Goal: Task Accomplishment & Management: Complete application form

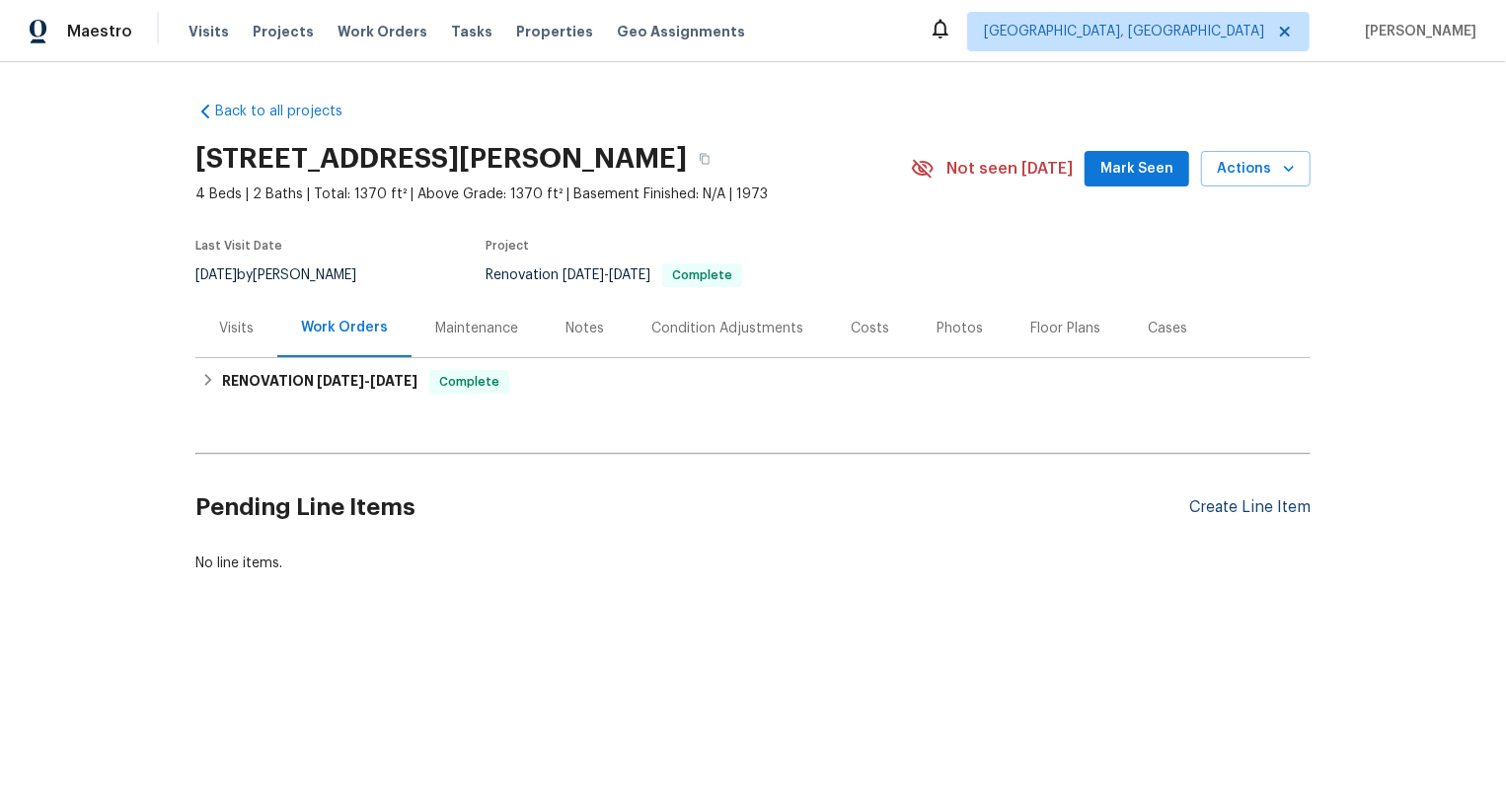
click at [1222, 507] on div "Create Line Item" at bounding box center [1249, 507] width 121 height 19
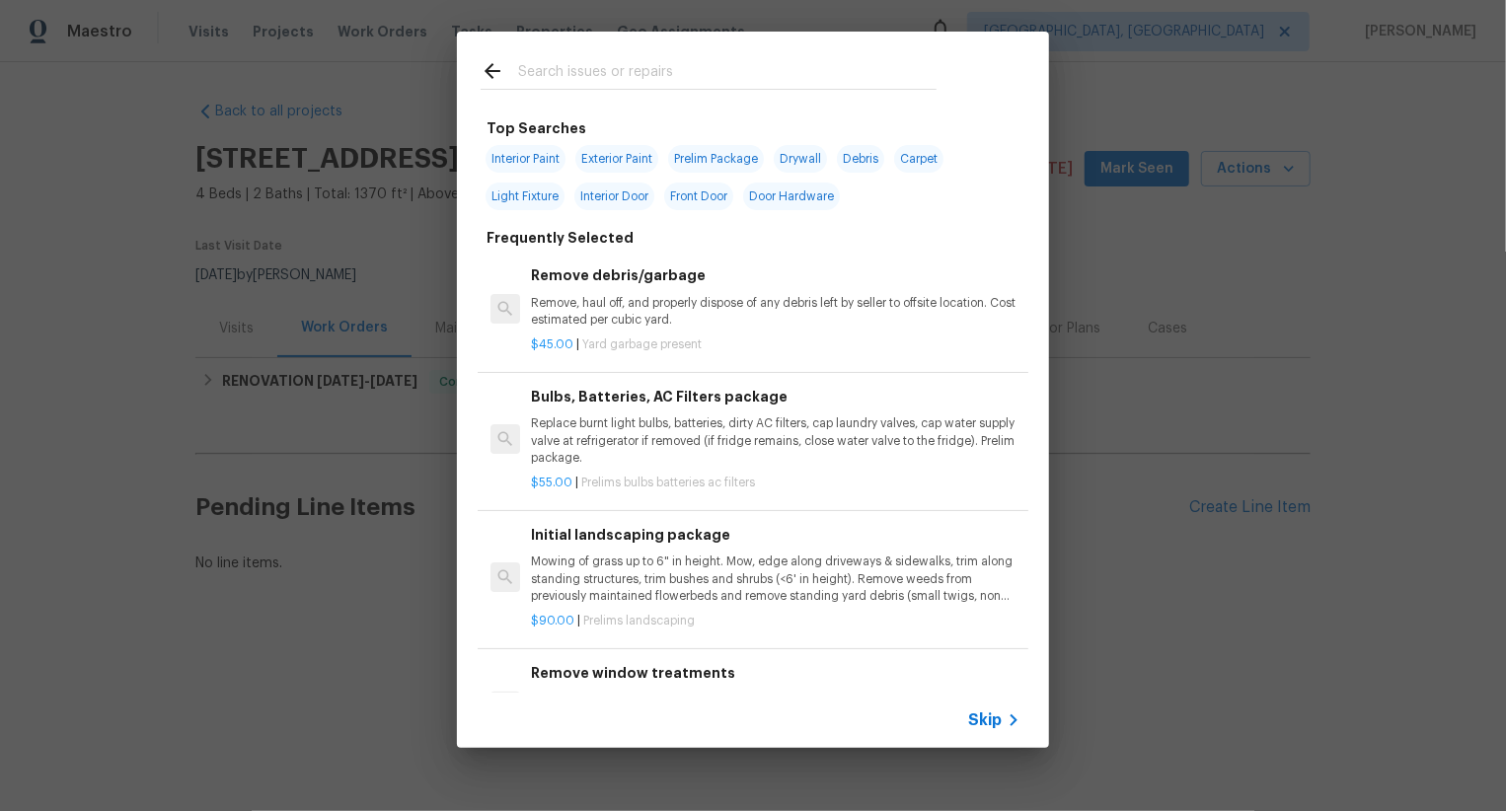
click at [977, 712] on span "Skip" at bounding box center [985, 721] width 34 height 20
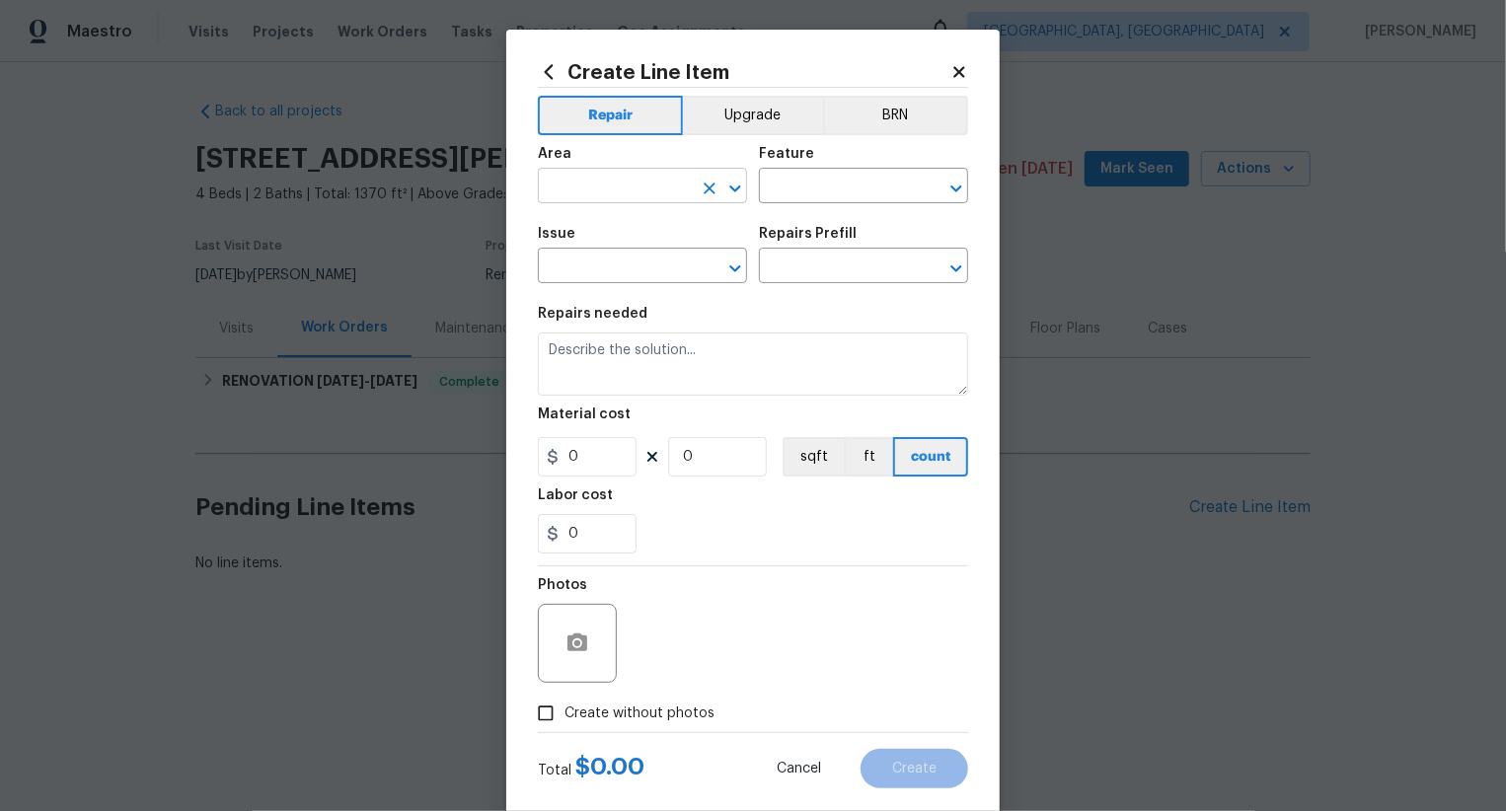
click at [691, 189] on input "text" at bounding box center [615, 188] width 154 height 31
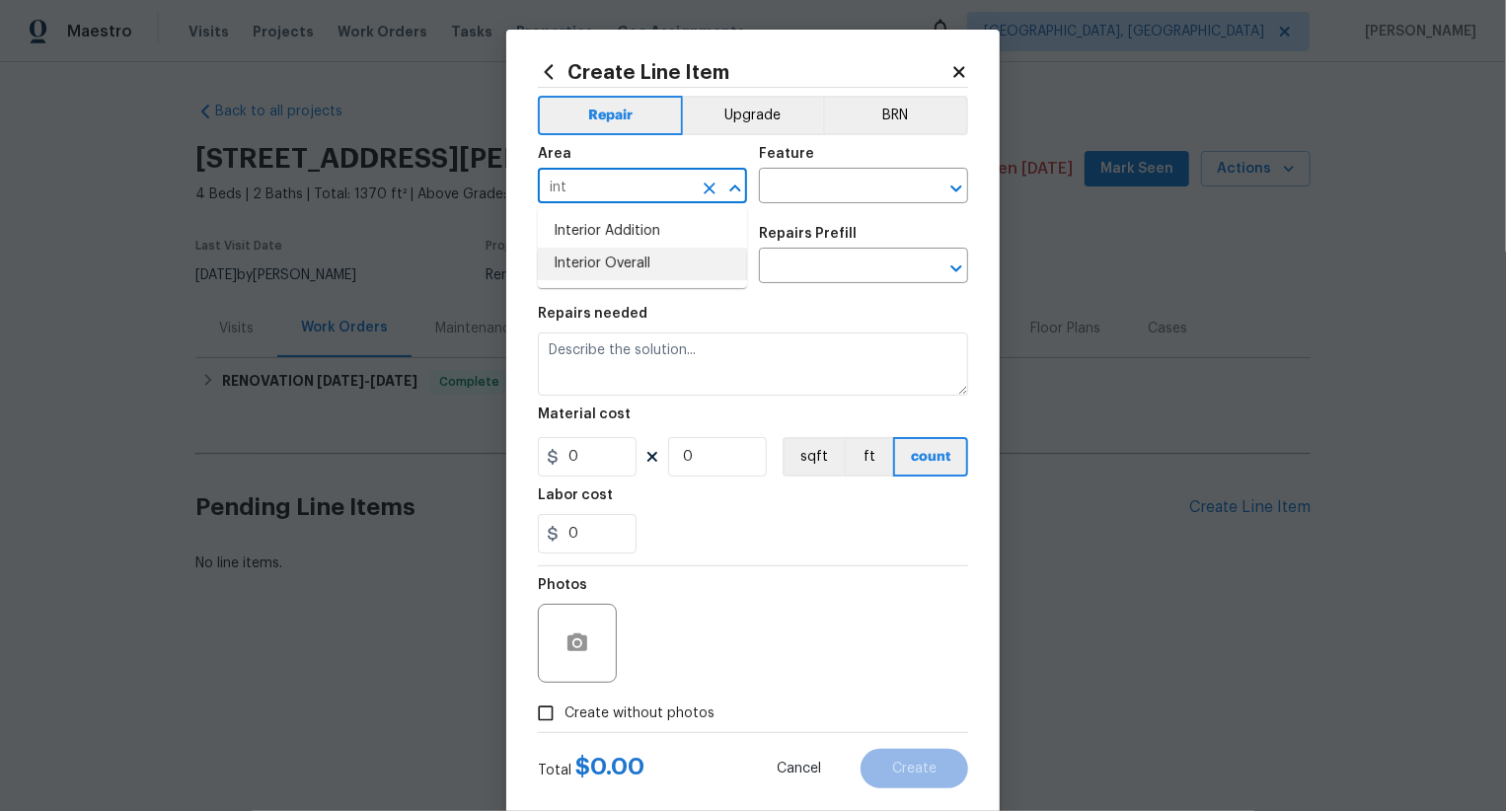
click at [683, 279] on li "Interior Overall" at bounding box center [642, 264] width 209 height 33
type input "Interior Overall"
click at [845, 188] on input "text" at bounding box center [836, 188] width 154 height 31
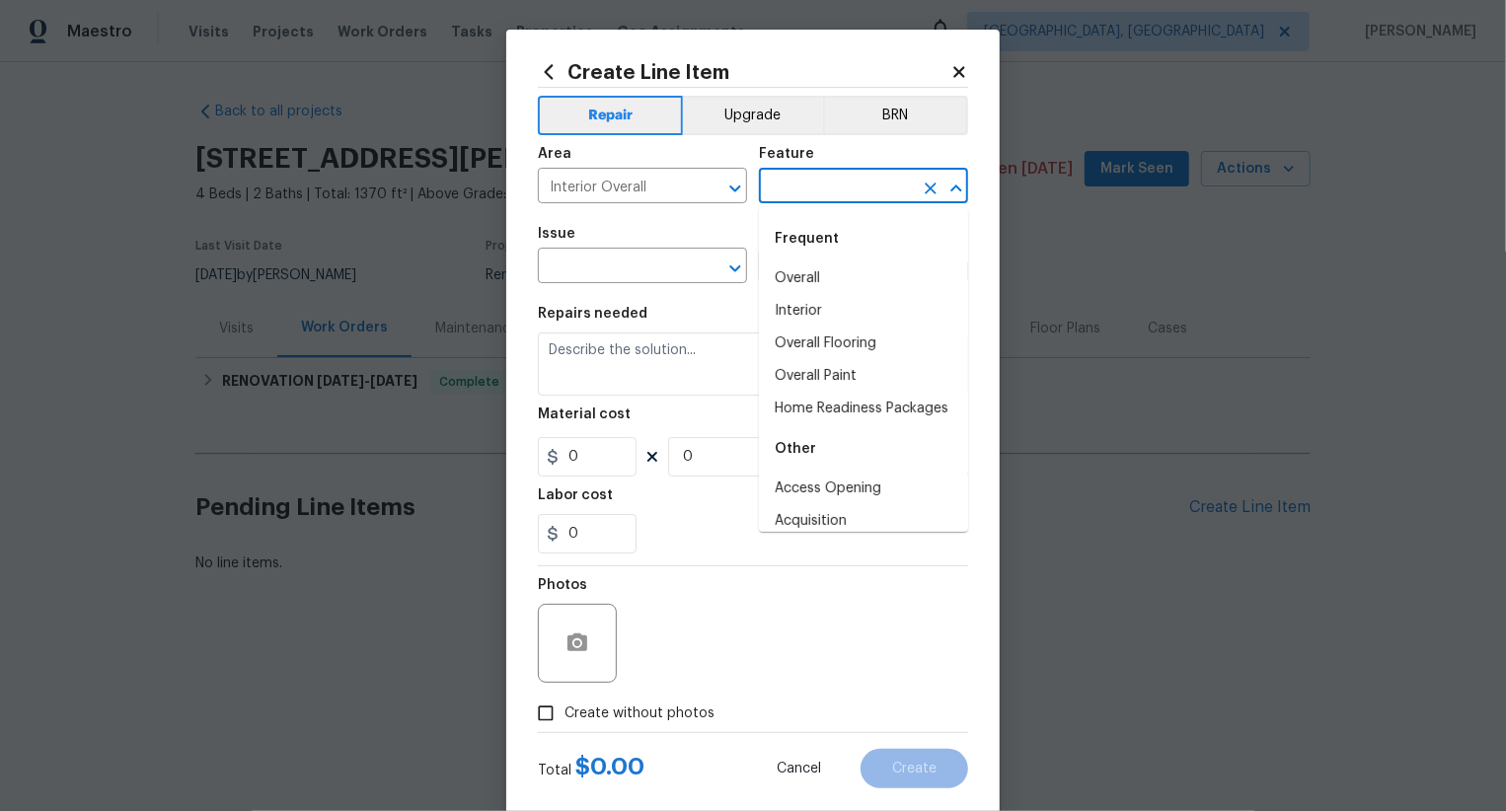
click at [816, 260] on div "Frequent" at bounding box center [863, 238] width 209 height 47
click at [816, 279] on li "Overall" at bounding box center [863, 279] width 209 height 33
type input "Overall"
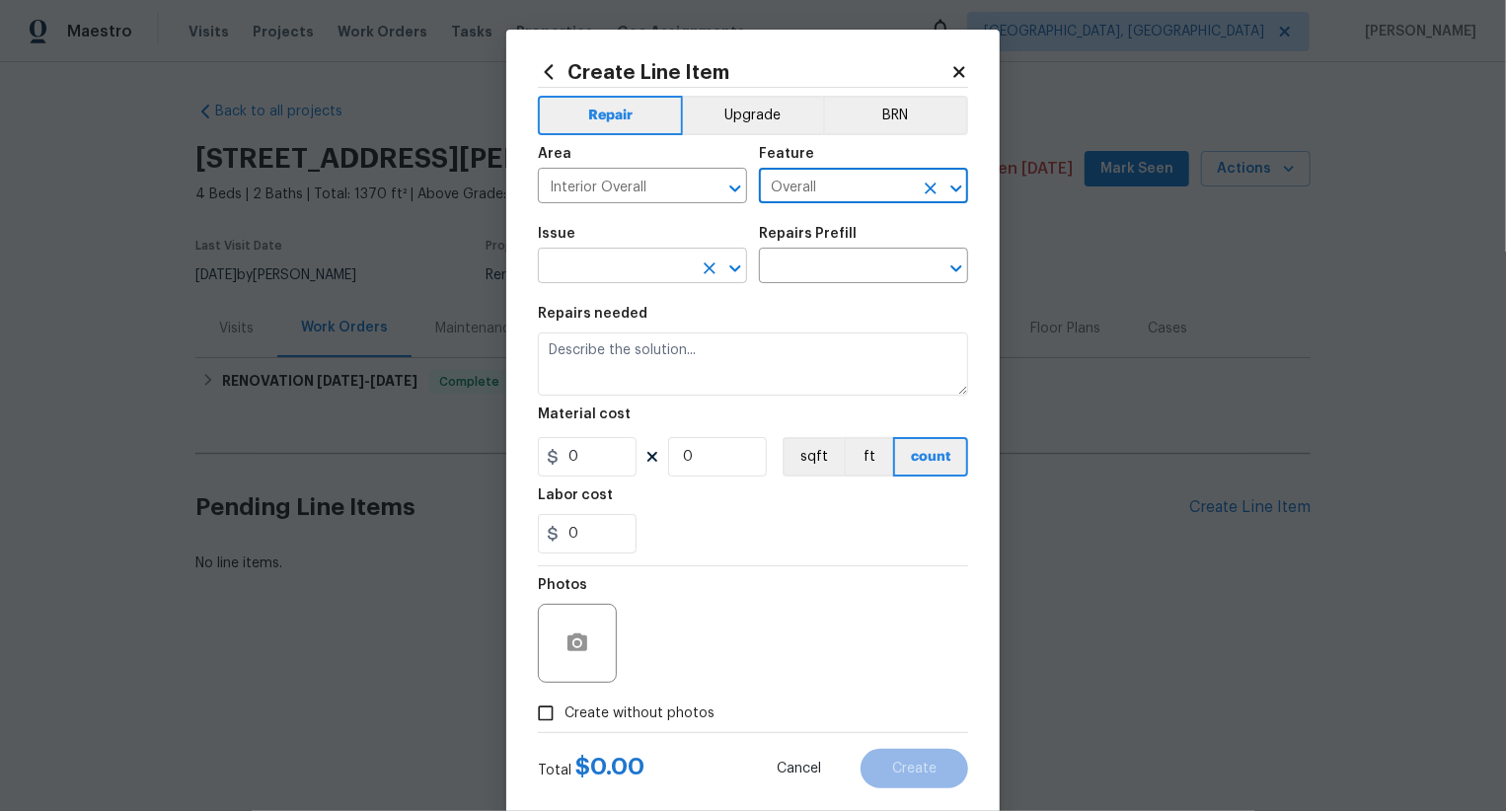
click at [660, 274] on input "text" at bounding box center [615, 268] width 154 height 31
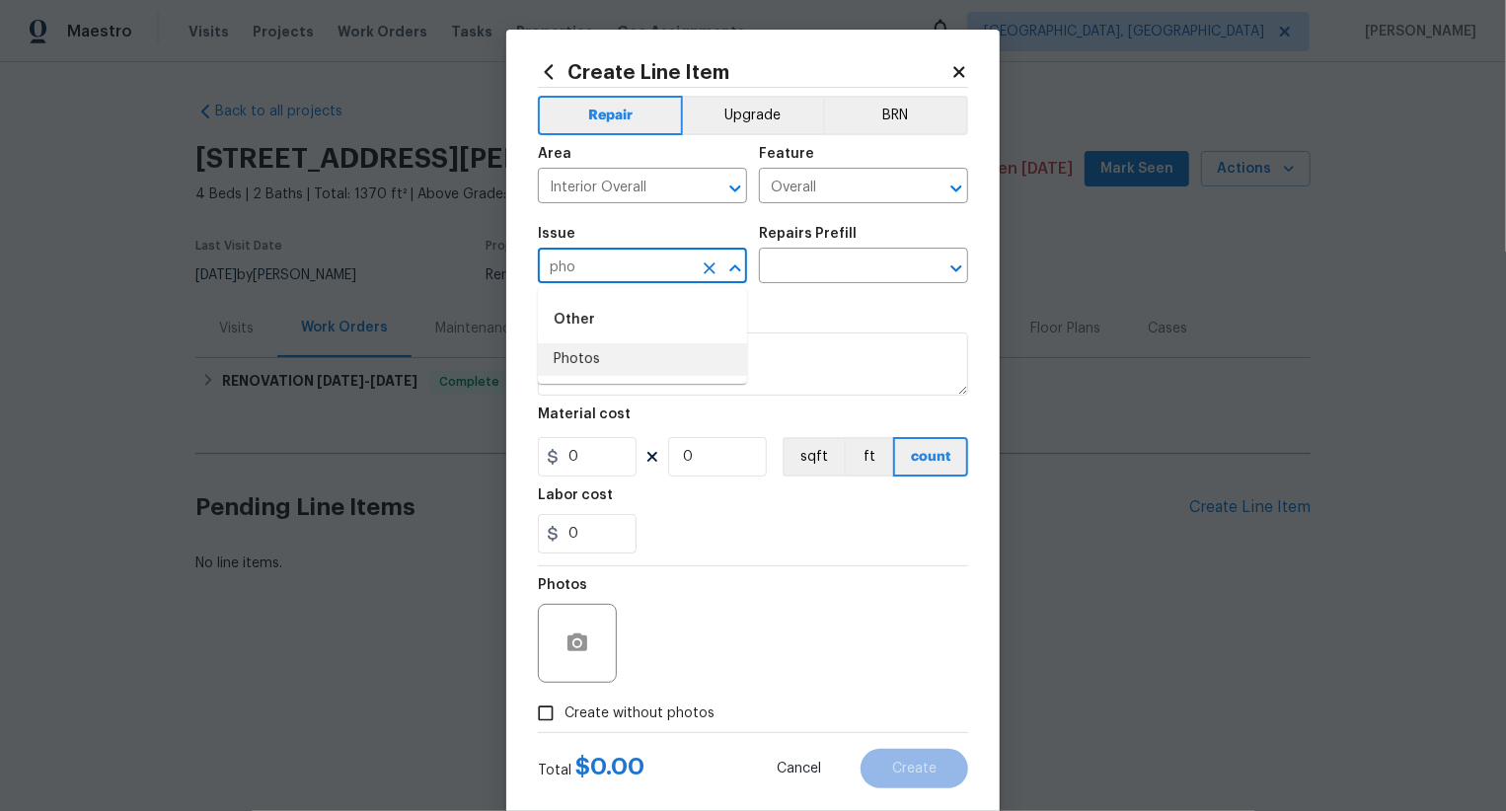
click at [652, 362] on li "Photos" at bounding box center [642, 359] width 209 height 33
type input "Photos"
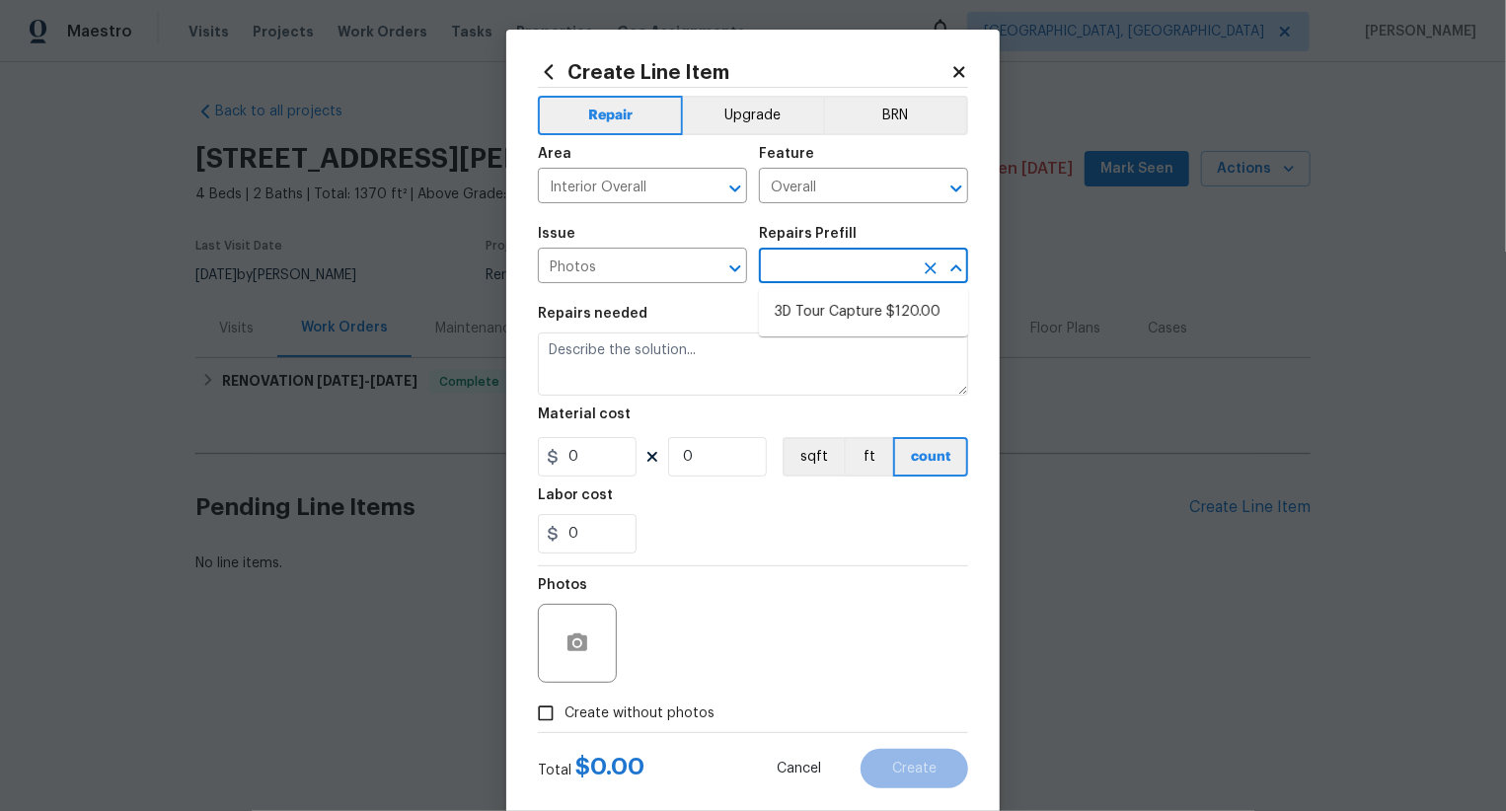
click at [841, 274] on input "text" at bounding box center [836, 268] width 154 height 31
click at [841, 307] on li "3D Tour Capture $120.00" at bounding box center [863, 312] width 209 height 33
type input "3D Tour Capture $120.00"
type textarea "Capture 3D tour of home"
type input "1"
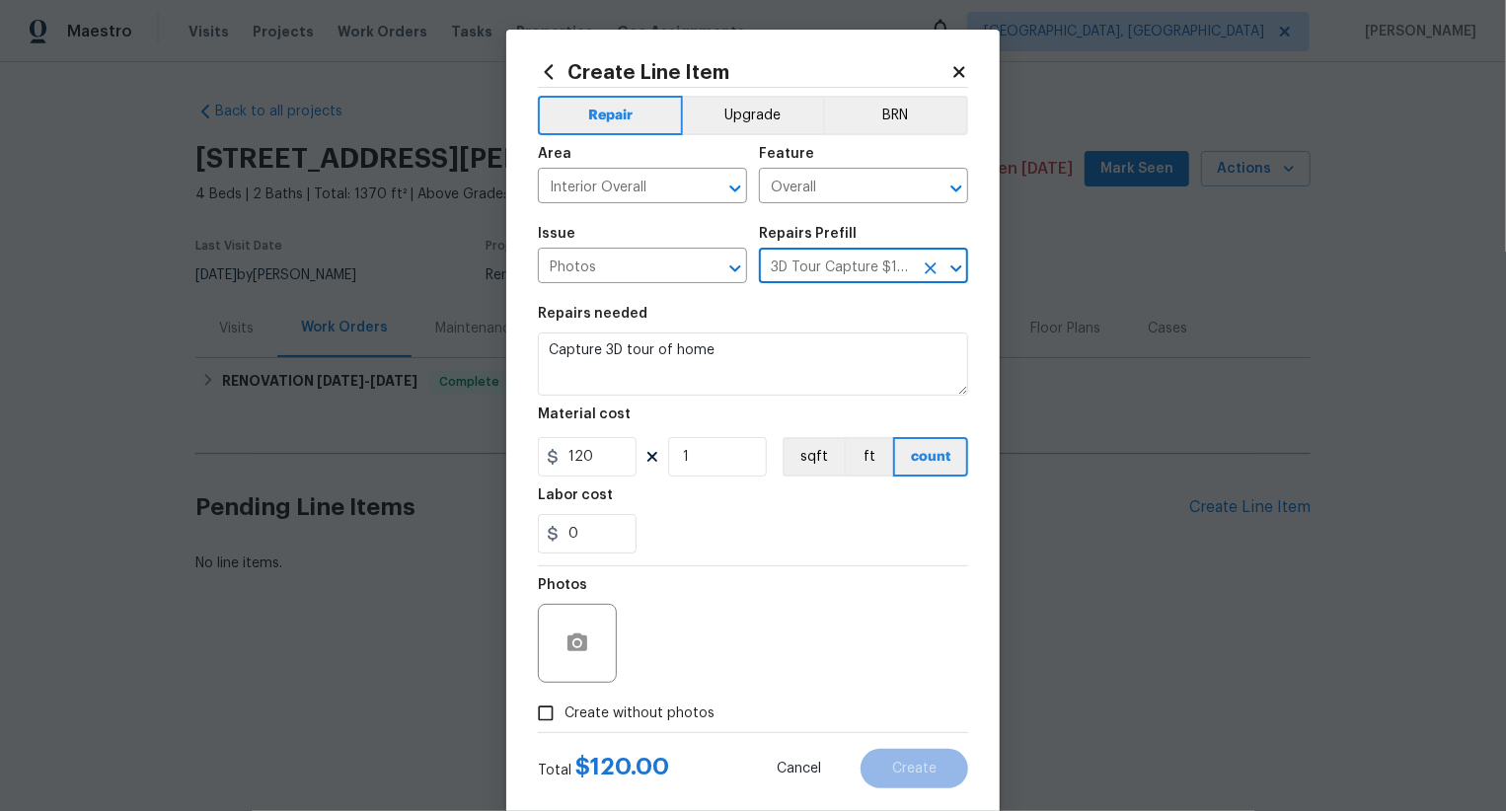
type input "120"
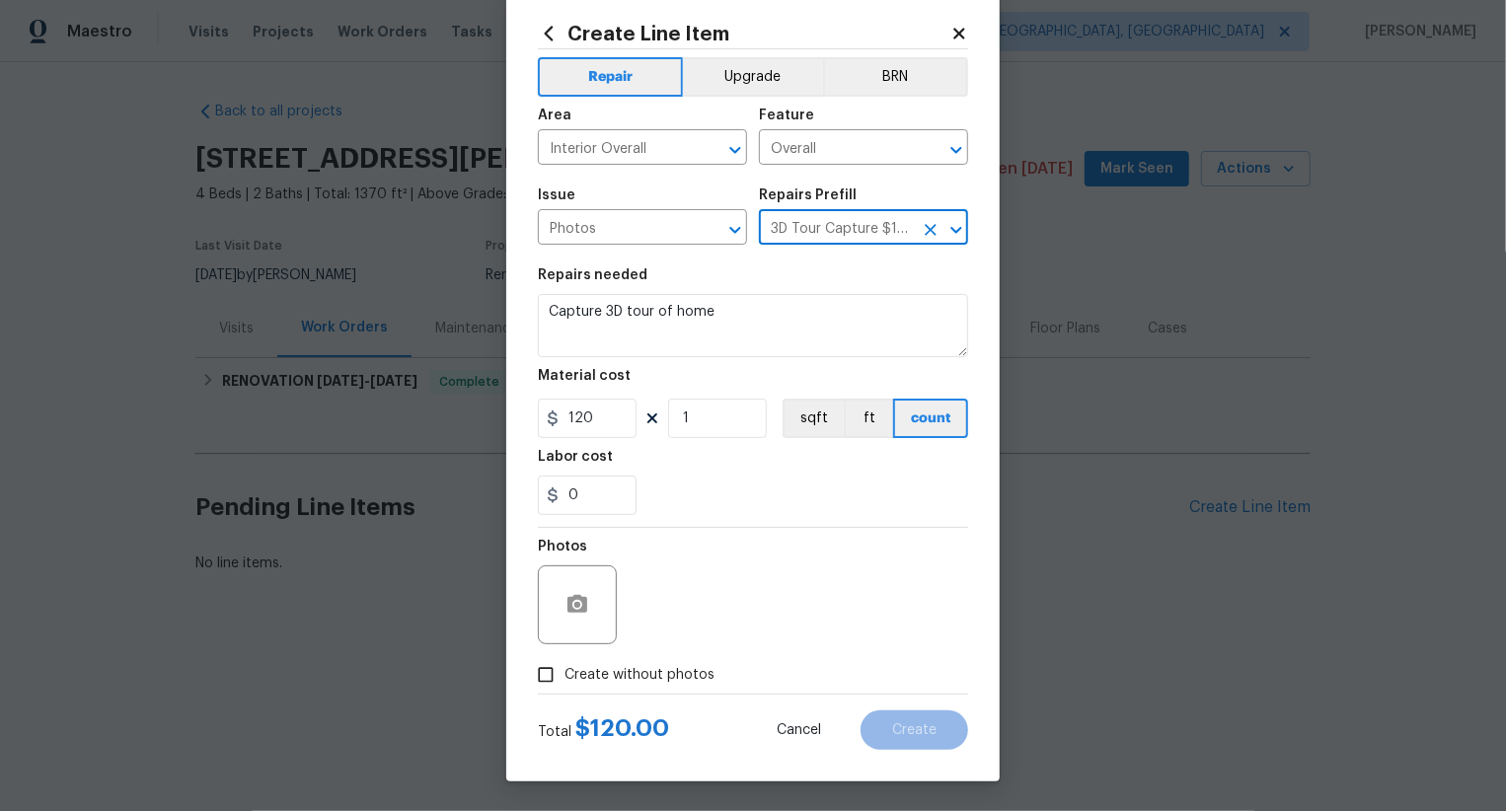
click at [647, 692] on label "Create without photos" at bounding box center [621, 675] width 188 height 38
click at [565, 692] on input "Create without photos" at bounding box center [546, 675] width 38 height 38
checkbox input "true"
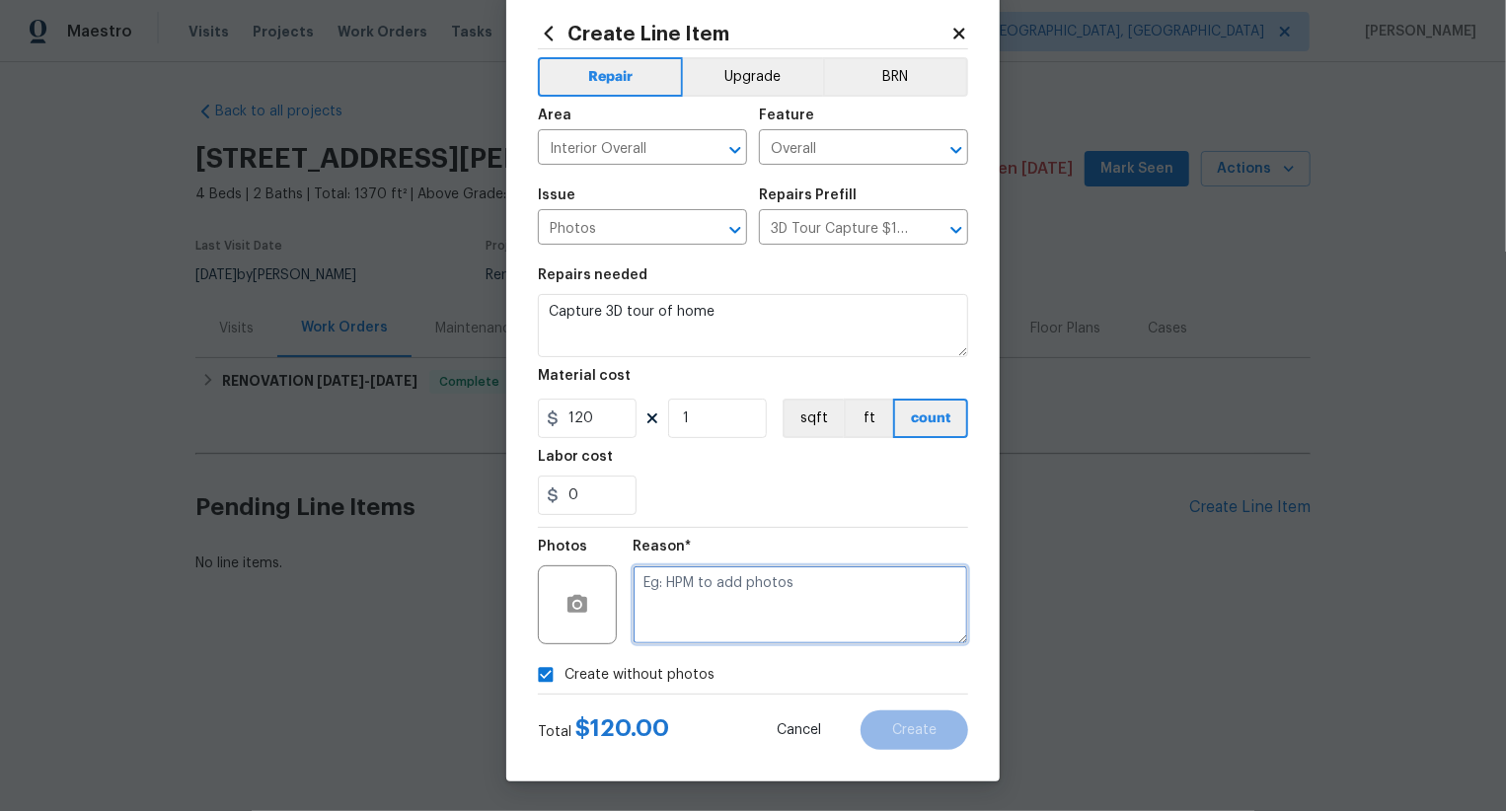
click at [740, 595] on textarea at bounding box center [801, 605] width 336 height 79
type textarea ".."
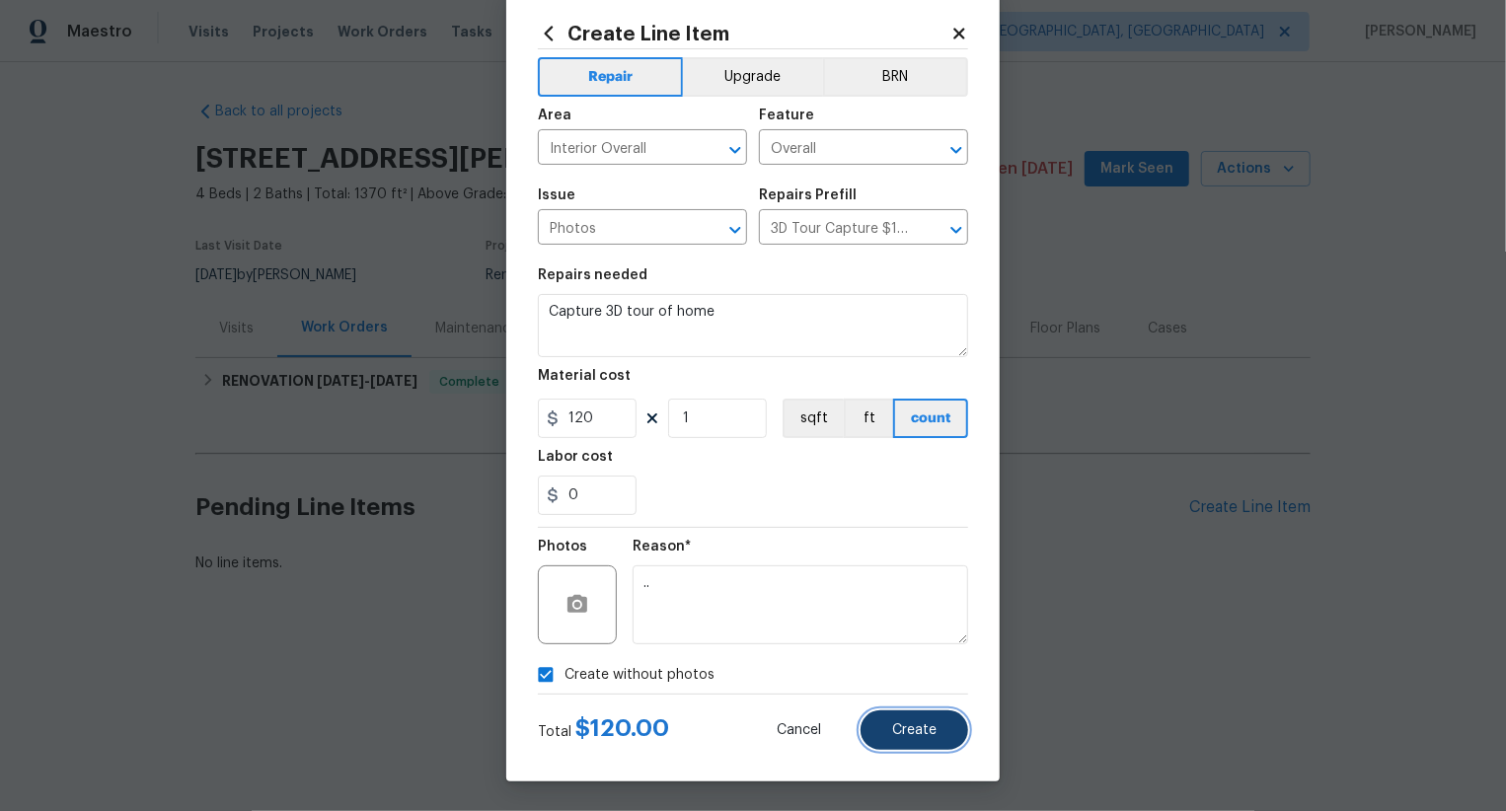
click at [919, 719] on button "Create" at bounding box center [915, 730] width 108 height 39
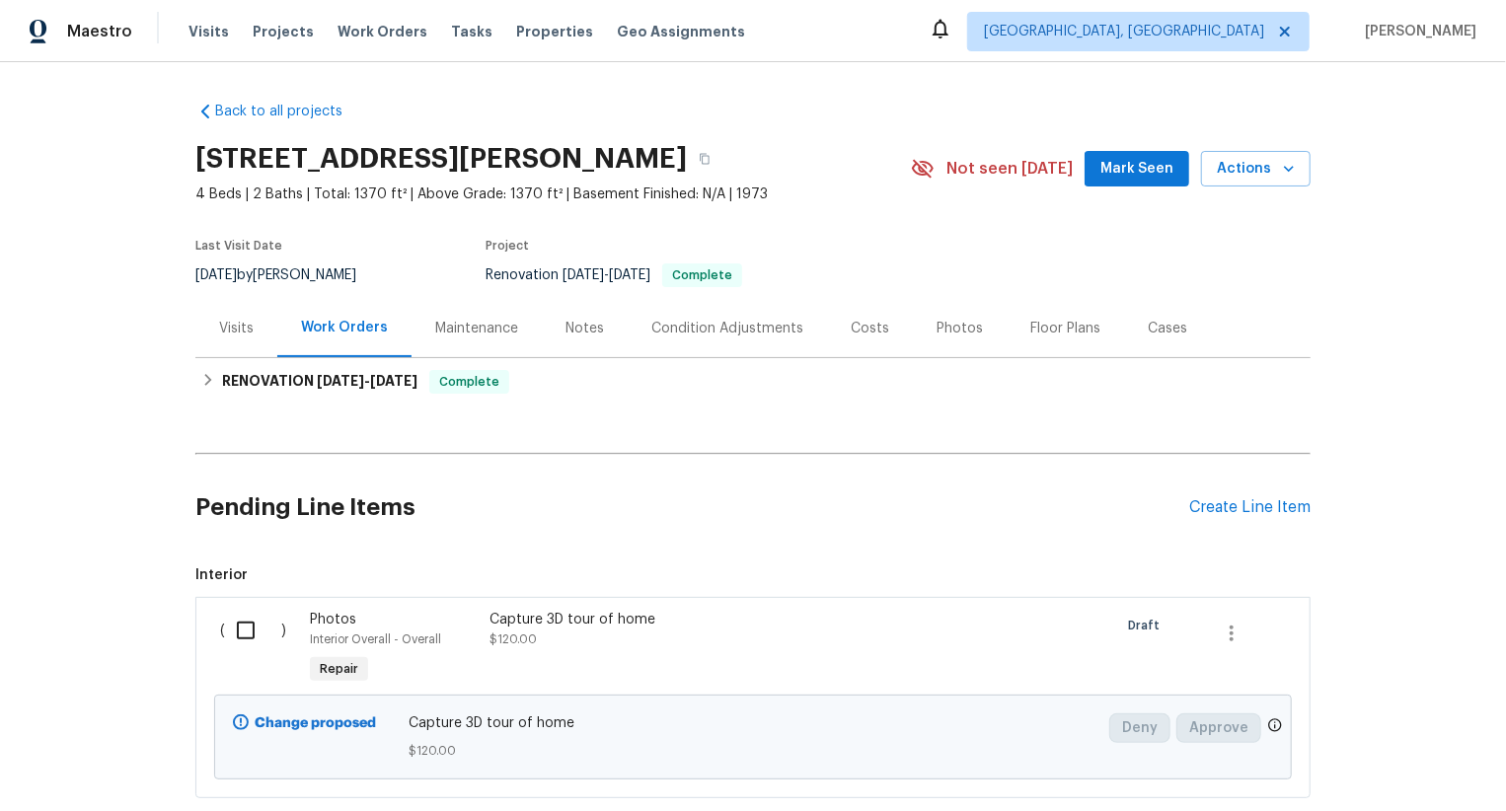
scroll to position [120, 0]
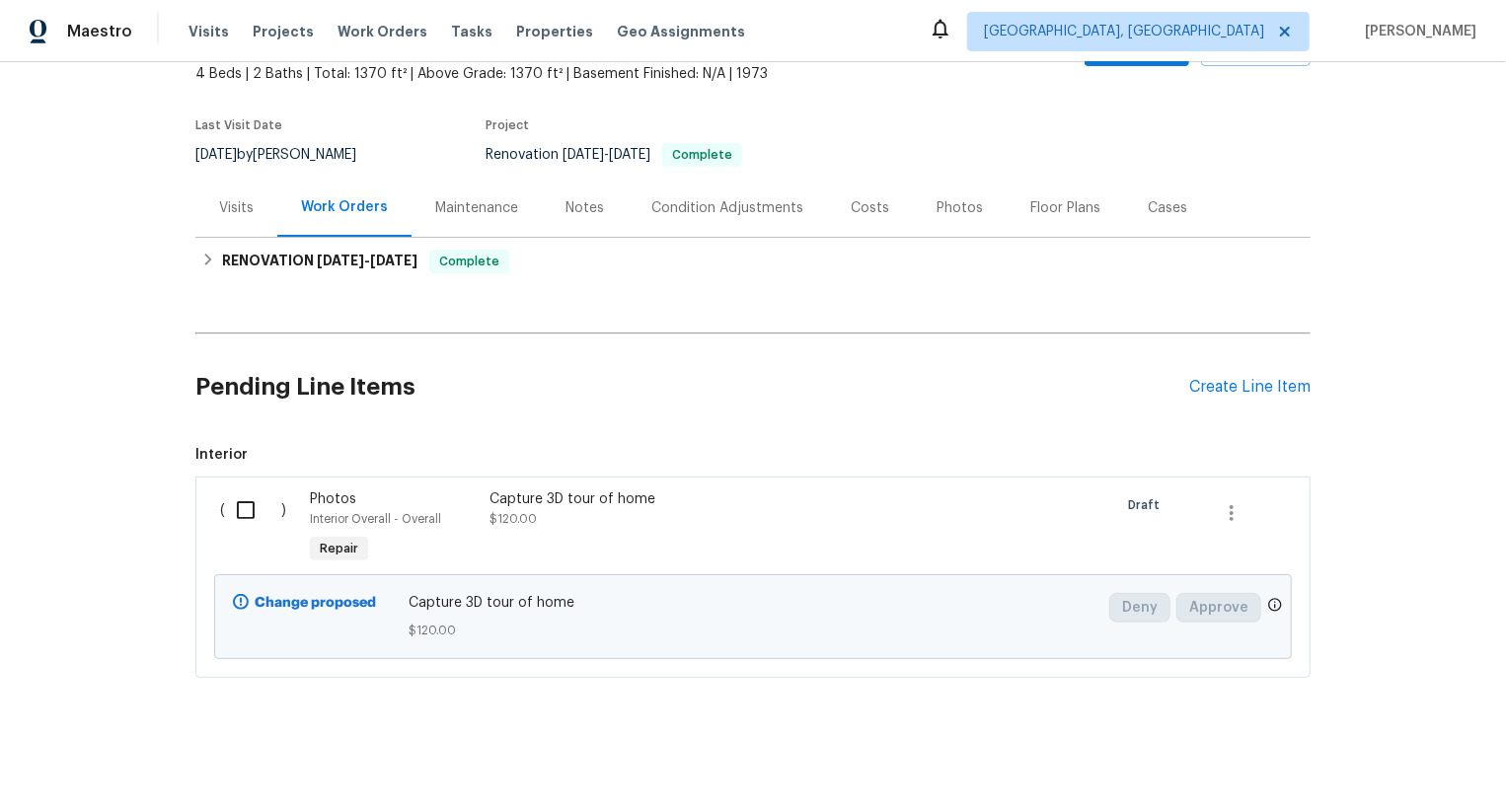
click at [256, 507] on input "checkbox" at bounding box center [253, 510] width 56 height 41
checkbox input "true"
click at [1378, 756] on span "Create Work Order" at bounding box center [1393, 762] width 131 height 25
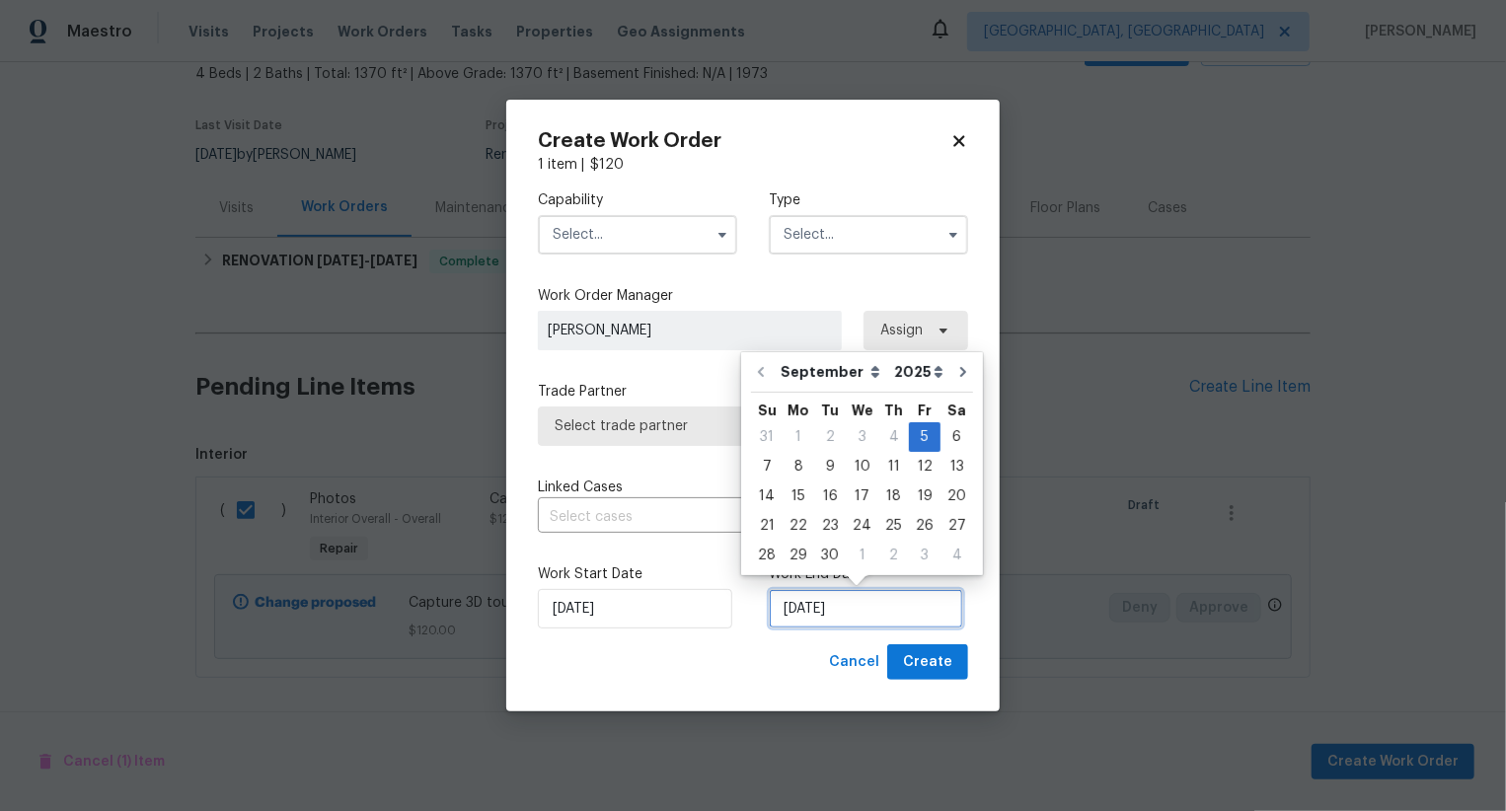
click at [833, 608] on input "[DATE]" at bounding box center [866, 608] width 194 height 39
click at [951, 441] on div "6" at bounding box center [957, 437] width 33 height 28
type input "06/09/2025"
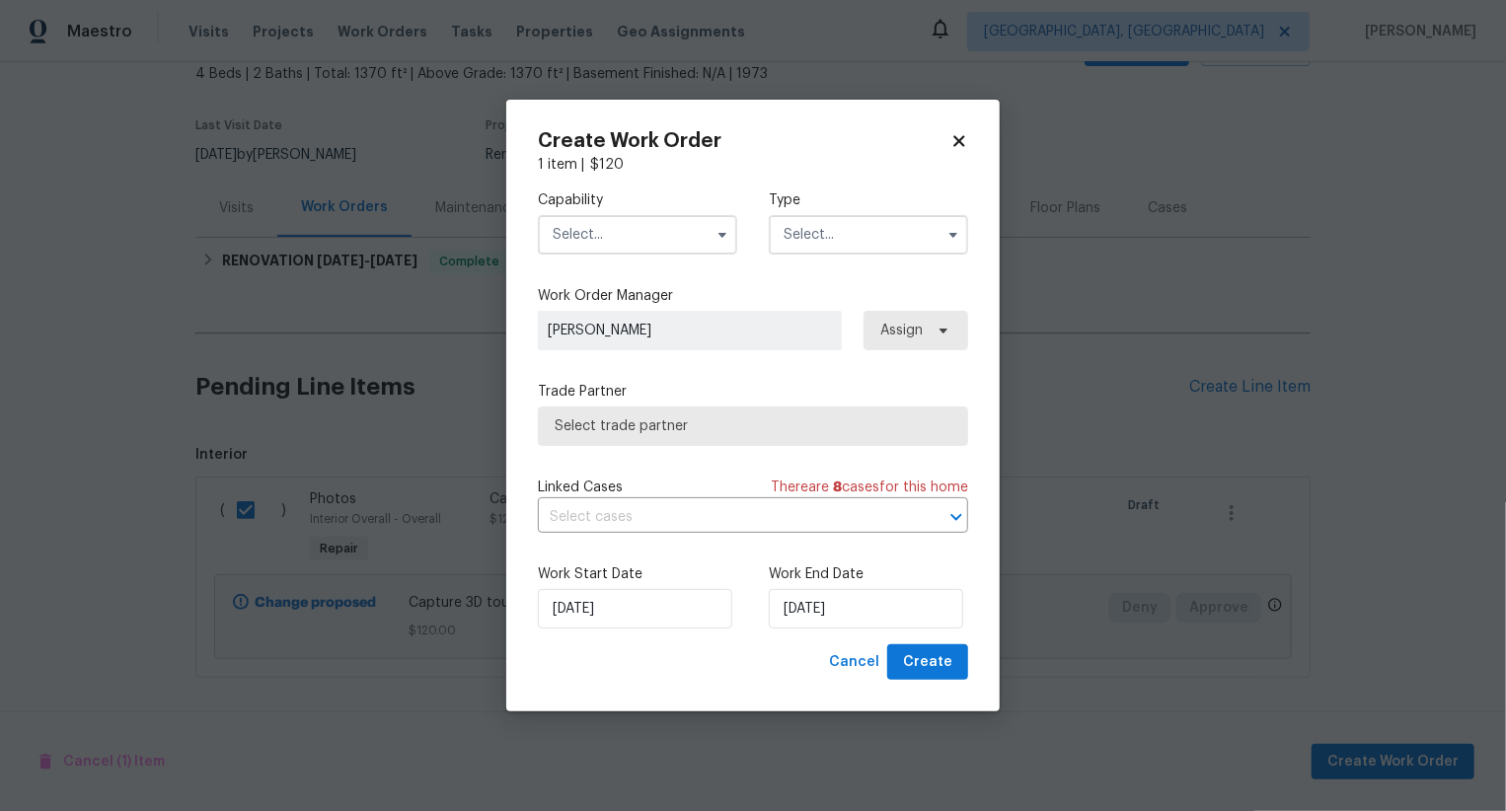
click at [660, 226] on input "text" at bounding box center [637, 234] width 199 height 39
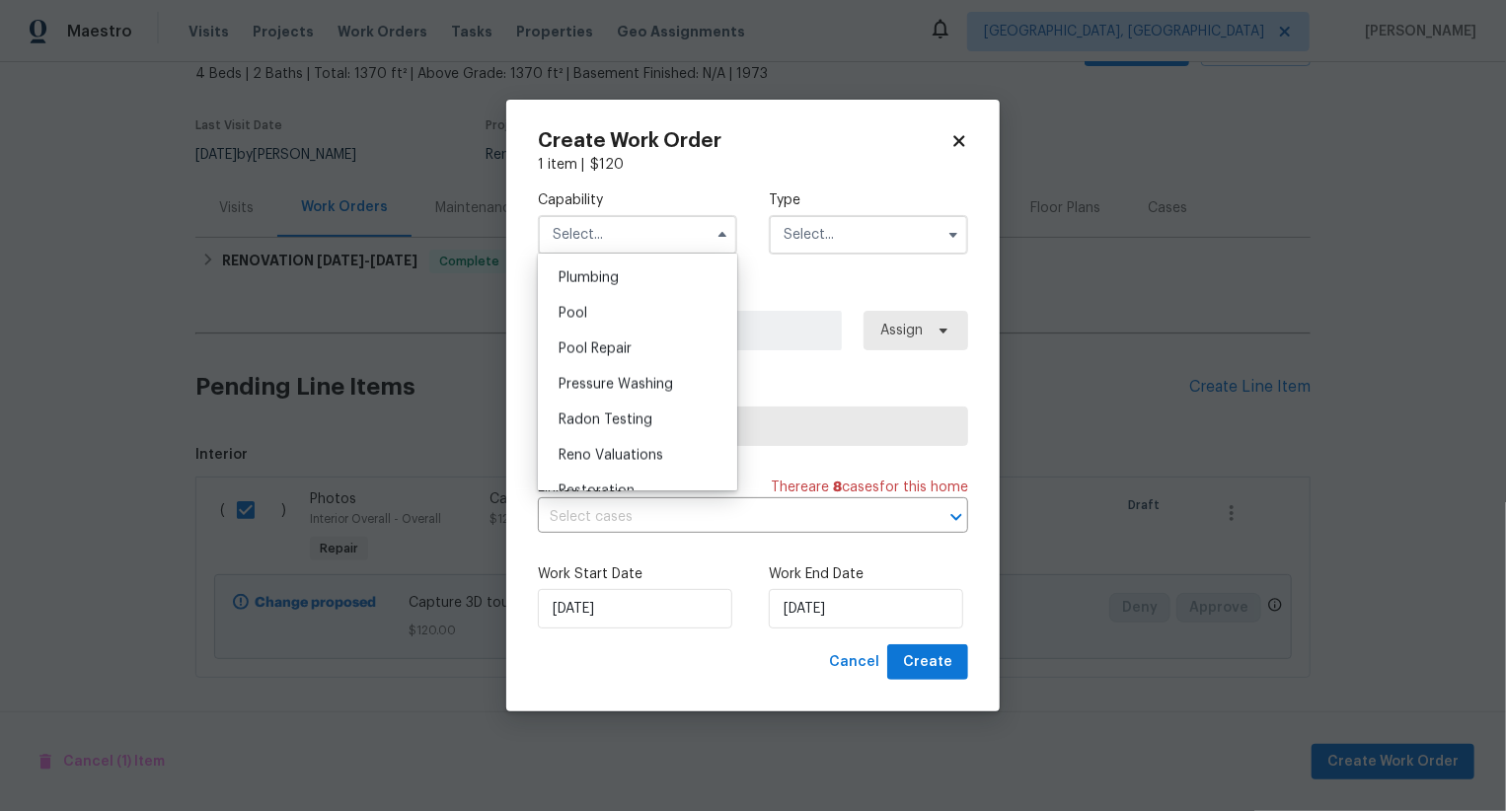
scroll to position [1701, 0]
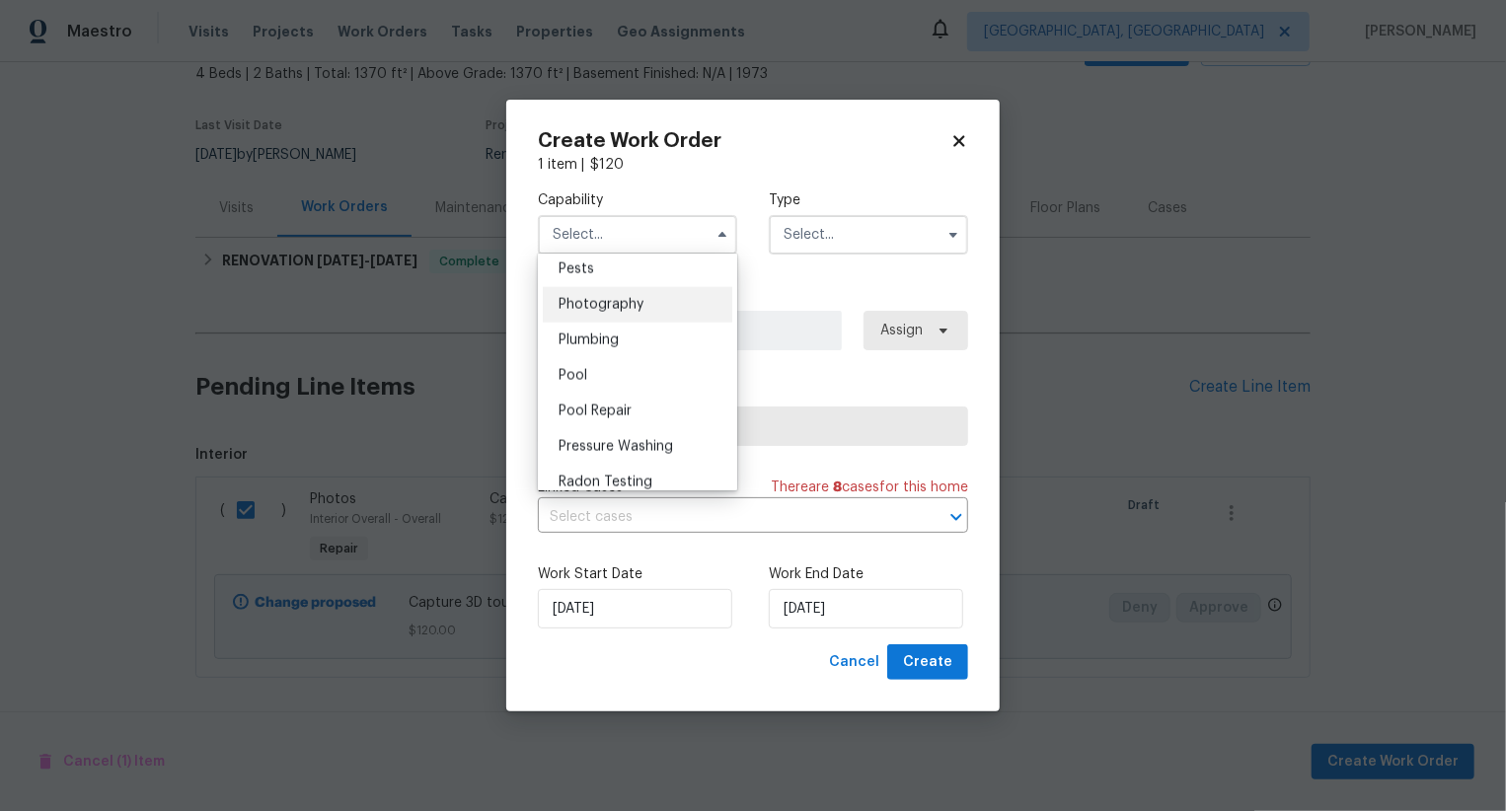
click at [676, 311] on div "Photography" at bounding box center [638, 305] width 190 height 36
type input "Photography"
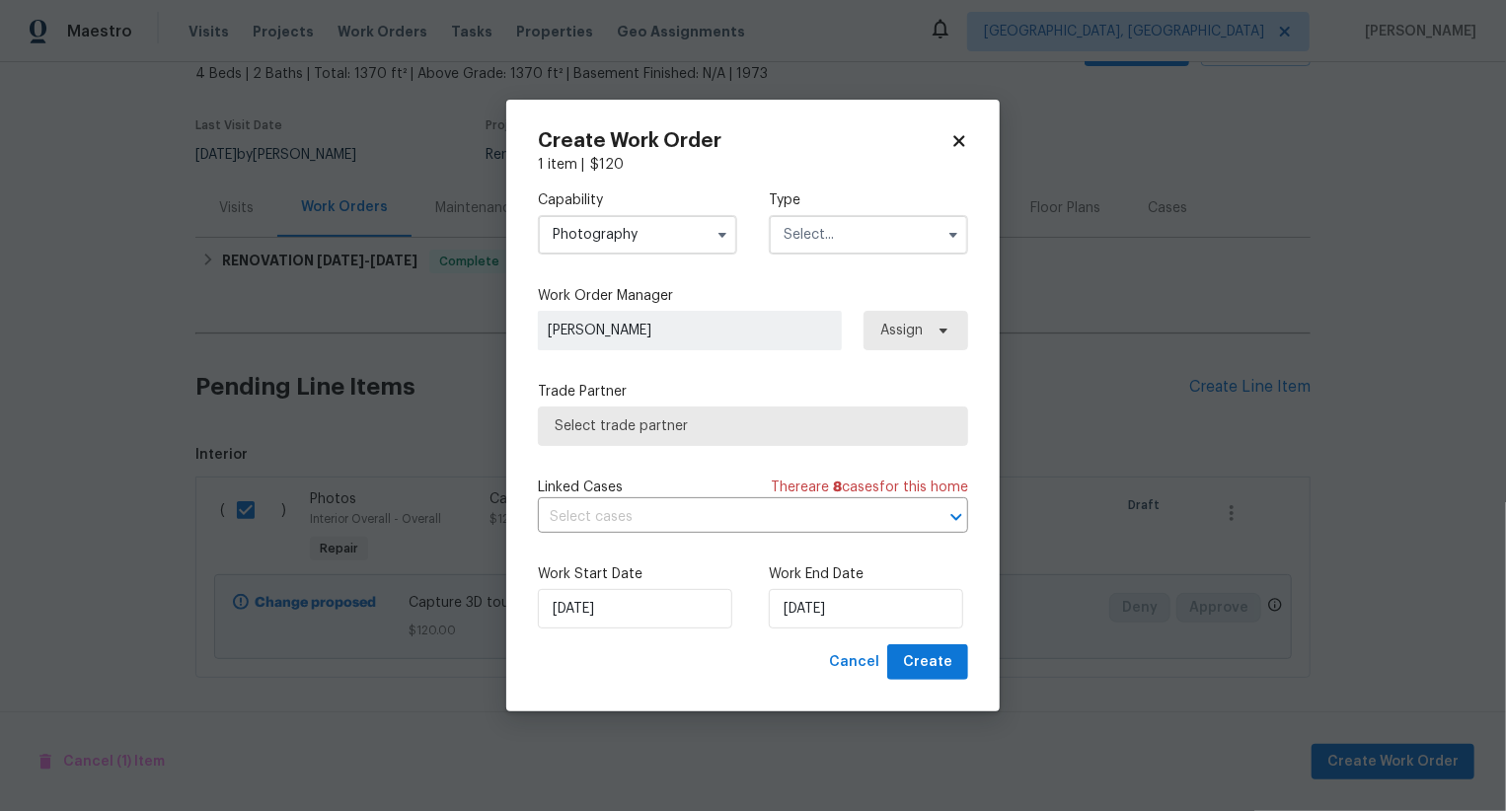
click at [851, 240] on input "text" at bounding box center [868, 234] width 199 height 39
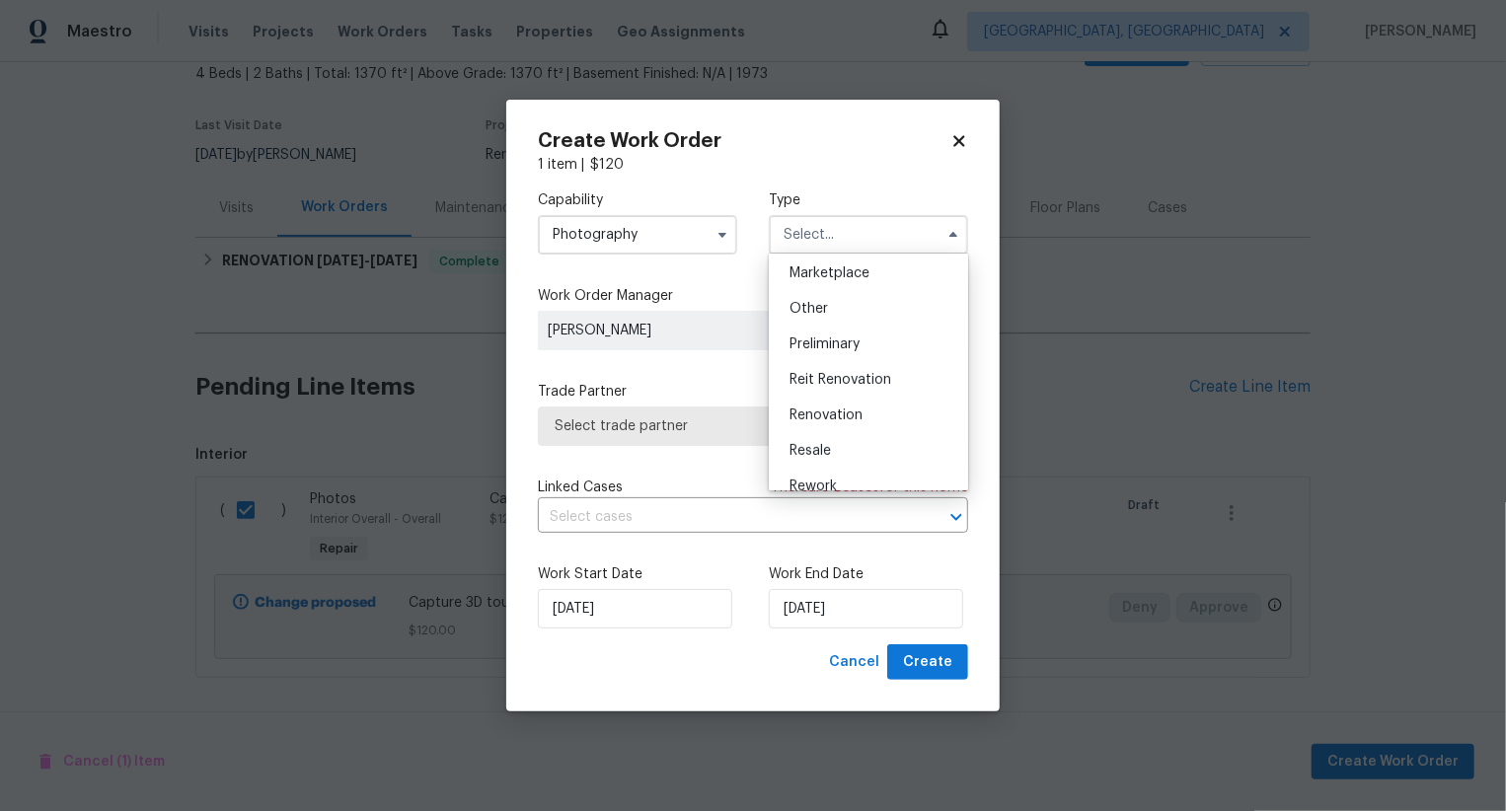
scroll to position [355, 0]
click at [851, 316] on div "Other" at bounding box center [869, 312] width 190 height 36
type input "Other"
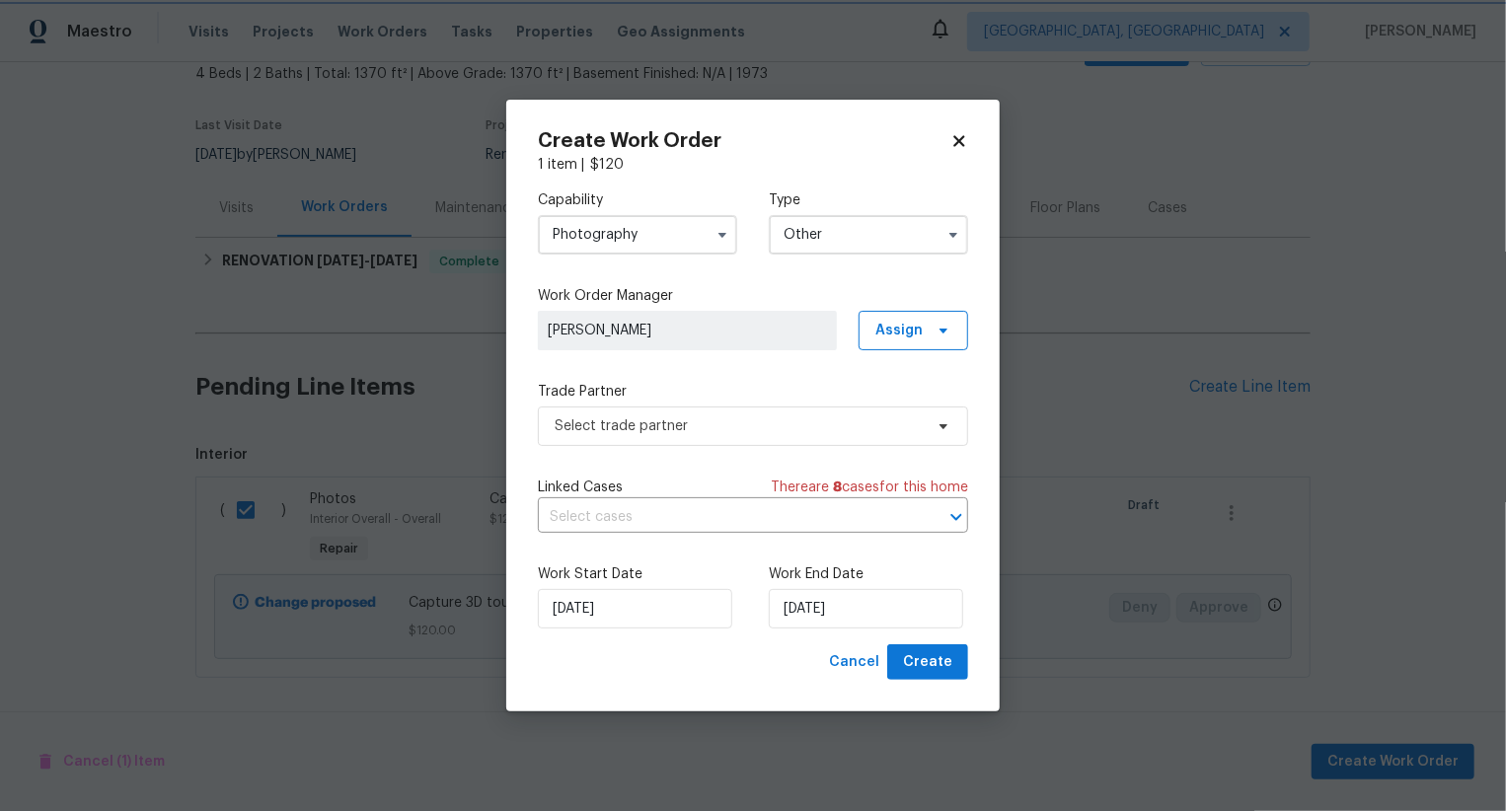
scroll to position [0, 0]
click at [796, 401] on div "Trade Partner Select trade partner" at bounding box center [753, 414] width 430 height 64
click at [796, 421] on span "Select trade partner" at bounding box center [739, 427] width 368 height 20
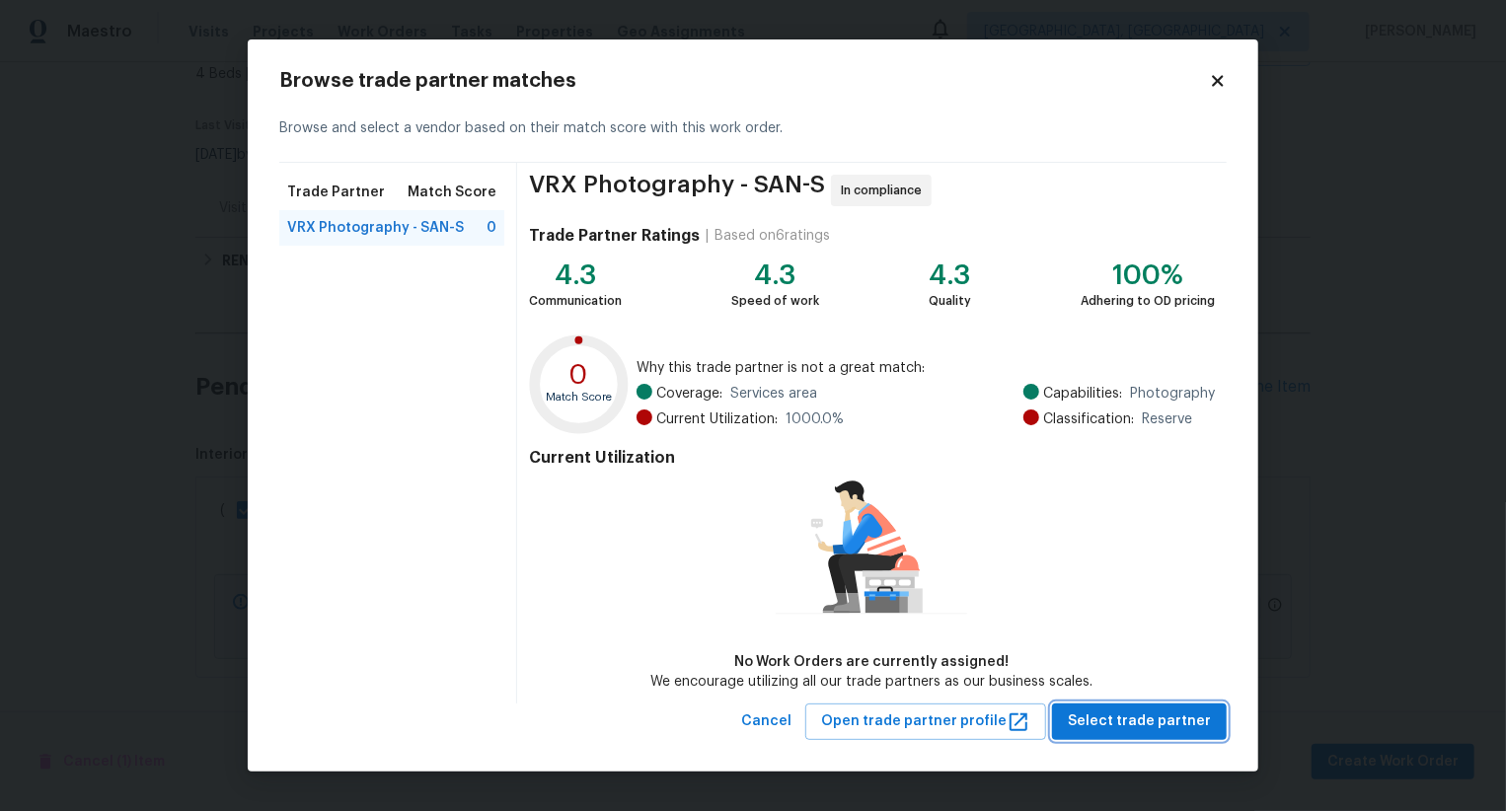
click at [1161, 708] on button "Select trade partner" at bounding box center [1139, 722] width 175 height 37
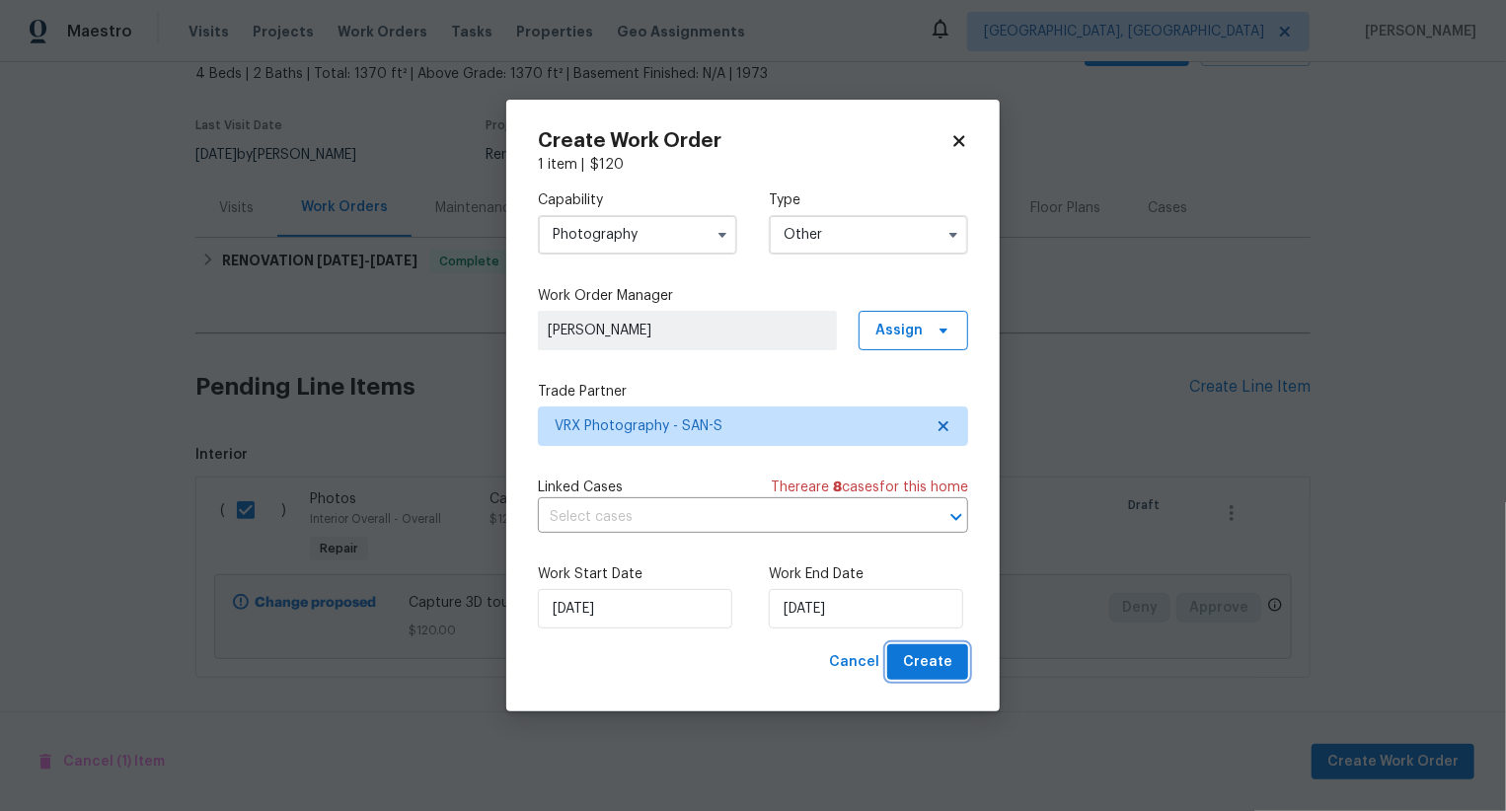
click at [956, 657] on button "Create" at bounding box center [927, 663] width 81 height 37
checkbox input "false"
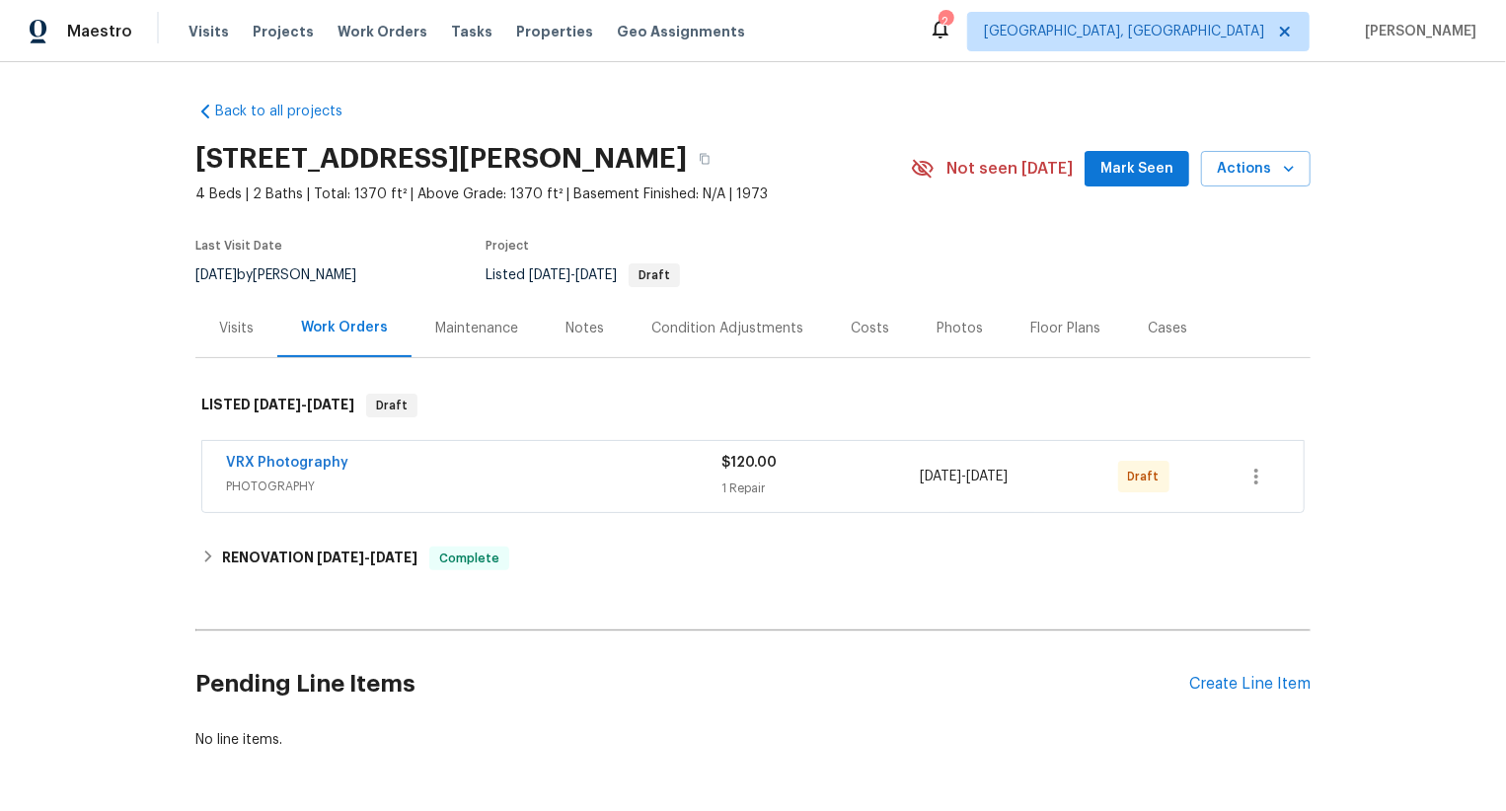
scroll to position [72, 0]
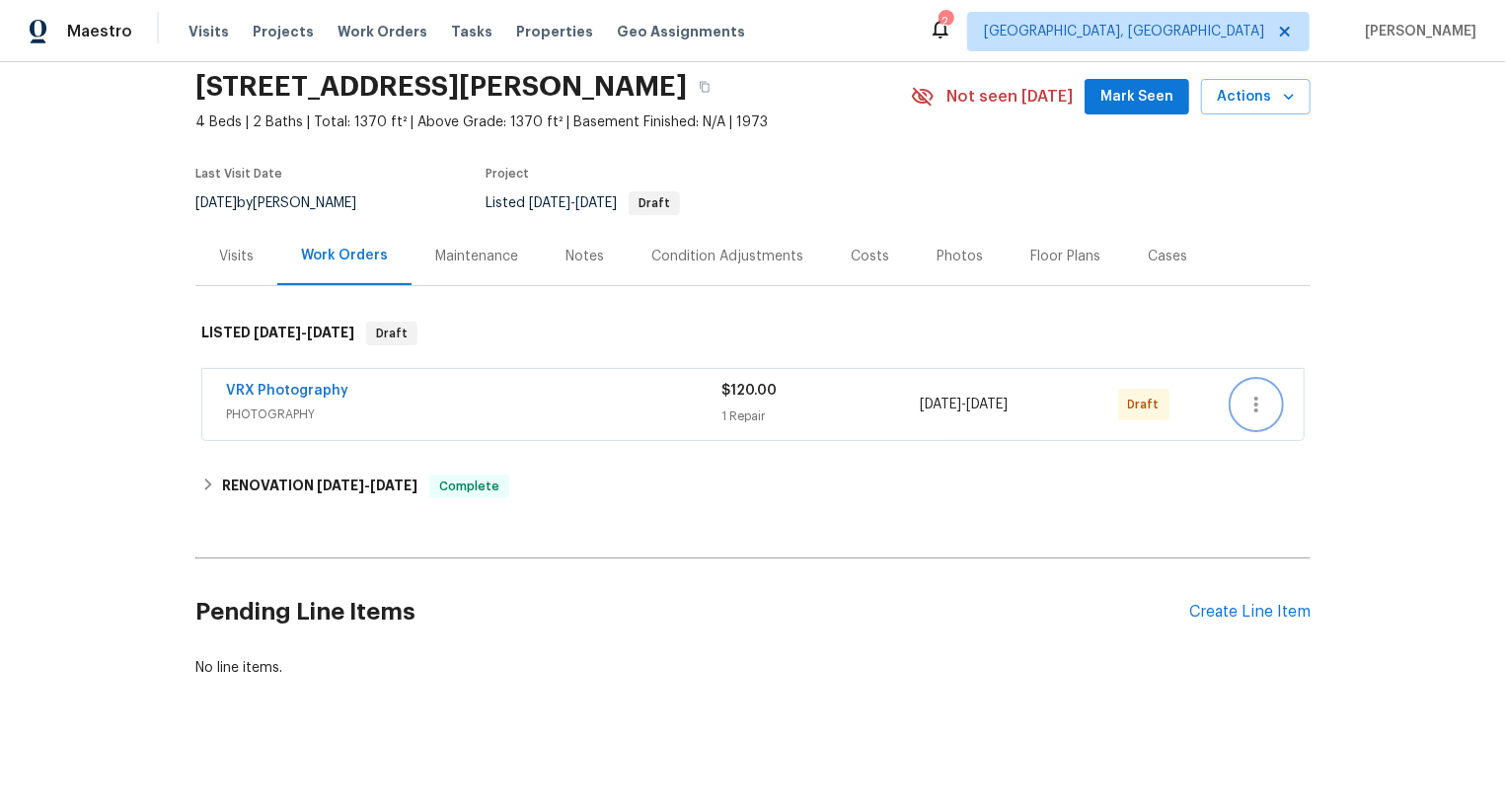
click at [1264, 406] on icon "button" at bounding box center [1257, 405] width 24 height 24
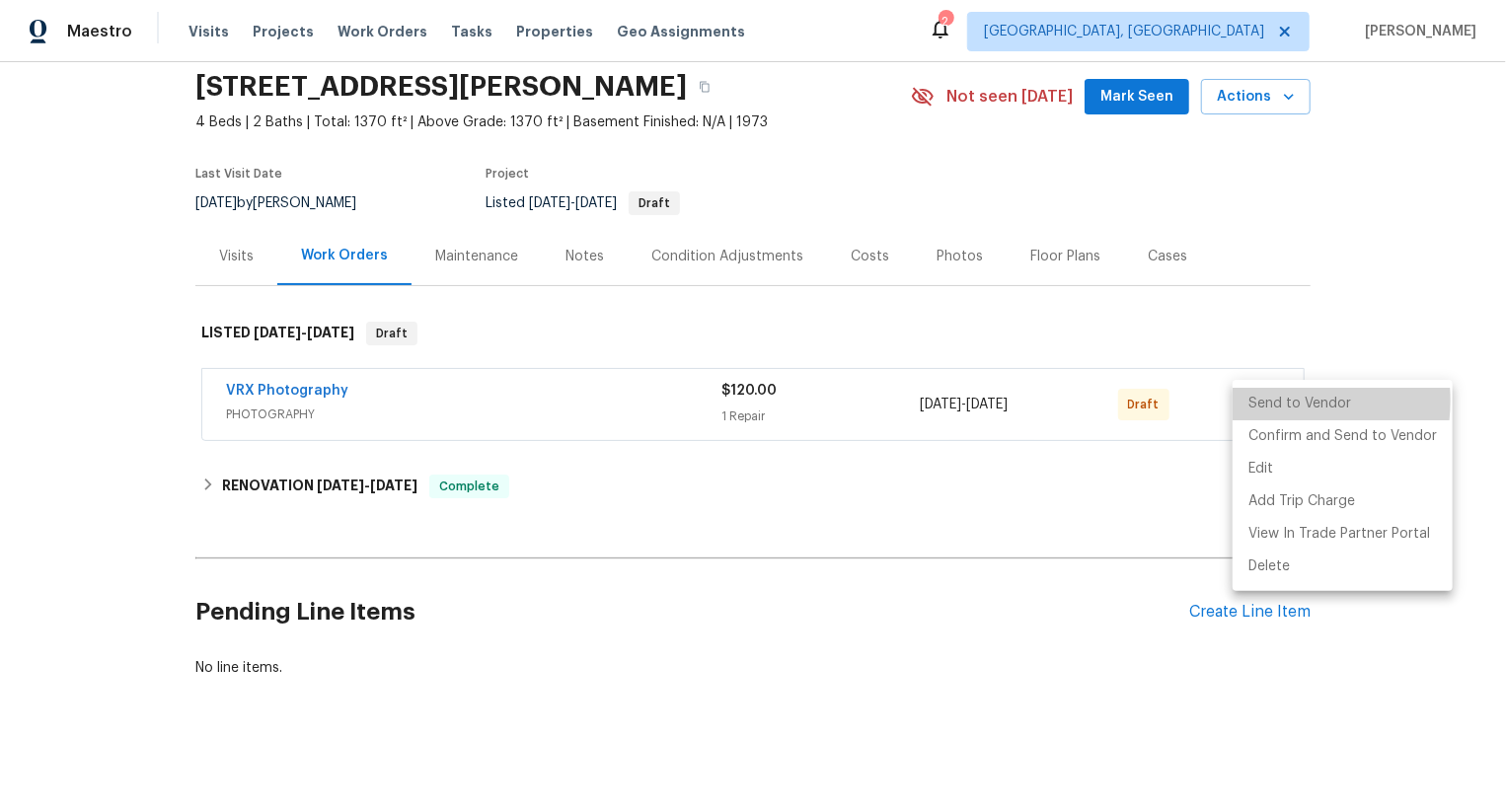
click at [1264, 406] on li "Send to Vendor" at bounding box center [1343, 404] width 220 height 33
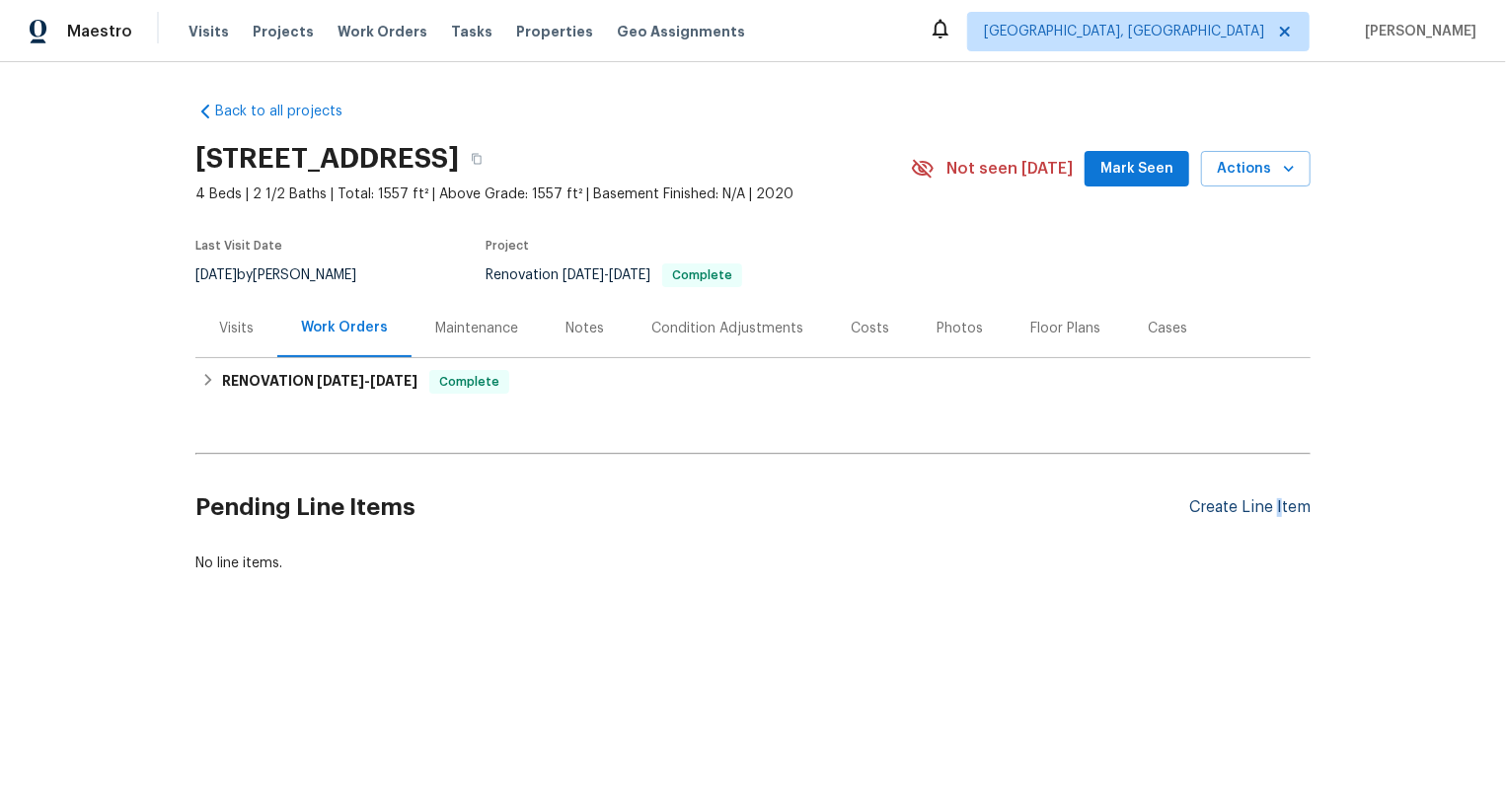
click at [1279, 504] on div "Create Line Item" at bounding box center [1249, 507] width 121 height 19
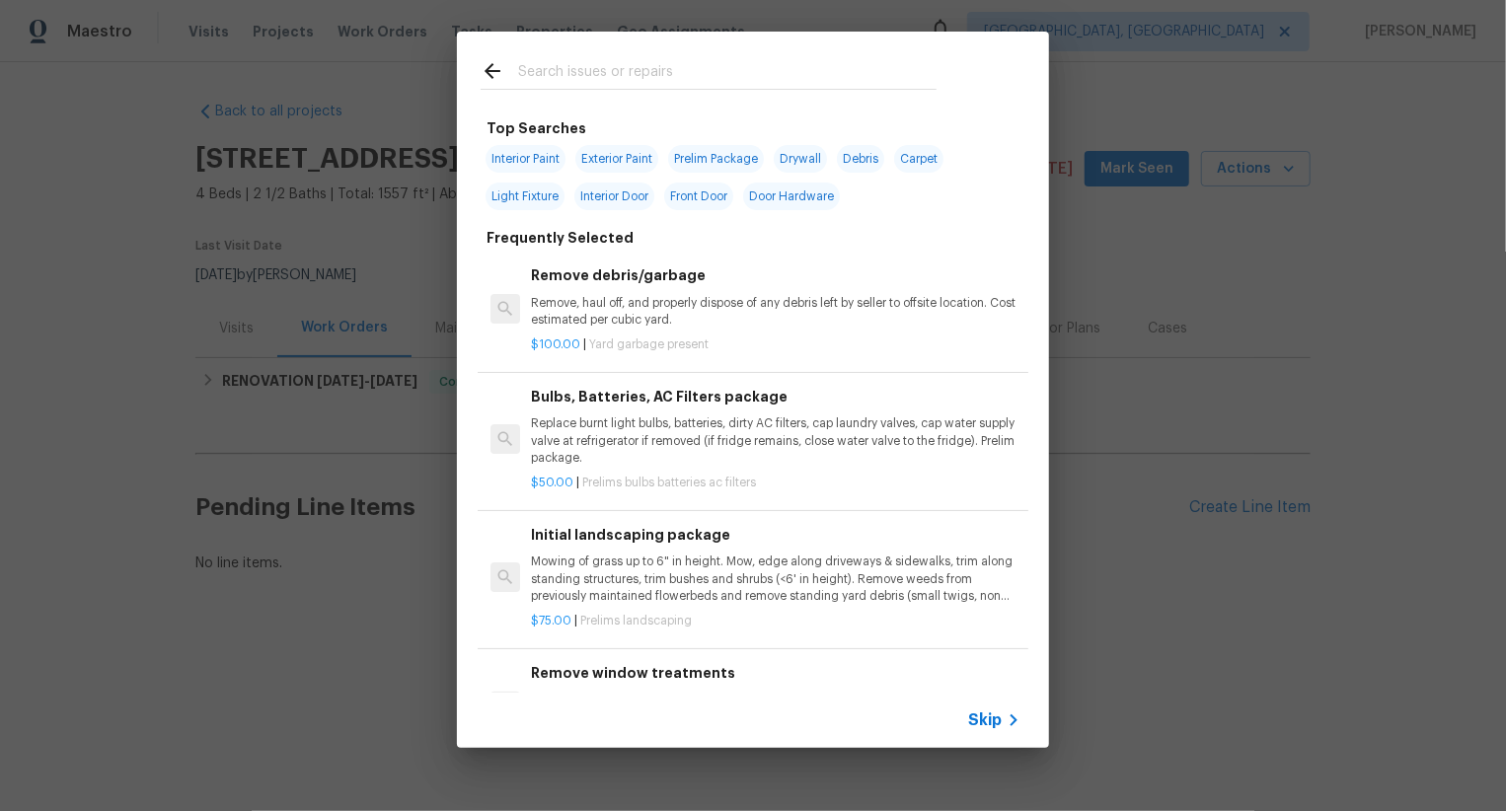
click at [992, 717] on span "Skip" at bounding box center [985, 721] width 34 height 20
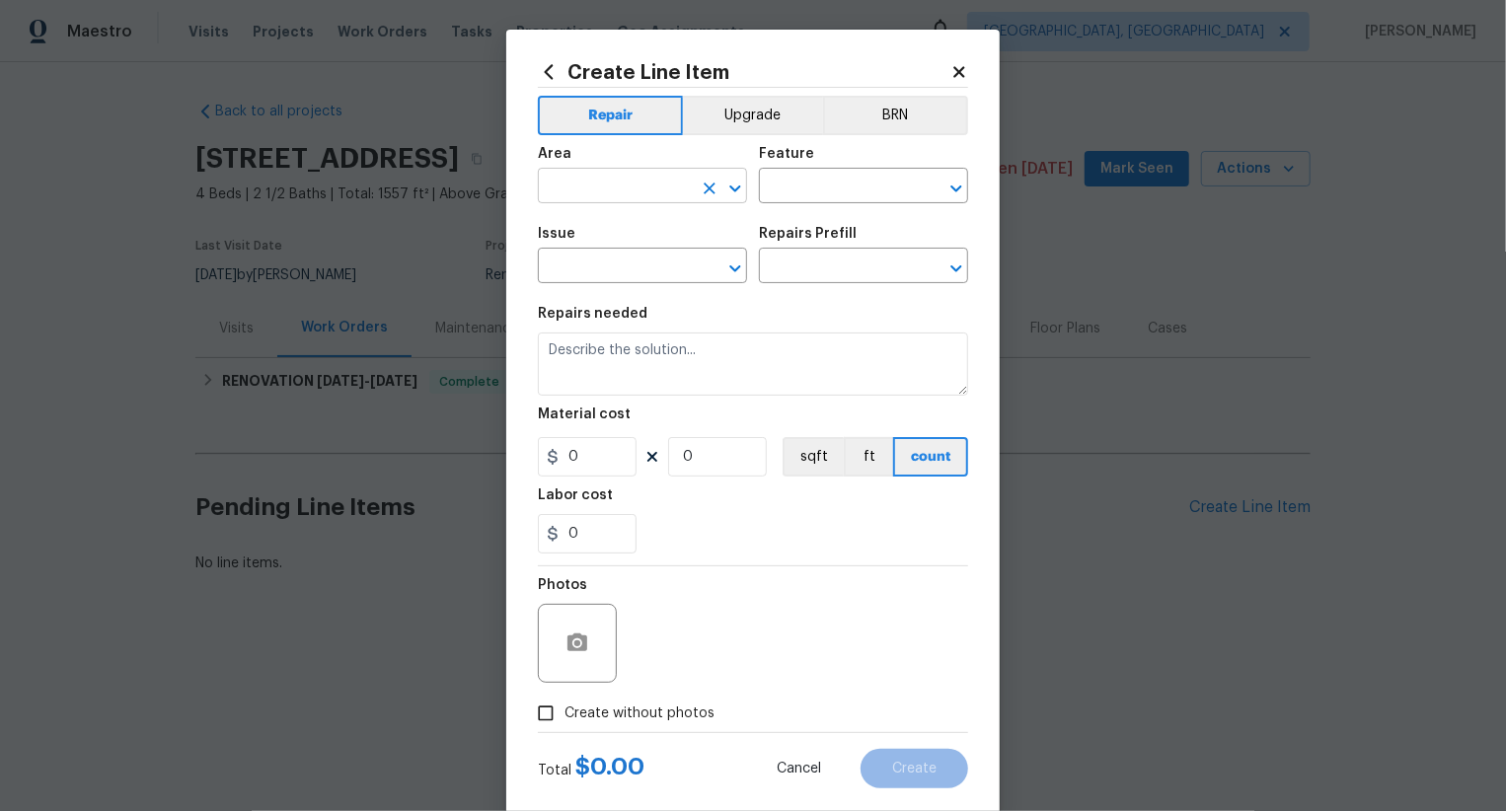
click at [621, 188] on input "text" at bounding box center [615, 188] width 154 height 31
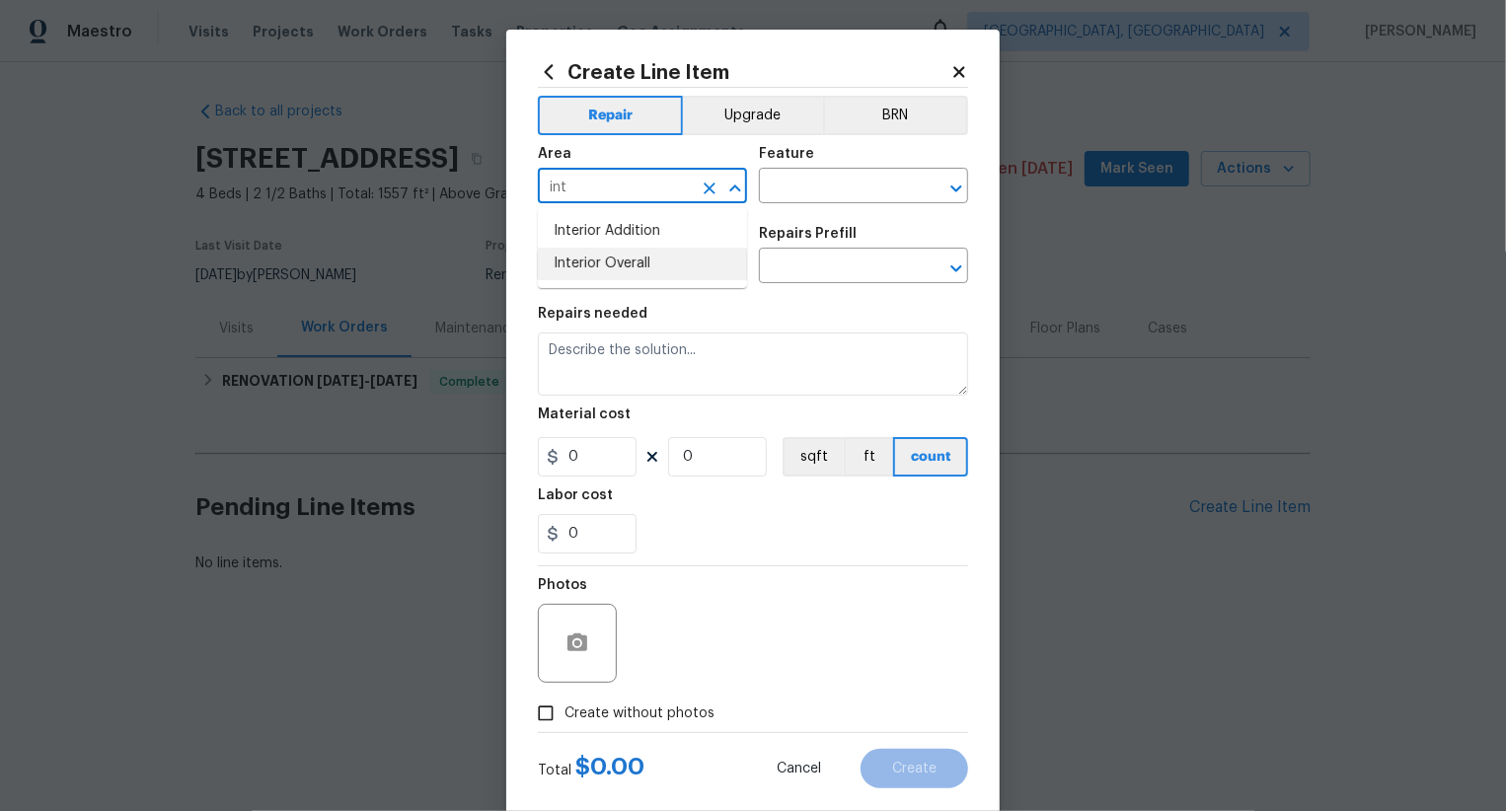
click at [619, 264] on li "Interior Overall" at bounding box center [642, 264] width 209 height 33
type input "Interior Overall"
click at [865, 194] on input "text" at bounding box center [836, 188] width 154 height 31
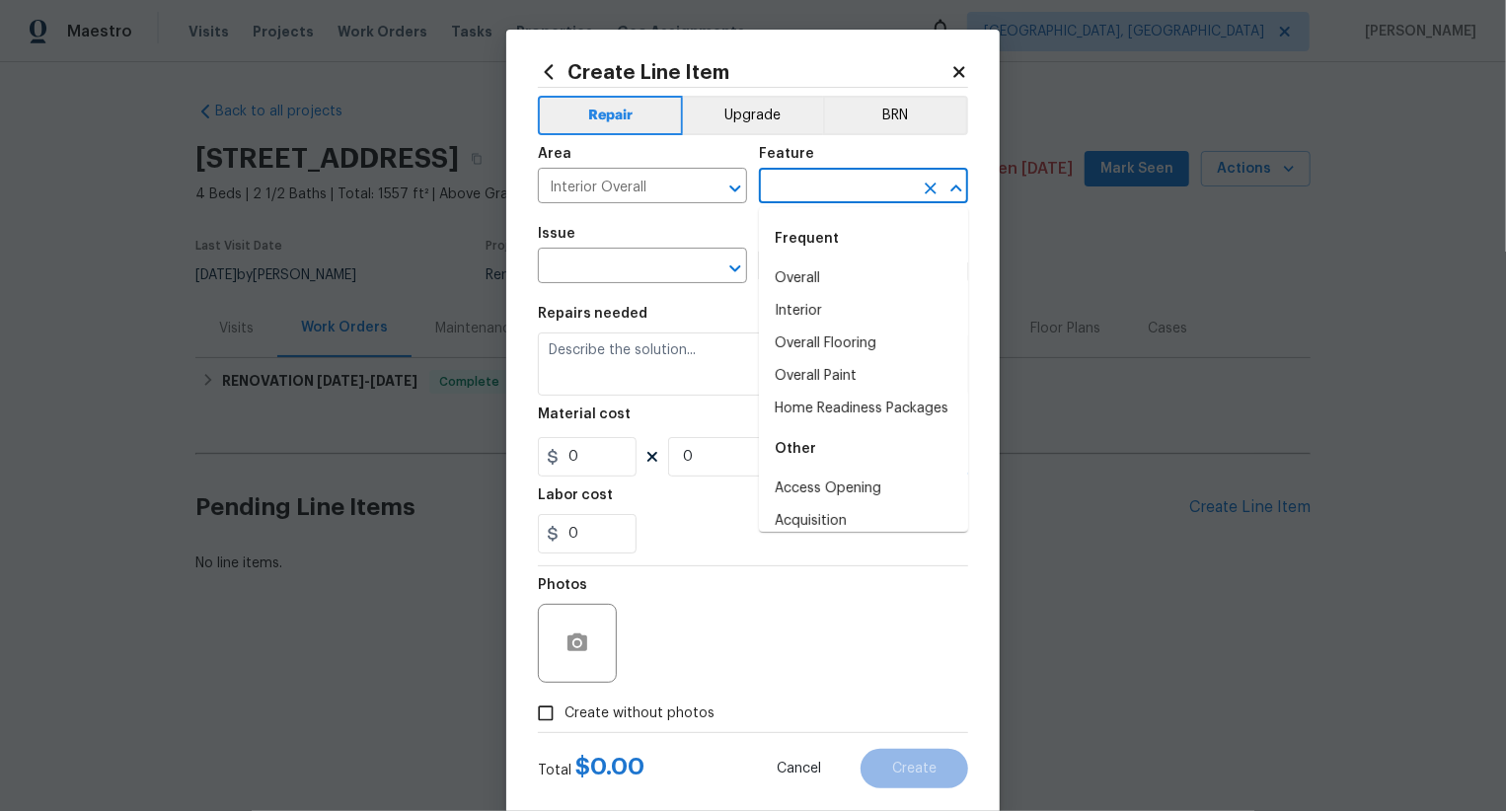
click at [835, 260] on div "Frequent" at bounding box center [863, 238] width 209 height 47
click at [829, 278] on li "Overall" at bounding box center [863, 279] width 209 height 33
type input "Overall"
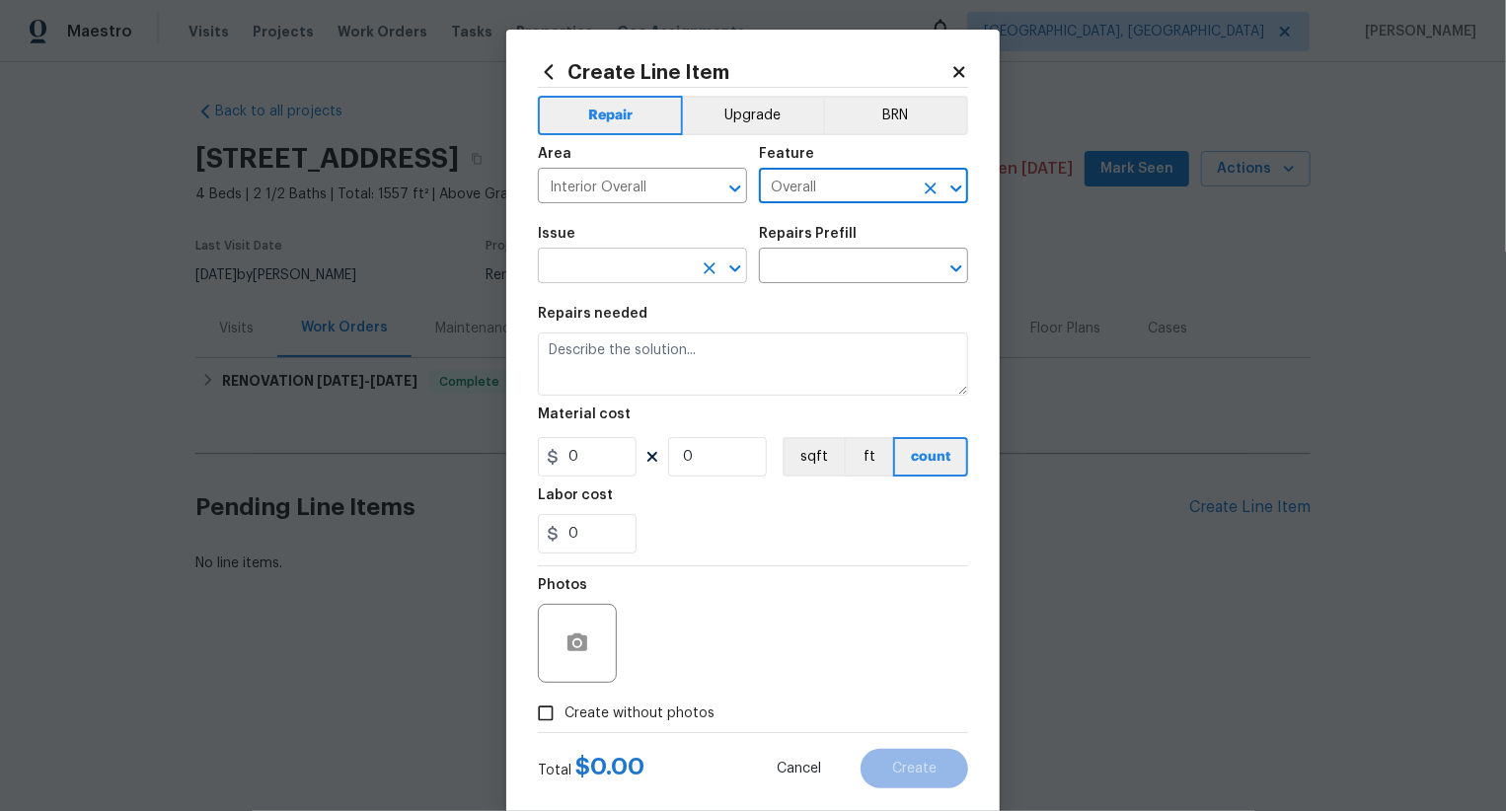
click at [638, 279] on input "text" at bounding box center [615, 268] width 154 height 31
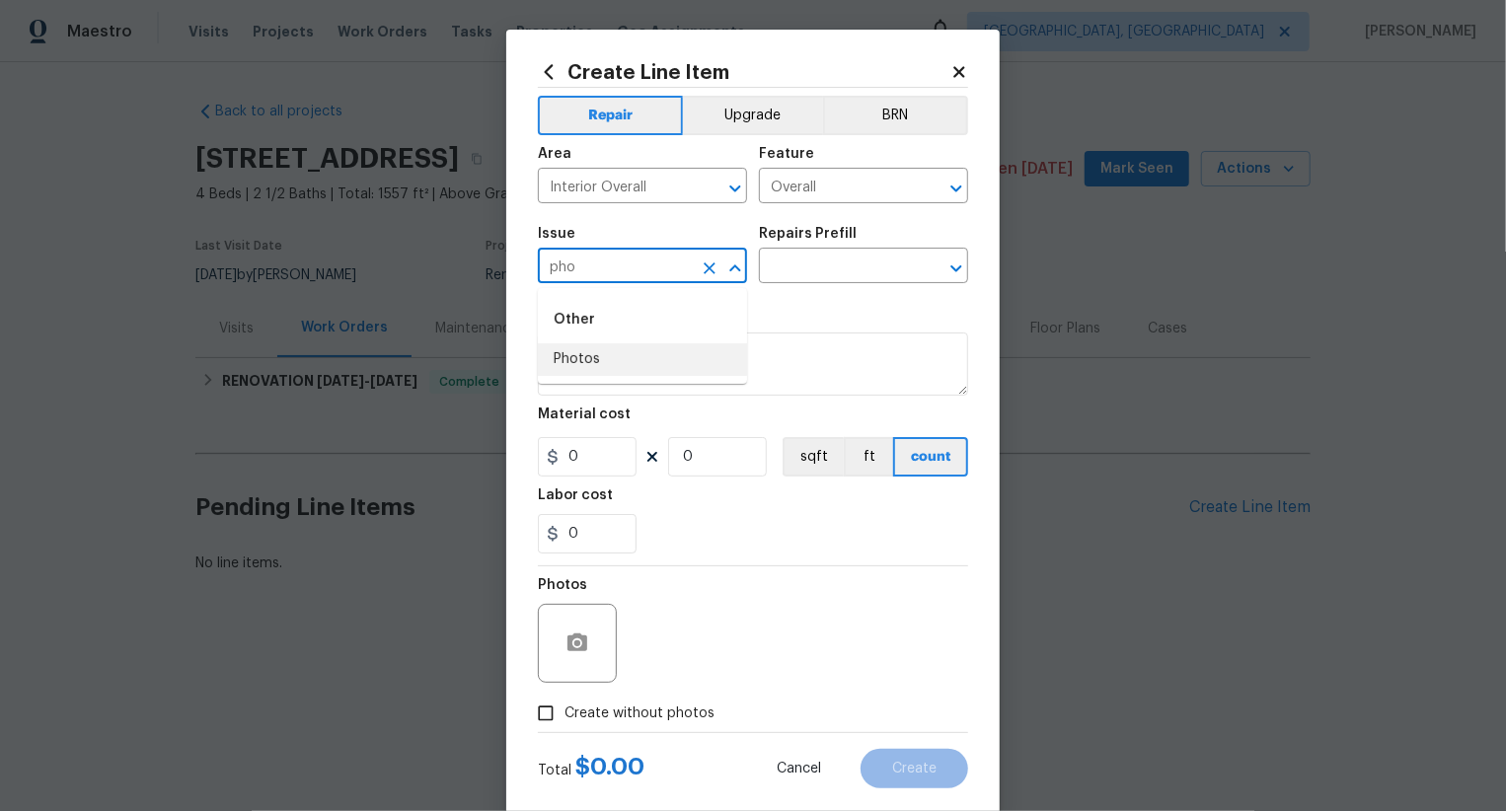
click at [607, 364] on li "Photos" at bounding box center [642, 359] width 209 height 33
type input "Photos"
click at [840, 262] on input "text" at bounding box center [836, 268] width 154 height 31
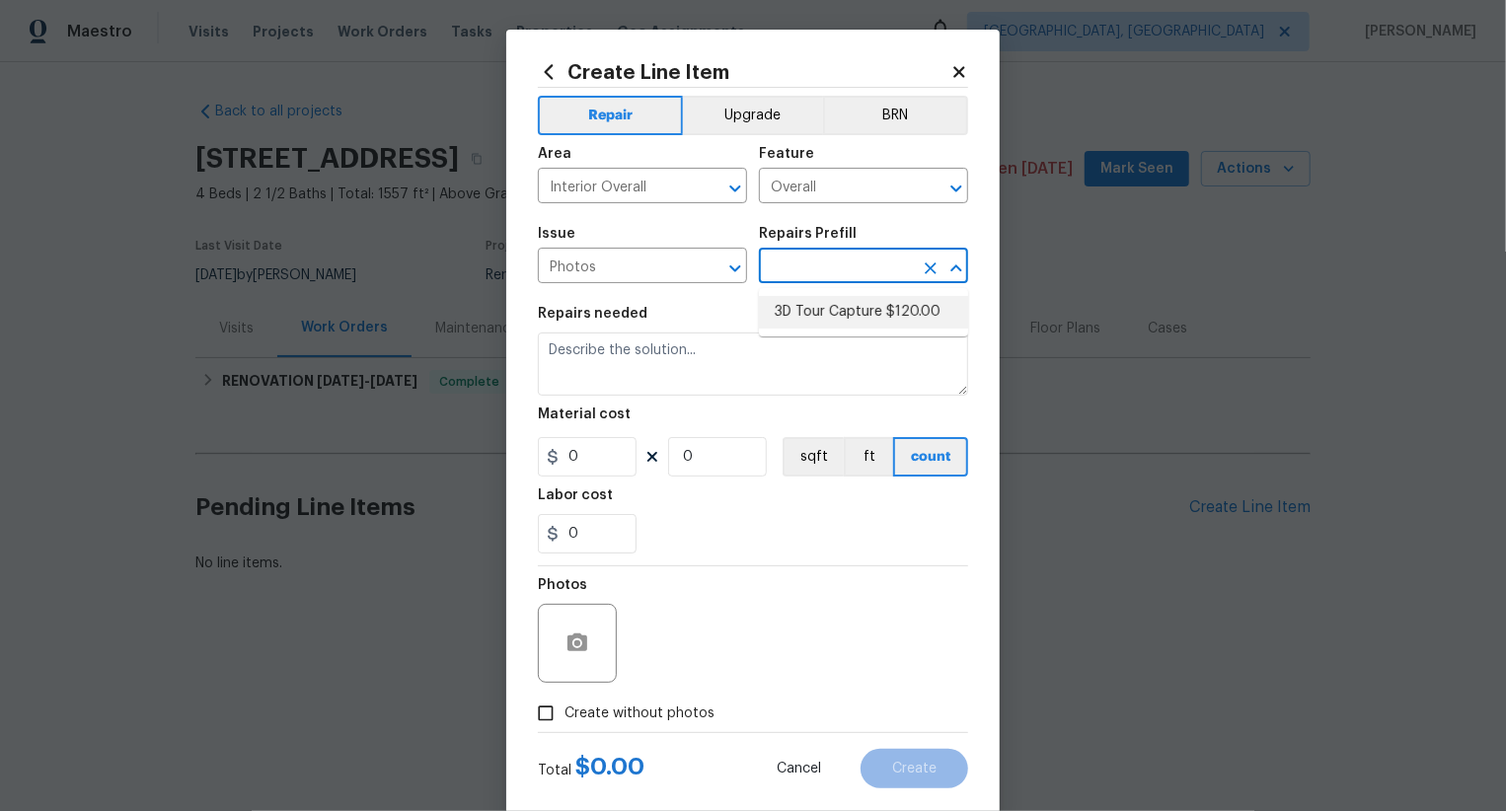
click at [841, 315] on li "3D Tour Capture $120.00" at bounding box center [863, 312] width 209 height 33
type input "3D Tour Capture $120.00"
type textarea "Capture 3D tour of home"
type input "1"
type input "120"
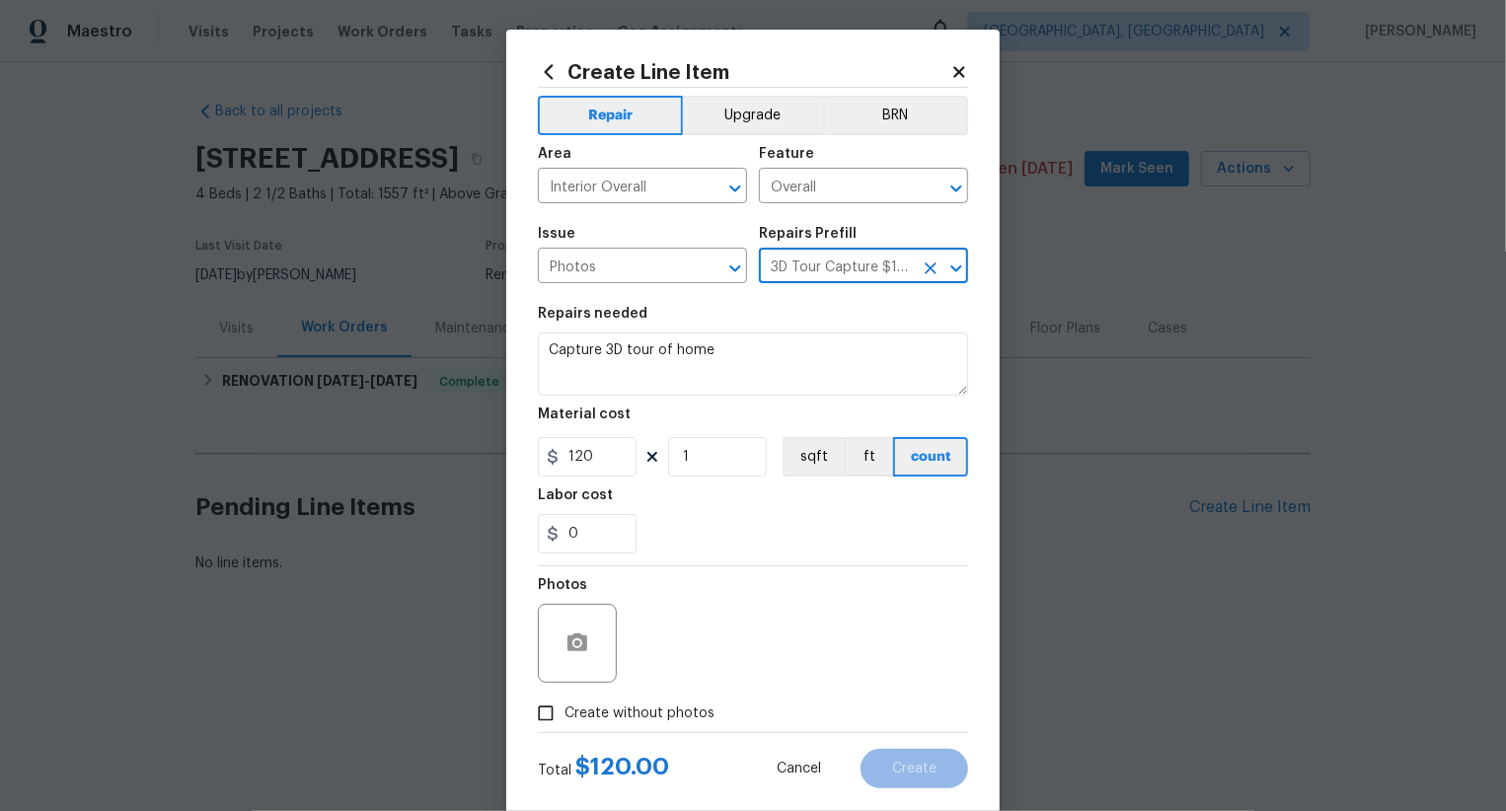
scroll to position [38, 0]
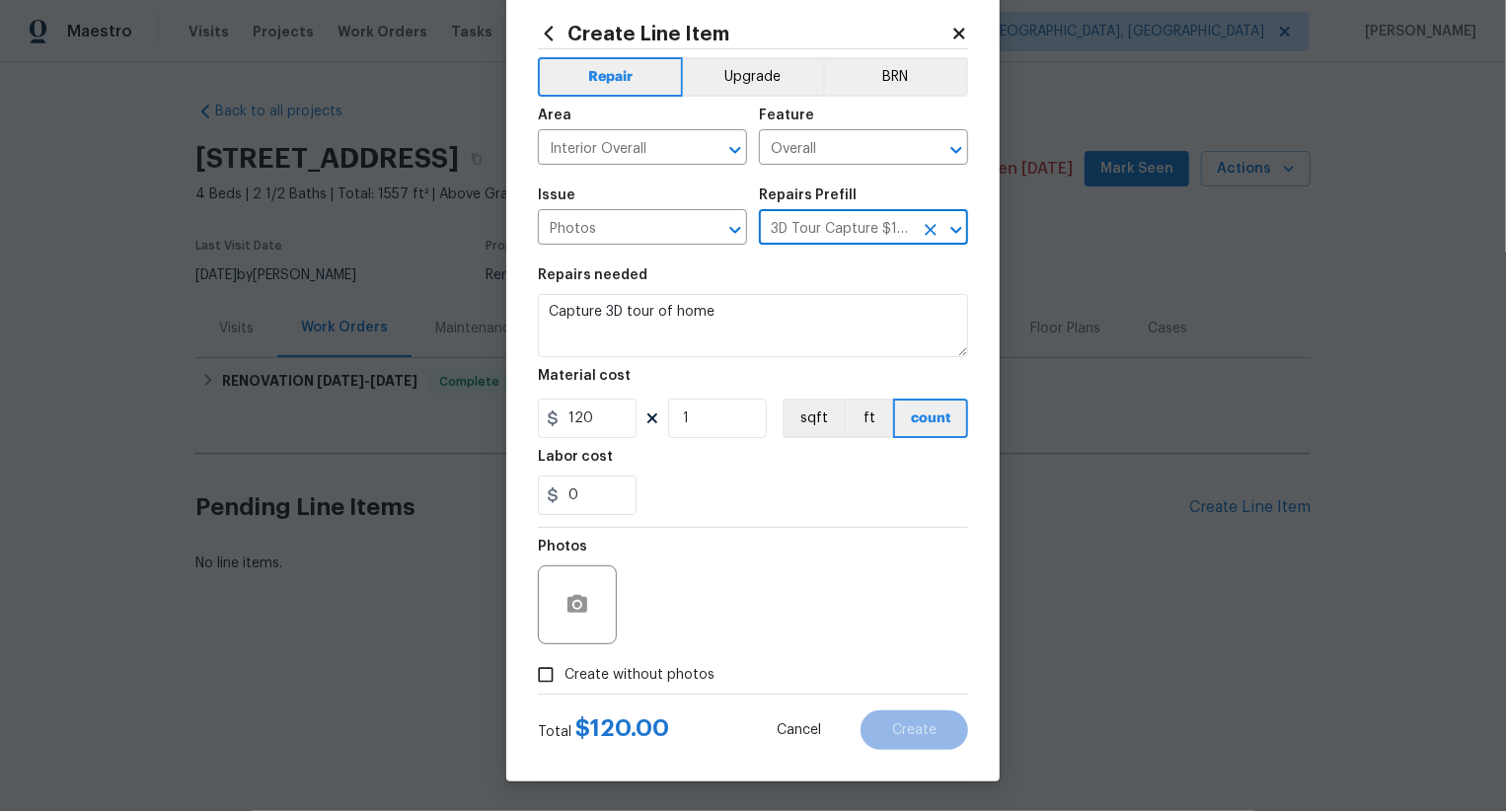
click at [662, 677] on span "Create without photos" at bounding box center [640, 675] width 150 height 21
click at [565, 677] on input "Create without photos" at bounding box center [546, 675] width 38 height 38
checkbox input "true"
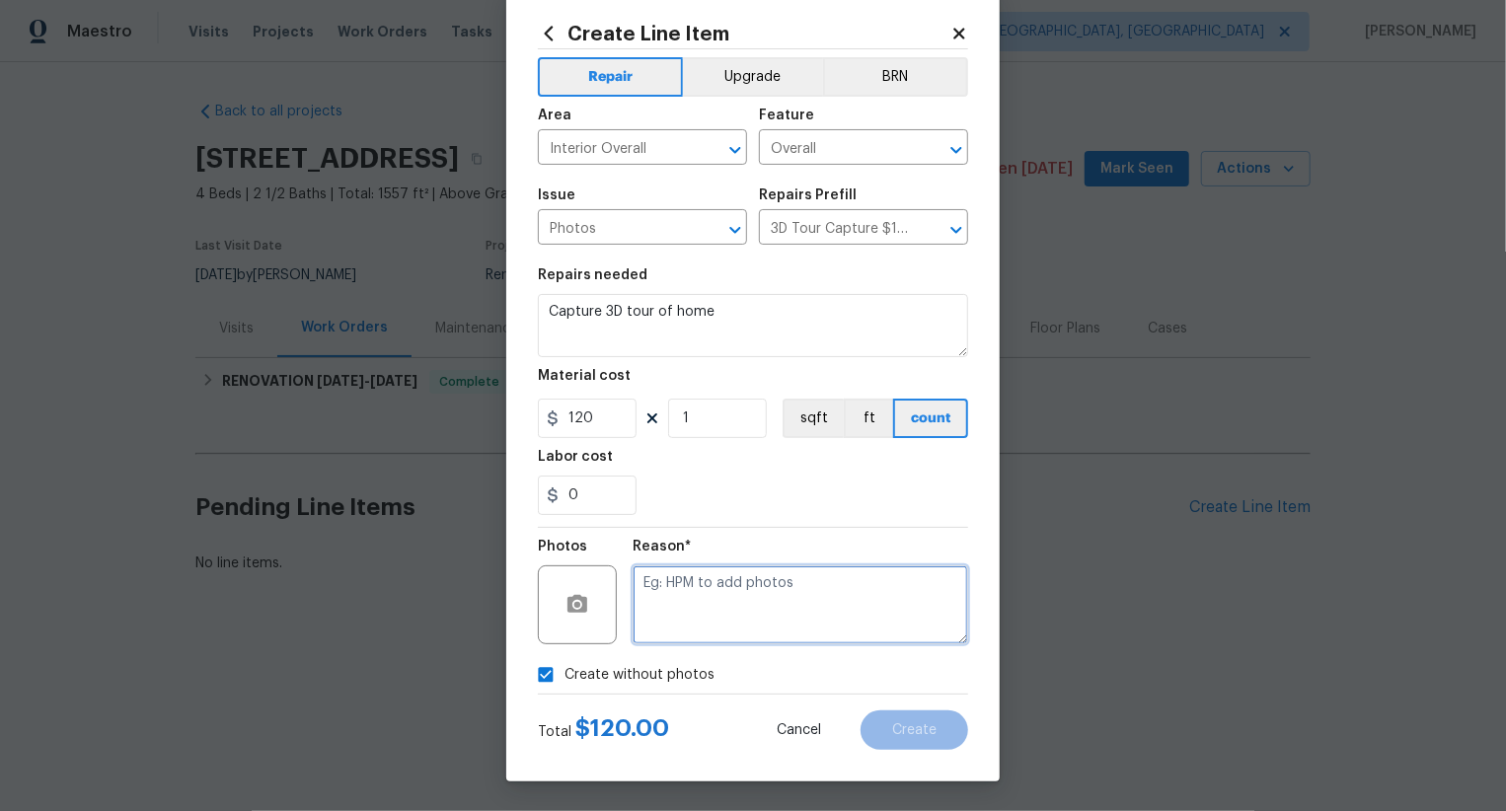
click at [760, 616] on textarea at bounding box center [801, 605] width 336 height 79
type textarea ".."
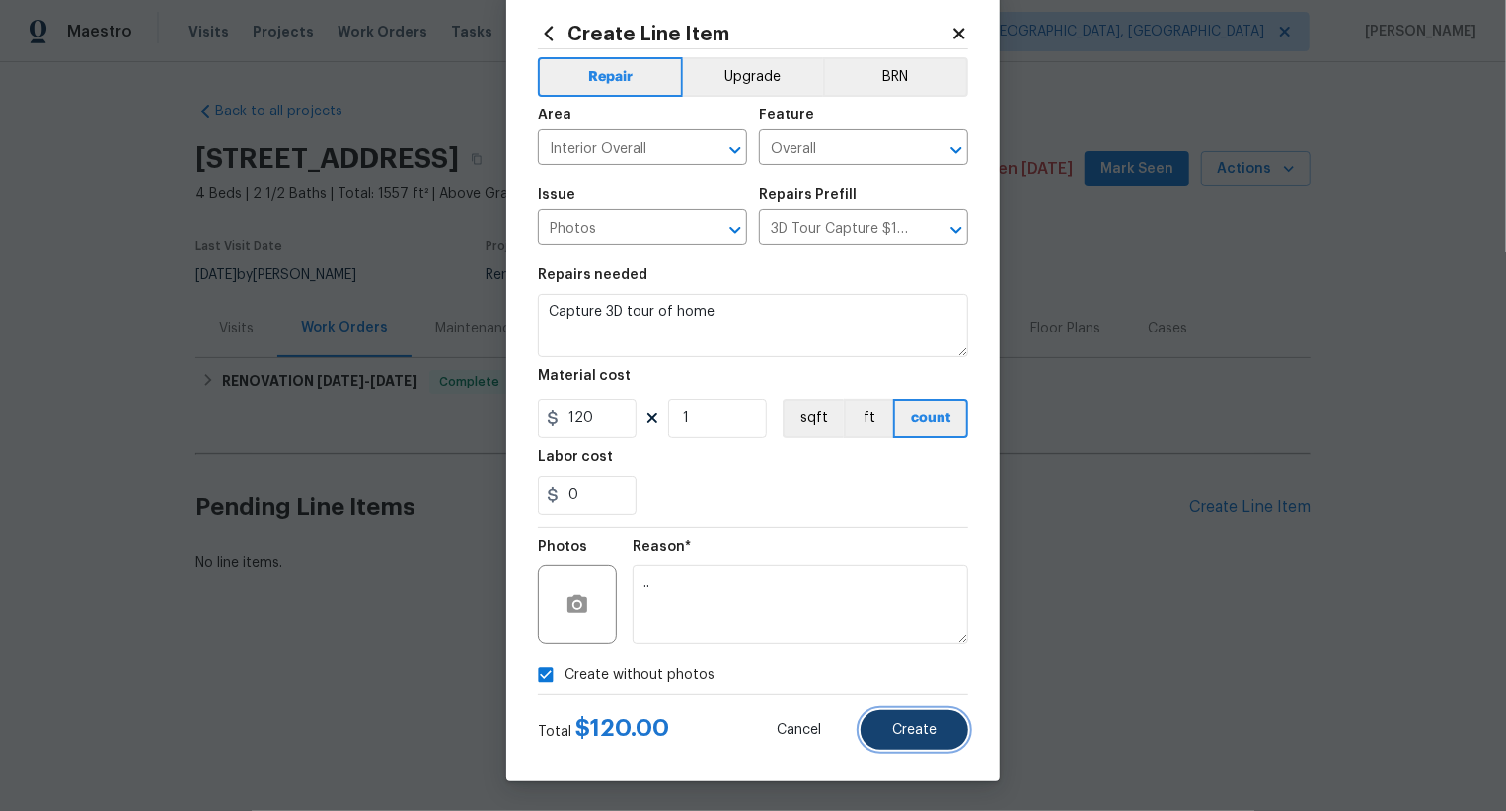
click at [894, 723] on span "Create" at bounding box center [914, 730] width 44 height 15
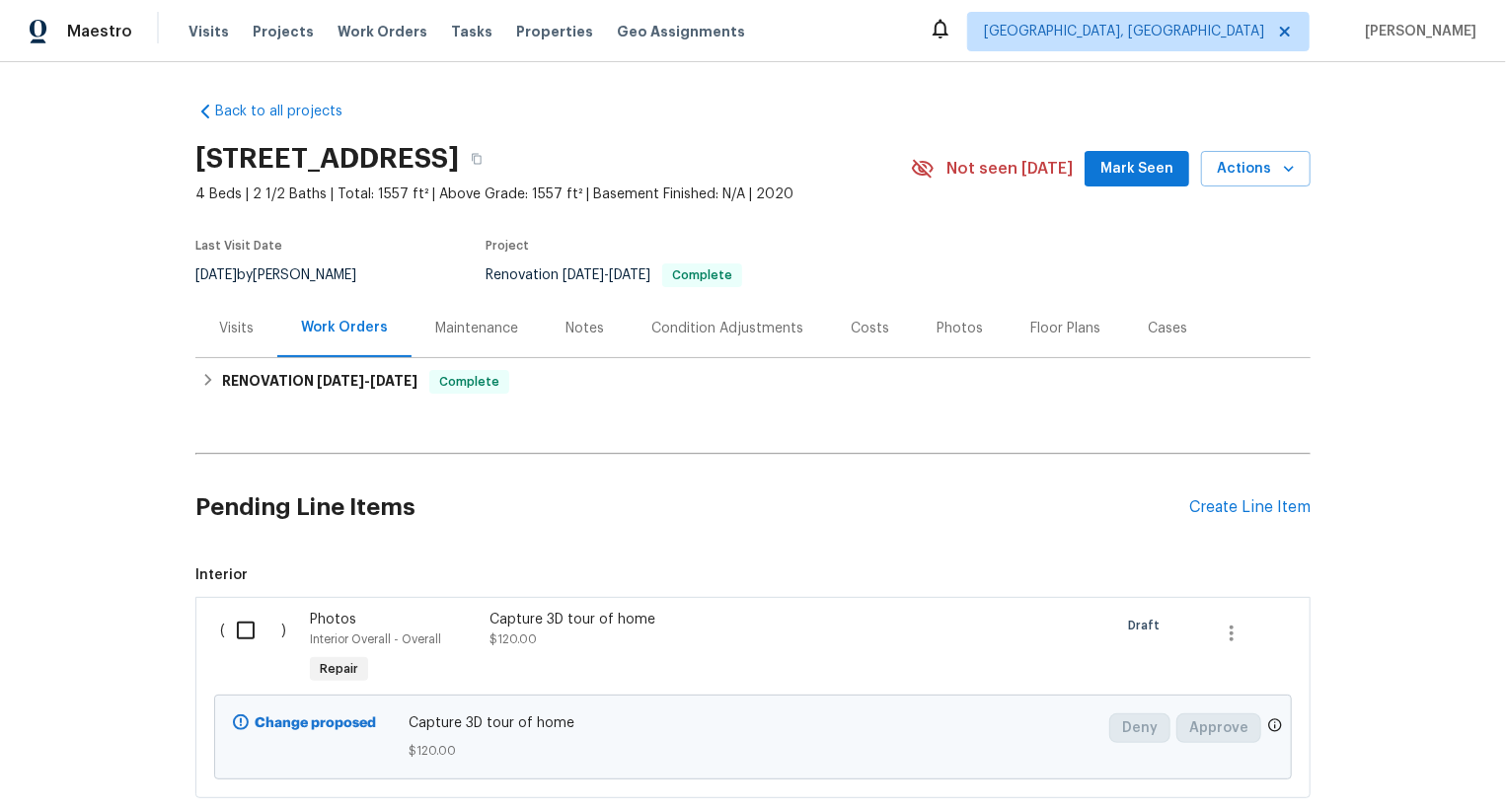
scroll to position [120, 0]
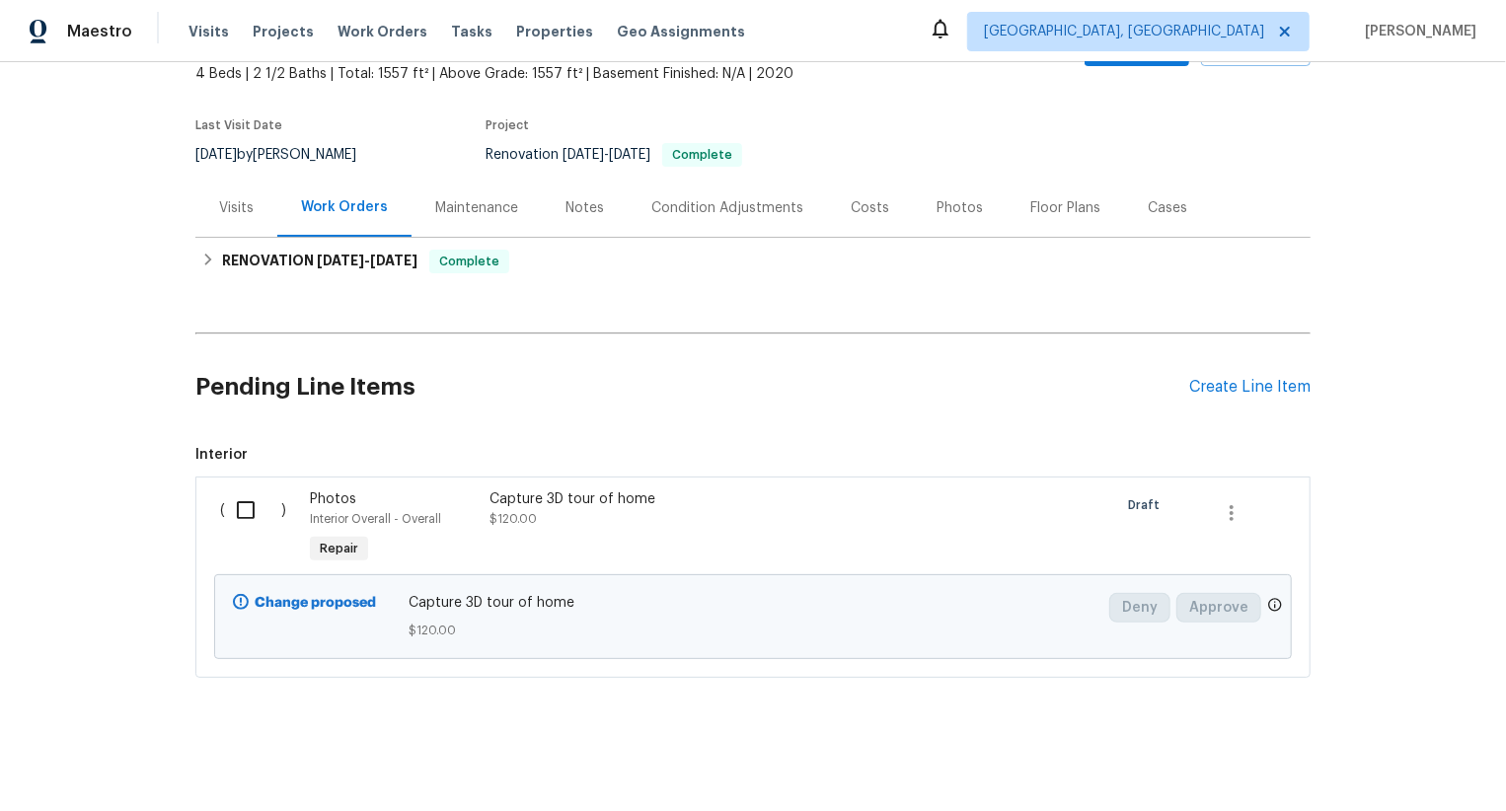
click at [251, 526] on input "checkbox" at bounding box center [253, 510] width 56 height 41
checkbox input "true"
click at [1438, 759] on span "Create Work Order" at bounding box center [1393, 762] width 131 height 25
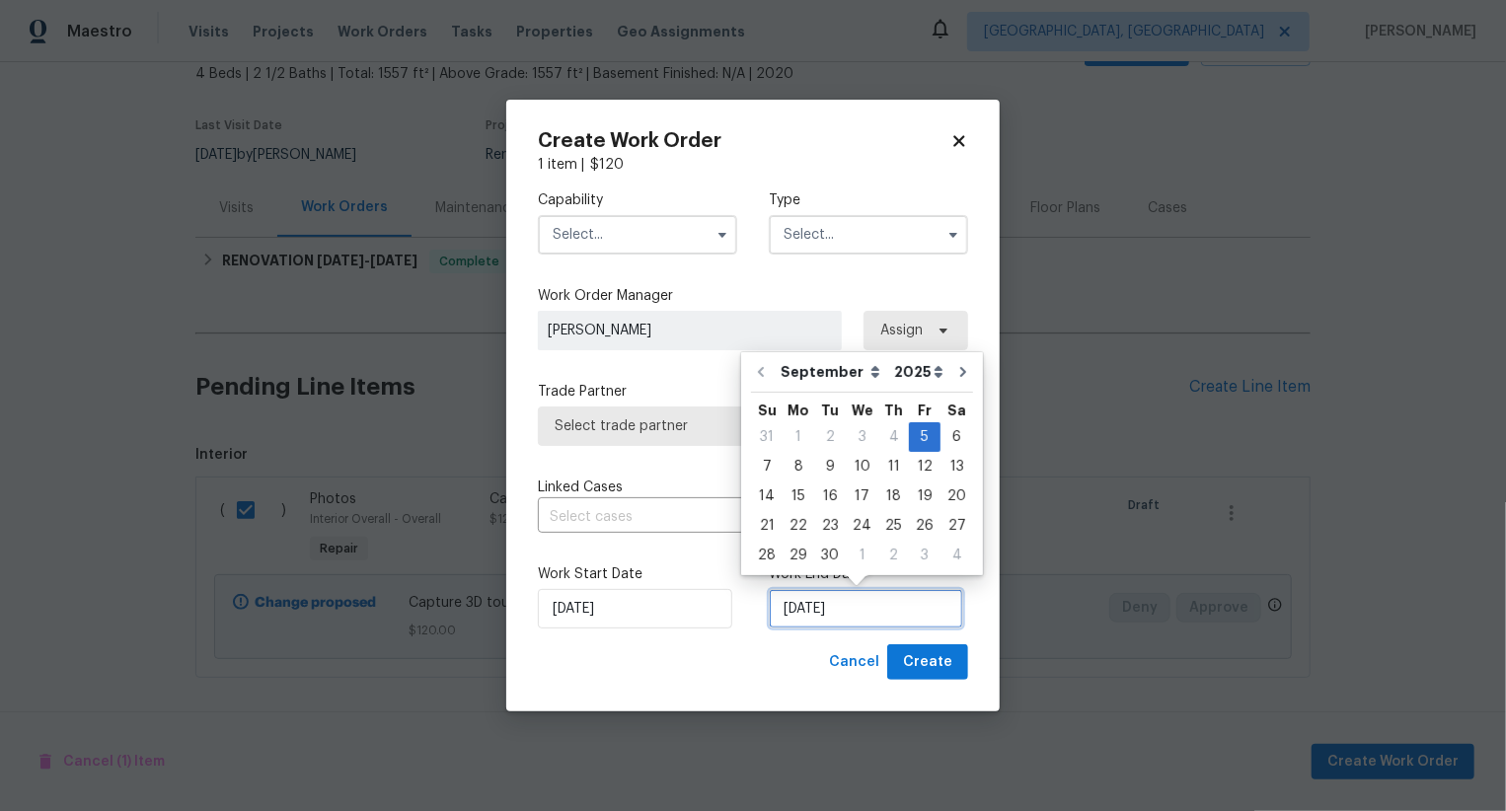
click at [831, 617] on input "[DATE]" at bounding box center [866, 608] width 194 height 39
click at [951, 427] on div "6" at bounding box center [957, 437] width 33 height 28
type input "[DATE]"
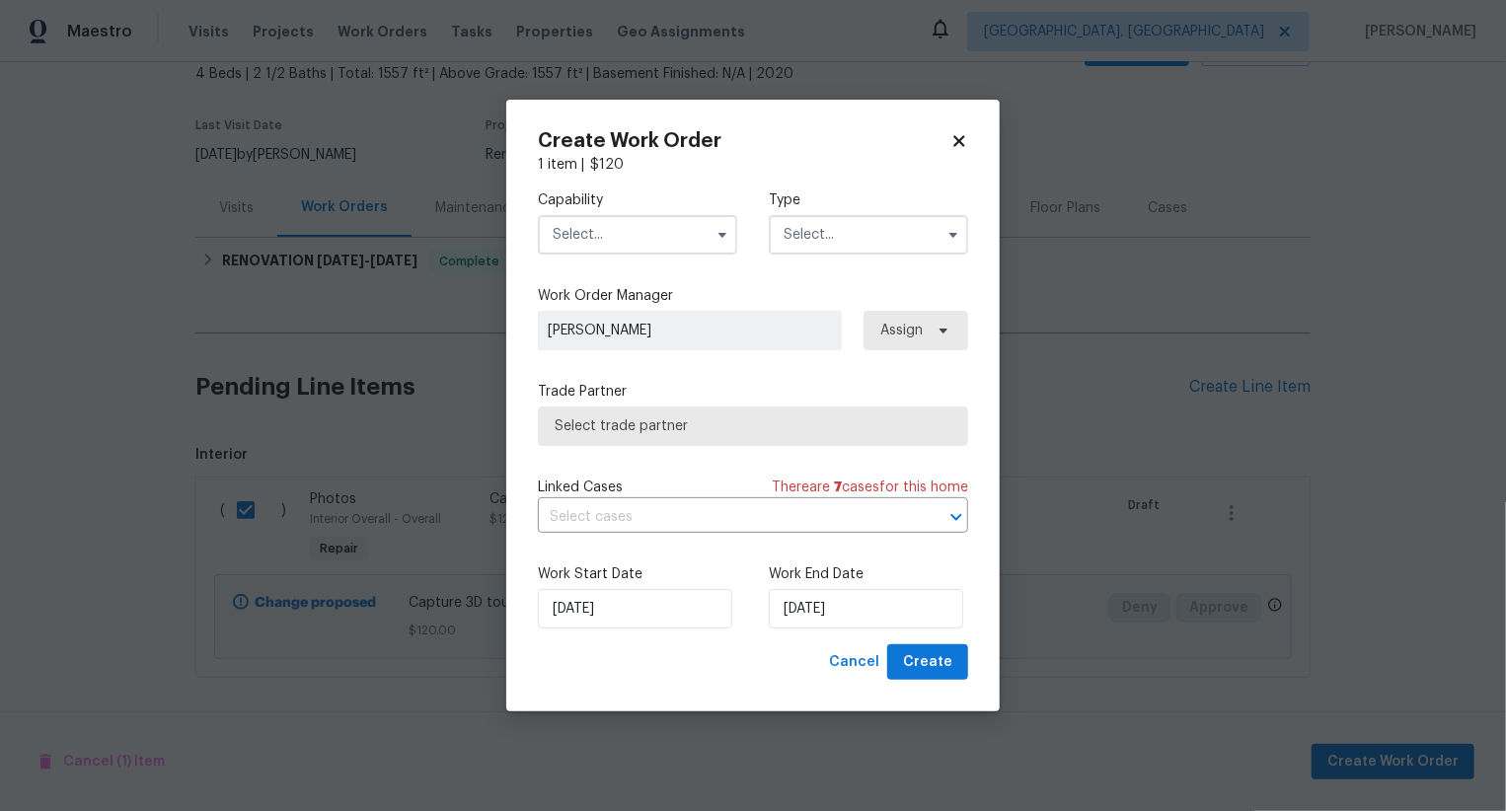
click at [674, 243] on input "text" at bounding box center [637, 234] width 199 height 39
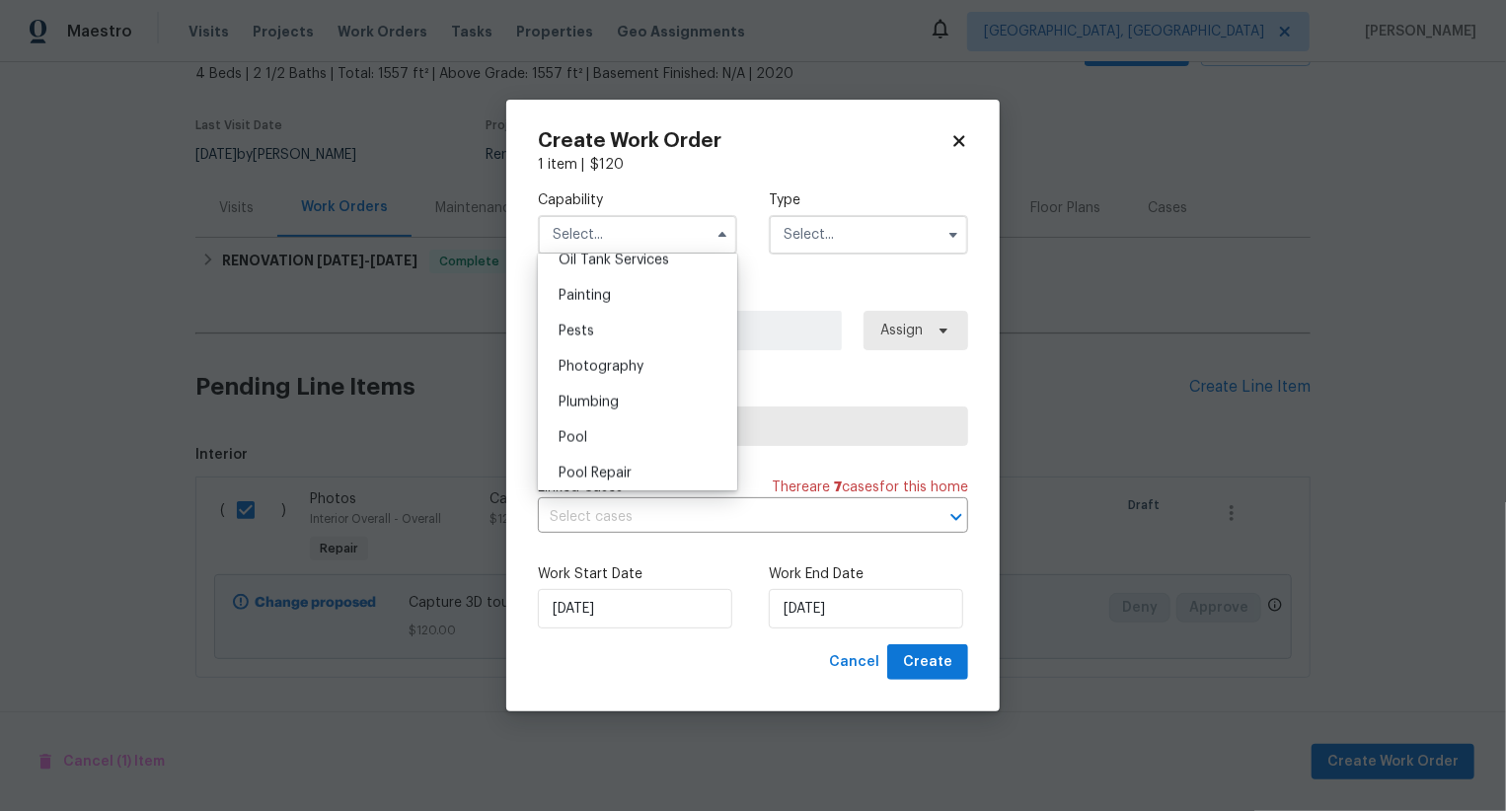
scroll to position [1634, 0]
click at [675, 378] on div "Photography" at bounding box center [638, 372] width 190 height 36
type input "Photography"
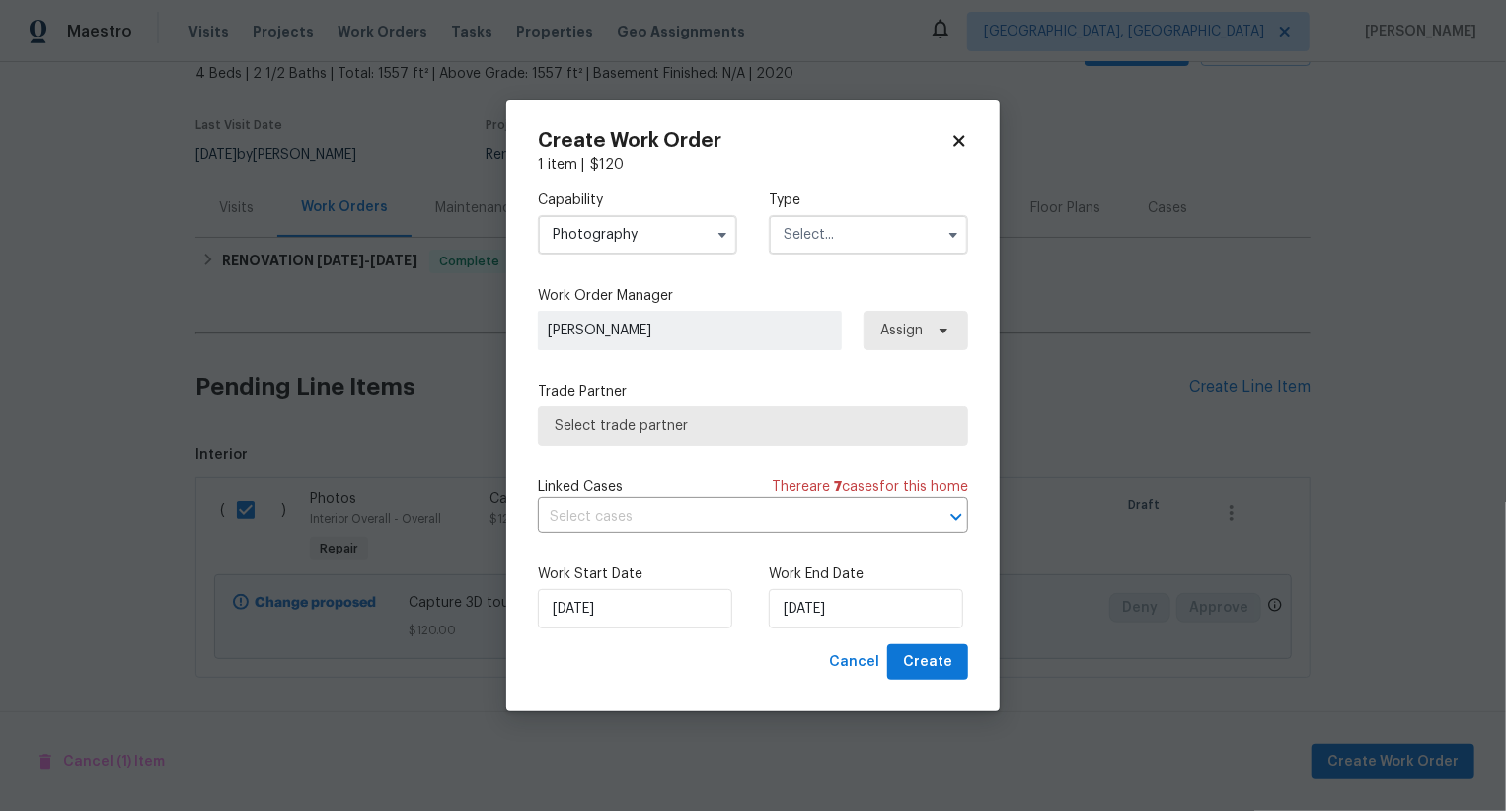
click at [824, 241] on input "text" at bounding box center [868, 234] width 199 height 39
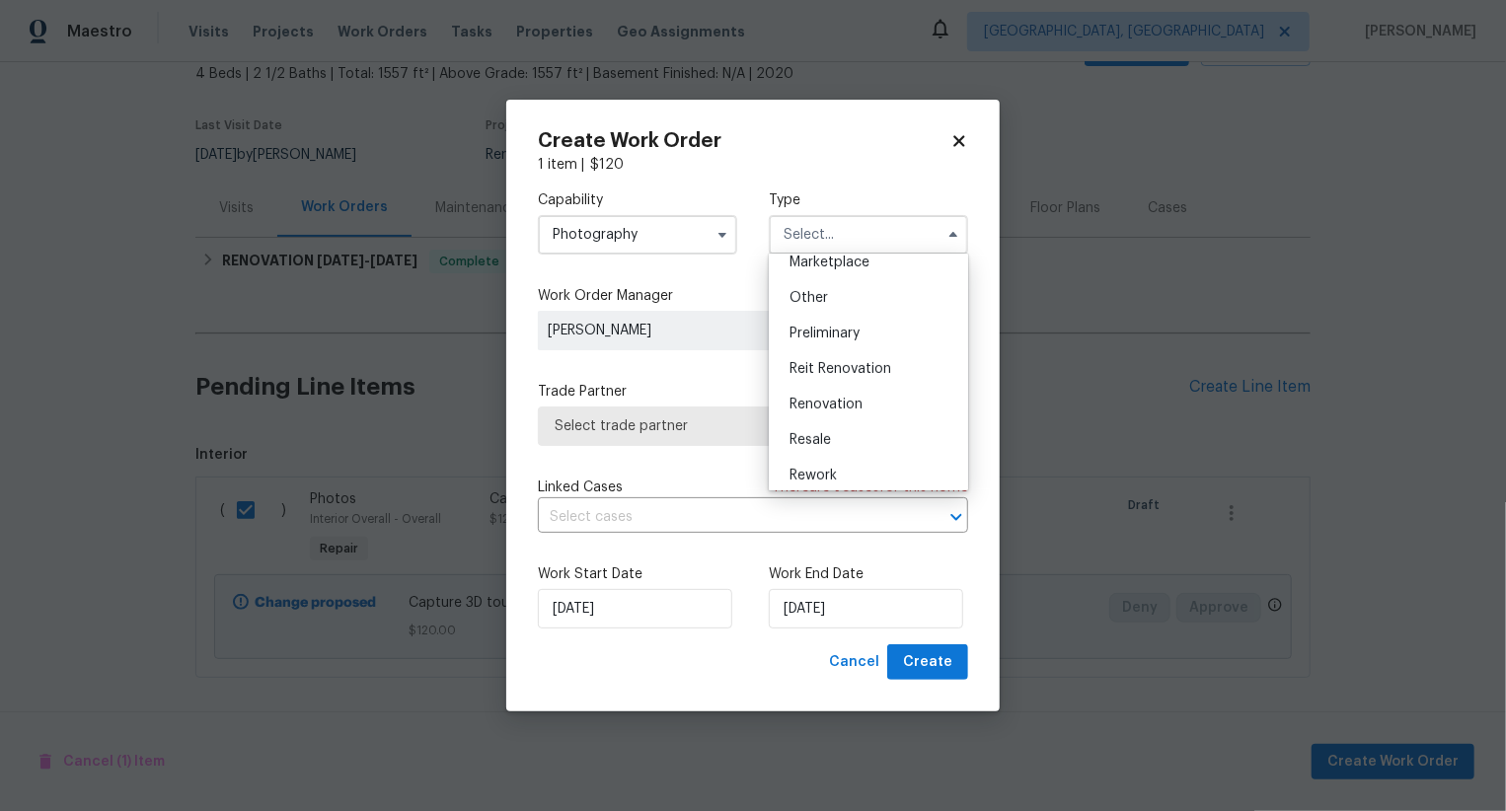
scroll to position [362, 0]
click at [845, 312] on div "Other" at bounding box center [869, 305] width 190 height 36
type input "Other"
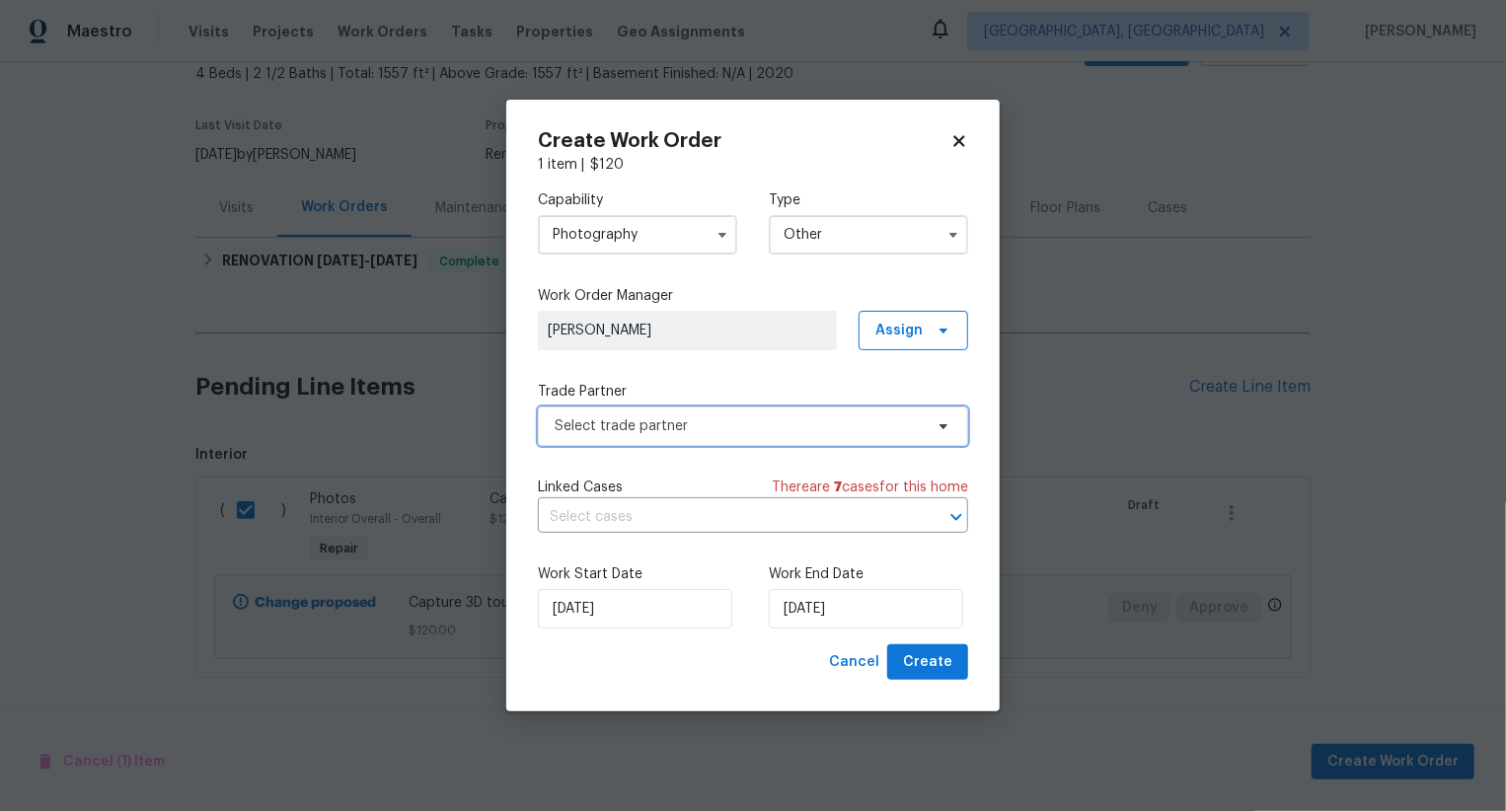
click at [728, 431] on span "Select trade partner" at bounding box center [739, 427] width 368 height 20
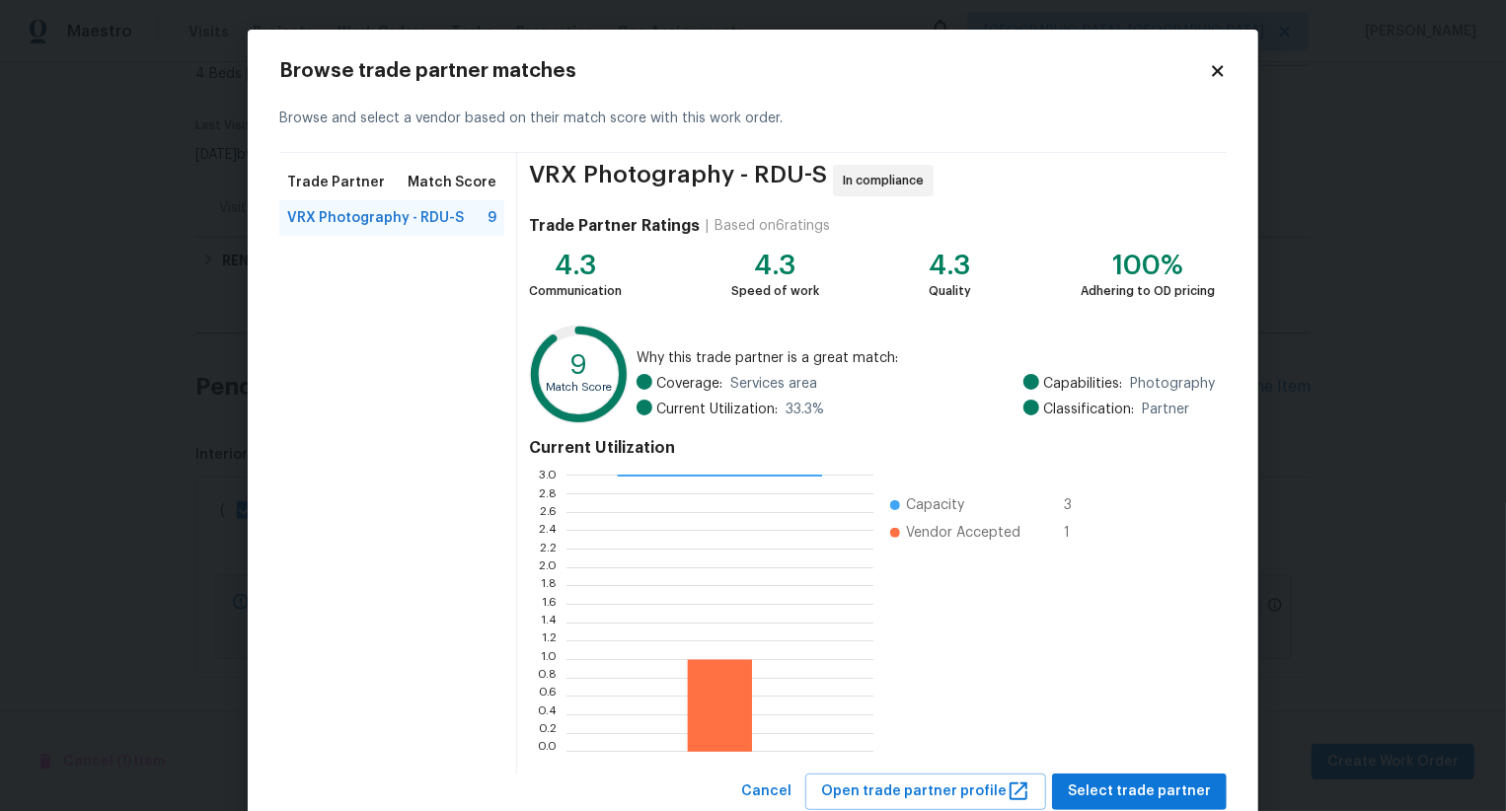
scroll to position [59, 0]
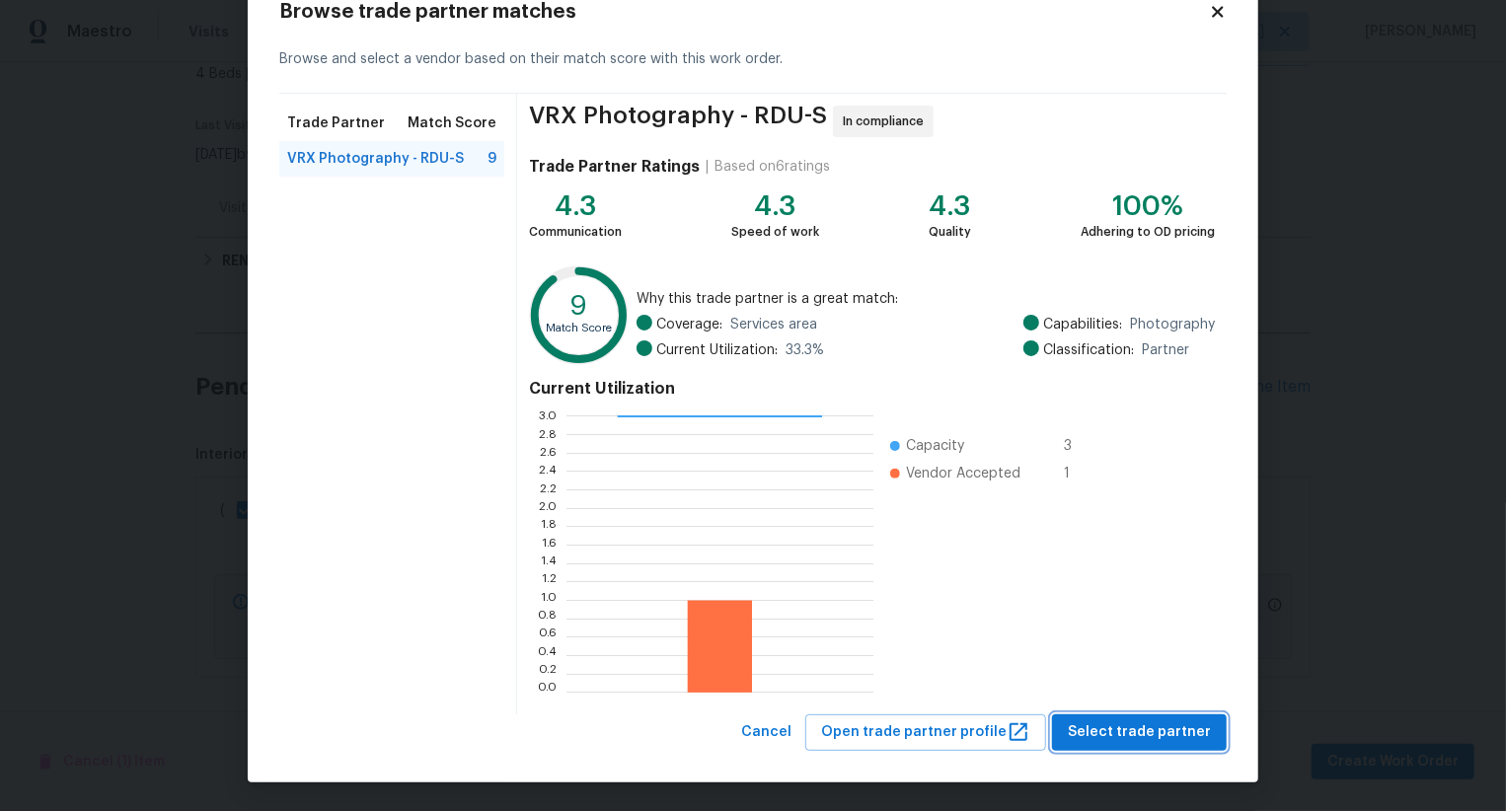
click at [1126, 721] on span "Select trade partner" at bounding box center [1139, 733] width 143 height 25
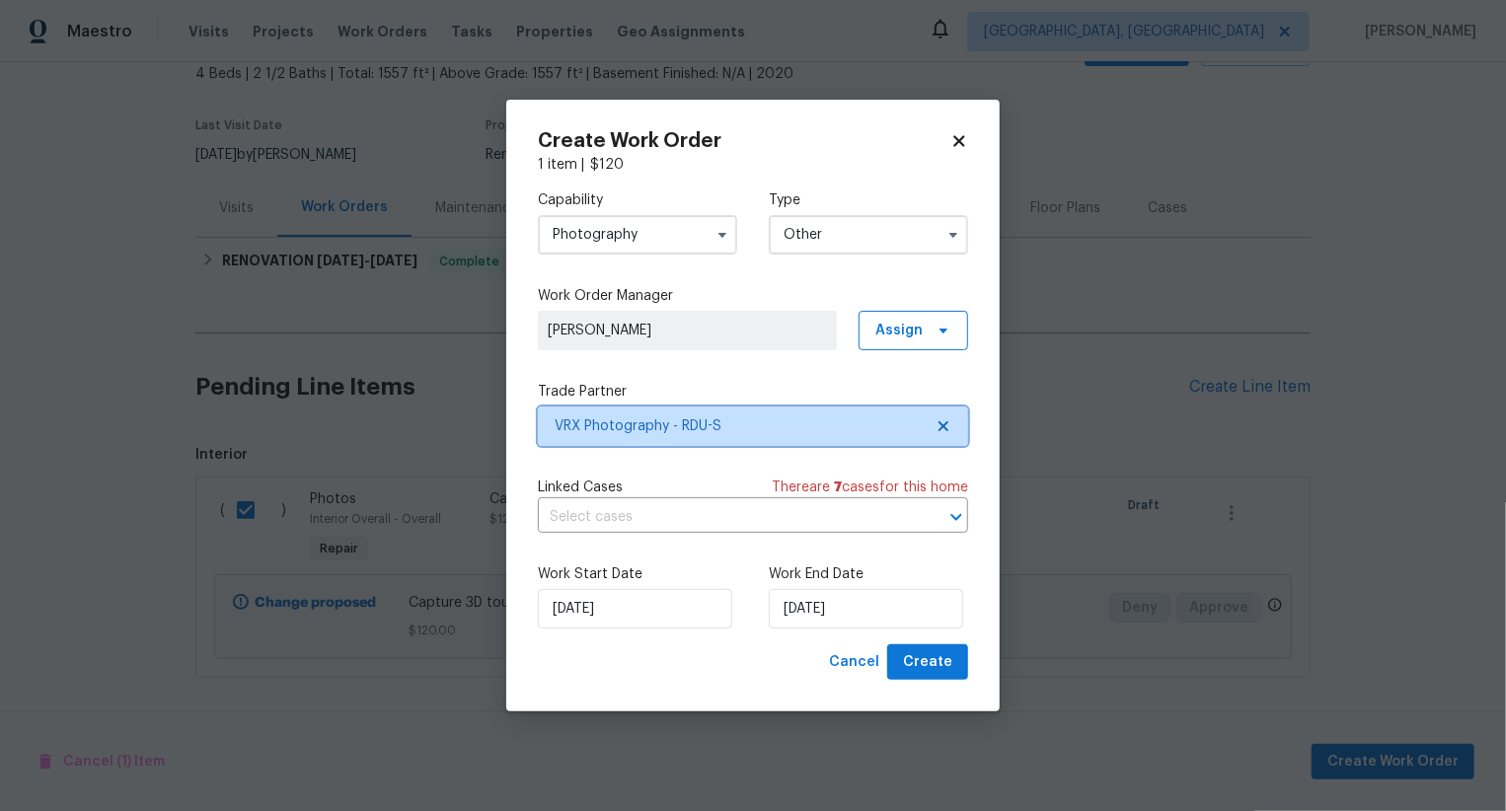
scroll to position [0, 0]
click at [959, 671] on button "Create" at bounding box center [927, 663] width 81 height 37
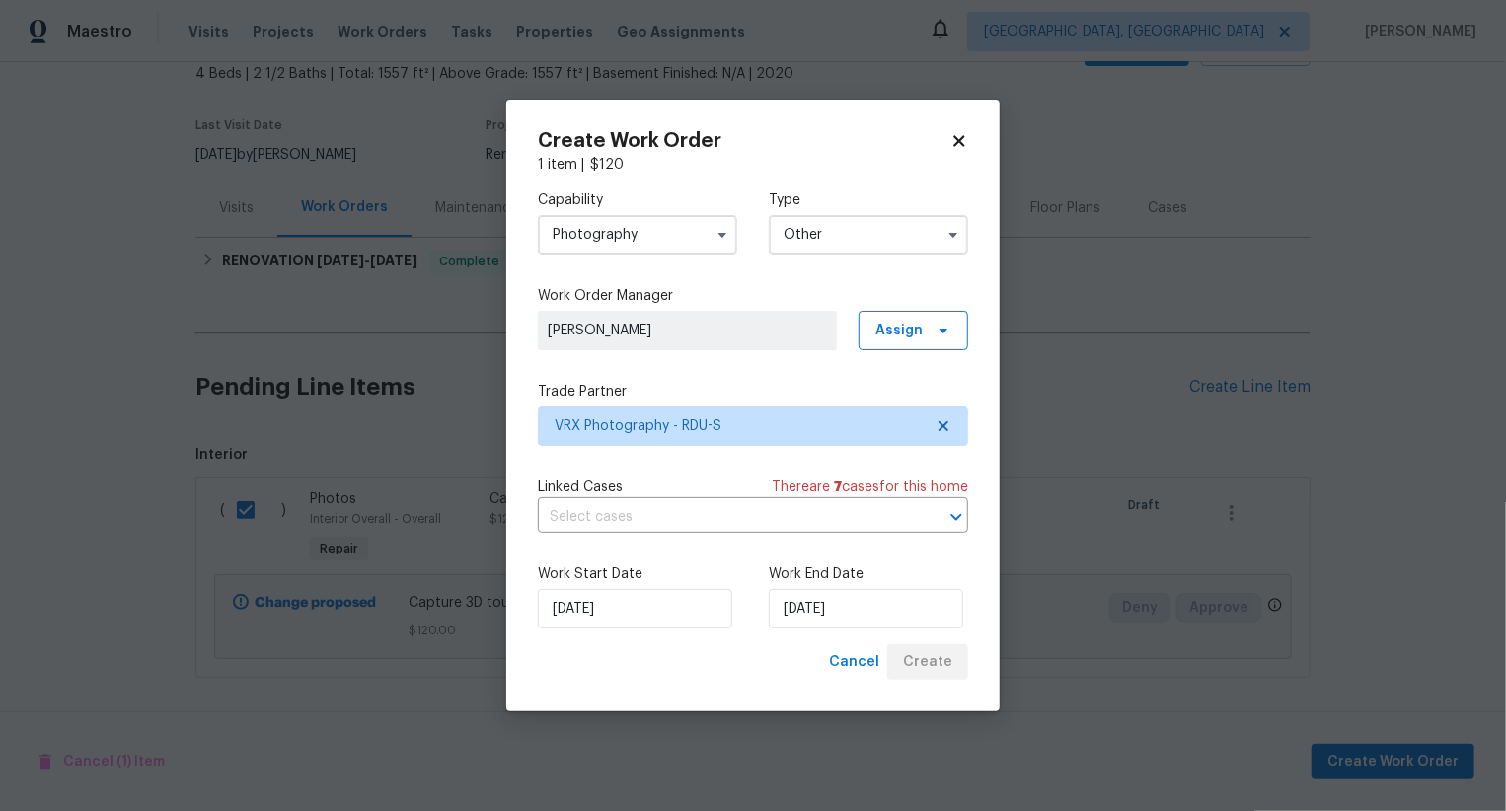
checkbox input "false"
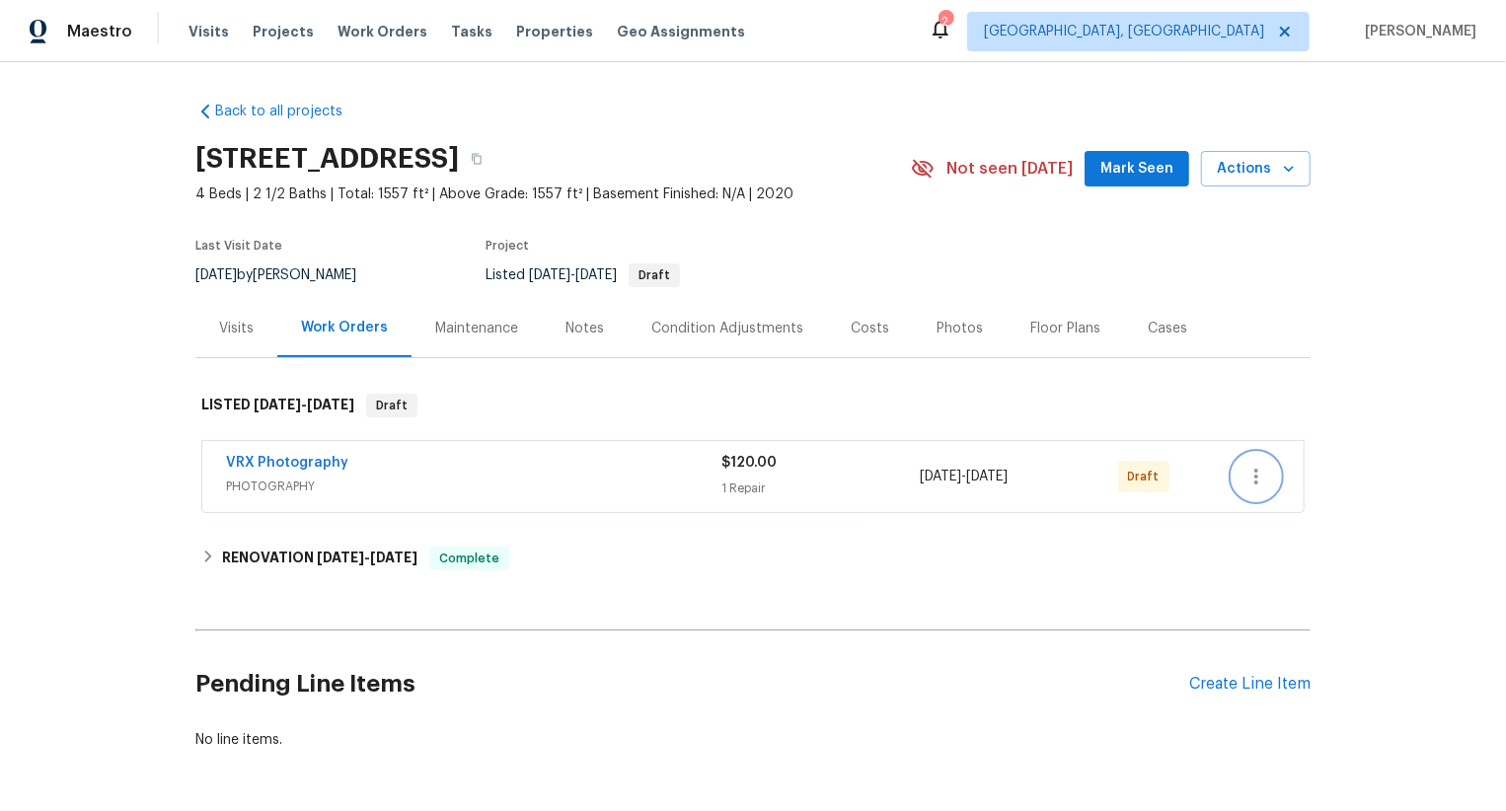
click at [1254, 480] on icon "button" at bounding box center [1257, 477] width 24 height 24
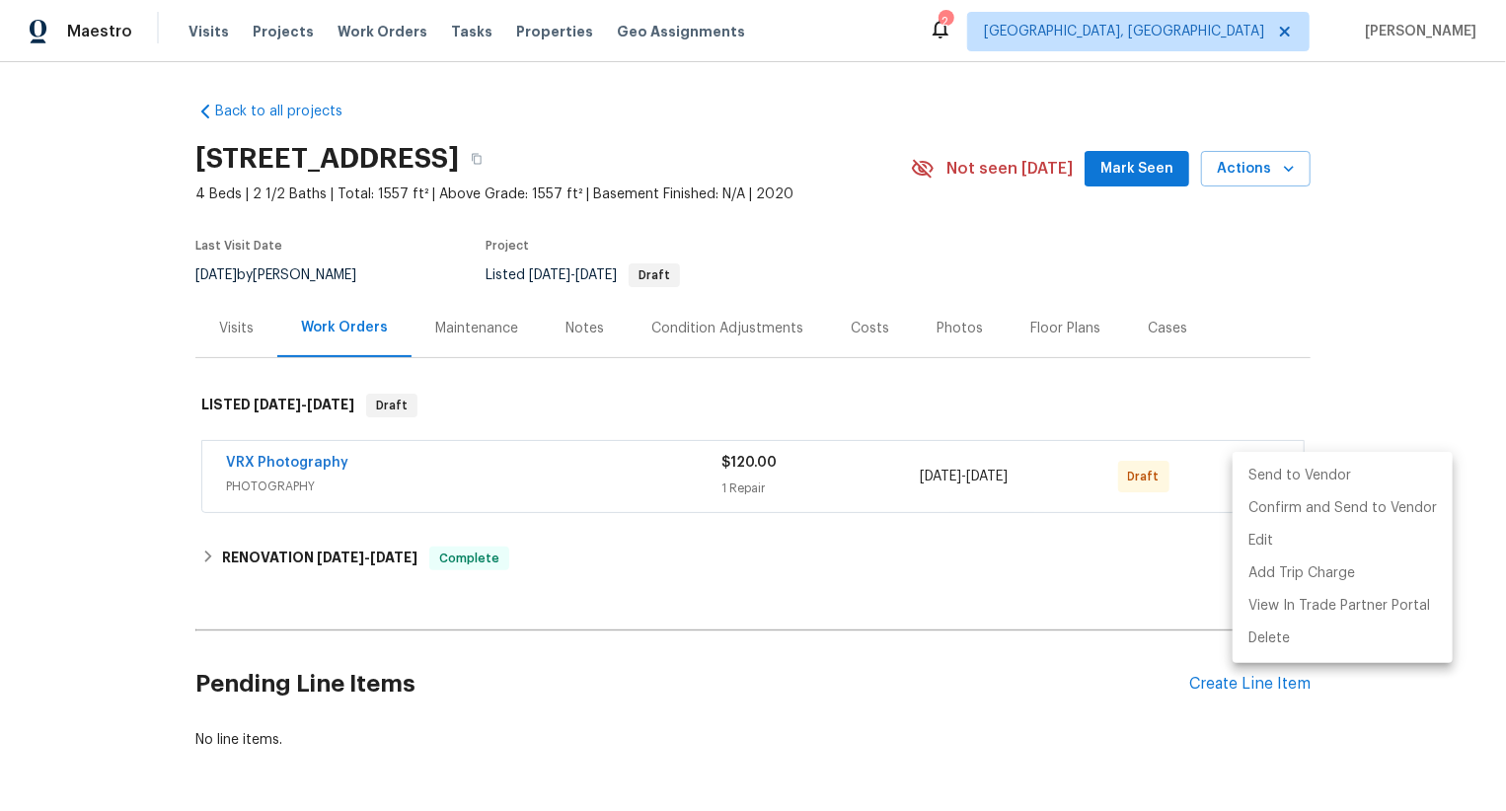
click at [1255, 477] on li "Send to Vendor" at bounding box center [1343, 476] width 220 height 33
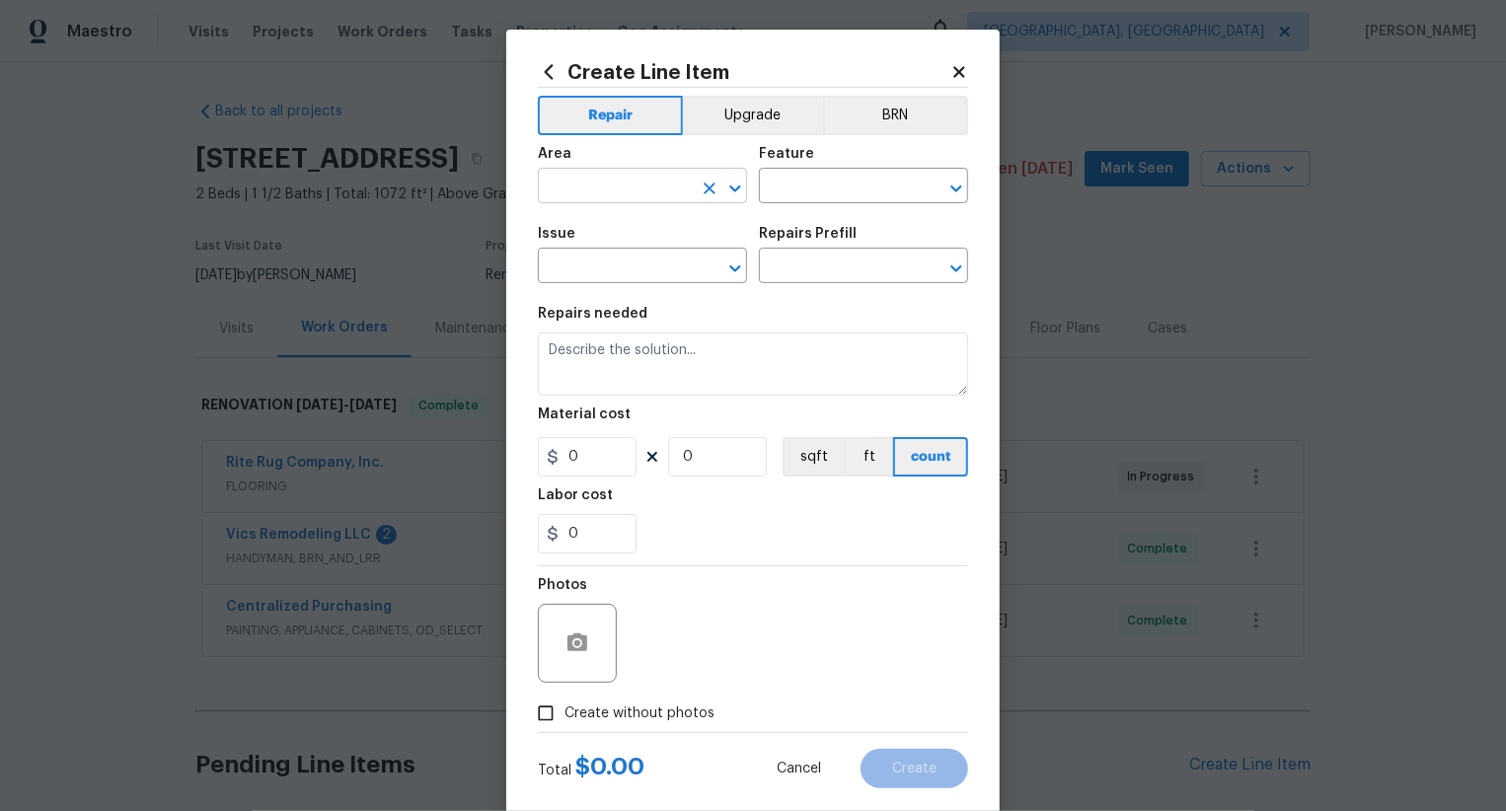
scroll to position [153, 0]
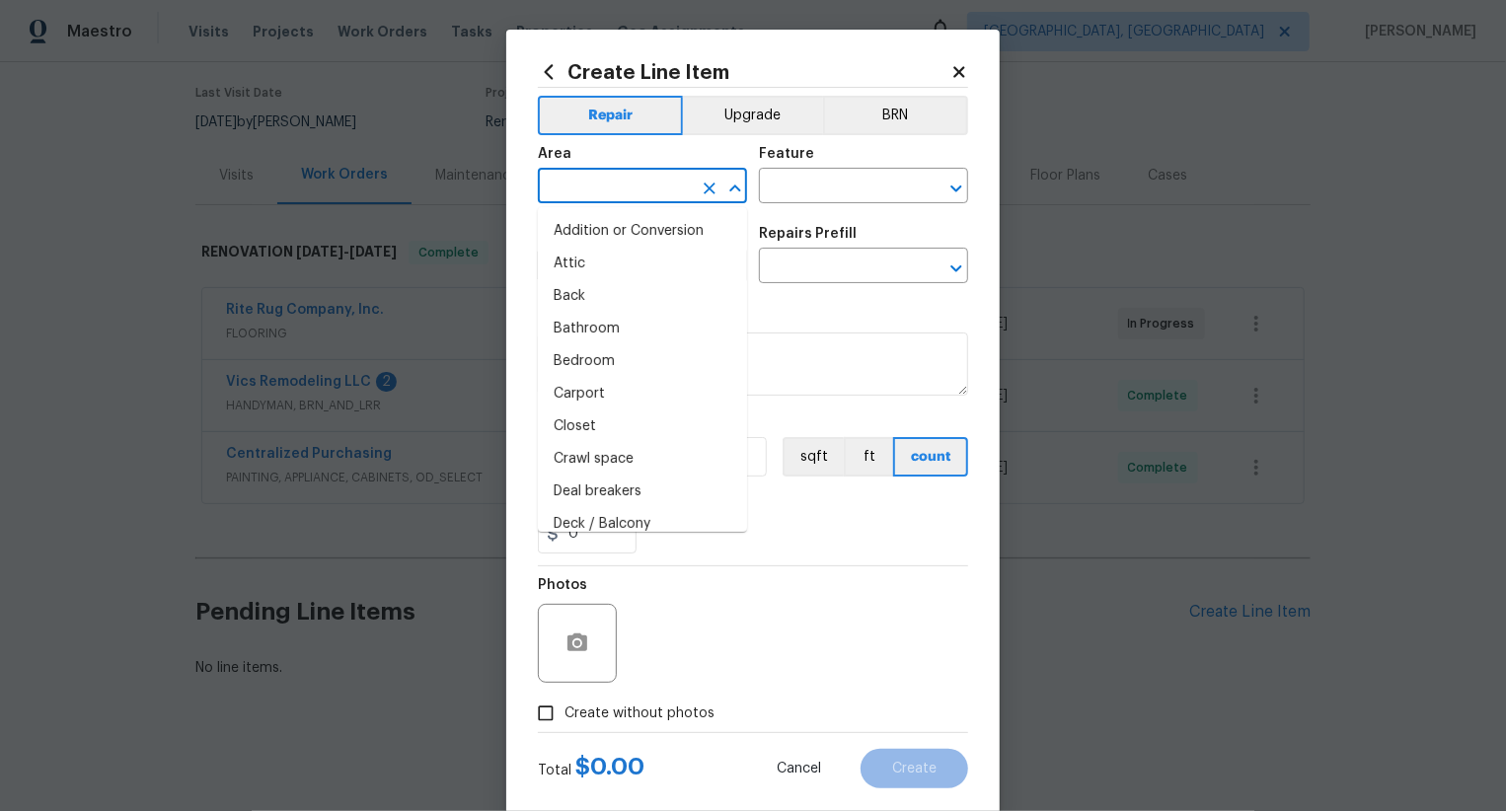
click at [654, 176] on input "text" at bounding box center [615, 188] width 154 height 31
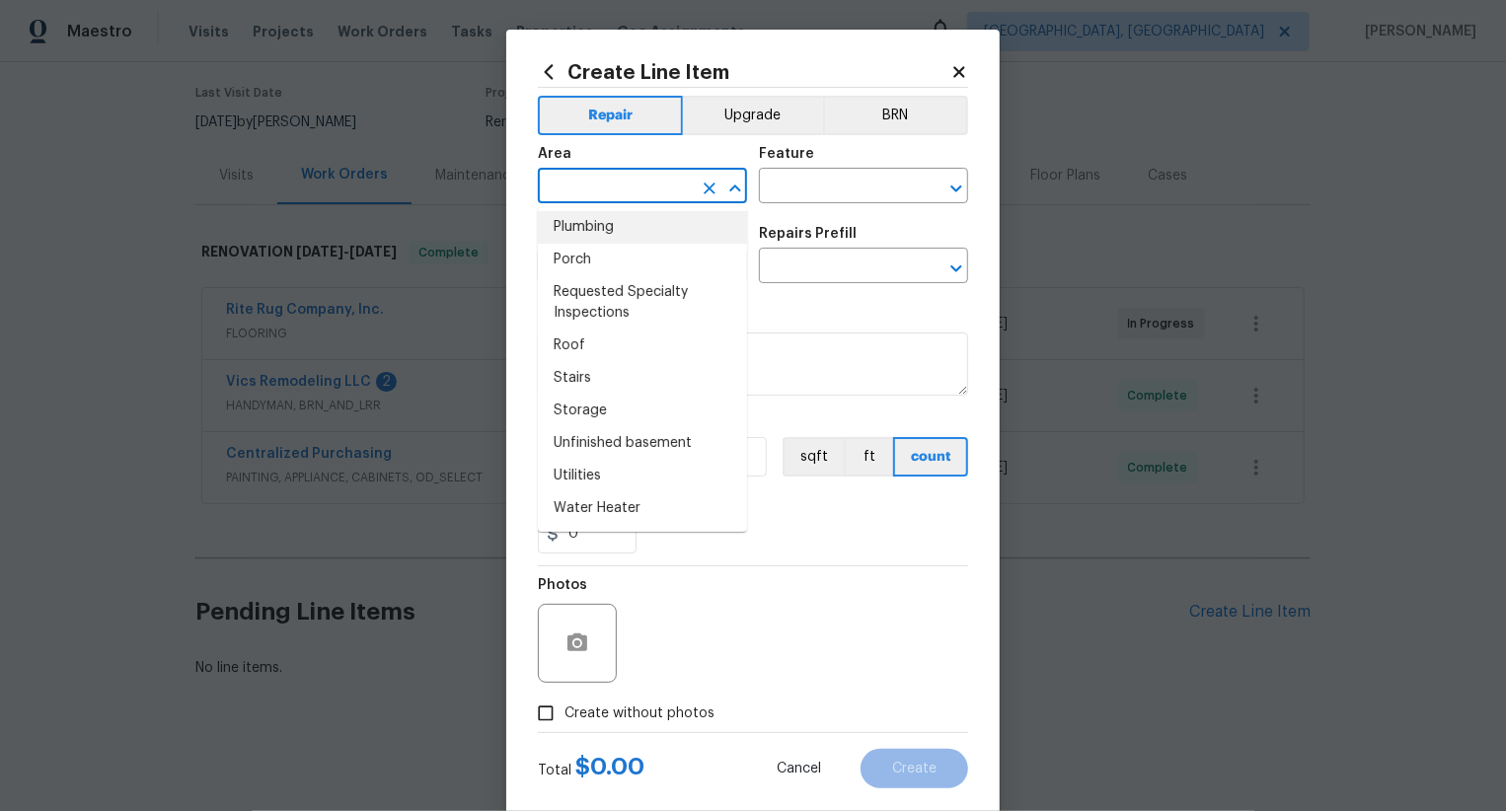
click at [629, 180] on input "text" at bounding box center [615, 188] width 154 height 31
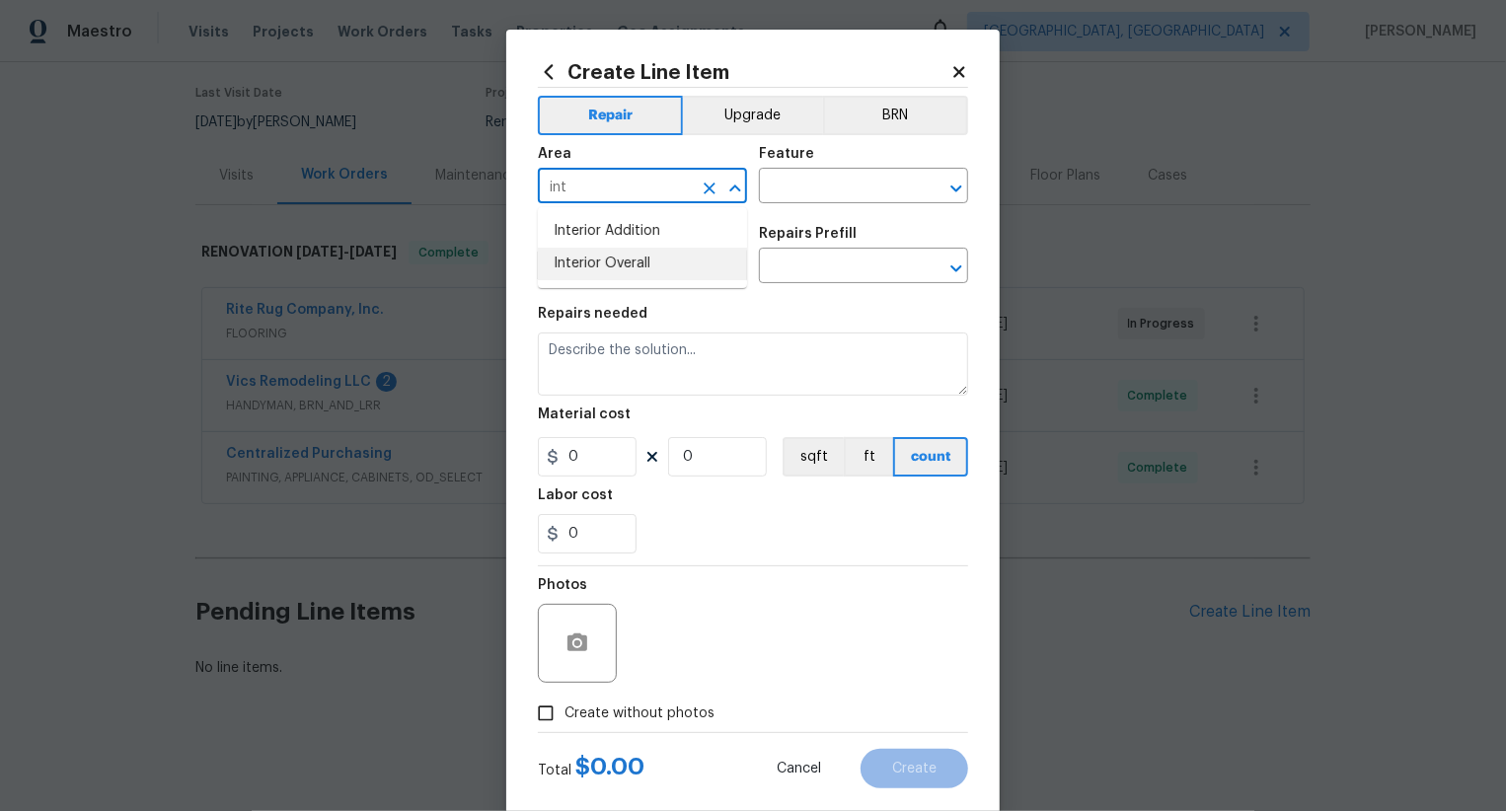
click at [649, 259] on li "Interior Overall" at bounding box center [642, 264] width 209 height 33
type input "Interior Overall"
click at [832, 190] on input "text" at bounding box center [836, 188] width 154 height 31
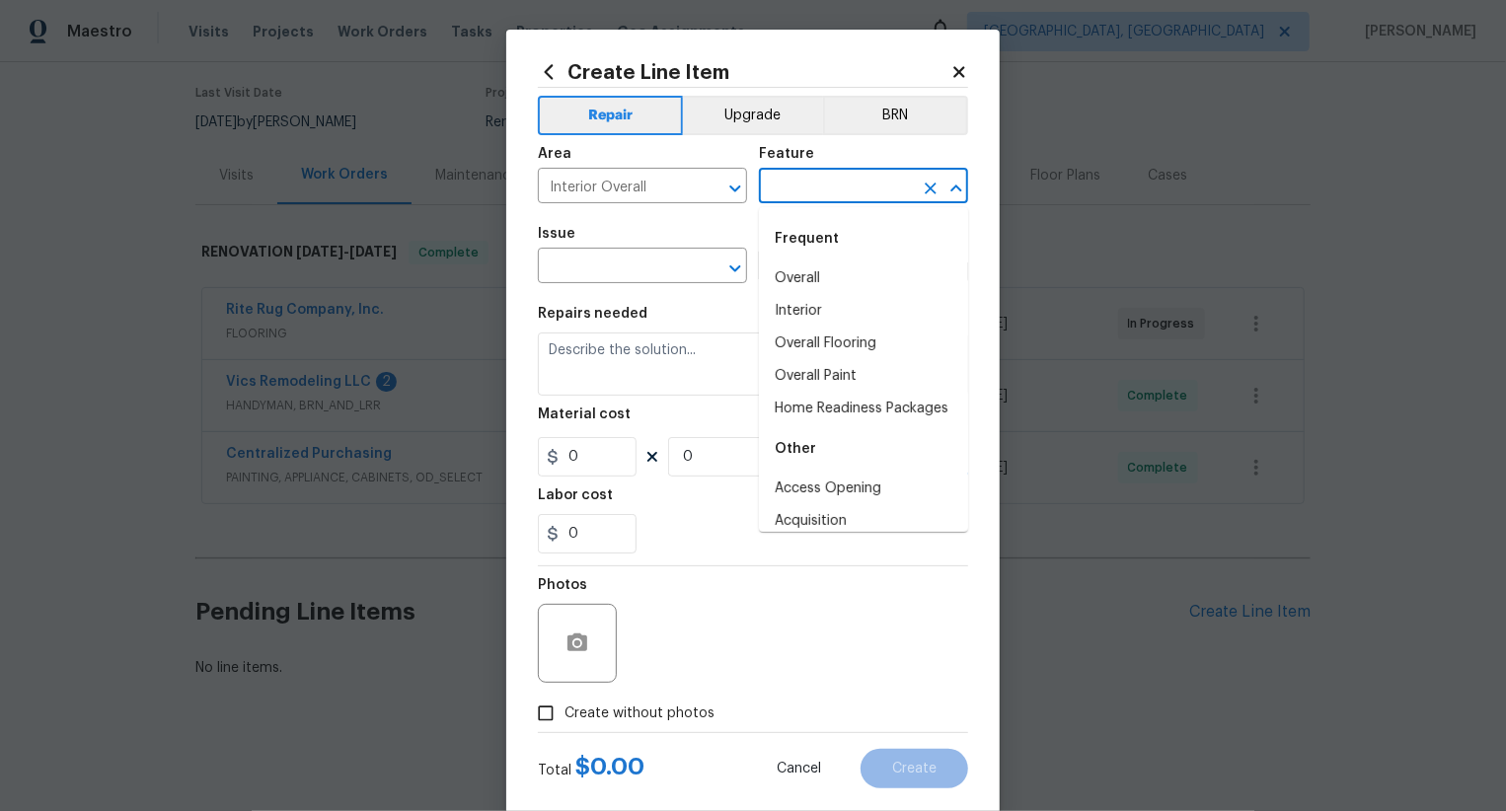
click at [838, 261] on div "Frequent" at bounding box center [863, 238] width 209 height 47
click at [838, 266] on li "Overall" at bounding box center [863, 279] width 209 height 33
type input "Overall"
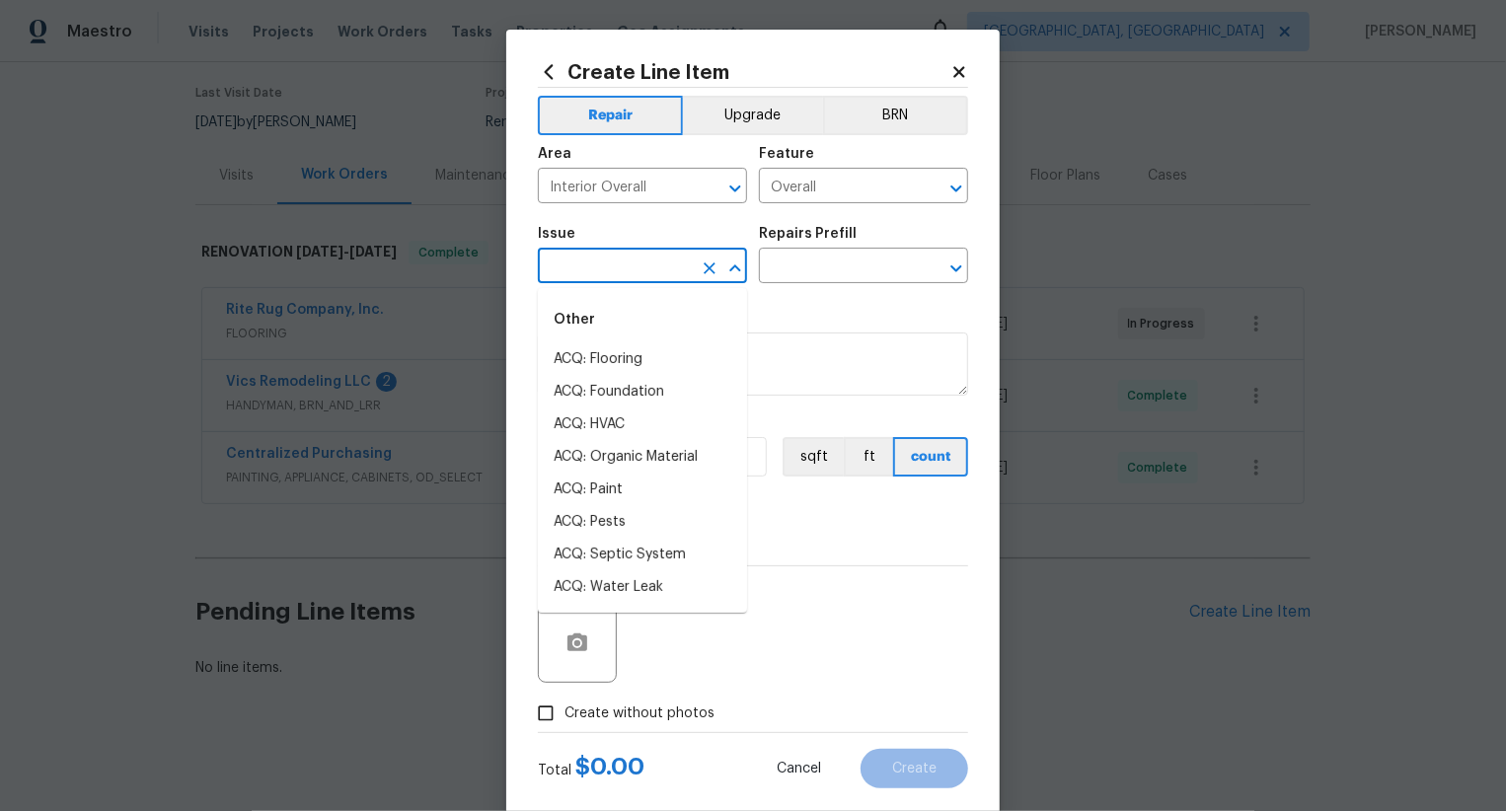
click at [627, 261] on input "text" at bounding box center [615, 268] width 154 height 31
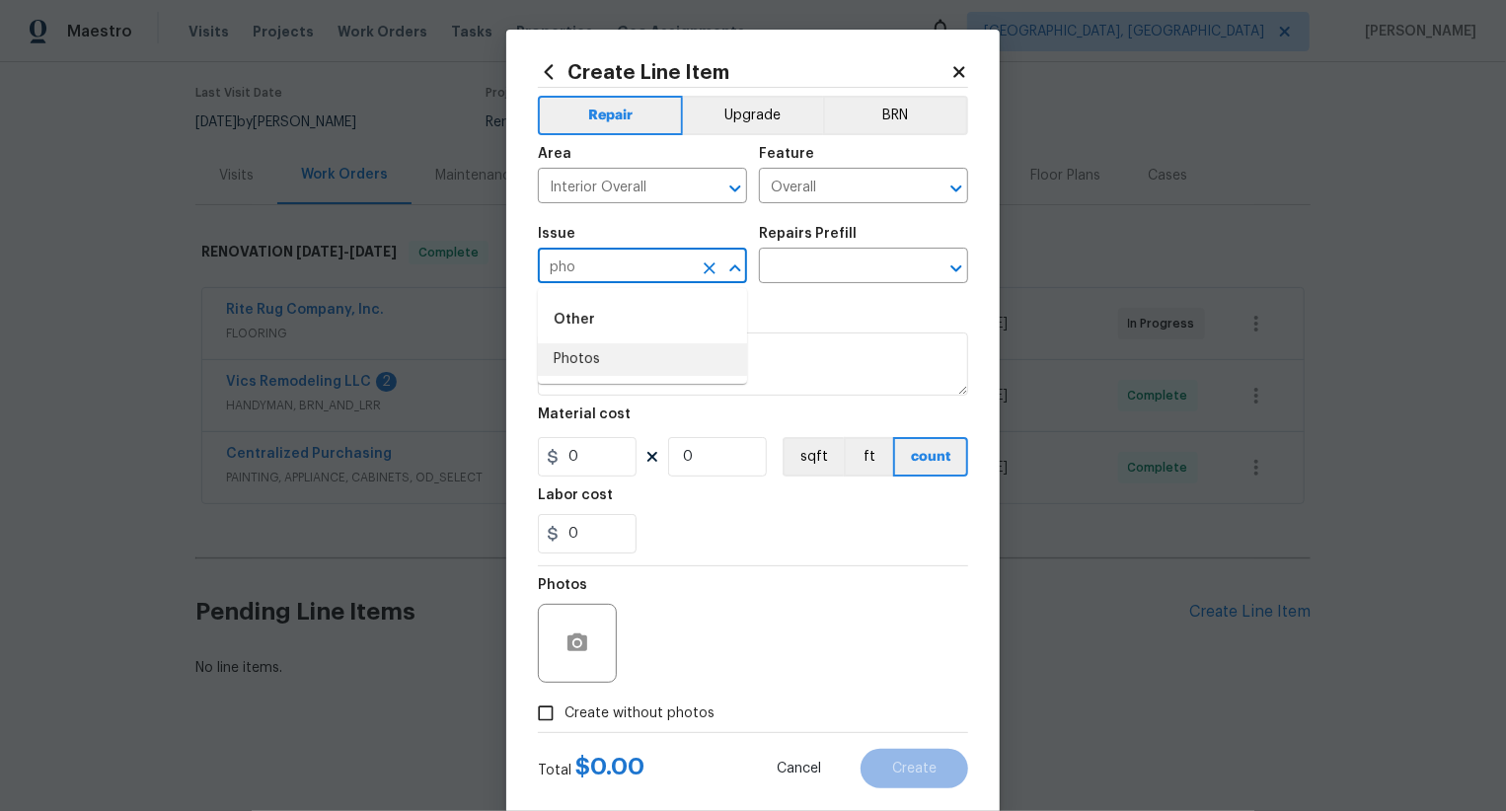
click at [592, 361] on li "Photos" at bounding box center [642, 359] width 209 height 33
type input "Photos"
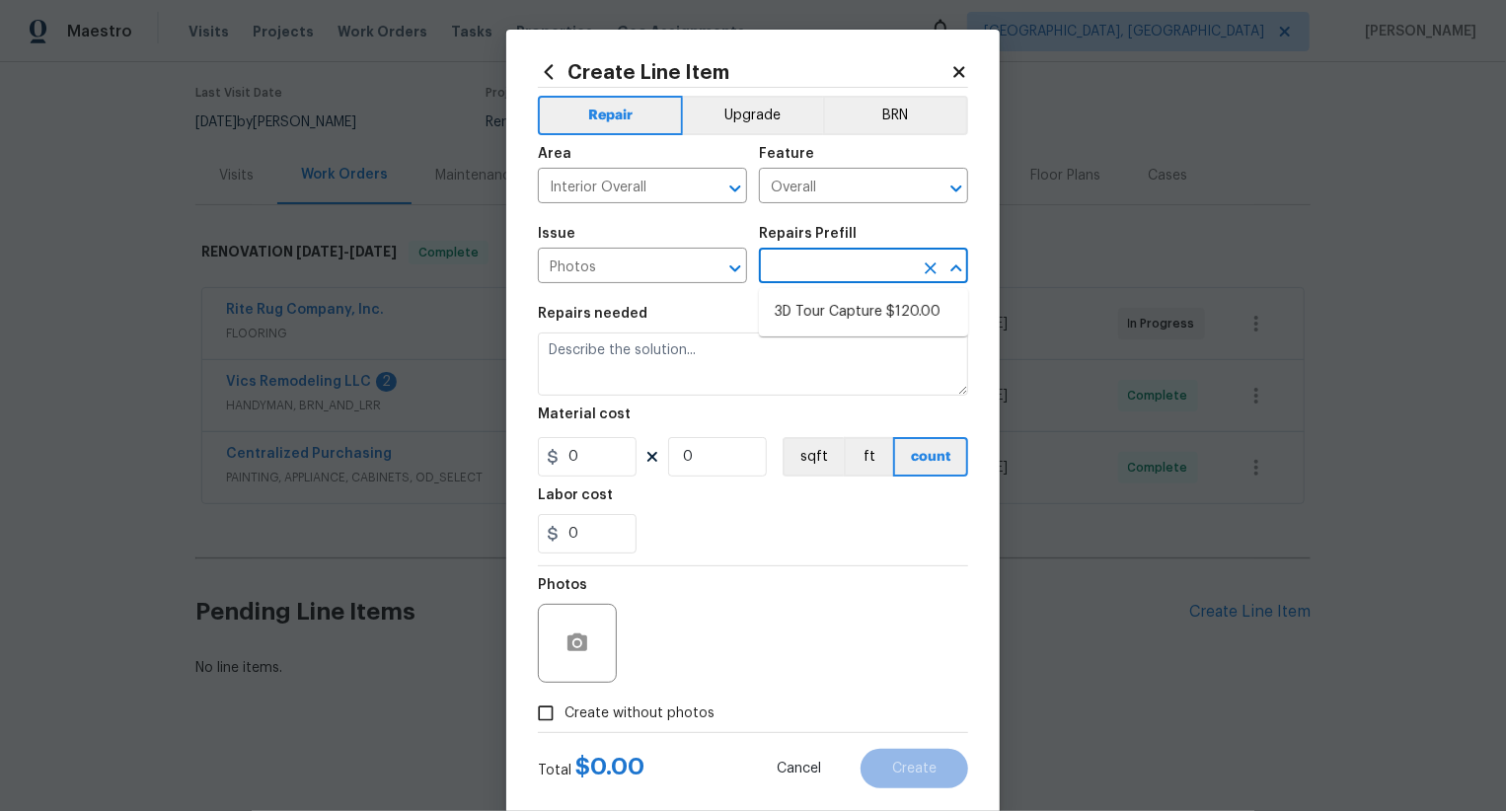
click at [824, 264] on input "text" at bounding box center [836, 268] width 154 height 31
click at [828, 322] on li "3D Tour Capture $120.00" at bounding box center [863, 312] width 209 height 33
type input "3D Tour Capture $120.00"
type input "120"
type input "1"
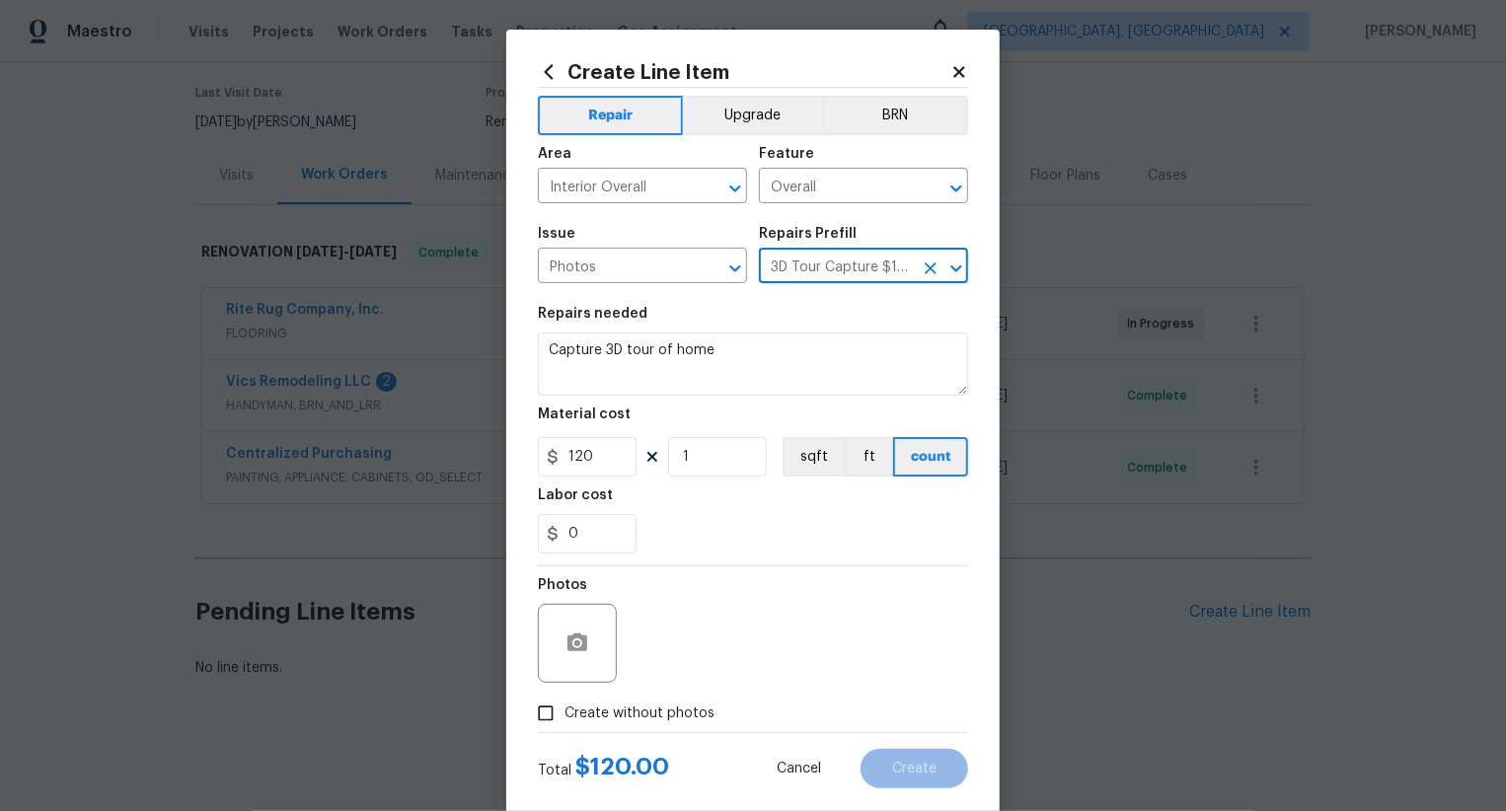
scroll to position [38, 0]
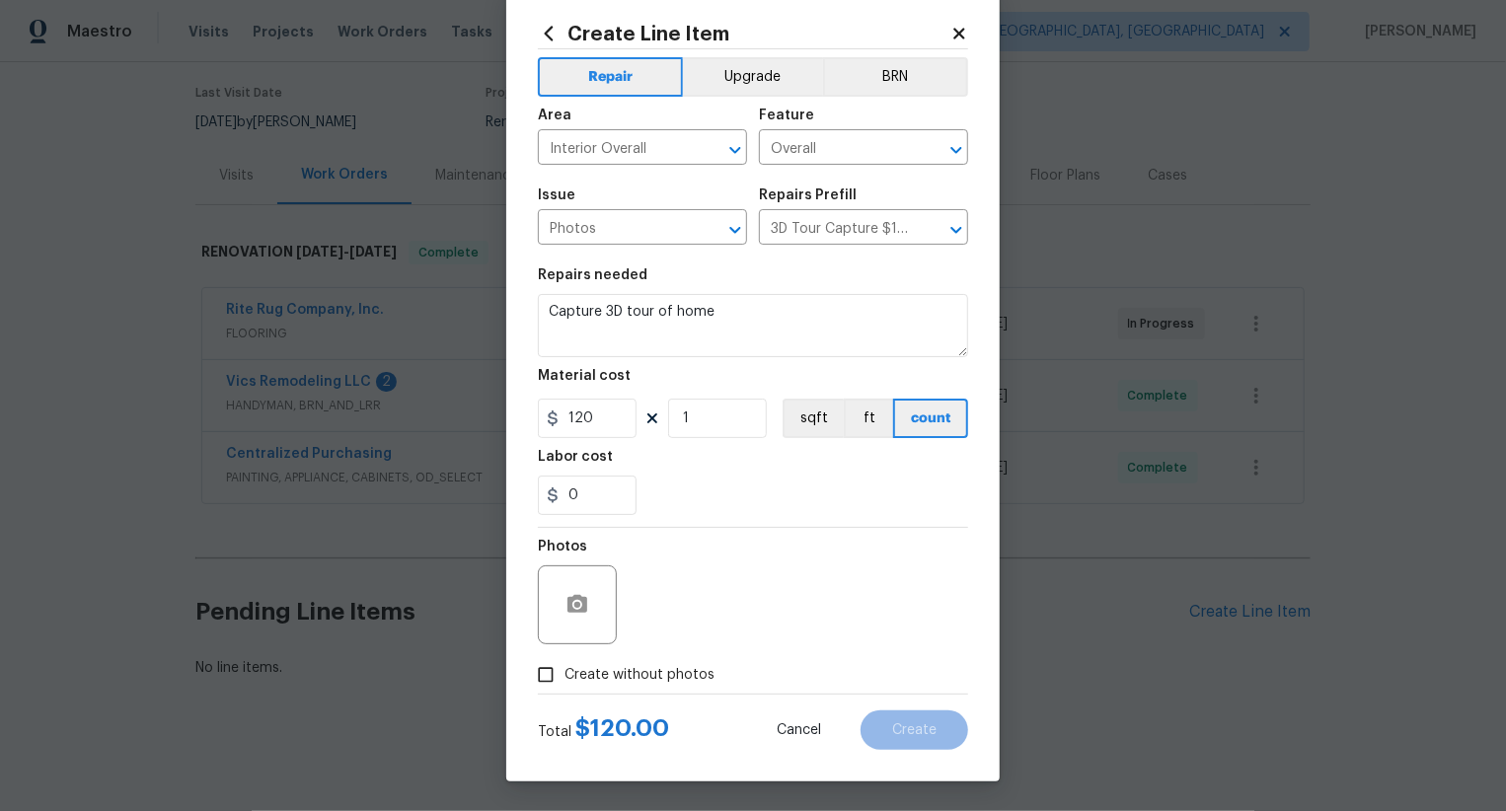
click at [653, 686] on label "Create without photos" at bounding box center [621, 675] width 188 height 38
click at [565, 686] on input "Create without photos" at bounding box center [546, 675] width 38 height 38
checkbox input "true"
click at [733, 641] on textarea at bounding box center [801, 605] width 336 height 79
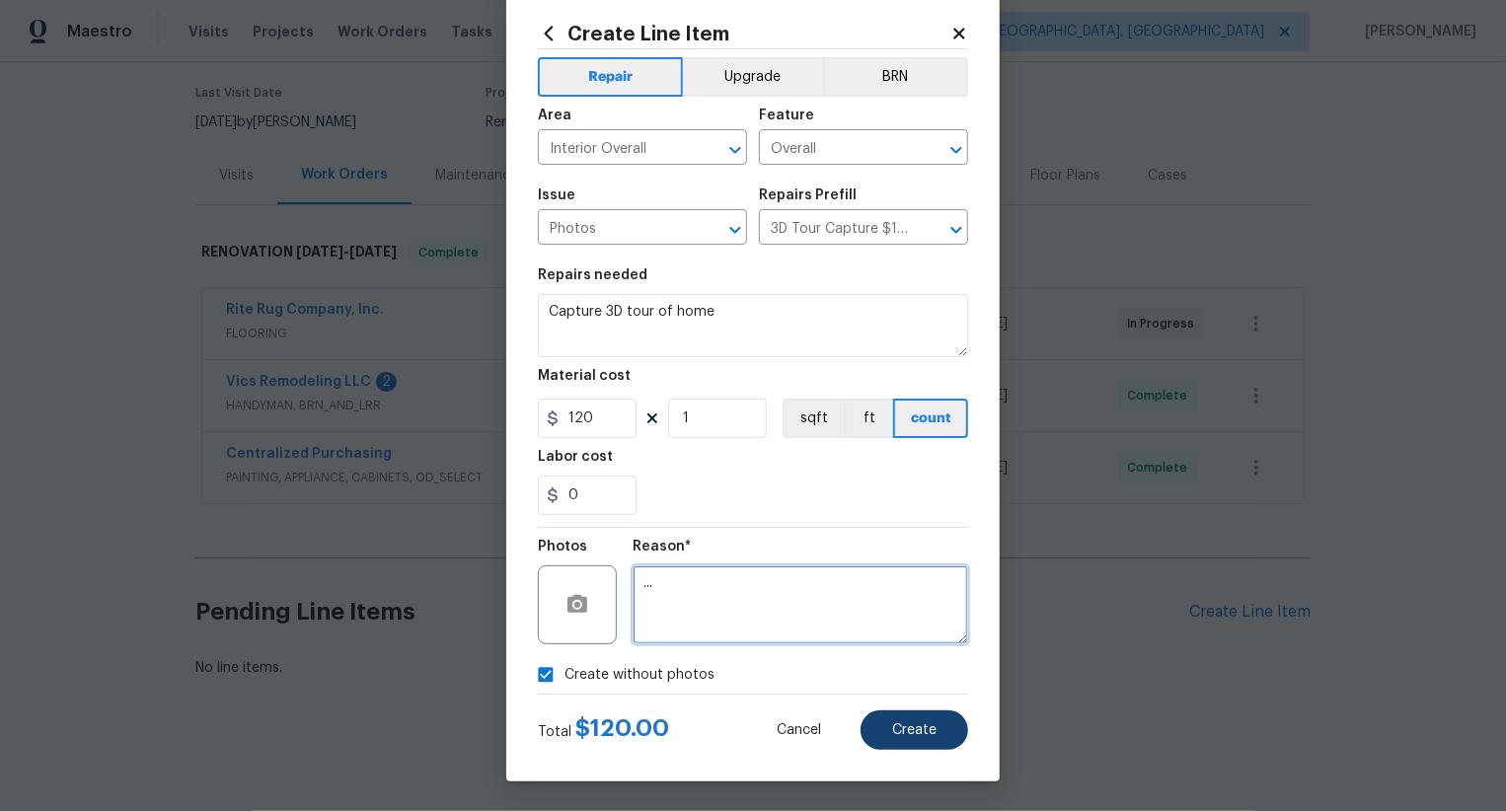
type textarea "..."
click at [920, 745] on button "Create" at bounding box center [915, 730] width 108 height 39
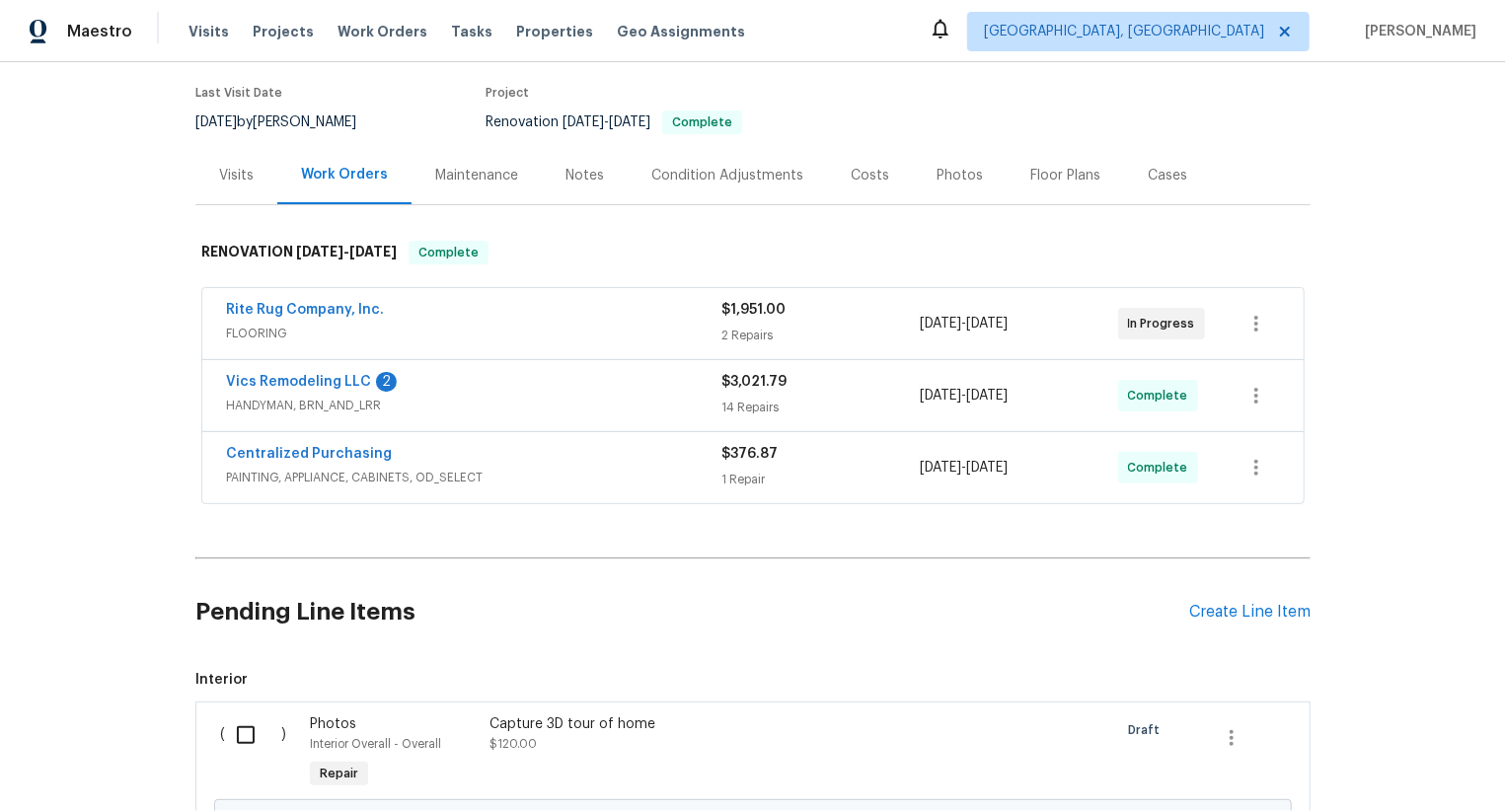
scroll to position [377, 0]
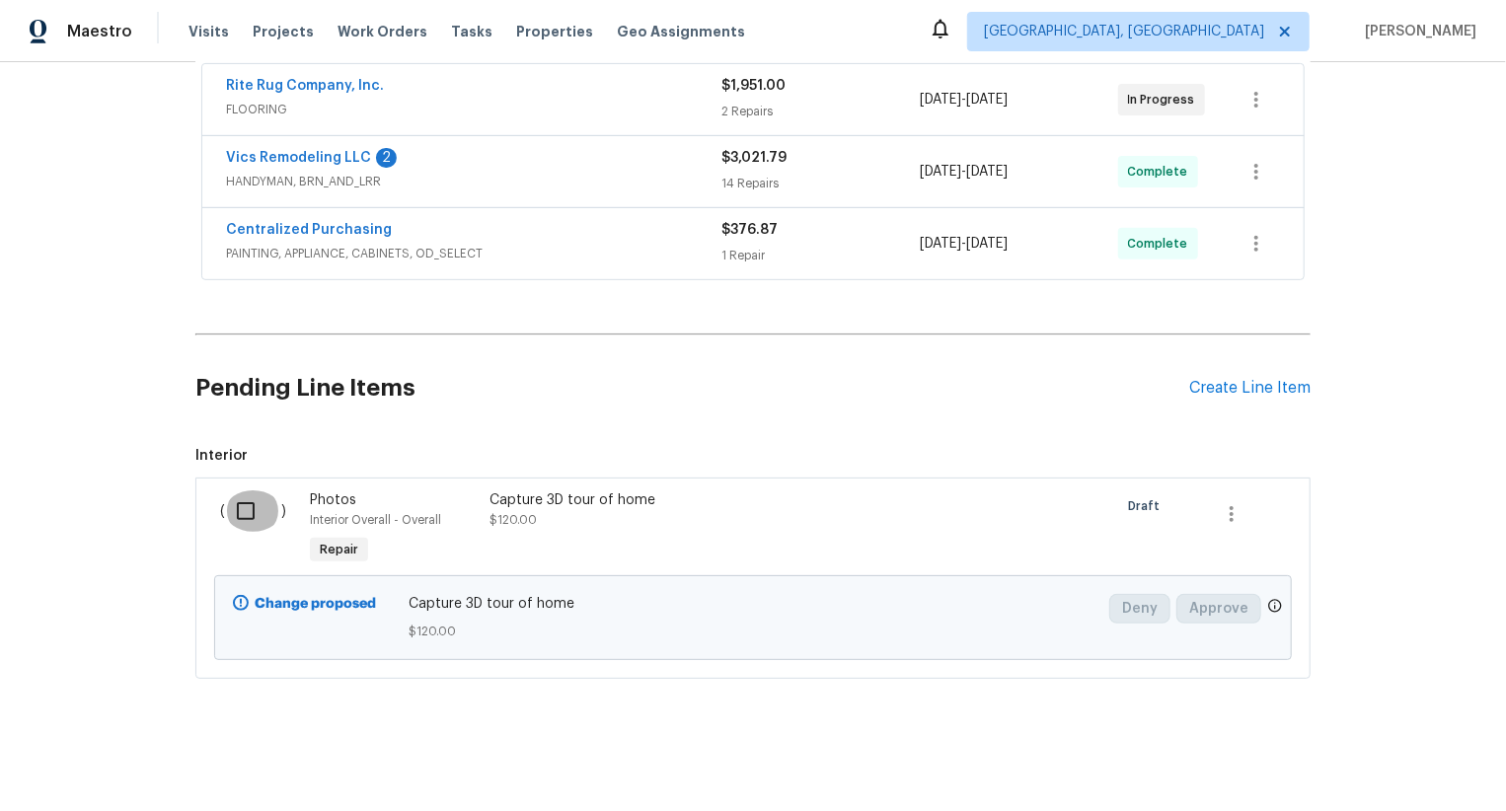
click at [245, 515] on input "checkbox" at bounding box center [253, 511] width 56 height 41
checkbox input "true"
click at [1395, 754] on span "Create Work Order" at bounding box center [1393, 762] width 131 height 25
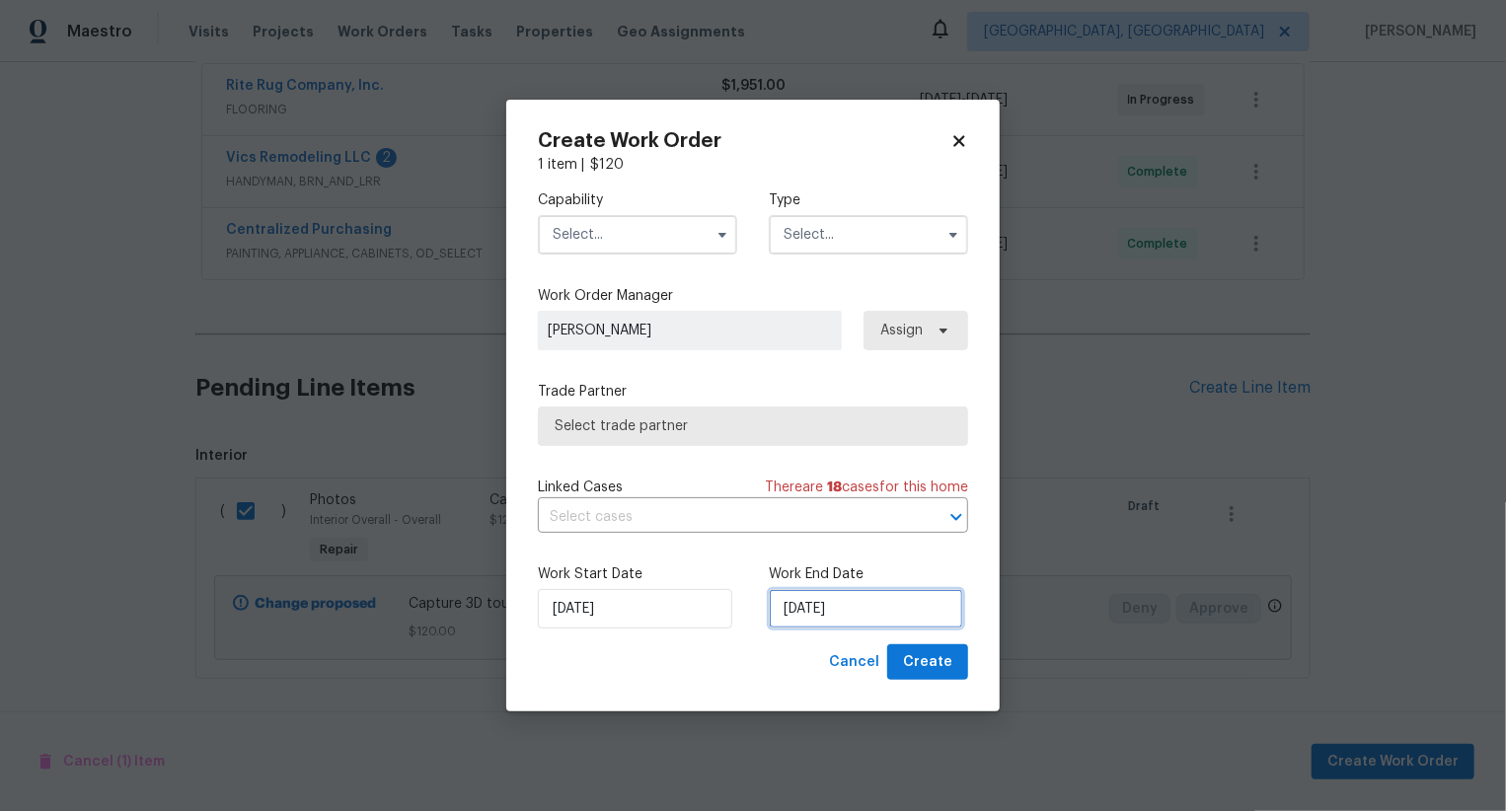
click at [890, 614] on input "05/09/2025" at bounding box center [866, 608] width 194 height 39
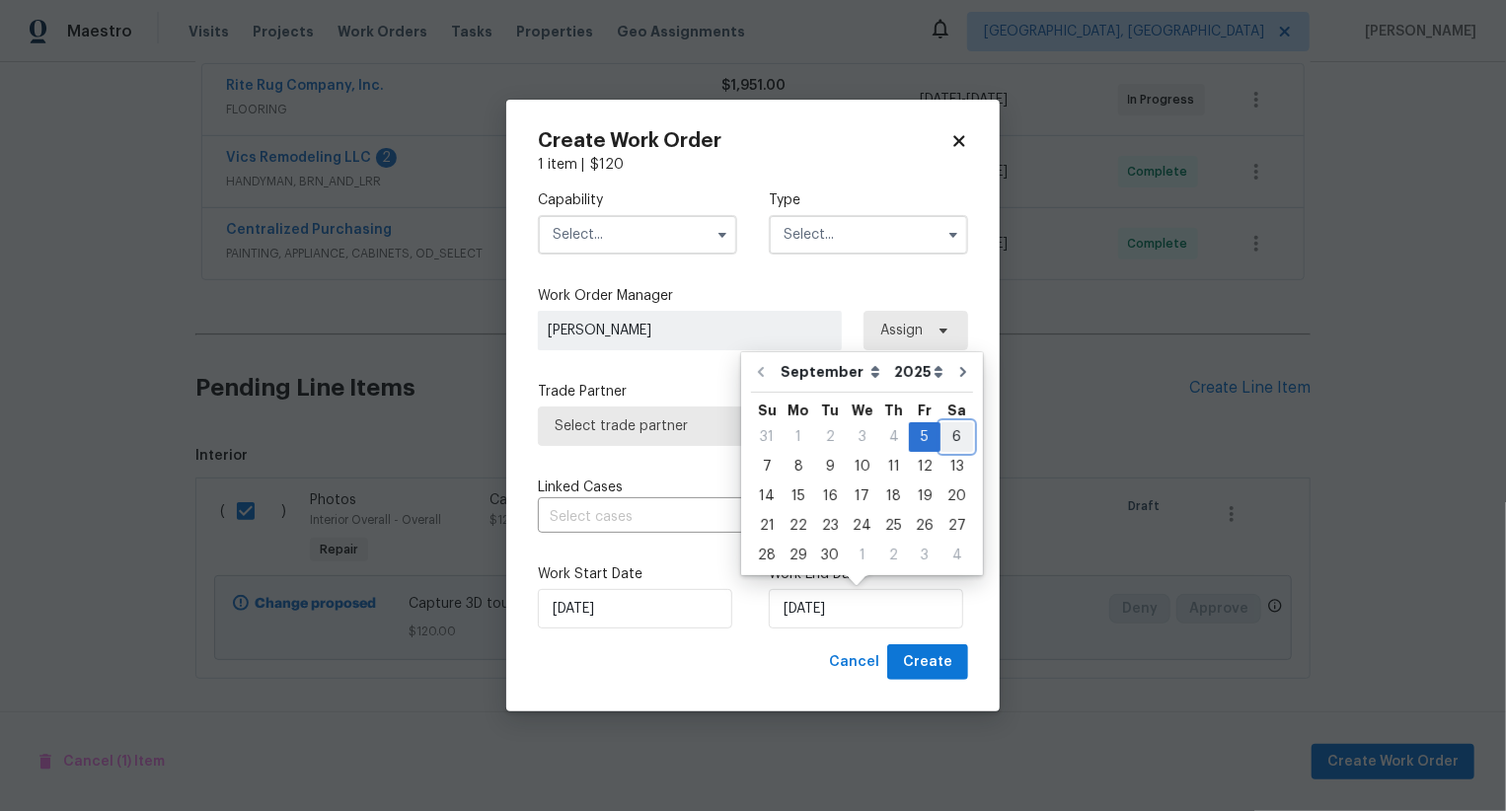
click at [958, 438] on div "6" at bounding box center [957, 437] width 33 height 28
type input "06/09/2025"
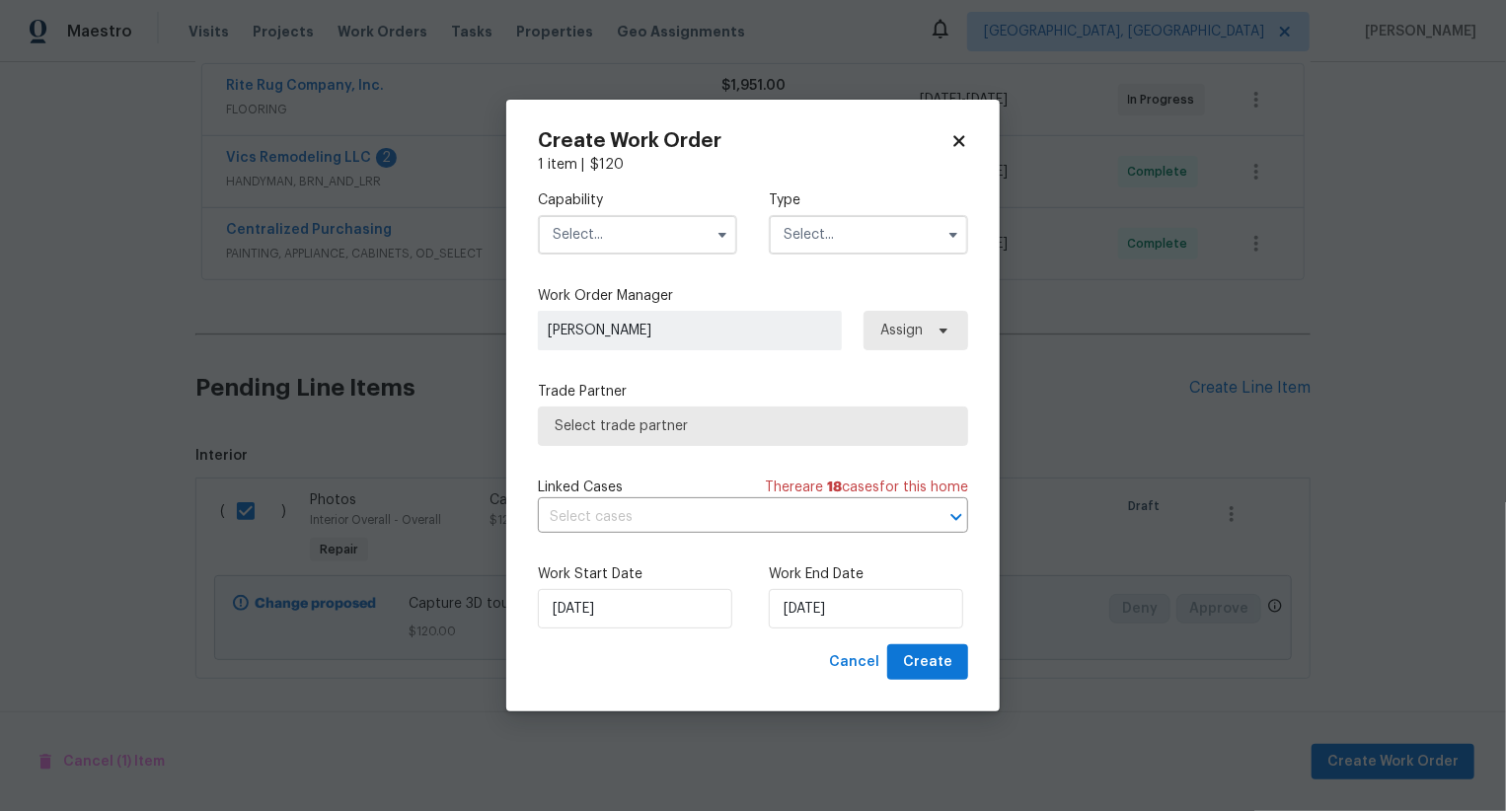
click at [689, 234] on input "text" at bounding box center [637, 234] width 199 height 39
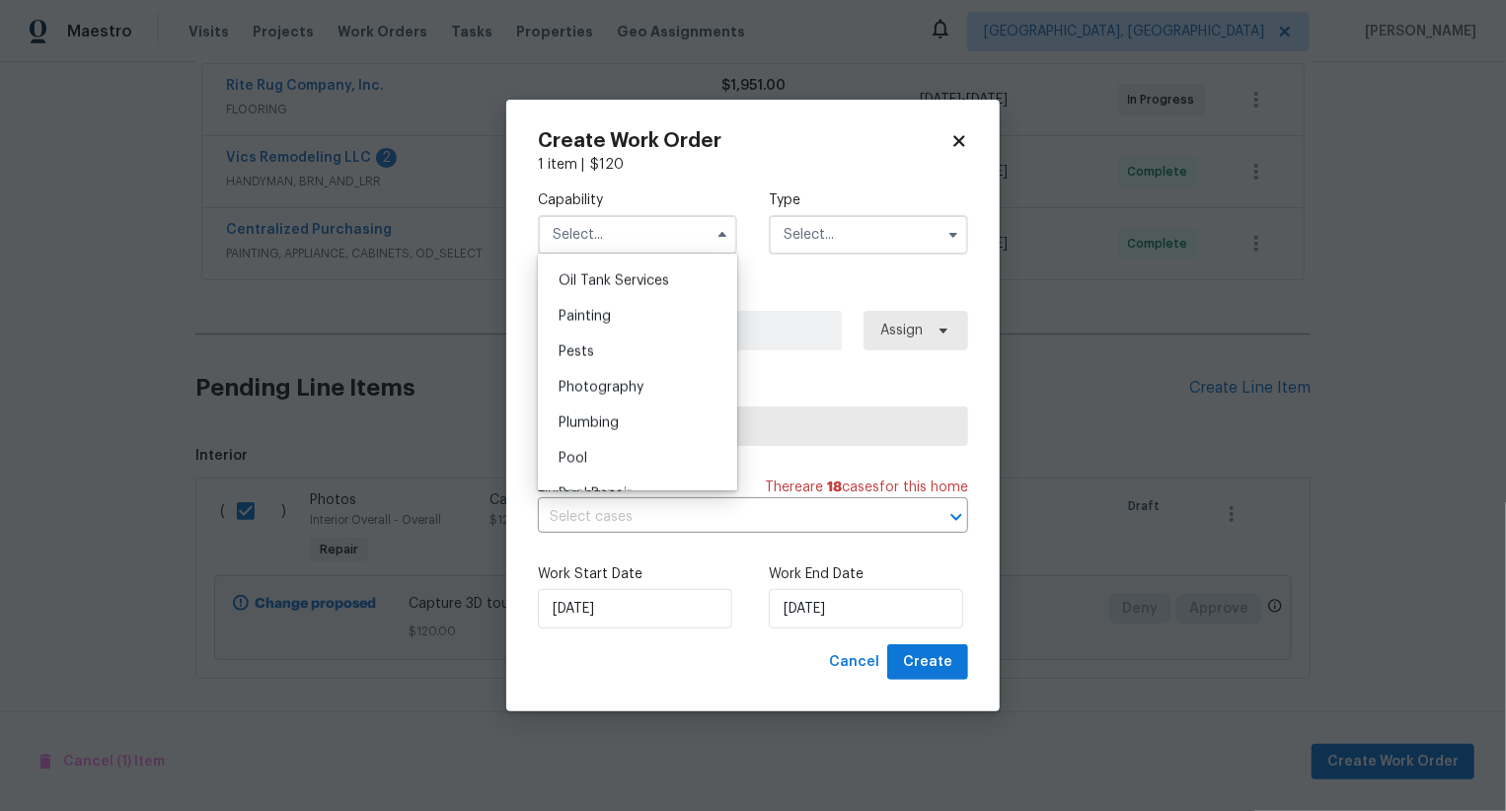
scroll to position [1630, 0]
click at [683, 369] on div "Photography" at bounding box center [638, 376] width 190 height 36
type input "Photography"
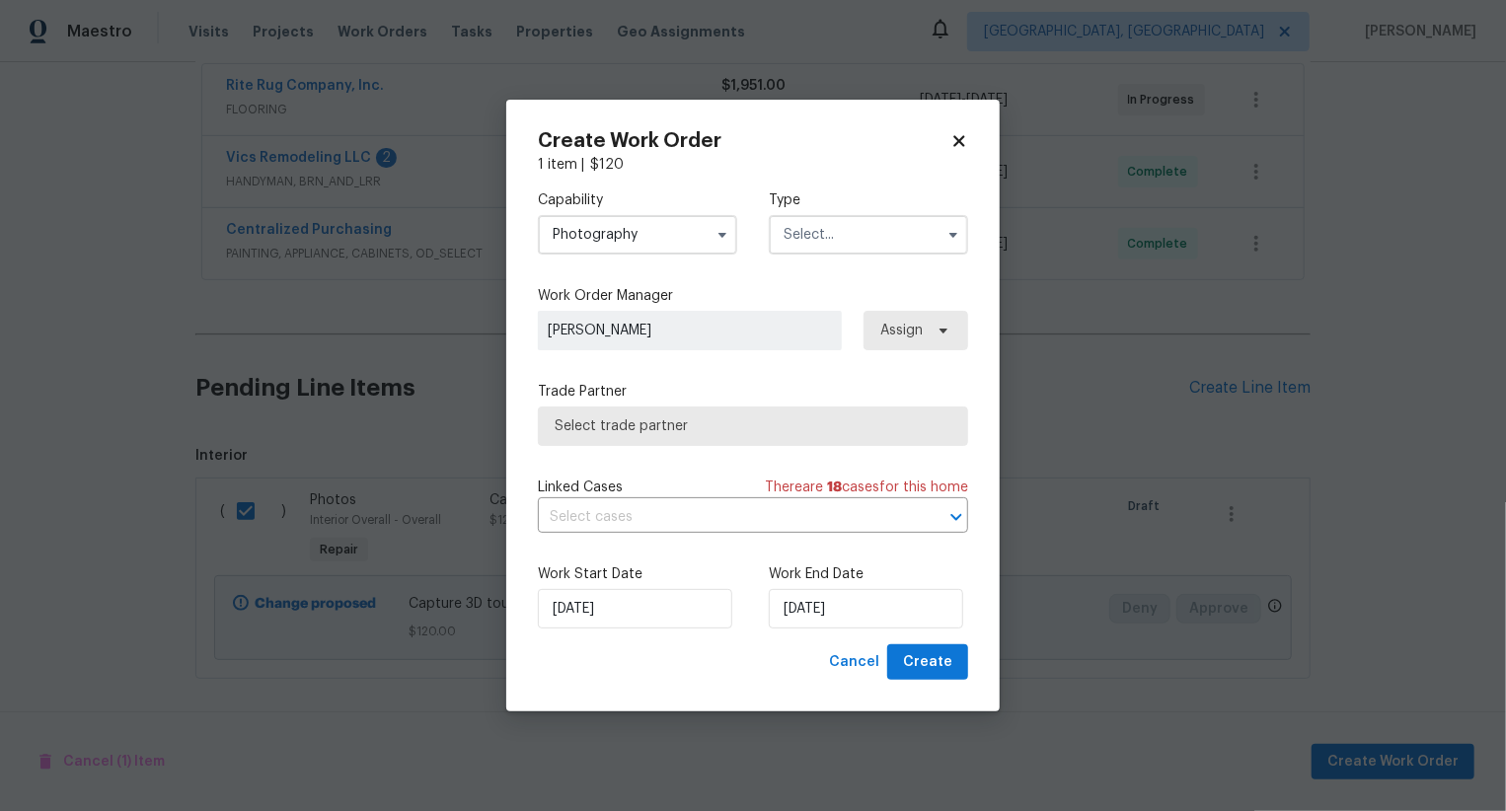
click at [878, 232] on input "text" at bounding box center [868, 234] width 199 height 39
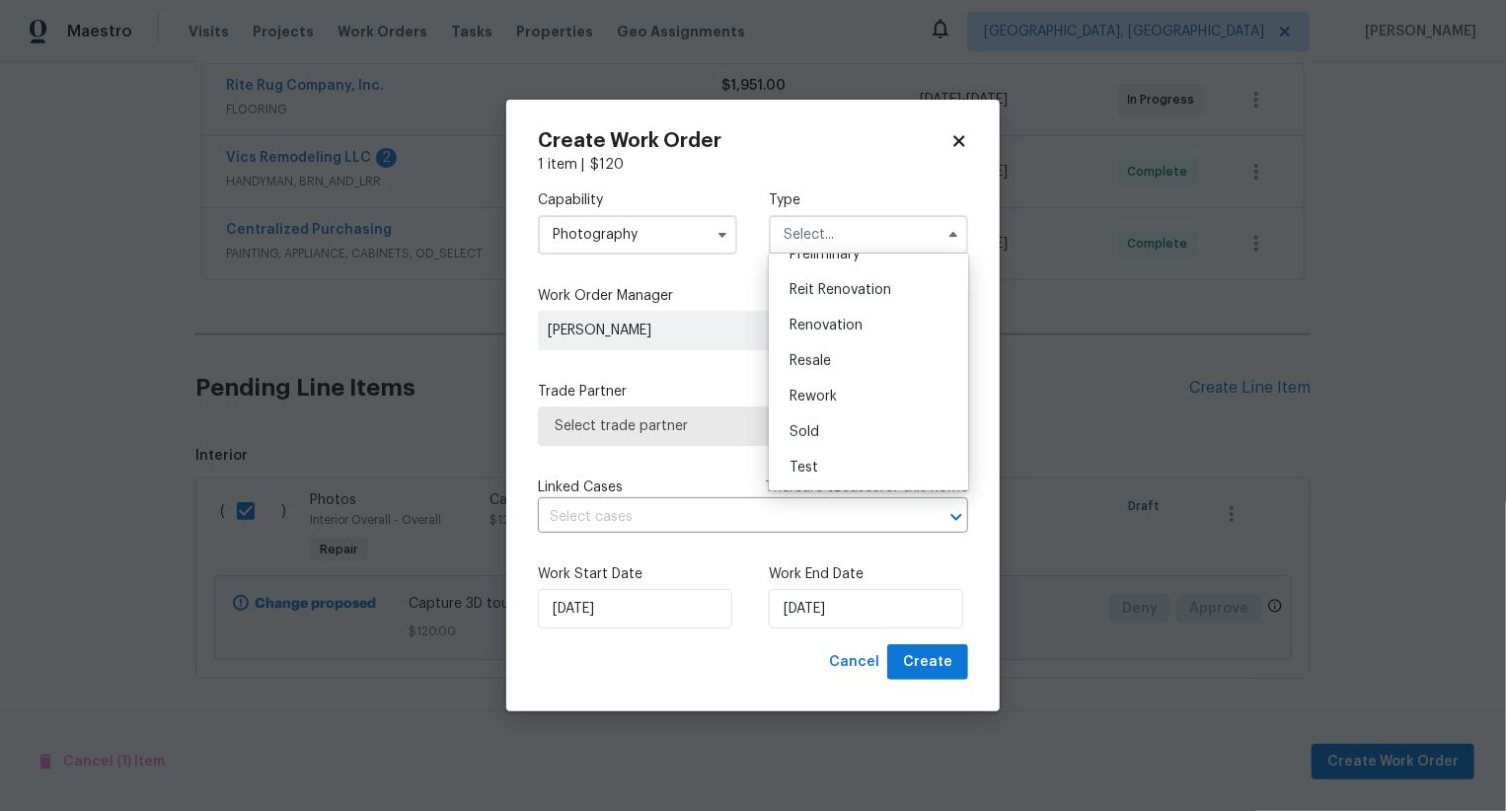
scroll to position [392, 0]
click at [876, 290] on div "Other" at bounding box center [869, 276] width 190 height 36
type input "Other"
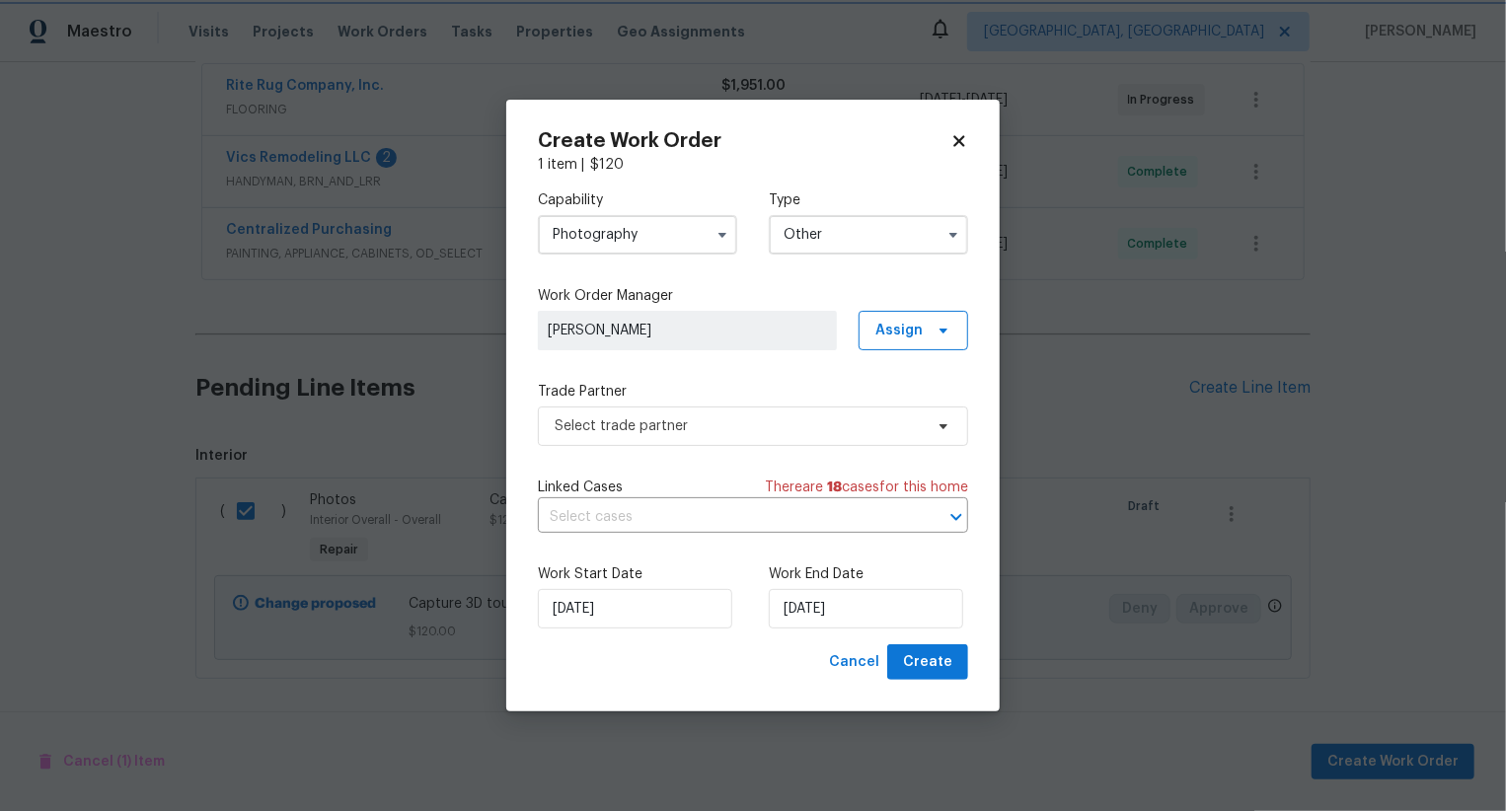
scroll to position [0, 0]
click at [800, 423] on span "Select trade partner" at bounding box center [739, 427] width 368 height 20
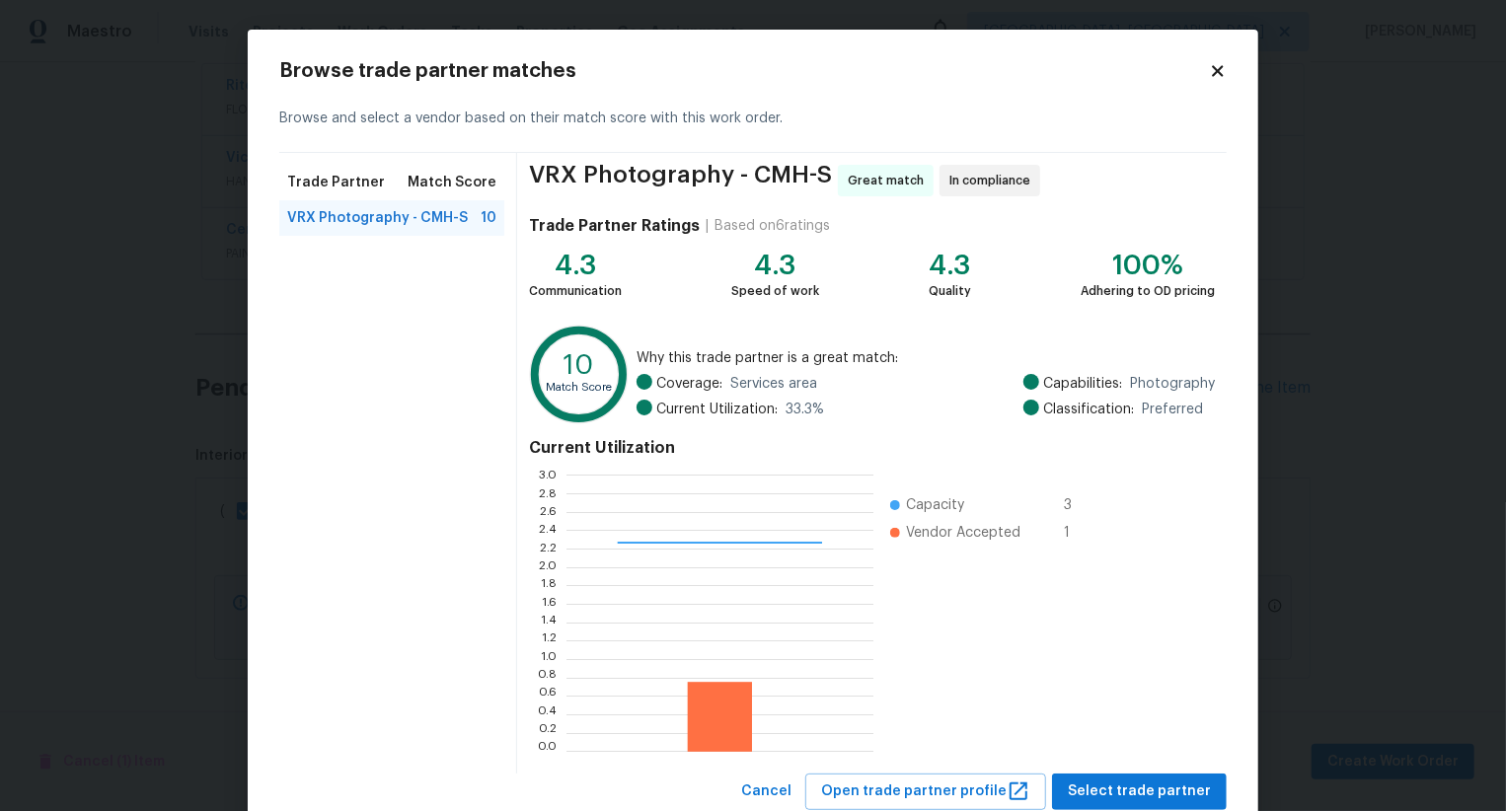
scroll to position [59, 0]
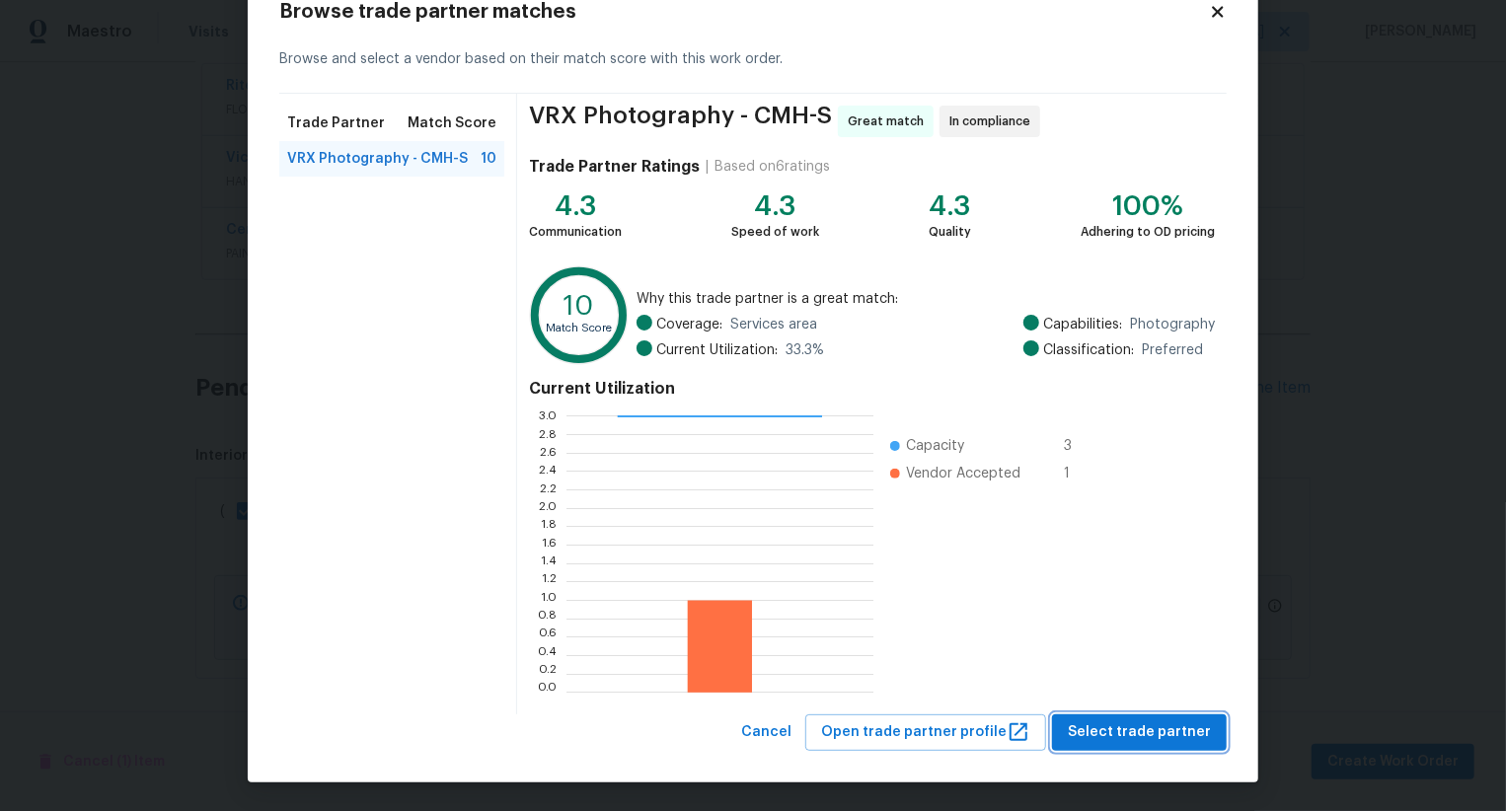
click at [1134, 731] on span "Select trade partner" at bounding box center [1139, 733] width 143 height 25
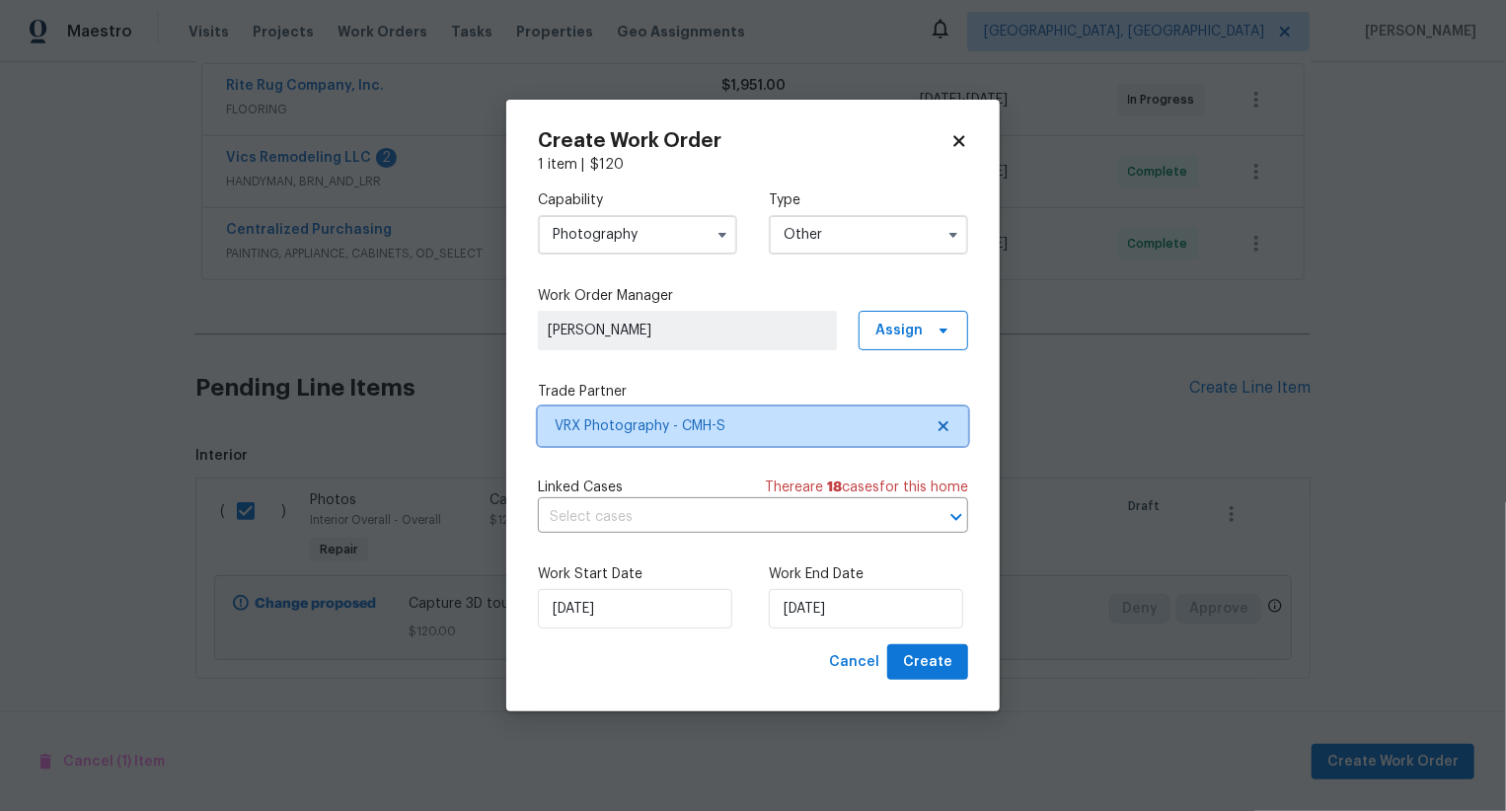
scroll to position [0, 0]
click at [945, 682] on div "Create Work Order 1 item | $ 120 Capability Photography Type Other Work Order M…" at bounding box center [753, 406] width 494 height 613
click at [945, 670] on span "Create" at bounding box center [927, 662] width 49 height 25
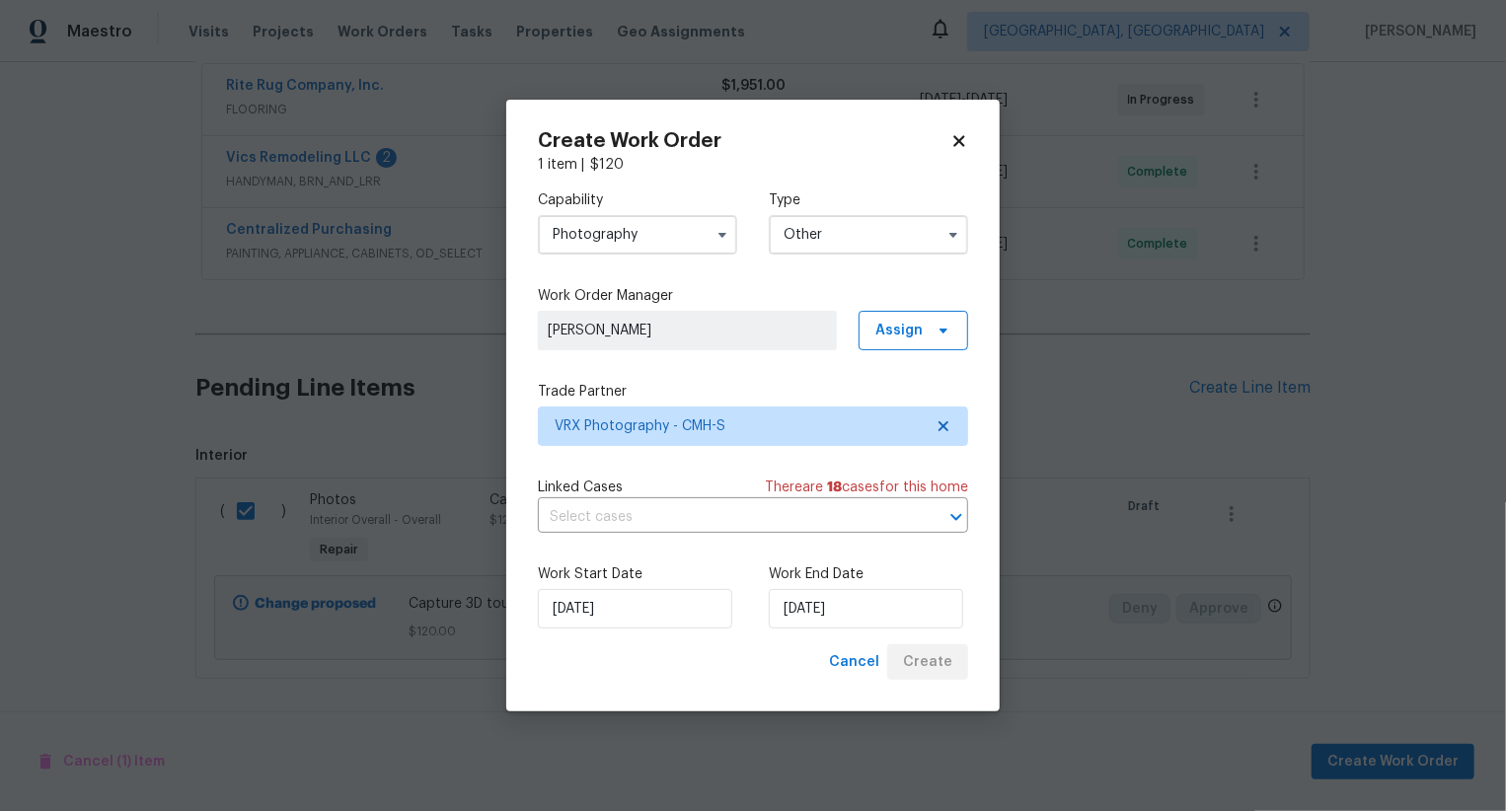
checkbox input "false"
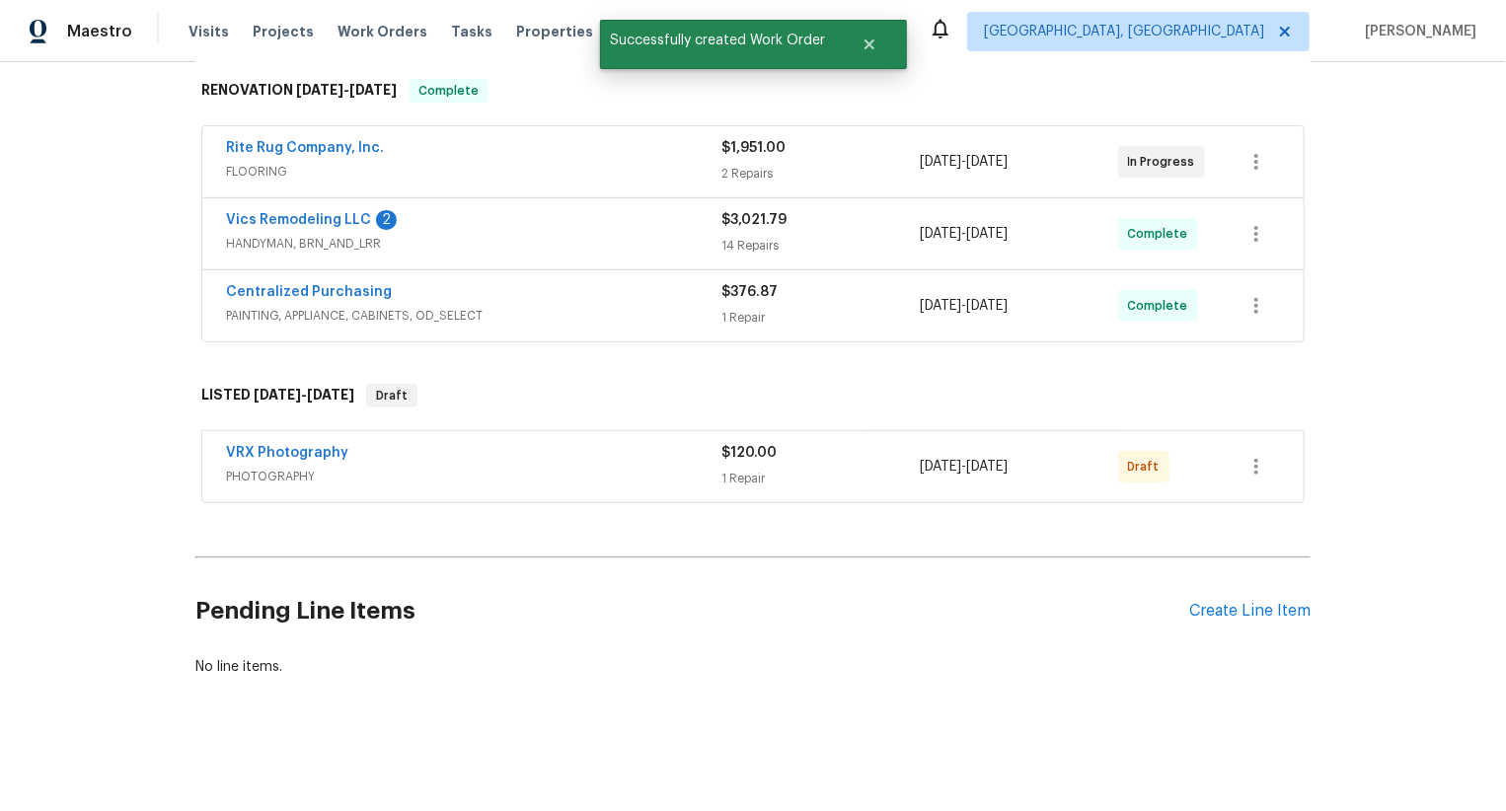
scroll to position [313, 0]
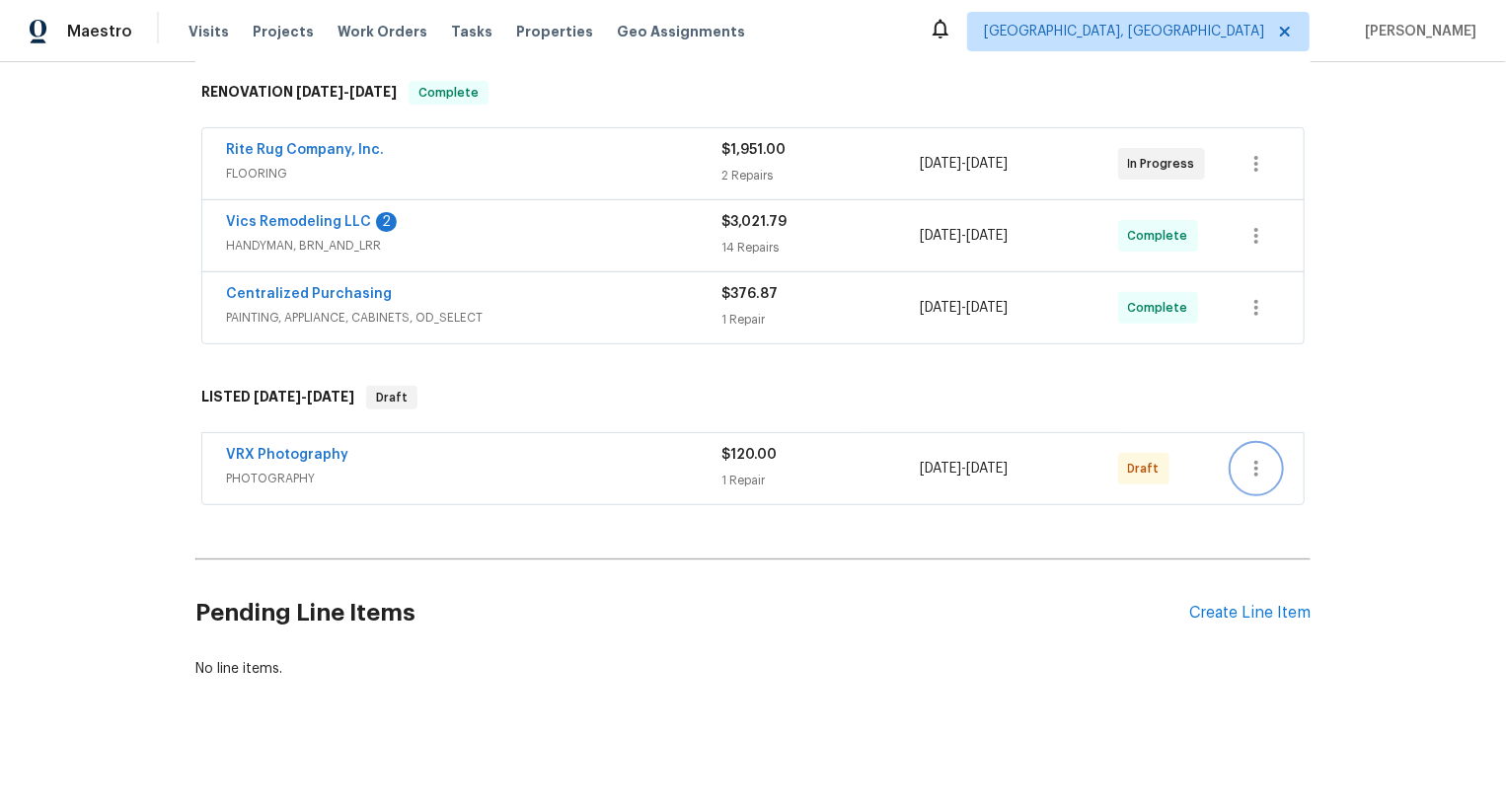
click at [1251, 467] on icon "button" at bounding box center [1257, 469] width 24 height 24
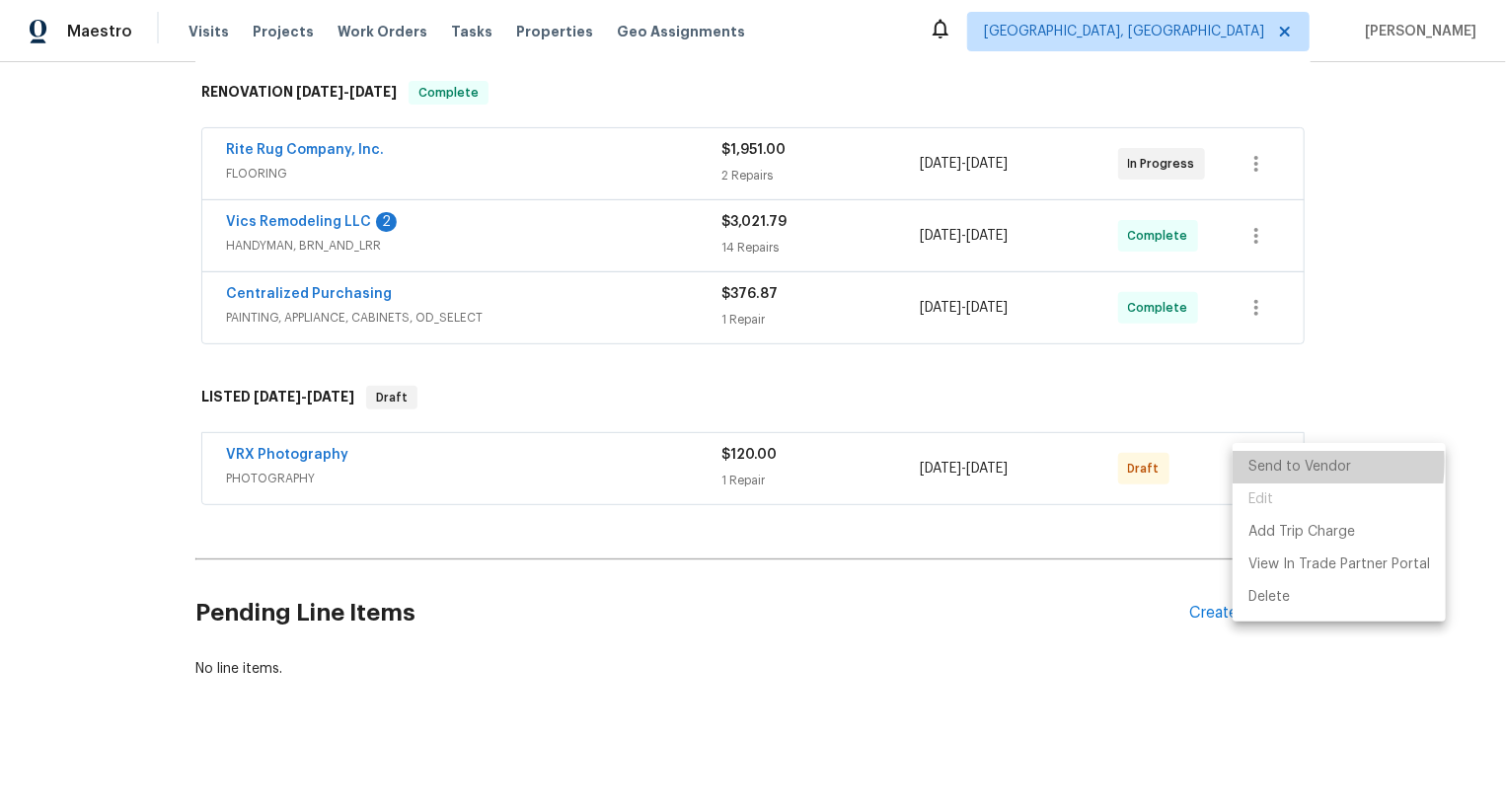
click at [1251, 467] on li "Send to Vendor" at bounding box center [1339, 467] width 213 height 33
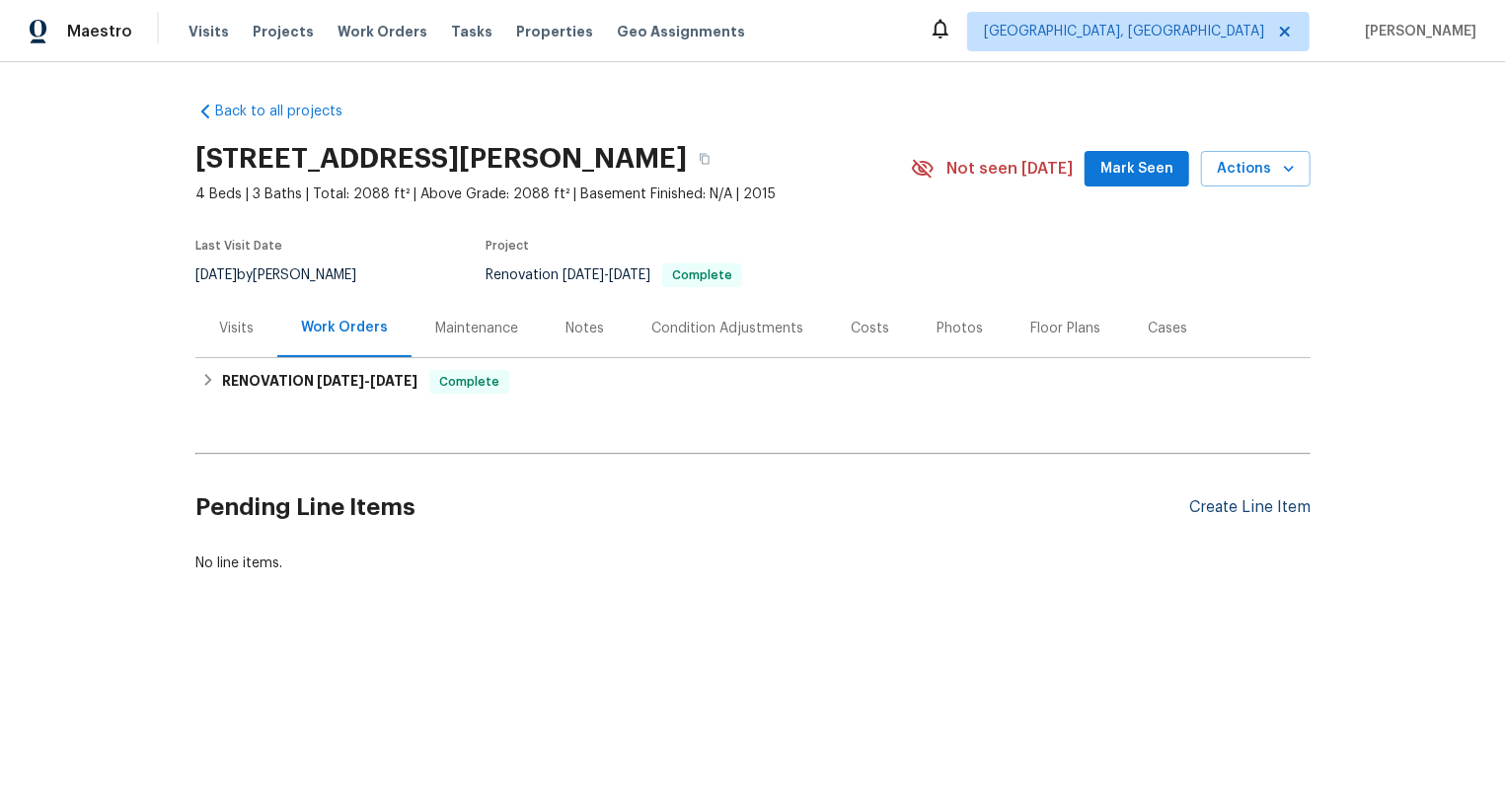
click at [1282, 514] on div "Create Line Item" at bounding box center [1249, 507] width 121 height 19
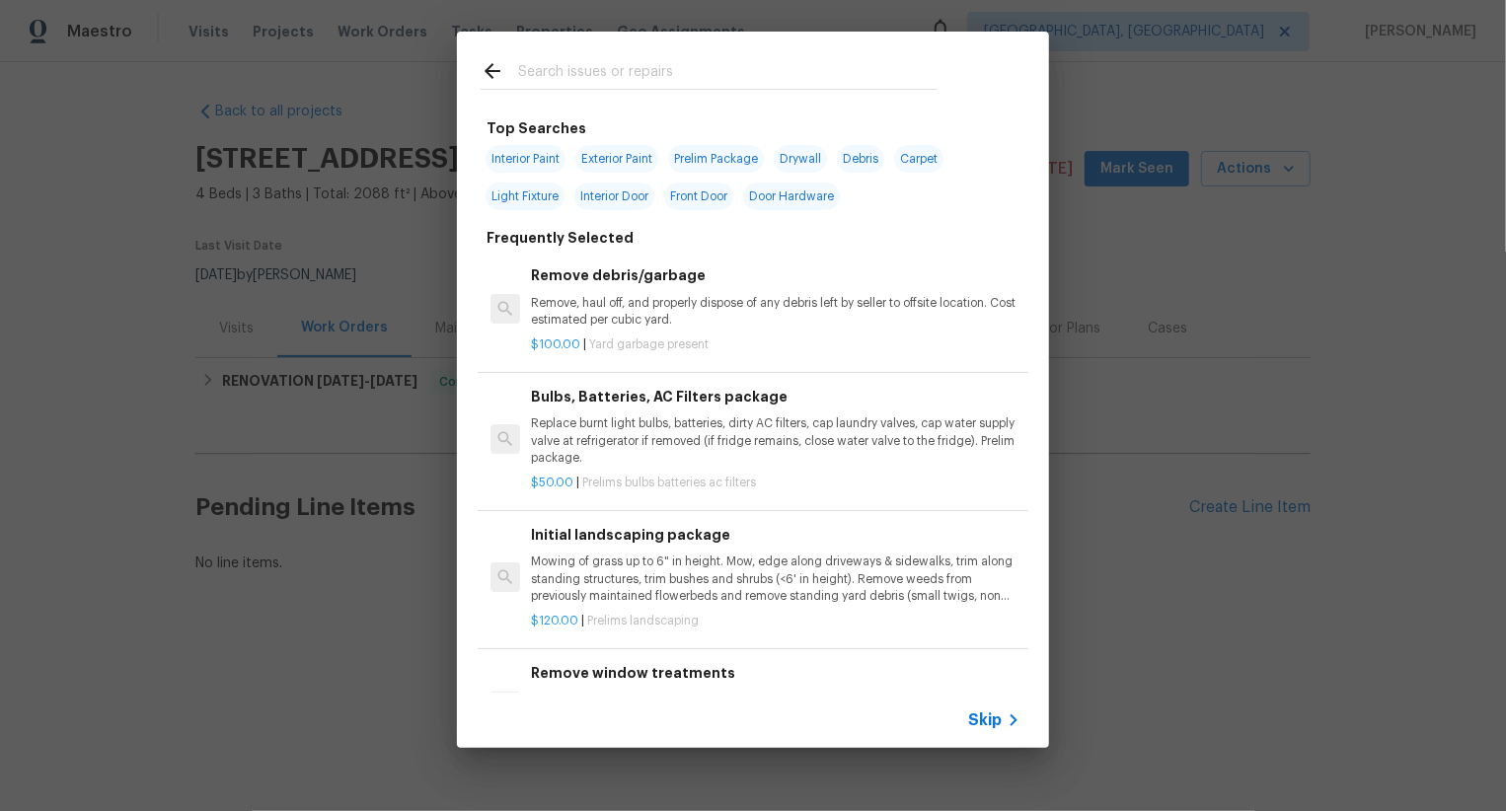
click at [985, 715] on span "Skip" at bounding box center [985, 721] width 34 height 20
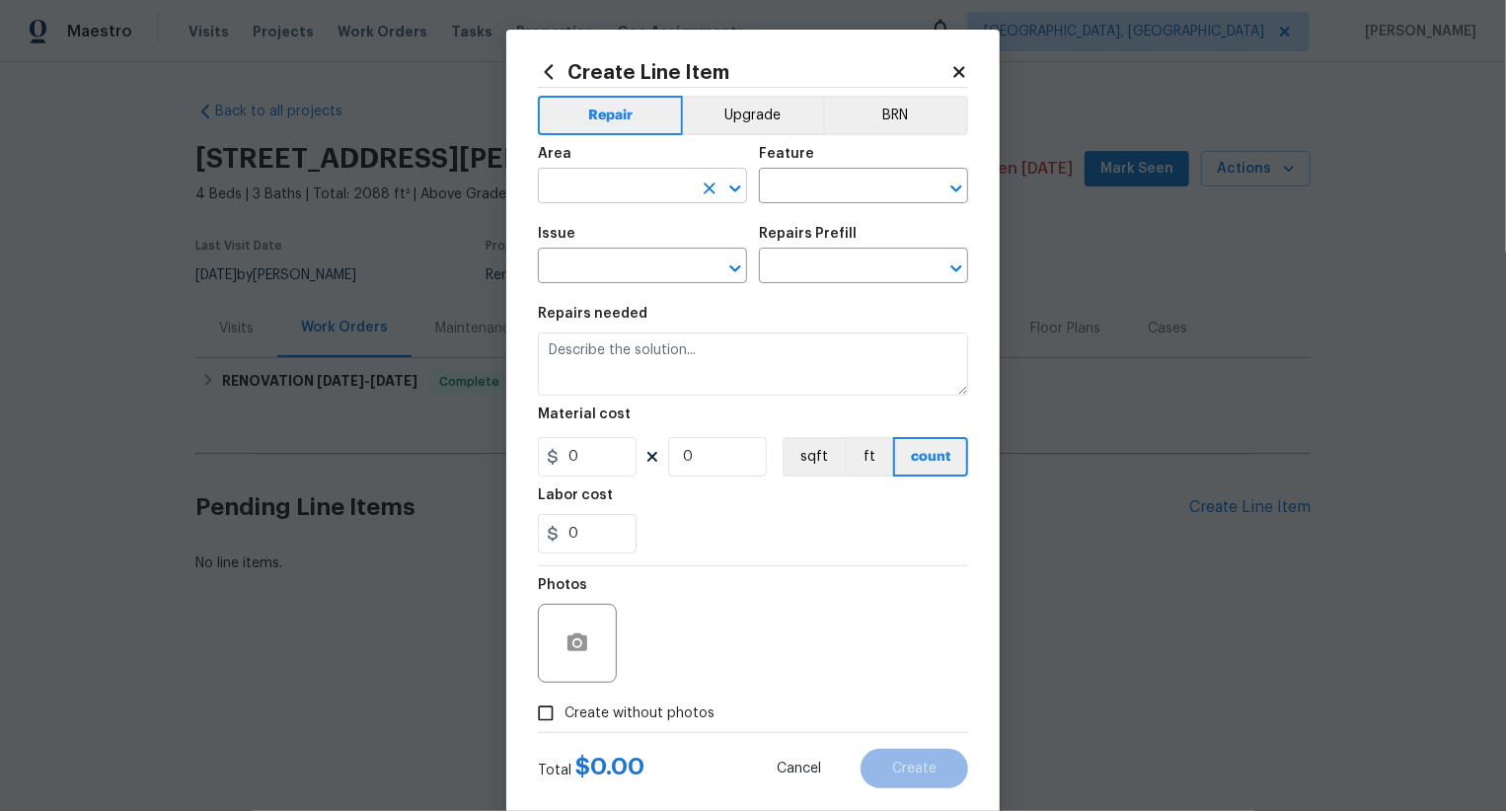
click at [653, 179] on input "text" at bounding box center [615, 188] width 154 height 31
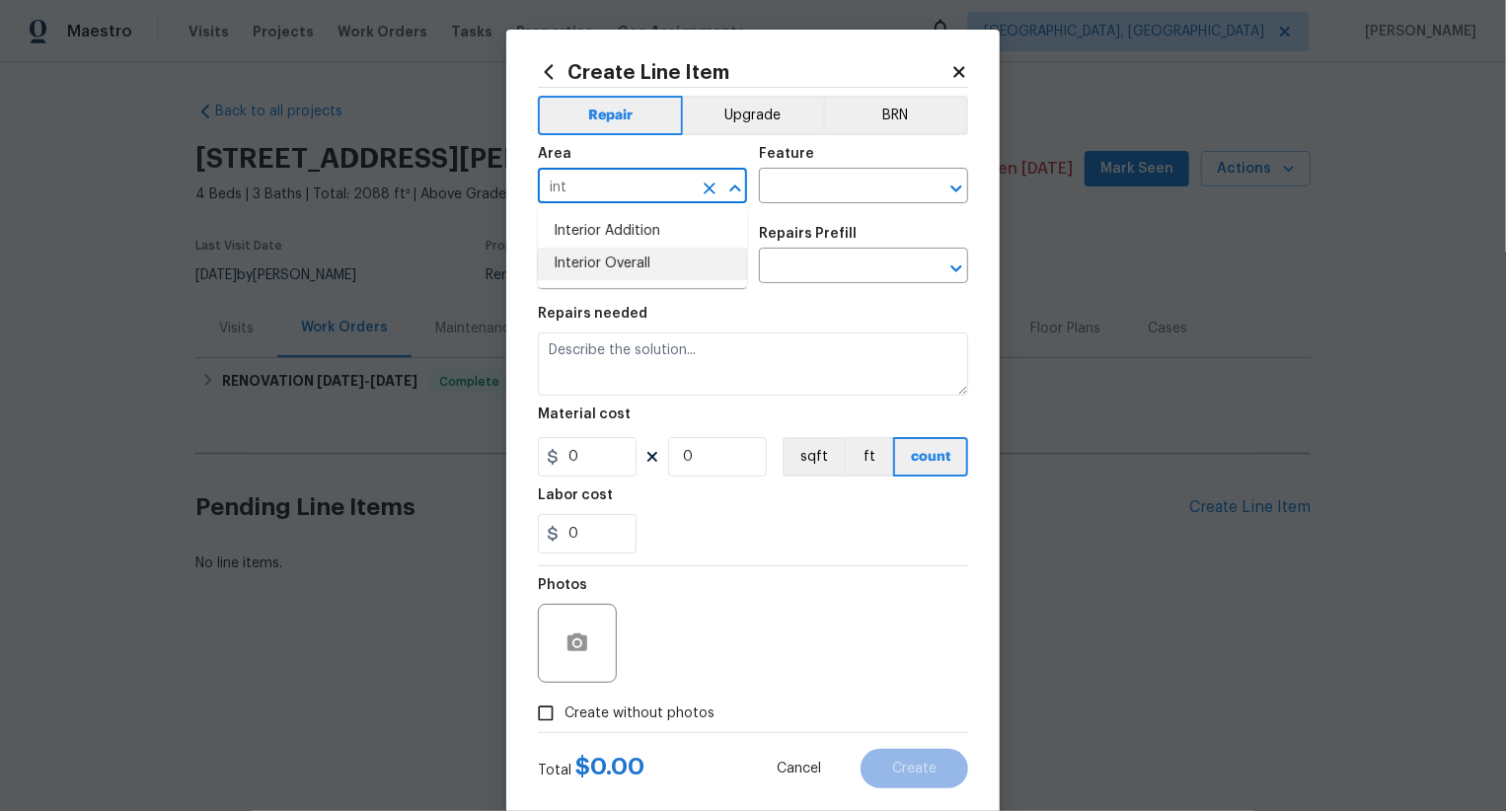
click at [672, 266] on li "Interior Overall" at bounding box center [642, 264] width 209 height 33
type input "Interior Overall"
click at [830, 206] on div "Area Interior Overall ​ Feature ​" at bounding box center [753, 175] width 430 height 80
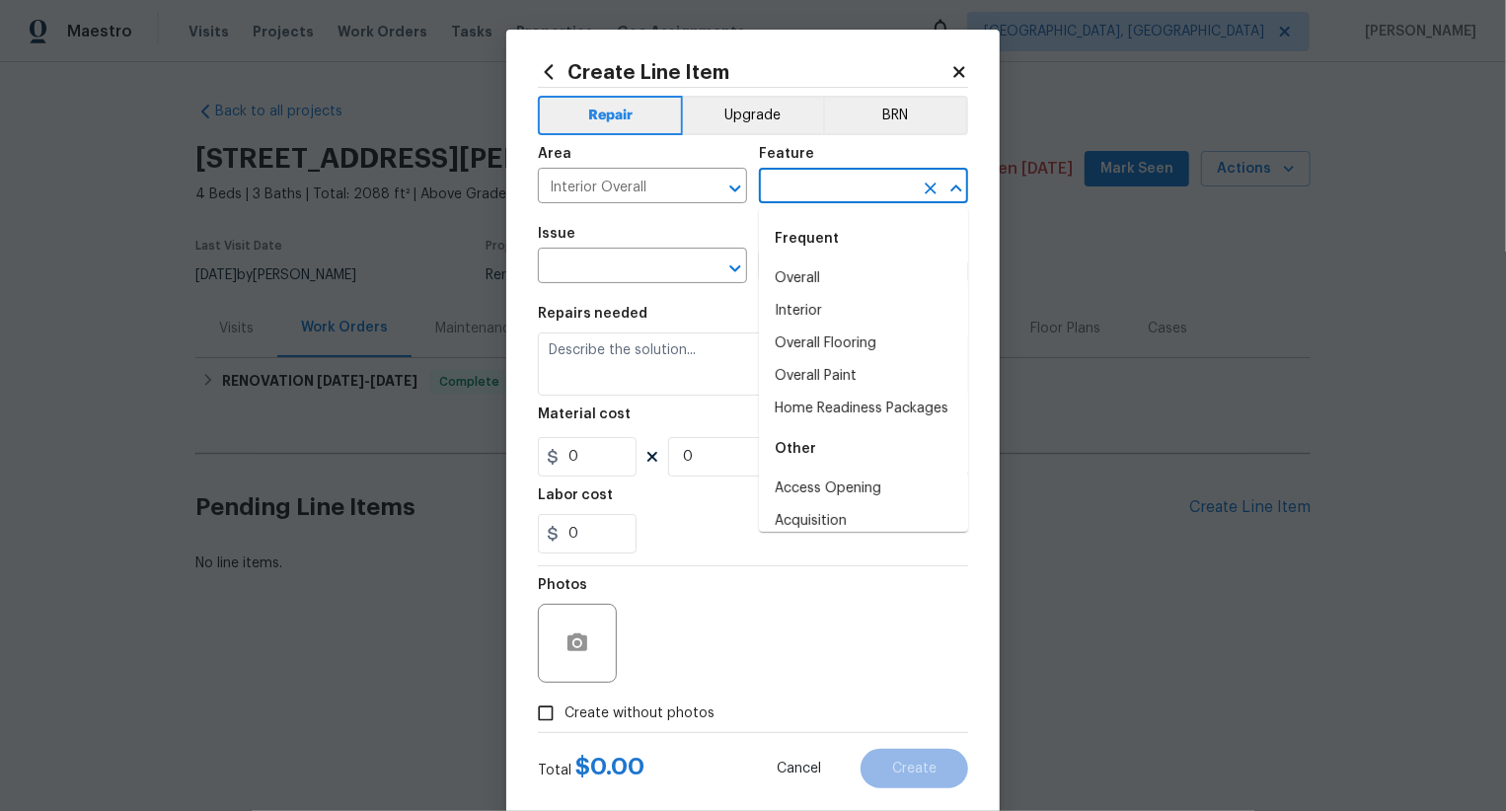
click at [859, 195] on input "text" at bounding box center [836, 188] width 154 height 31
click at [844, 278] on li "Overall" at bounding box center [863, 279] width 209 height 33
type input "Overall"
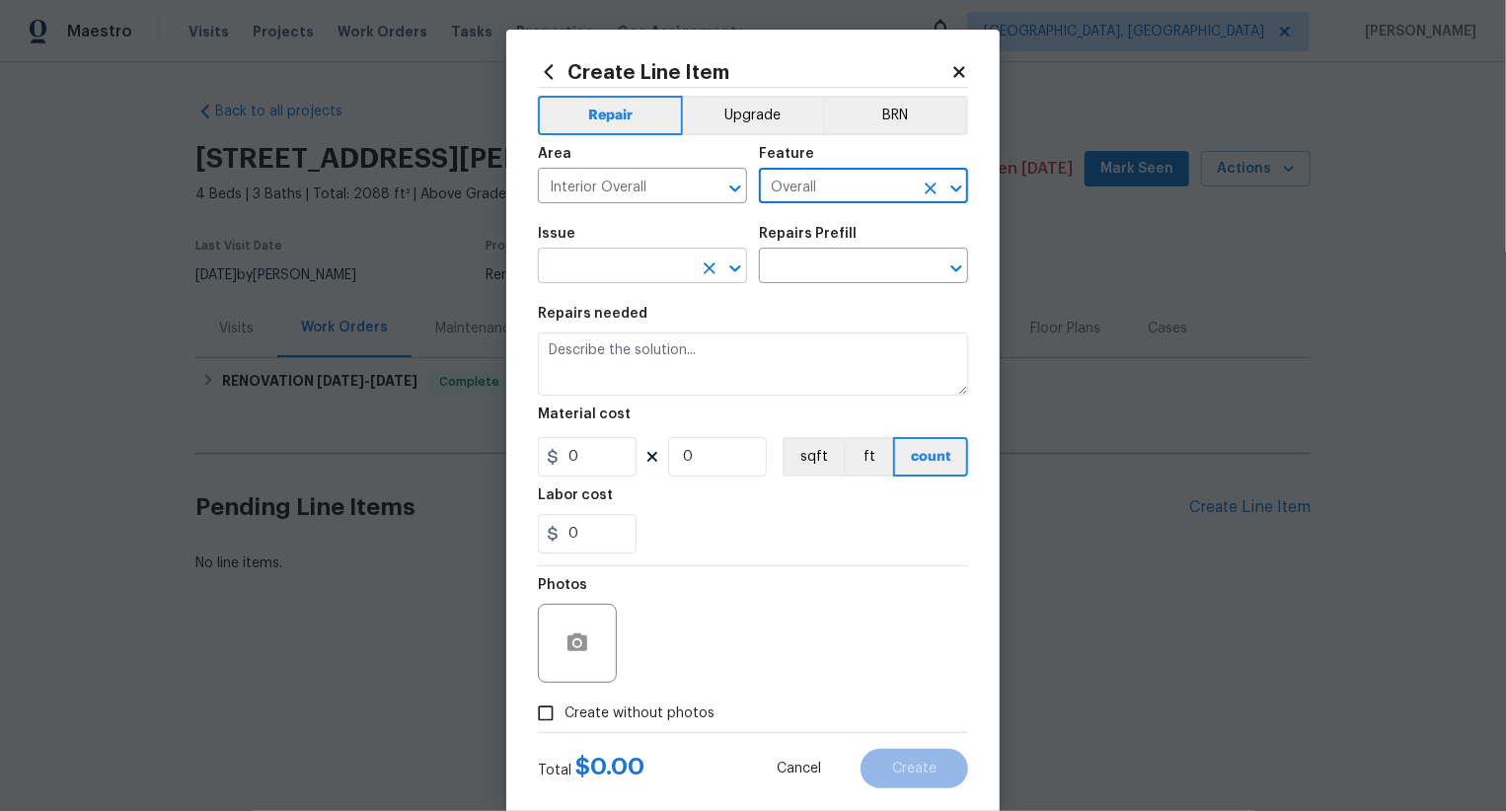
click at [657, 270] on input "text" at bounding box center [615, 268] width 154 height 31
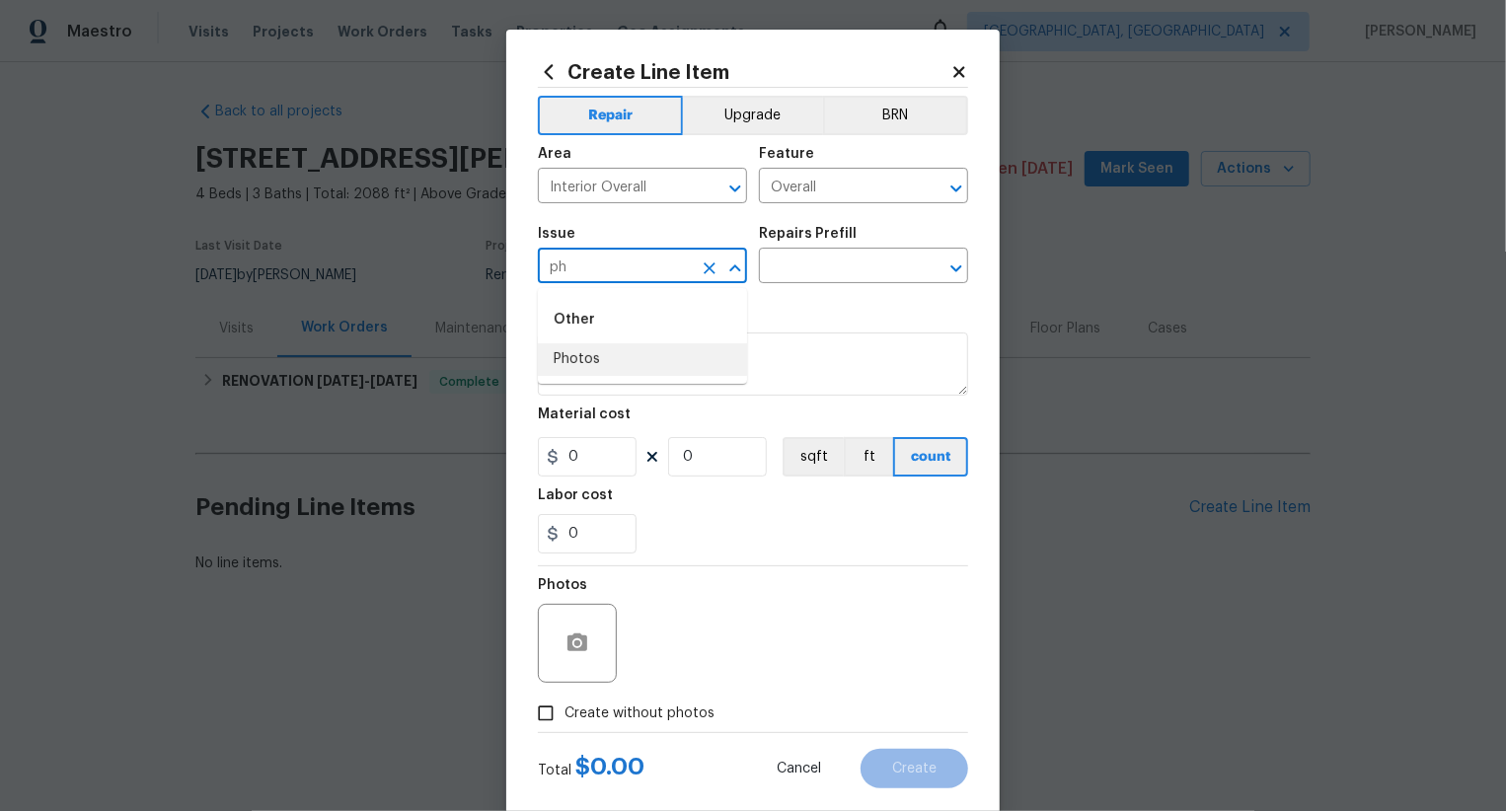
click at [628, 376] on ul "Other Photos" at bounding box center [642, 336] width 209 height 96
click at [629, 373] on li "Photos" at bounding box center [642, 359] width 209 height 33
type input "Photos"
click at [857, 275] on input "text" at bounding box center [836, 268] width 154 height 31
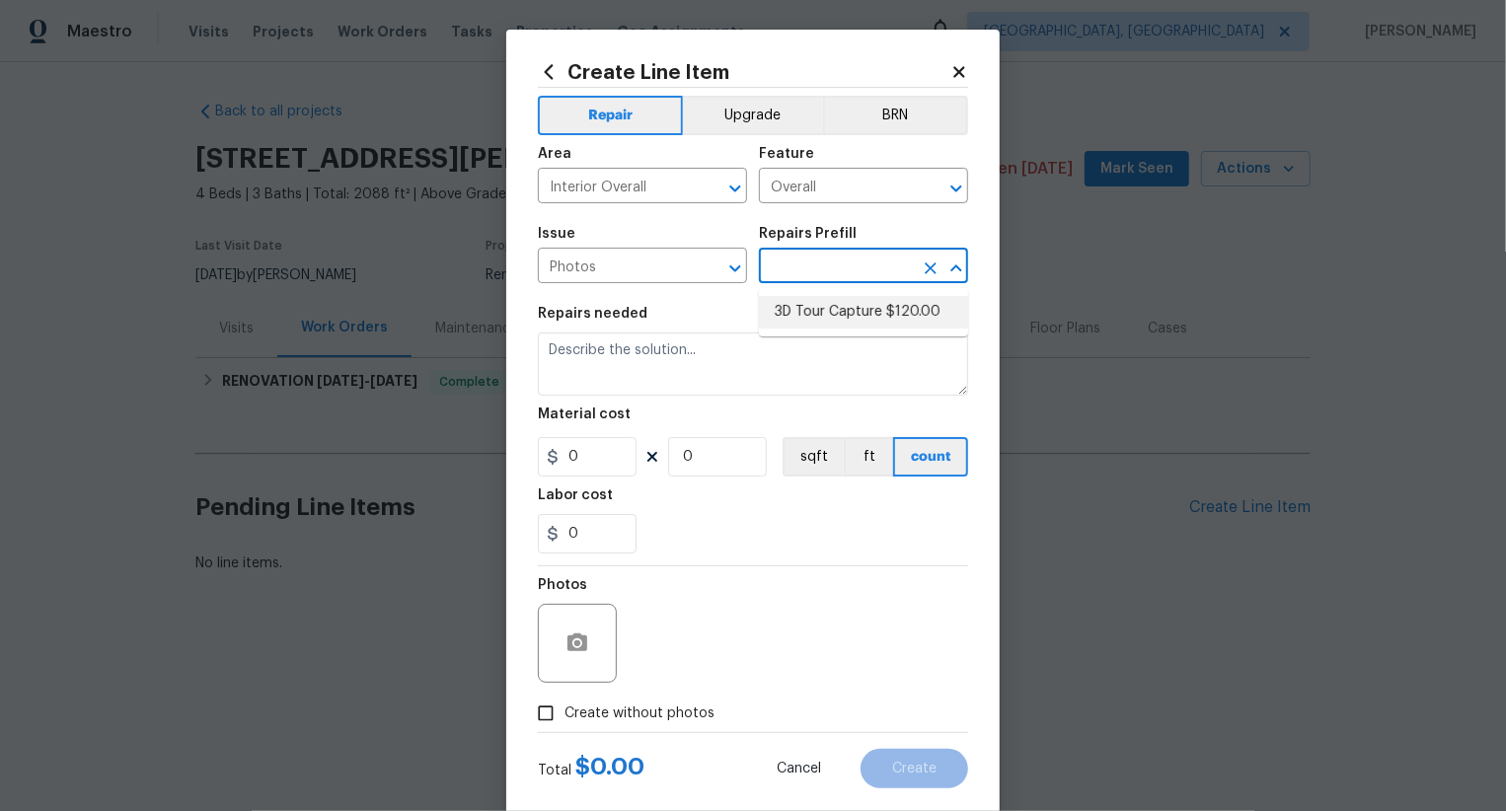
click at [862, 305] on li "3D Tour Capture $120.00" at bounding box center [863, 312] width 209 height 33
type input "3D Tour Capture $120.00"
type textarea "Capture 3D tour of home"
type input "1"
type input "120"
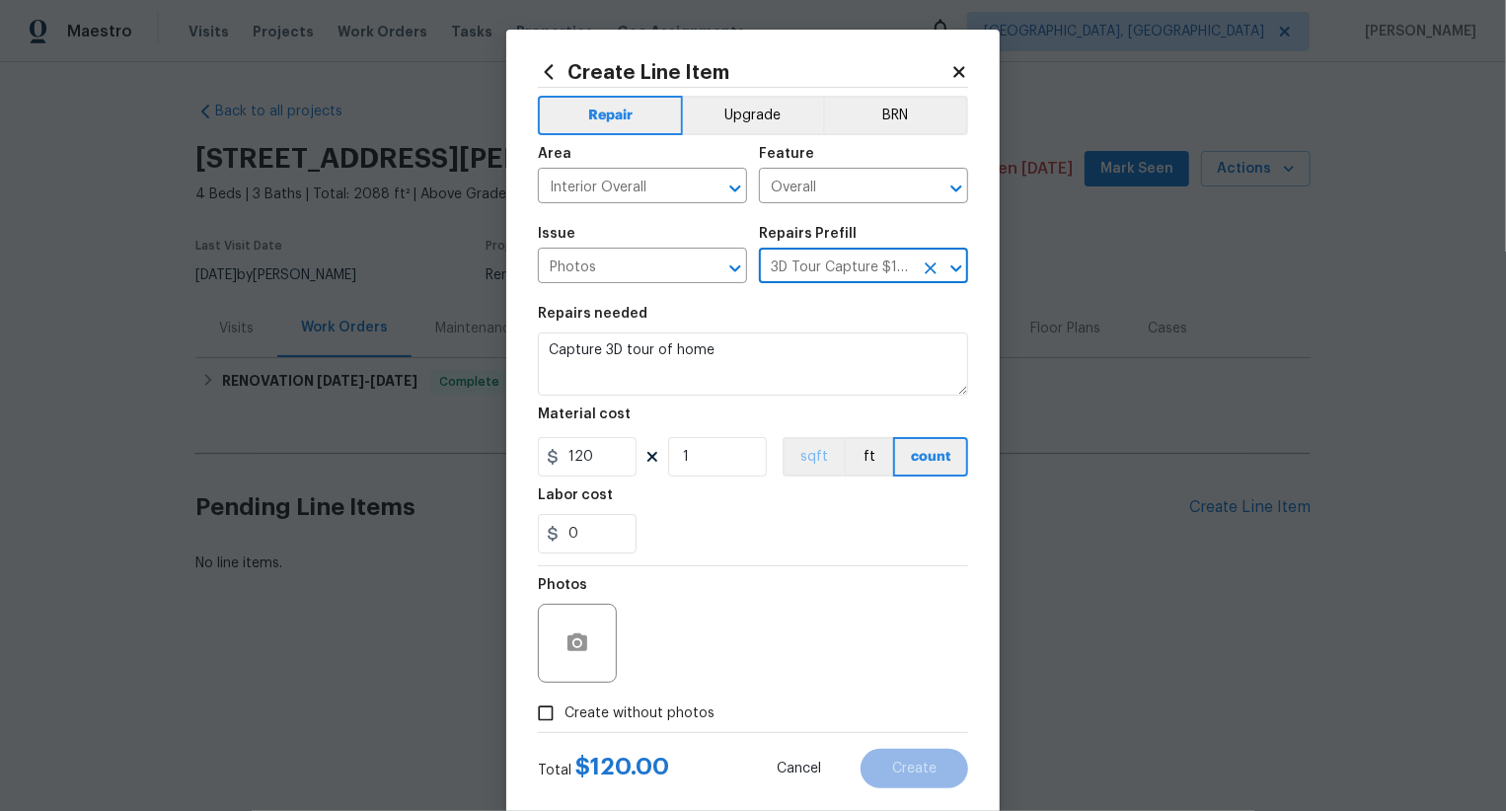
scroll to position [38, 0]
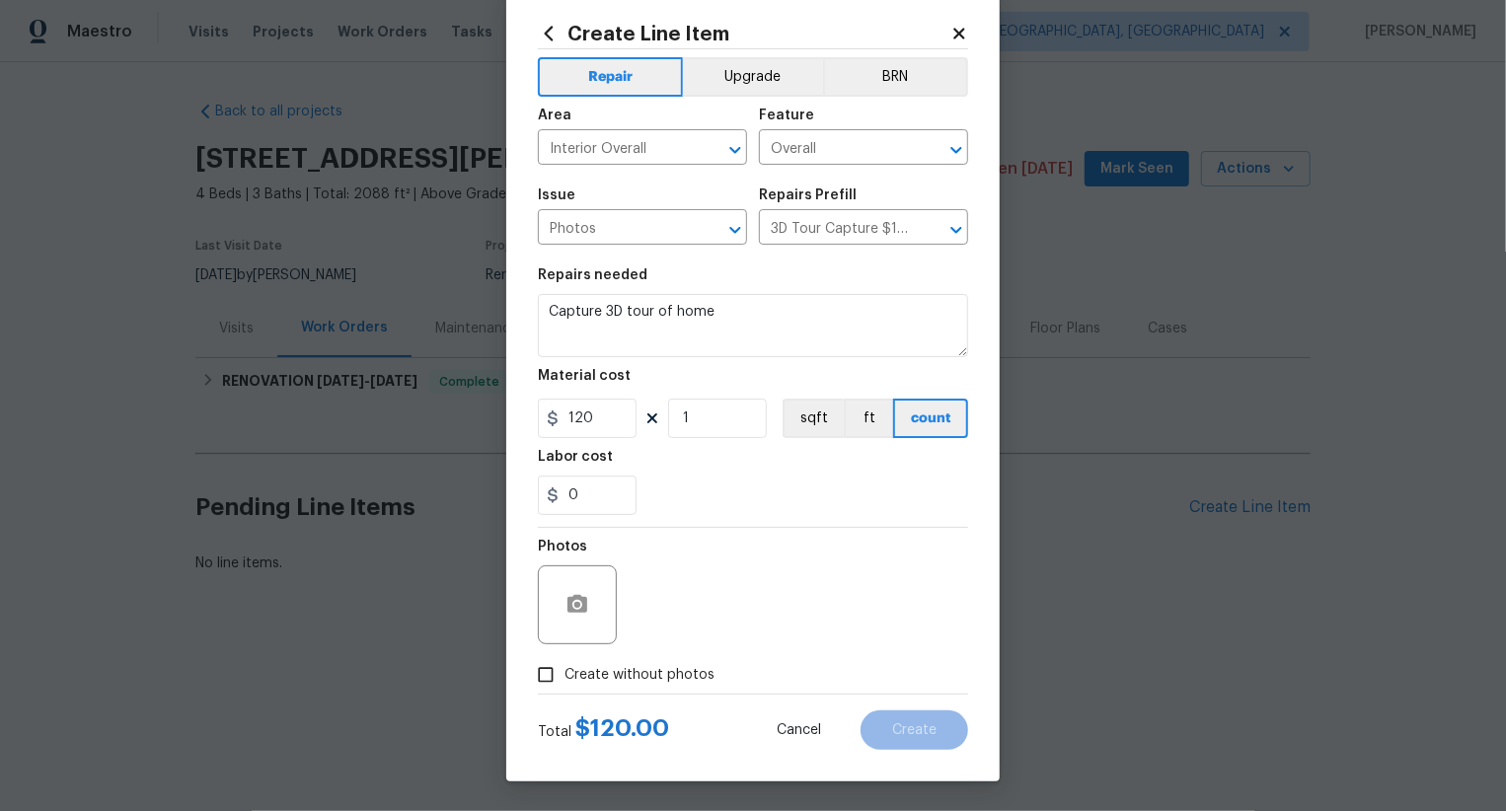
click at [646, 680] on span "Create without photos" at bounding box center [640, 675] width 150 height 21
click at [565, 680] on input "Create without photos" at bounding box center [546, 675] width 38 height 38
checkbox input "true"
click at [804, 568] on textarea at bounding box center [801, 605] width 336 height 79
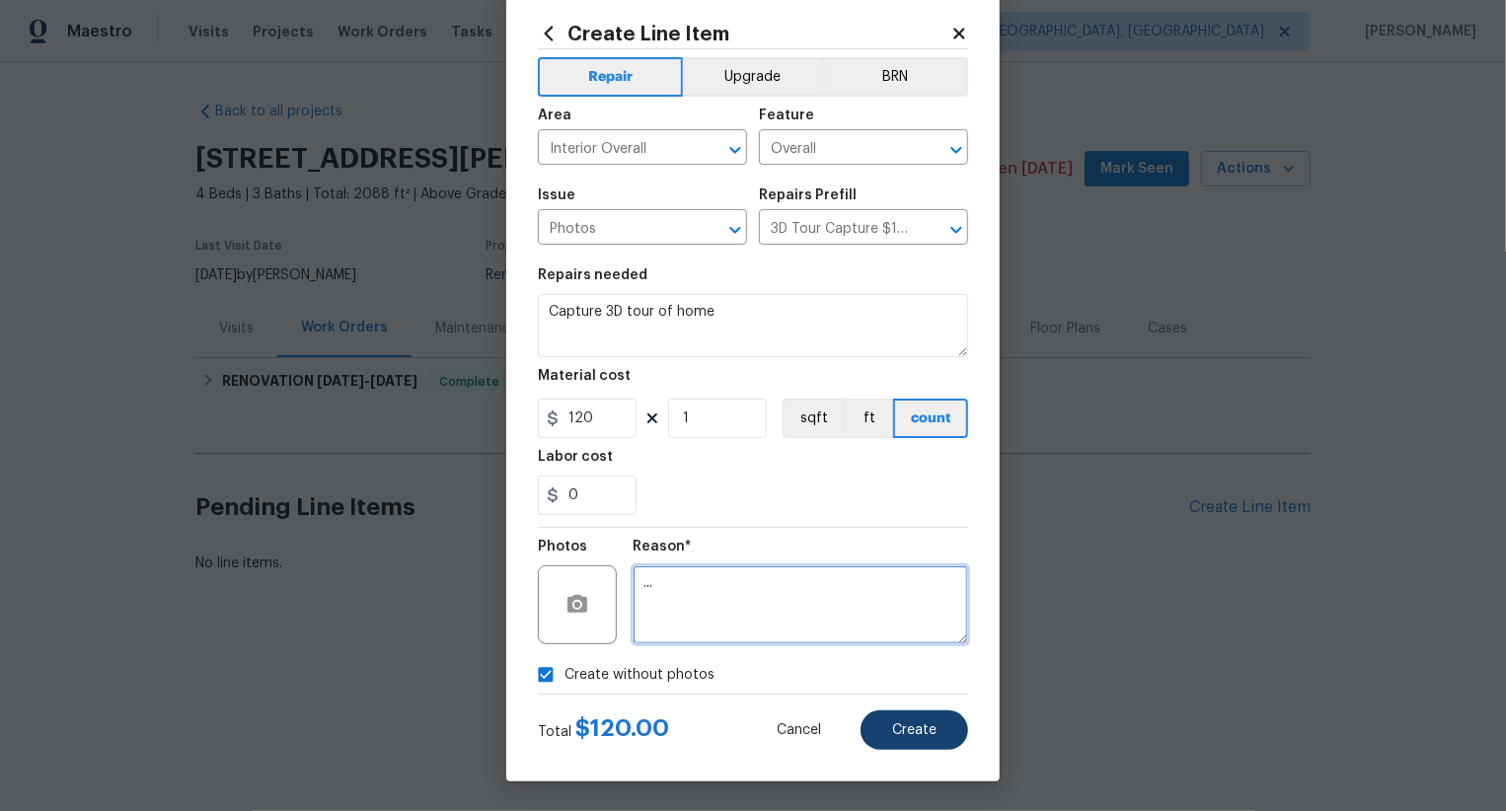
type textarea "..."
click at [907, 723] on span "Create" at bounding box center [914, 730] width 44 height 15
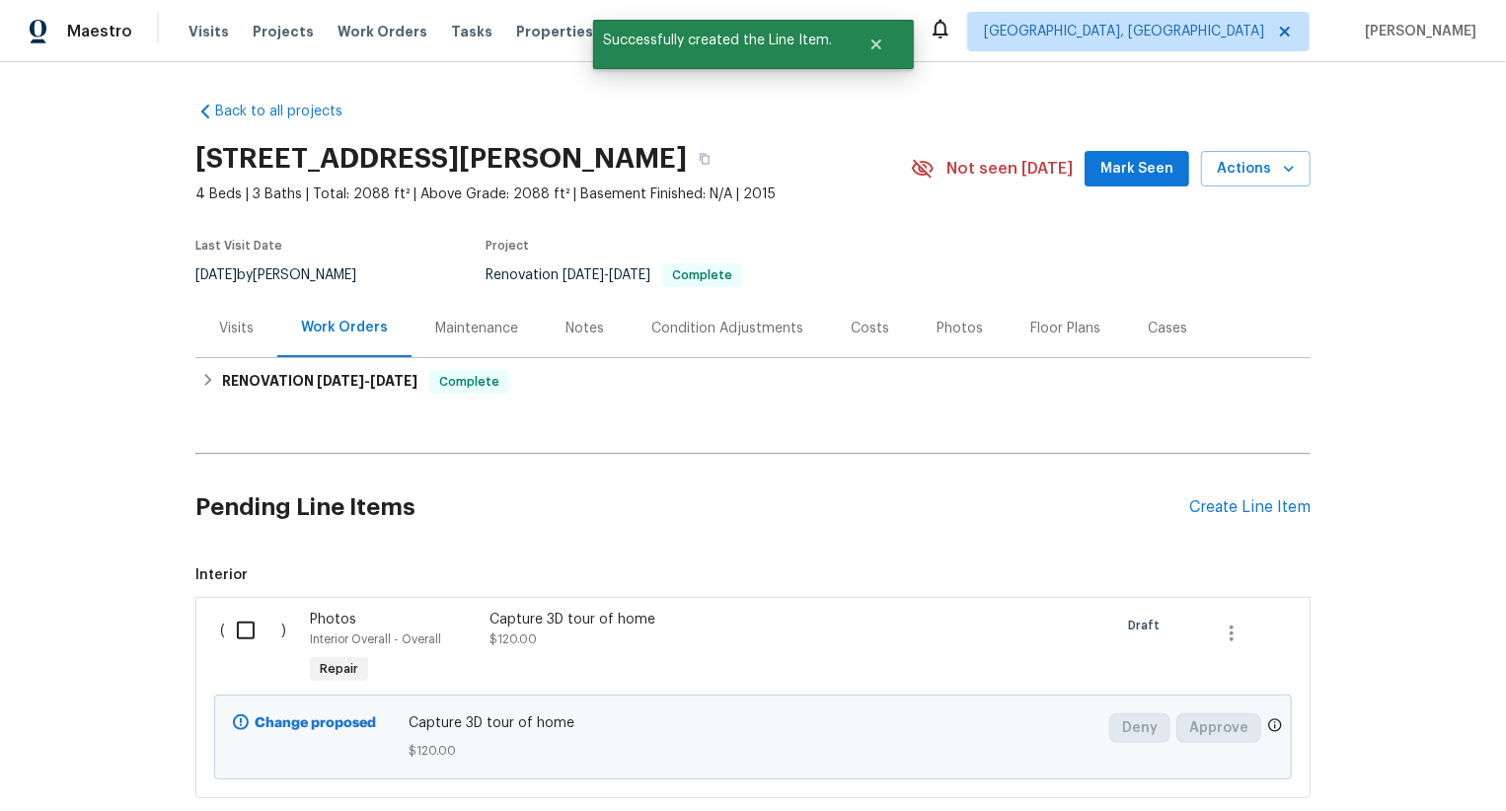
scroll to position [120, 0]
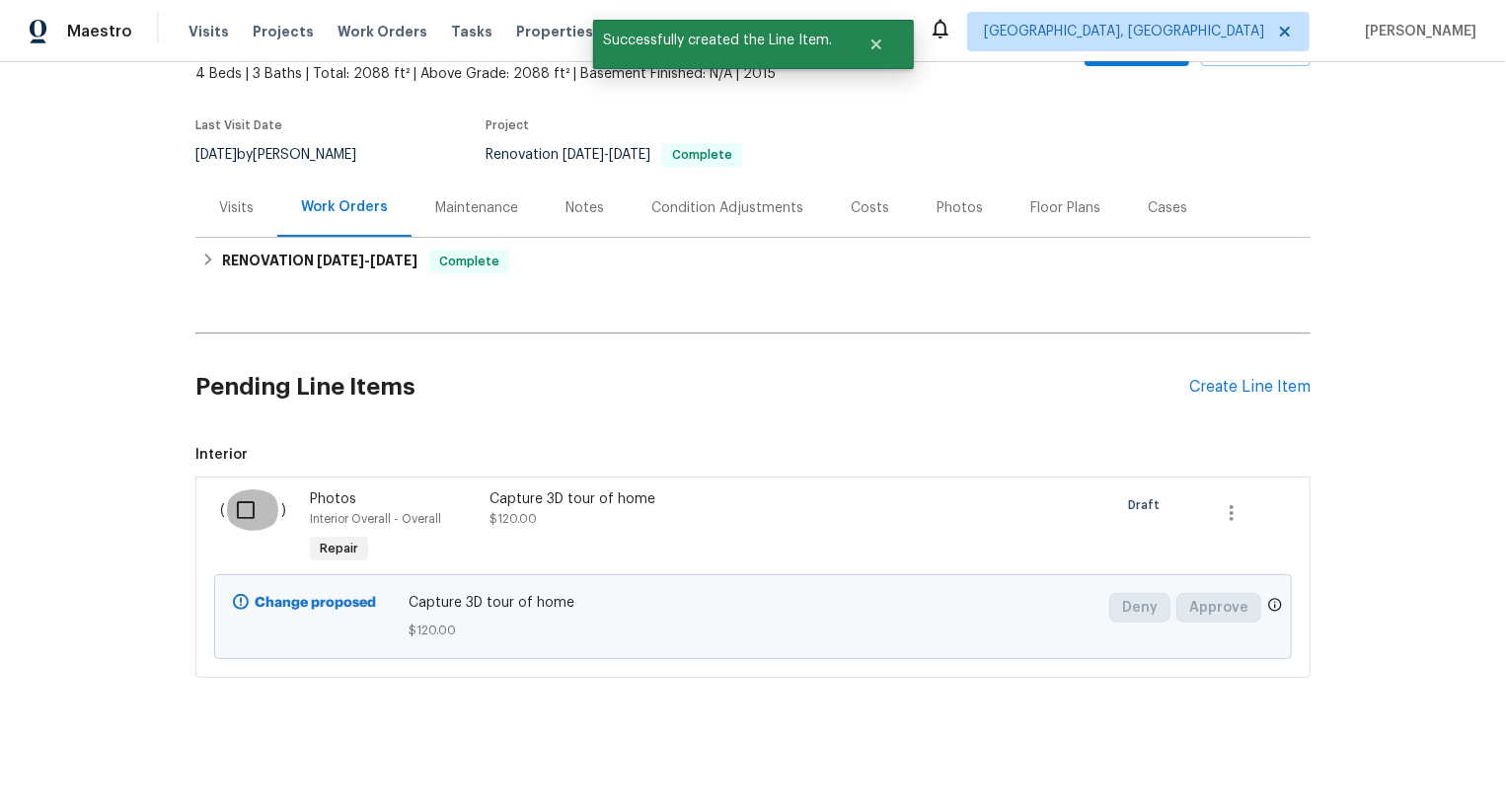
click at [256, 515] on input "checkbox" at bounding box center [253, 510] width 56 height 41
checkbox input "true"
click at [1426, 757] on span "Create Work Order" at bounding box center [1393, 762] width 131 height 25
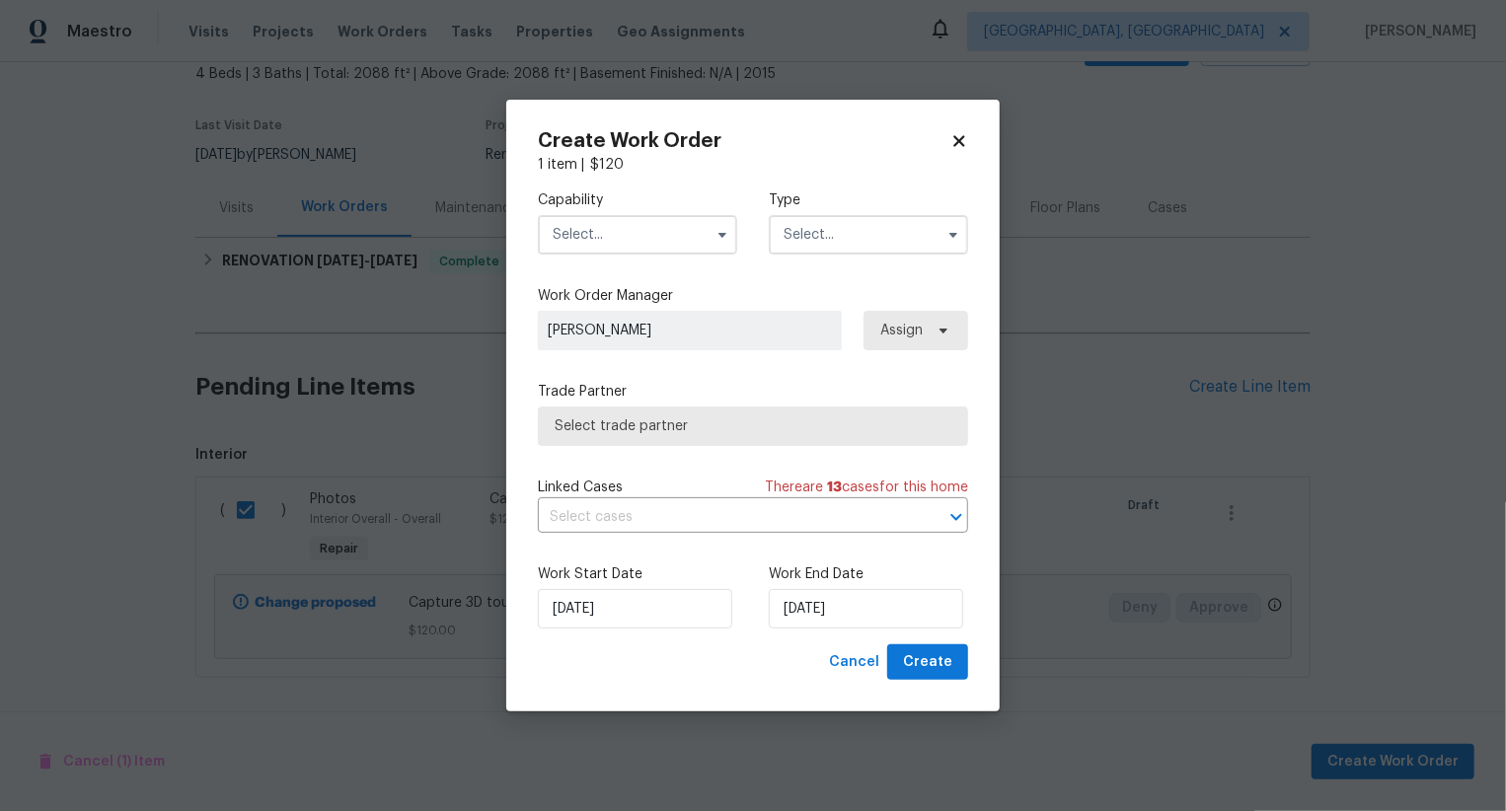
click at [673, 229] on input "text" at bounding box center [637, 234] width 199 height 39
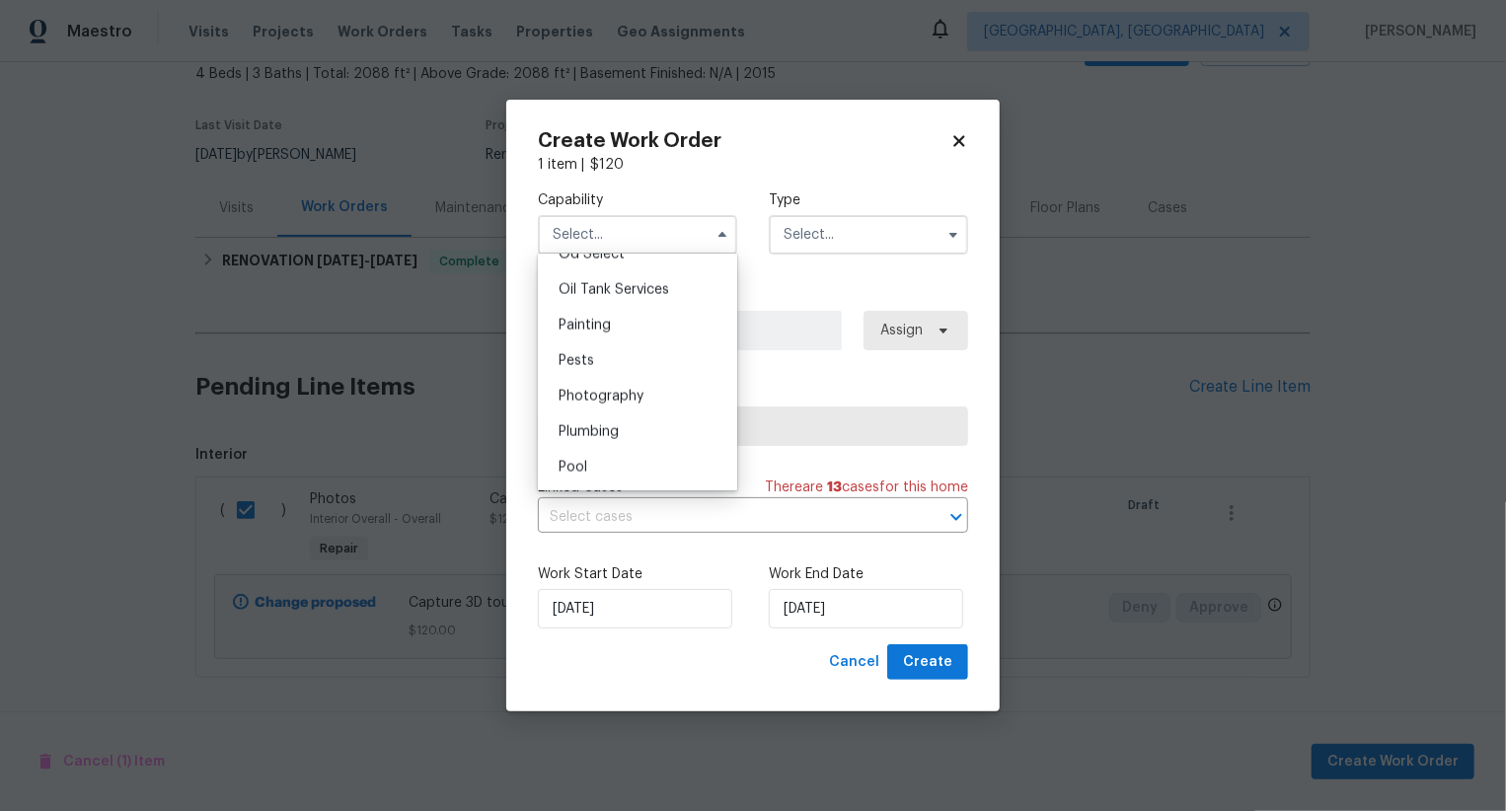
scroll to position [1604, 0]
click at [669, 386] on div "Photography" at bounding box center [638, 402] width 190 height 36
type input "Photography"
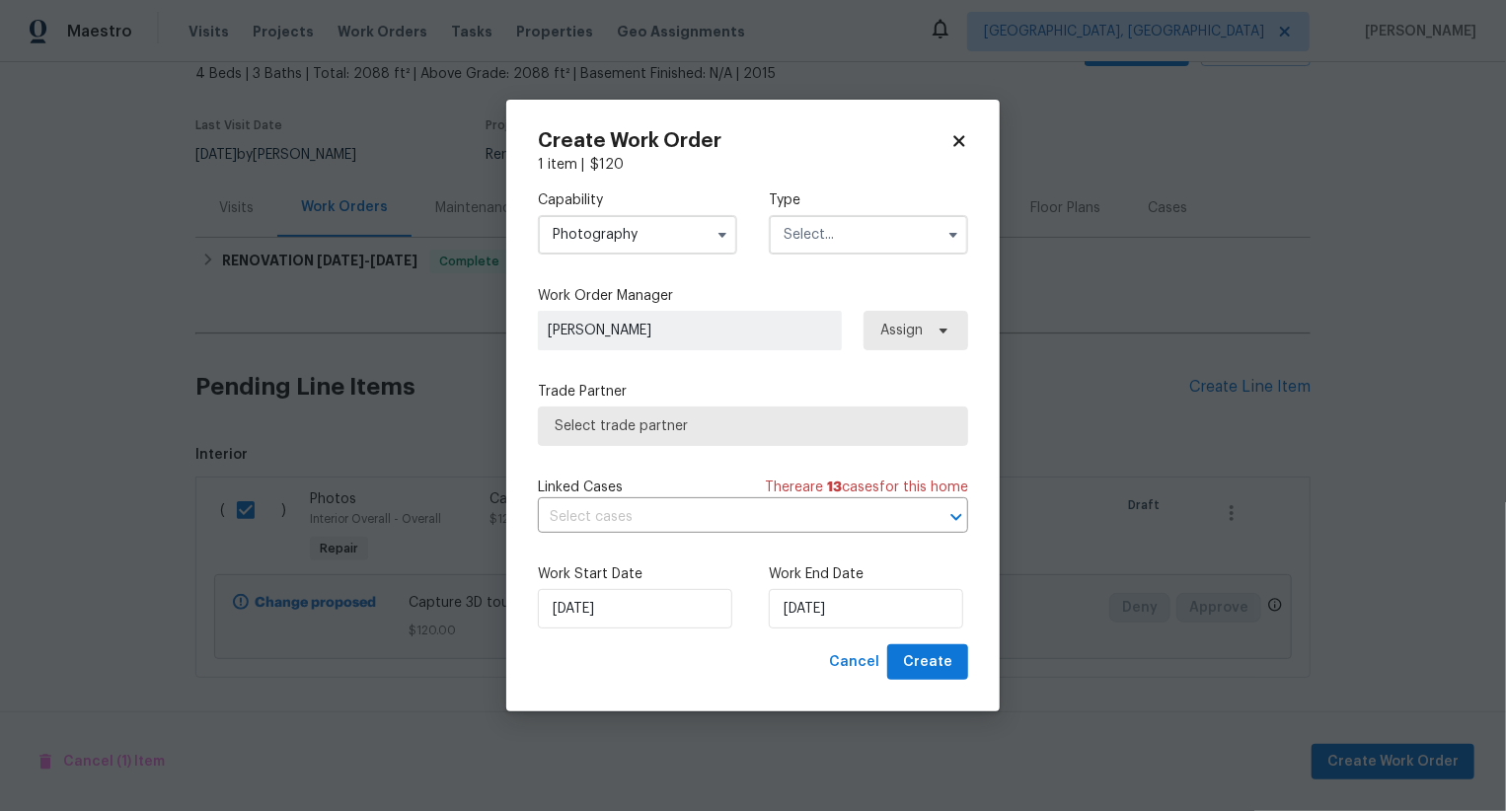
click at [868, 225] on input "text" at bounding box center [868, 234] width 199 height 39
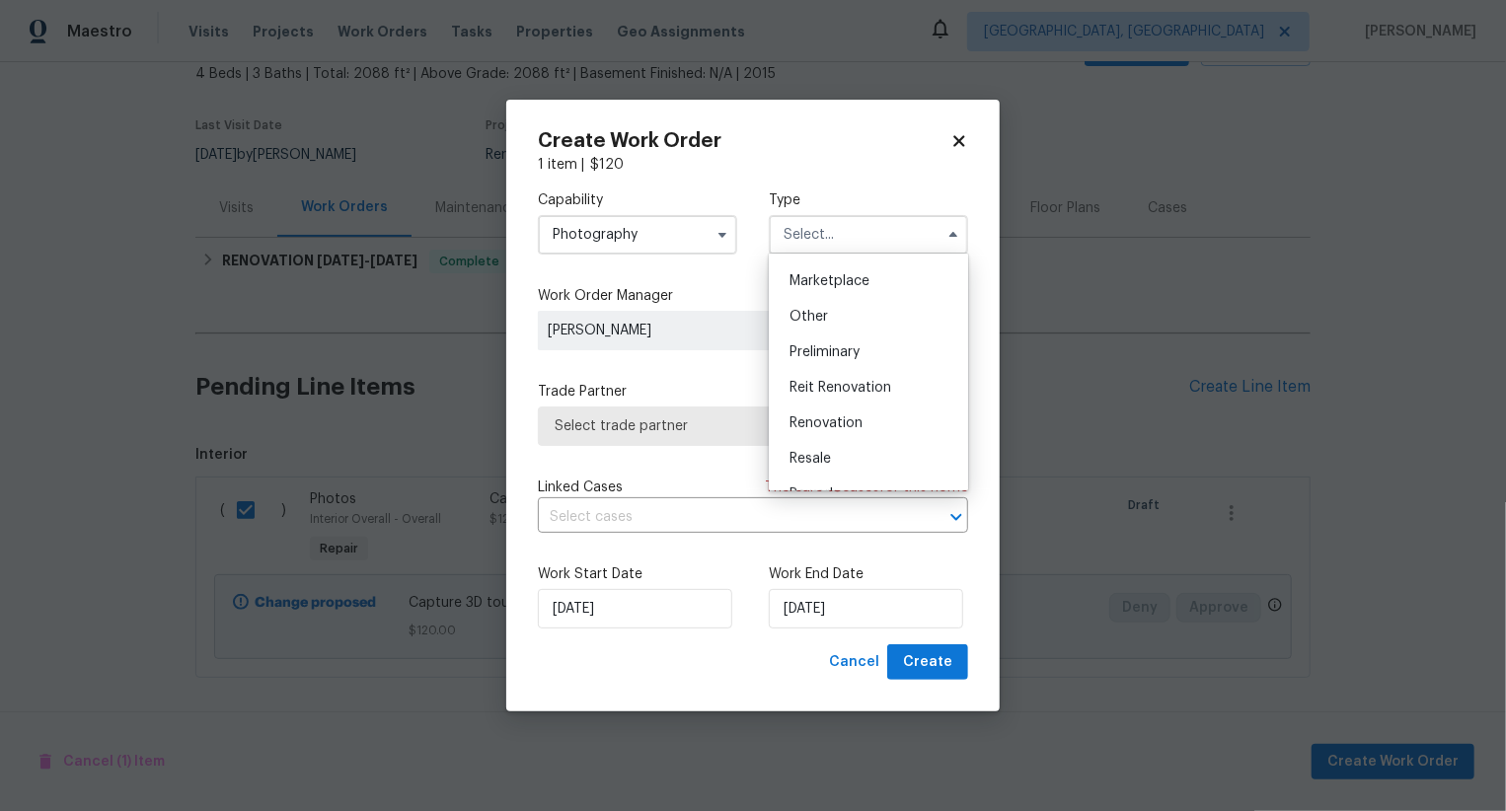
scroll to position [345, 0]
click at [879, 323] on div "Other" at bounding box center [869, 322] width 190 height 36
type input "Other"
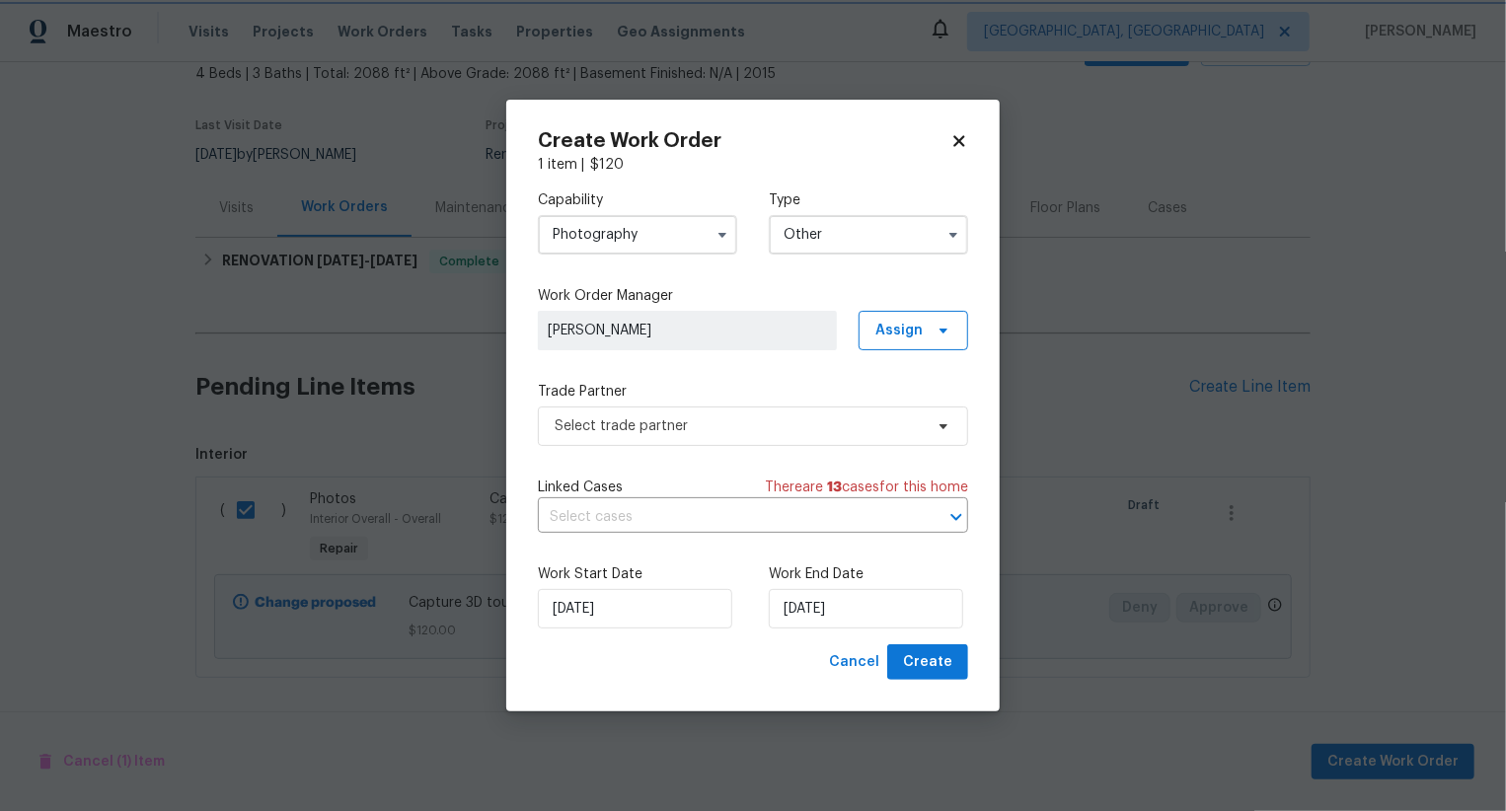
scroll to position [0, 0]
click at [788, 432] on span "Select trade partner" at bounding box center [739, 427] width 368 height 20
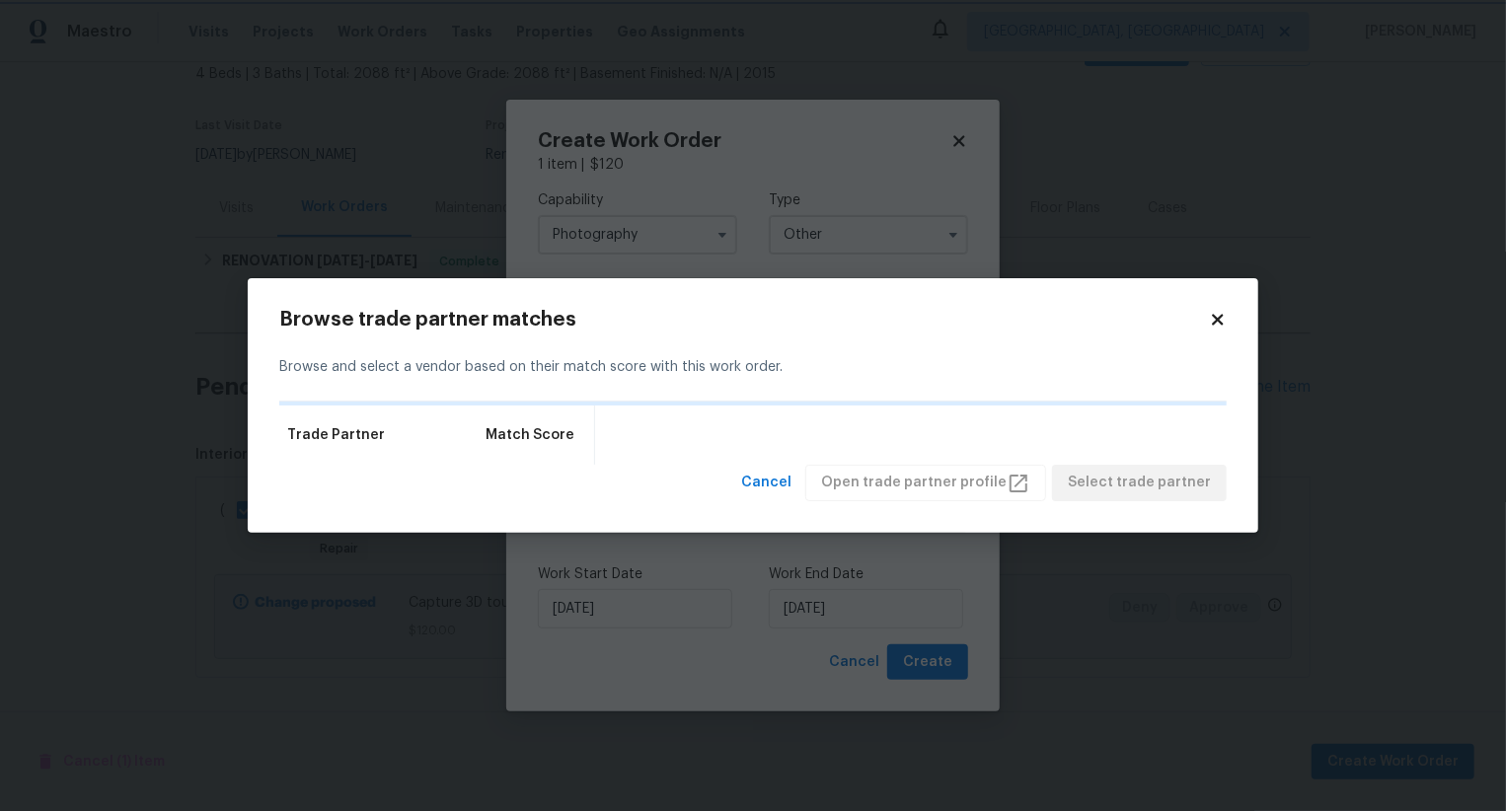
click at [865, 191] on body "Maestro Visits Projects Work Orders Tasks Properties Geo Assignments Albuquerqu…" at bounding box center [753, 405] width 1506 height 811
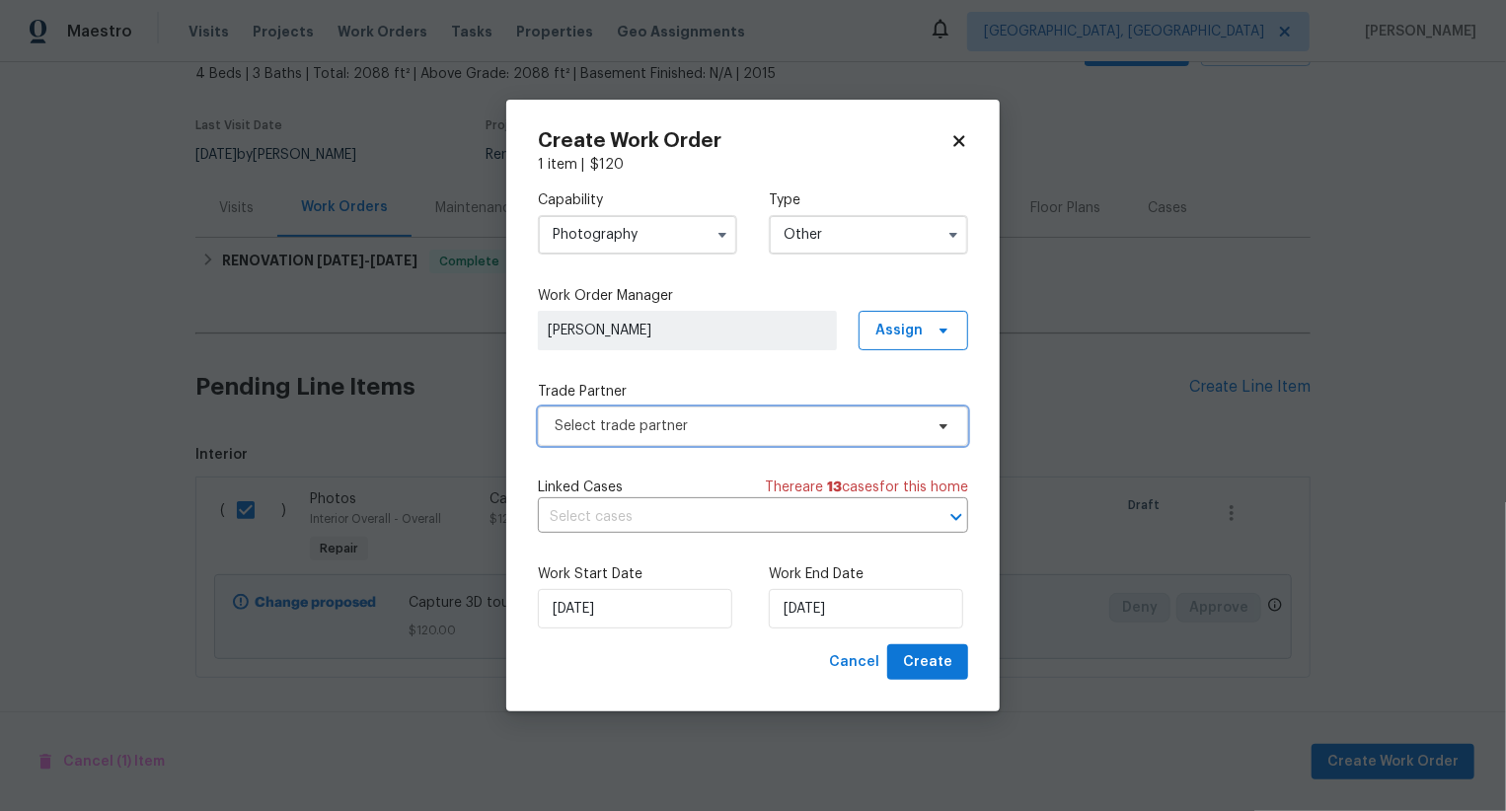
click at [793, 419] on span "Select trade partner" at bounding box center [739, 427] width 368 height 20
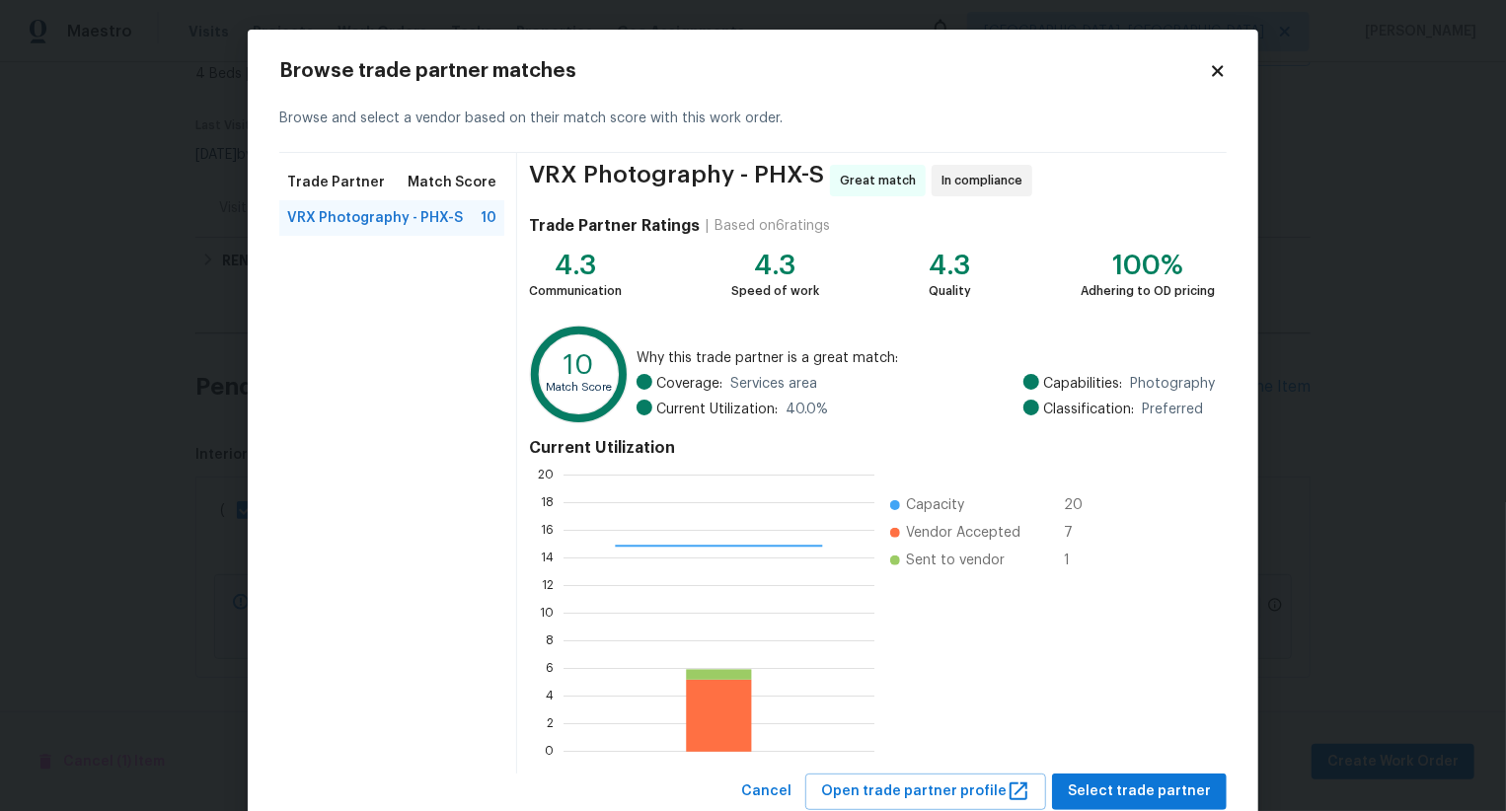
scroll to position [59, 0]
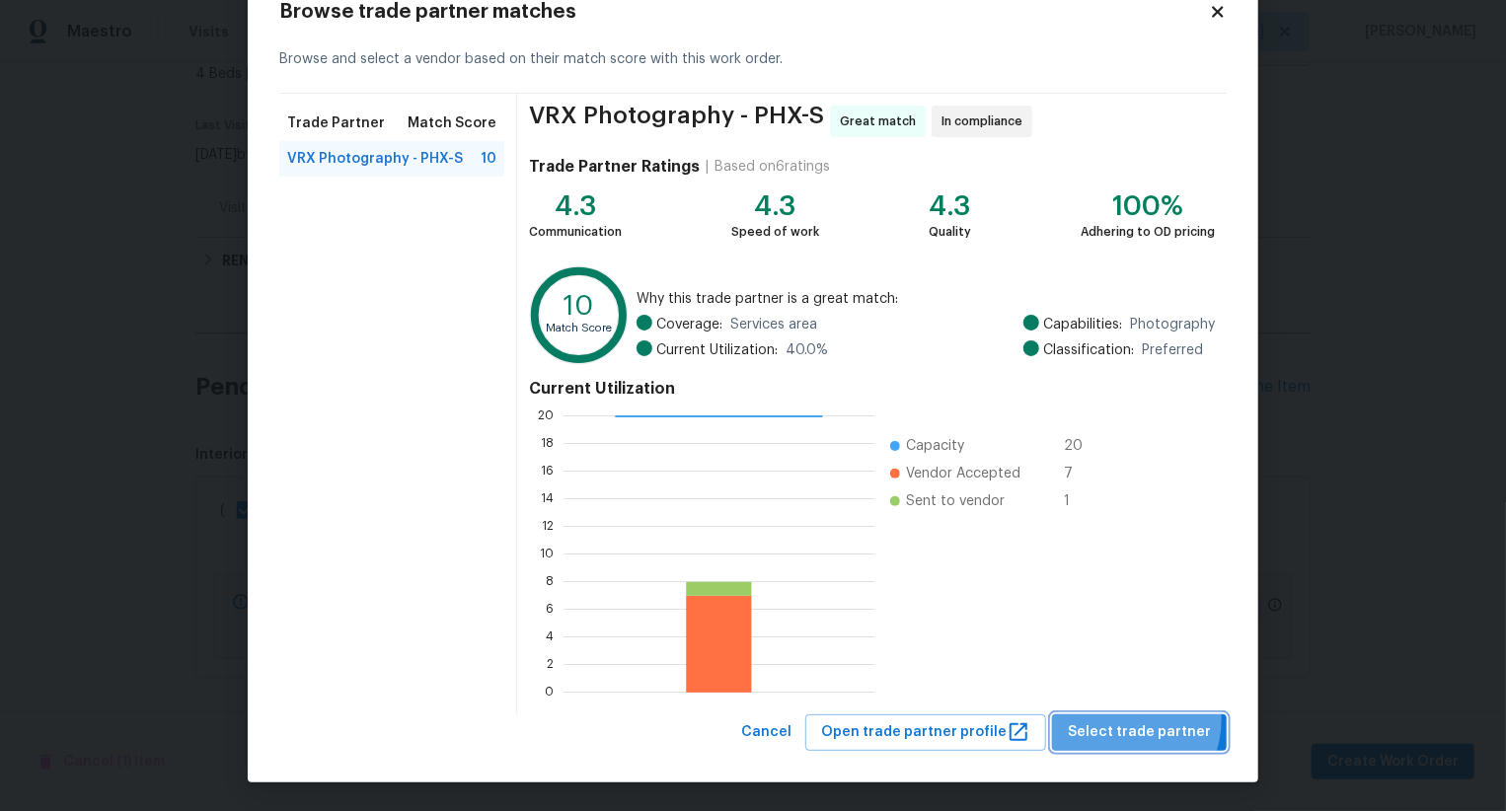
click at [1127, 719] on button "Select trade partner" at bounding box center [1139, 733] width 175 height 37
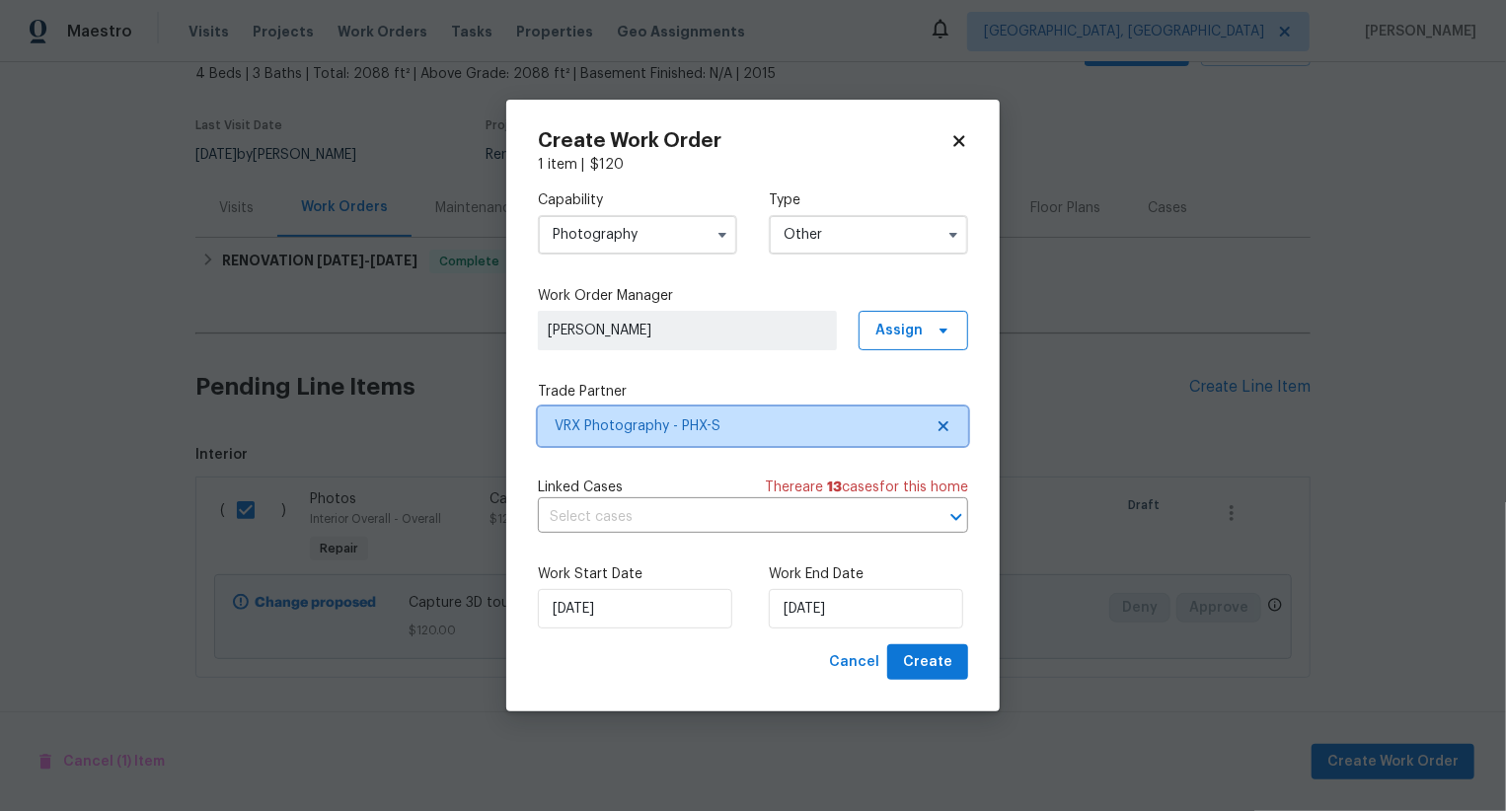
scroll to position [0, 0]
click at [926, 654] on span "Create" at bounding box center [927, 662] width 49 height 25
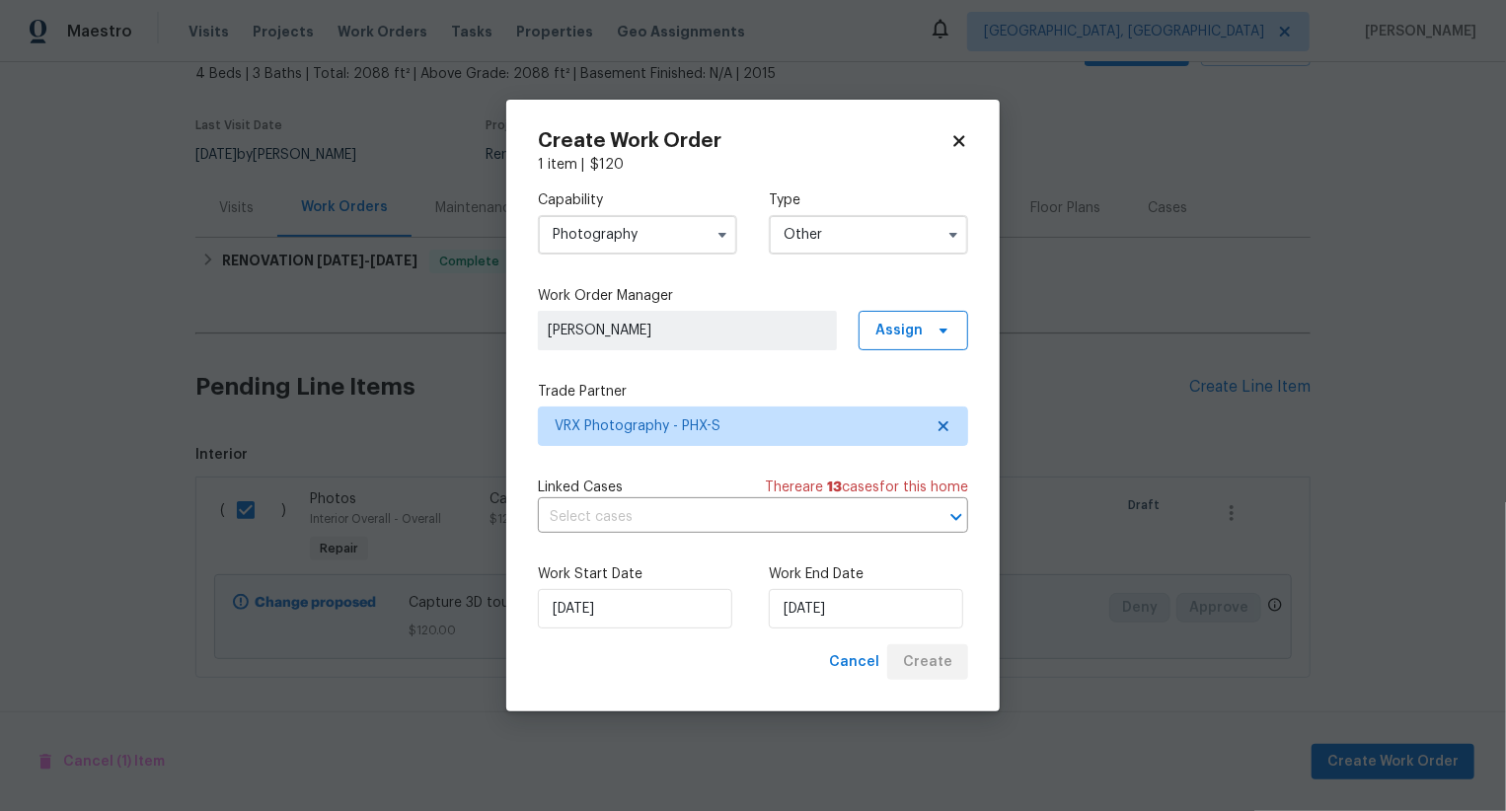
checkbox input "false"
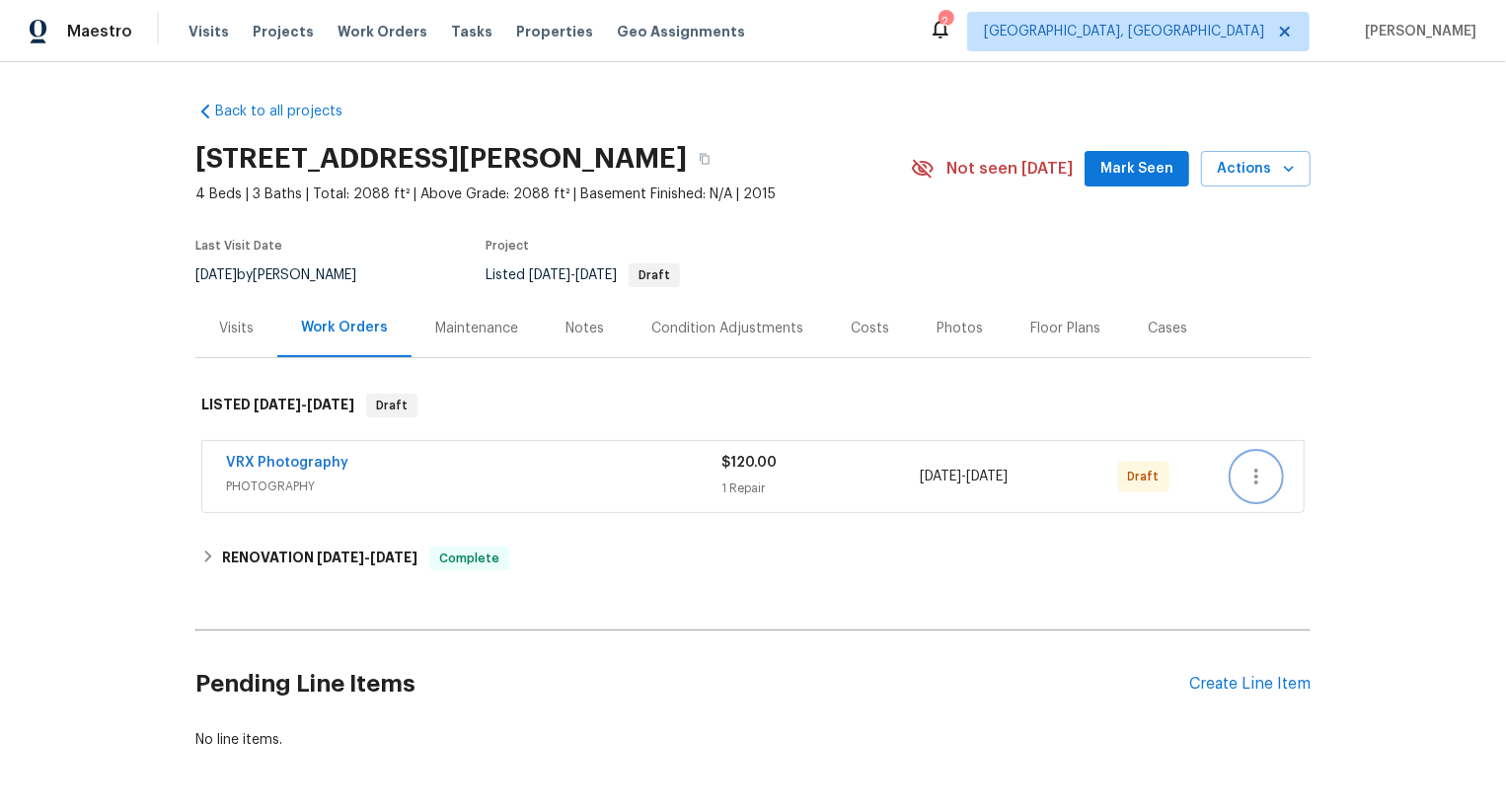
click at [1255, 480] on icon "button" at bounding box center [1257, 477] width 24 height 24
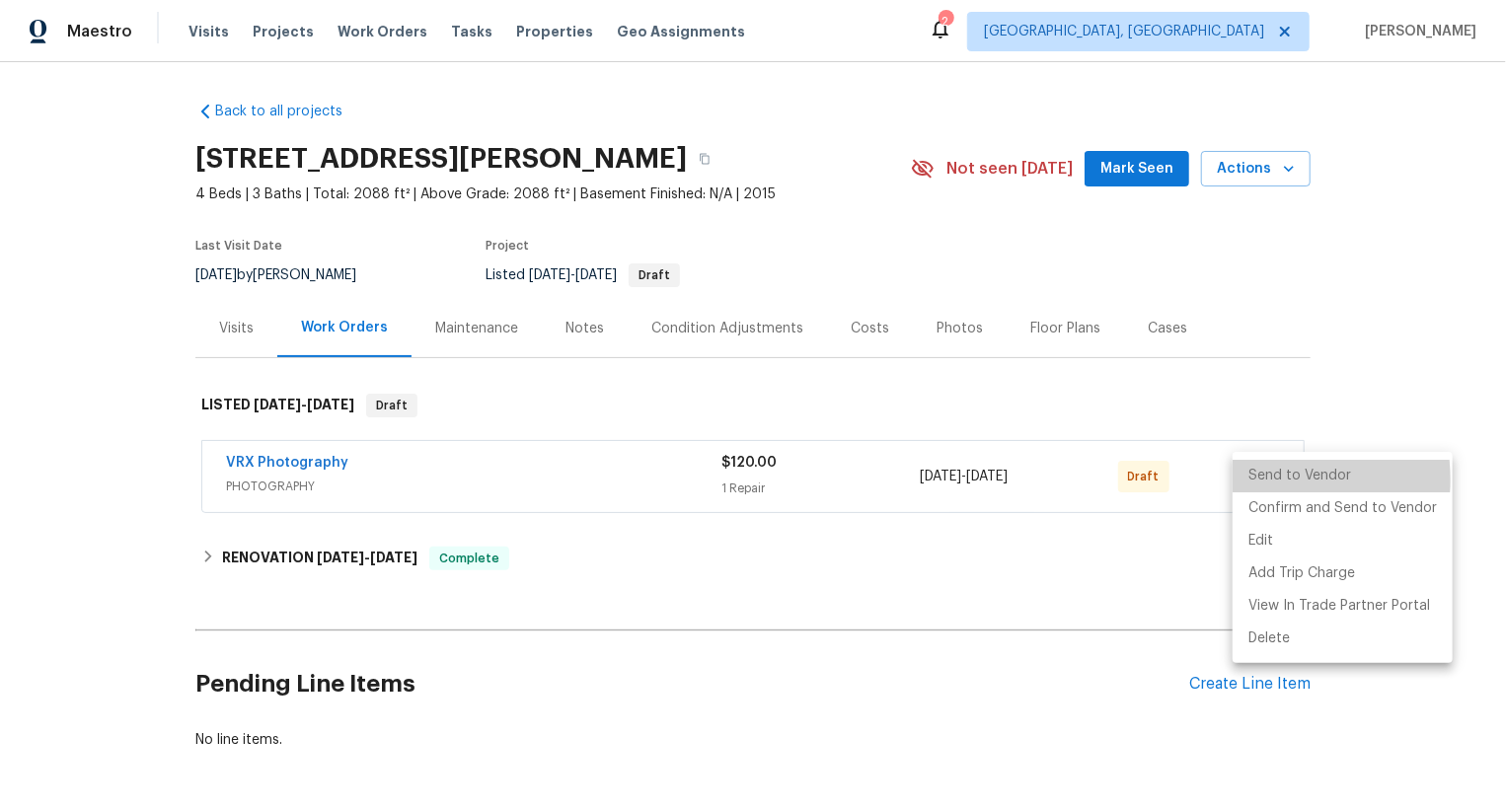
click at [1255, 480] on li "Send to Vendor" at bounding box center [1343, 476] width 220 height 33
click at [1255, 477] on li "Send to Vendor" at bounding box center [1343, 476] width 220 height 33
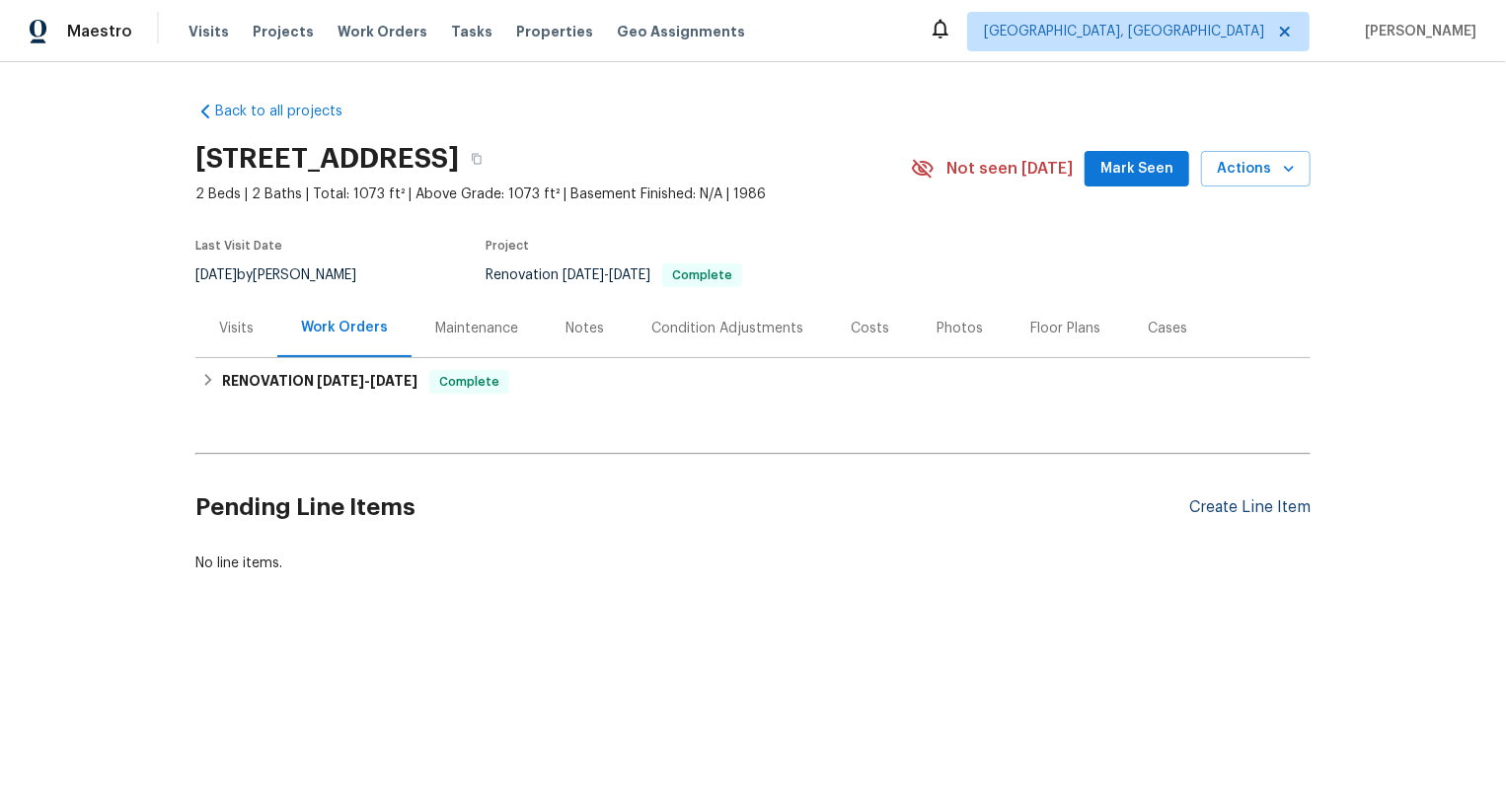
click at [1262, 505] on div "Create Line Item" at bounding box center [1249, 507] width 121 height 19
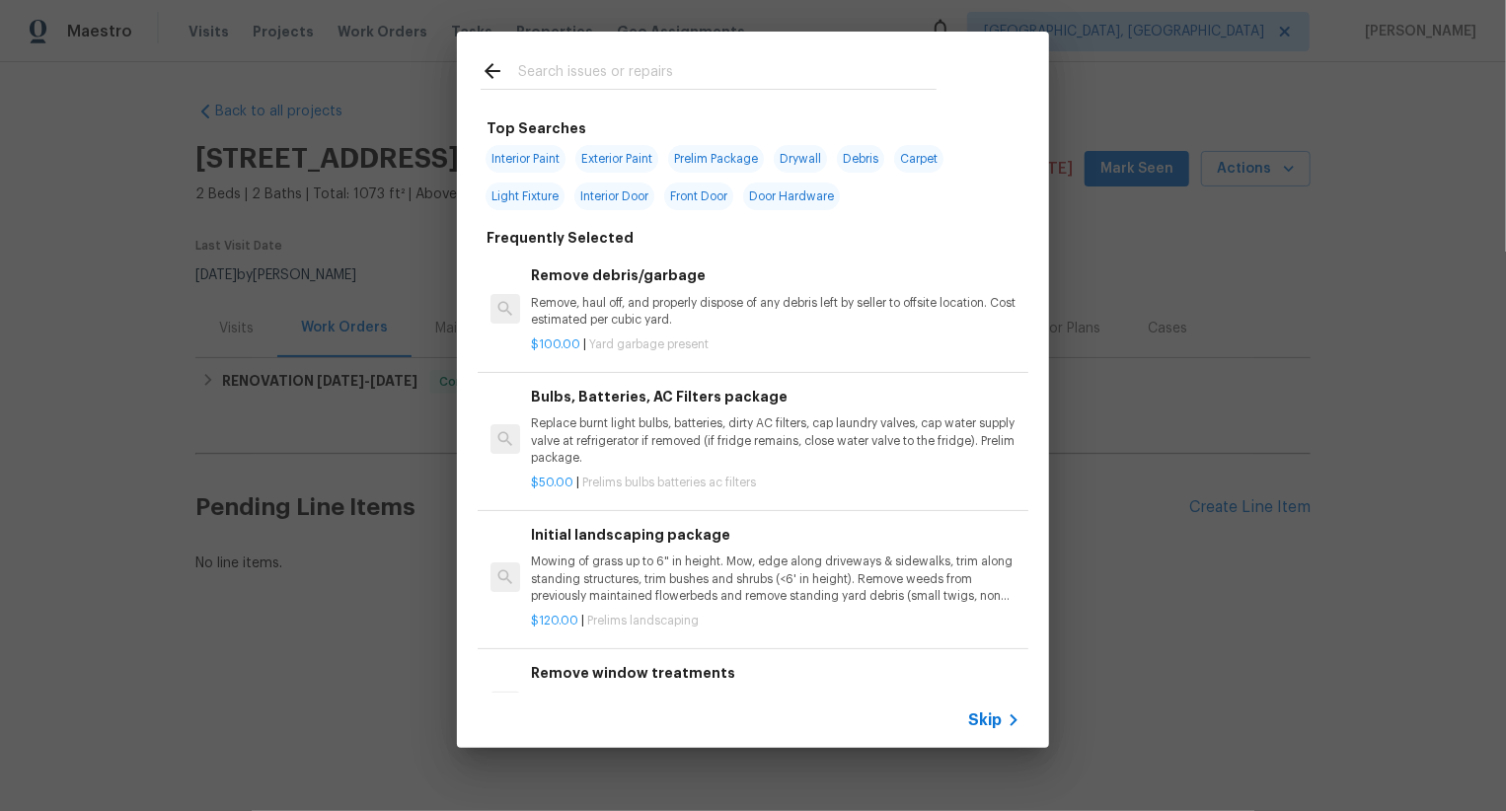
click at [988, 723] on span "Skip" at bounding box center [985, 721] width 34 height 20
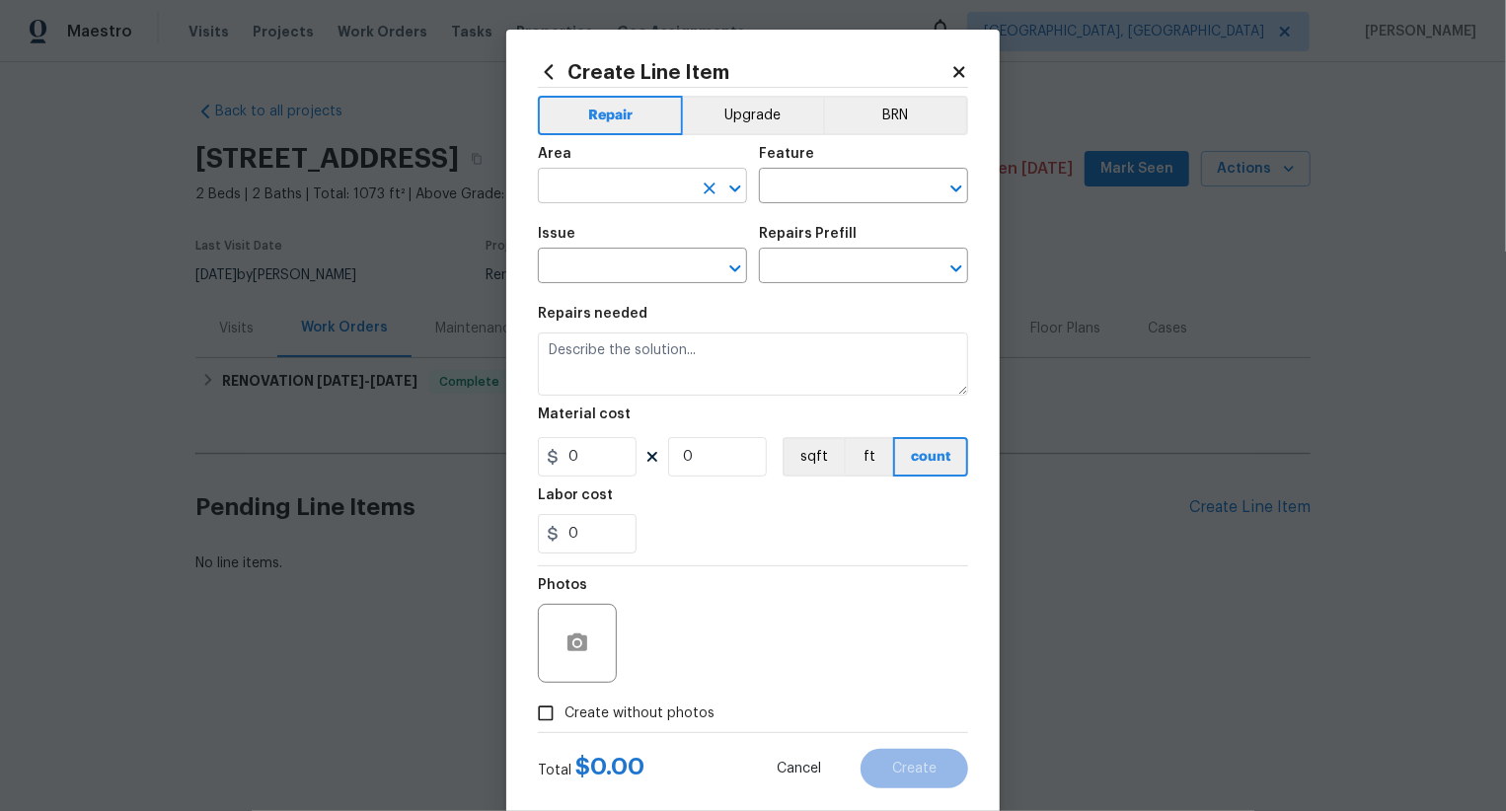
click at [583, 182] on input "text" at bounding box center [615, 188] width 154 height 31
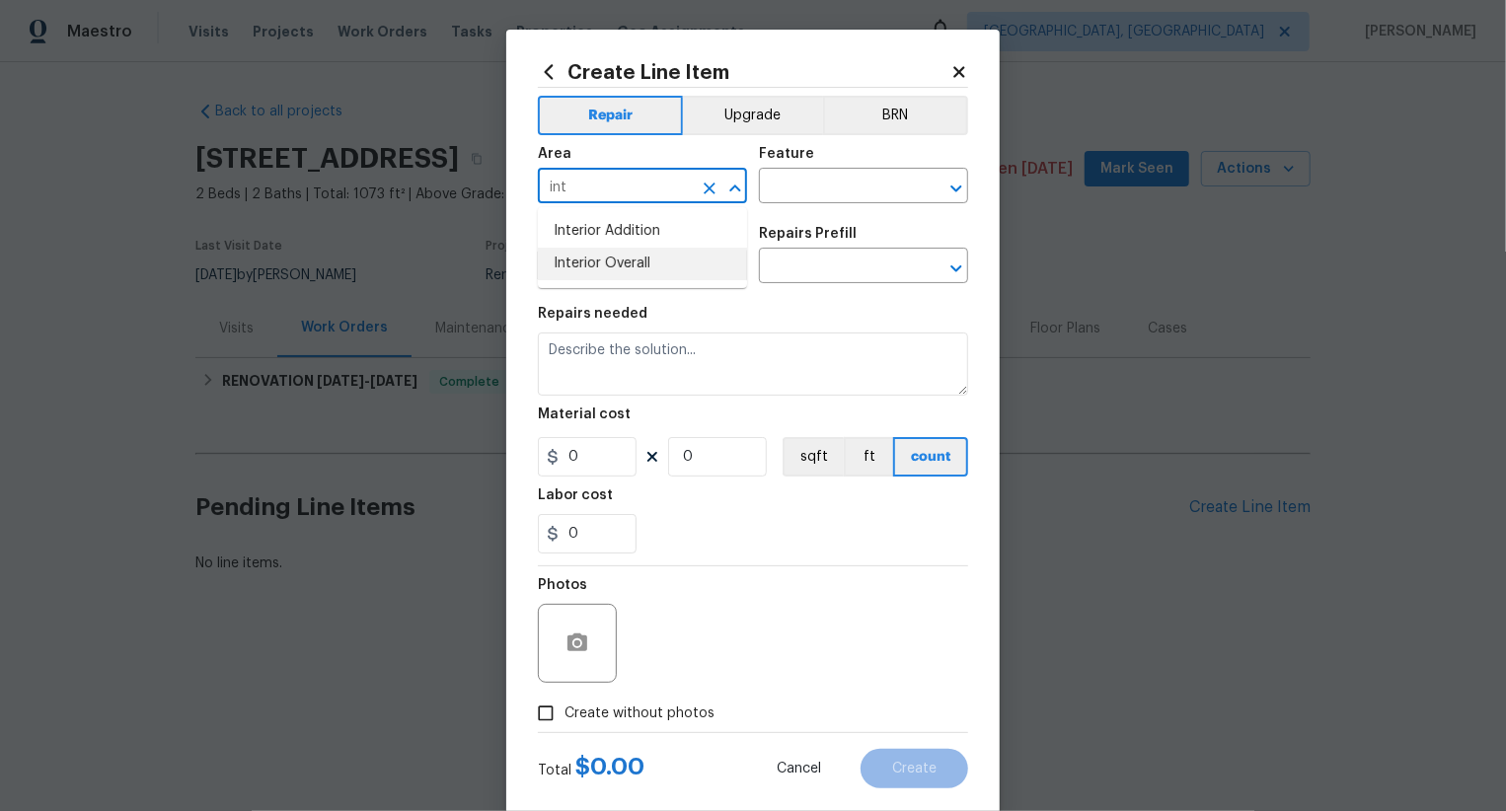
click at [604, 262] on li "Interior Overall" at bounding box center [642, 264] width 209 height 33
type input "Interior Overall"
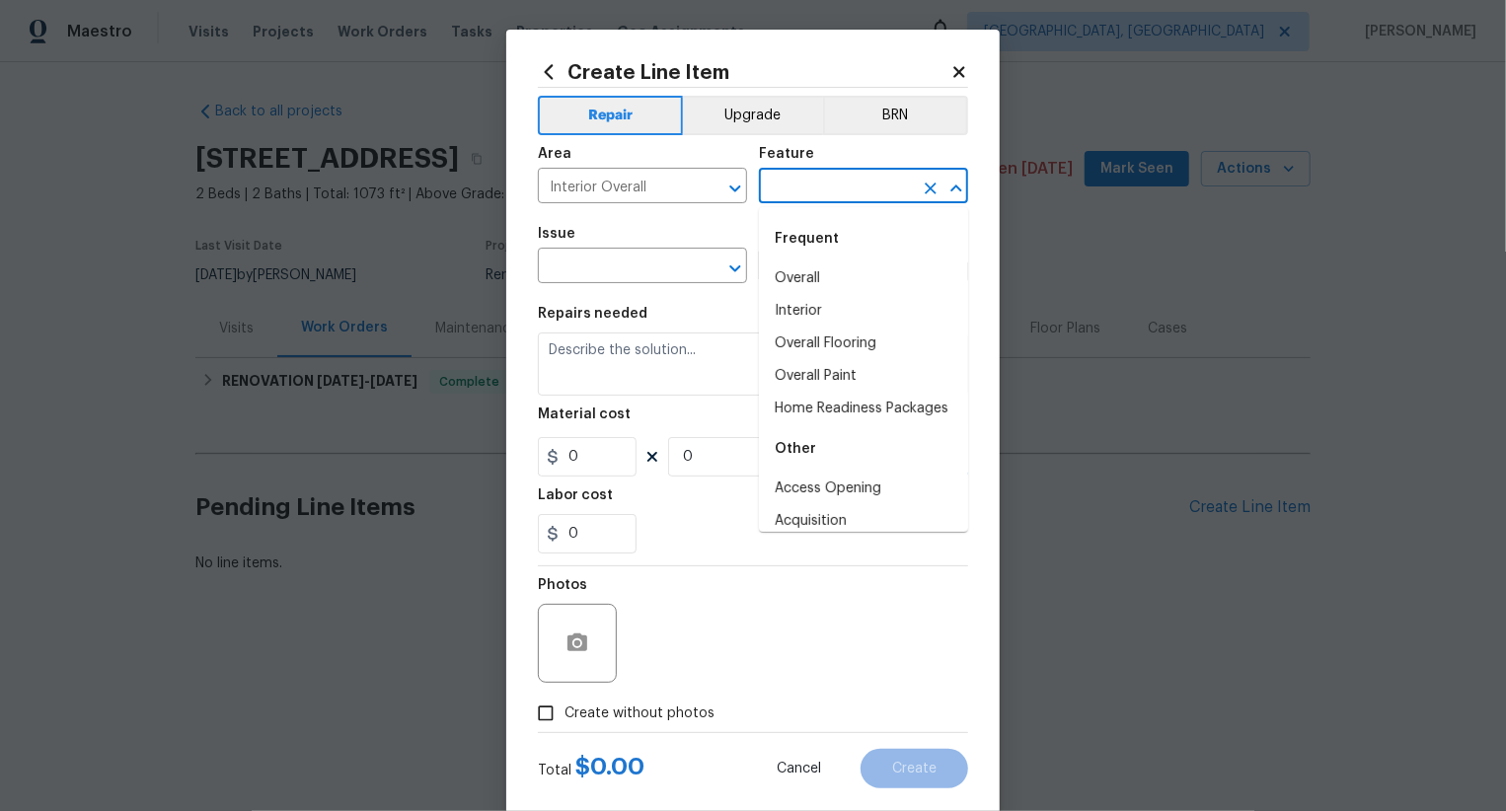
click at [828, 173] on input "text" at bounding box center [836, 188] width 154 height 31
click at [820, 309] on li "Interior" at bounding box center [863, 311] width 209 height 33
type input "Interior"
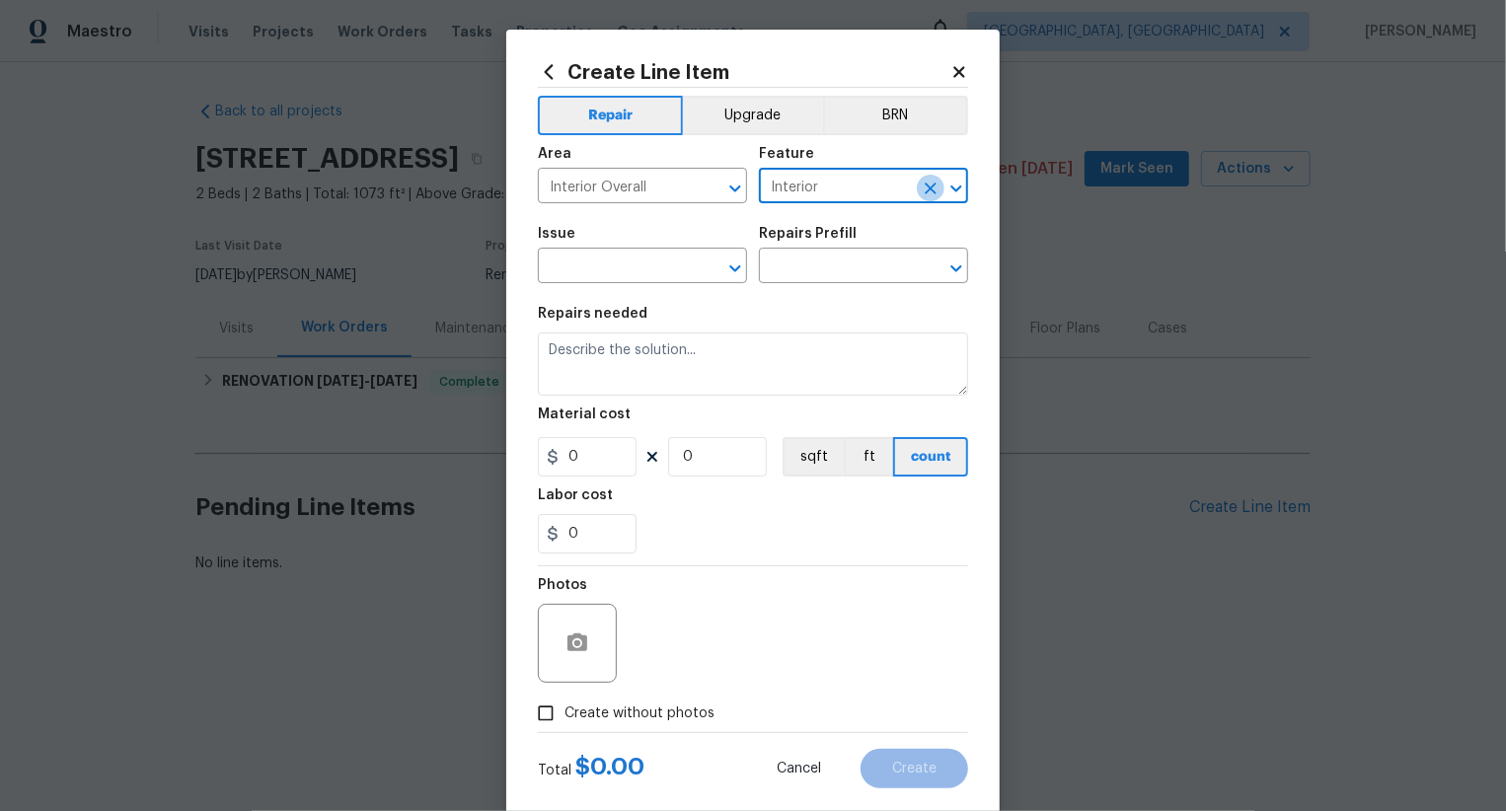
click at [932, 189] on icon "Clear" at bounding box center [931, 189] width 12 height 12
click at [841, 189] on input "text" at bounding box center [836, 188] width 154 height 31
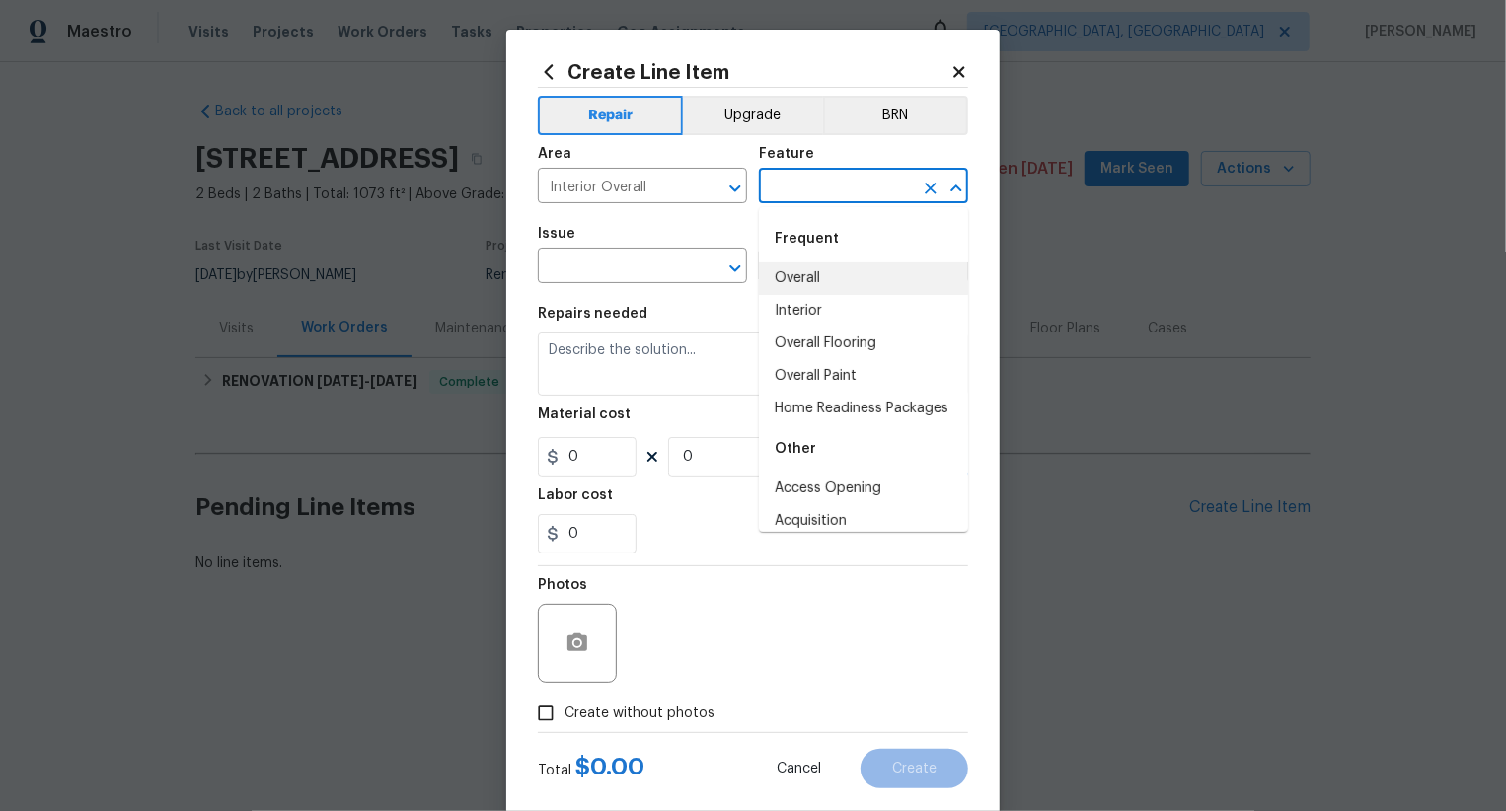
click at [825, 276] on li "Overall" at bounding box center [863, 279] width 209 height 33
type input "Overall"
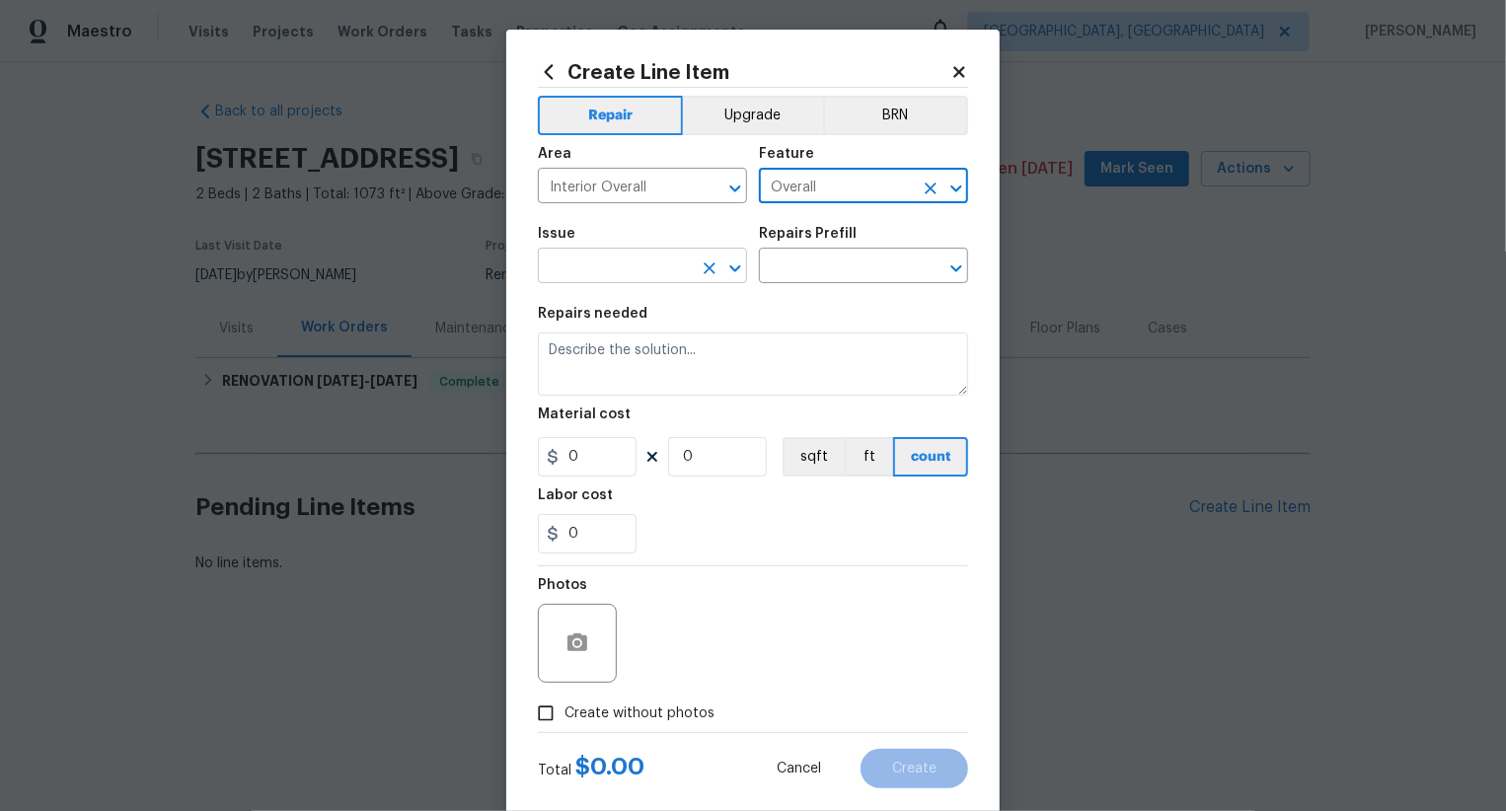
click at [646, 269] on input "text" at bounding box center [615, 268] width 154 height 31
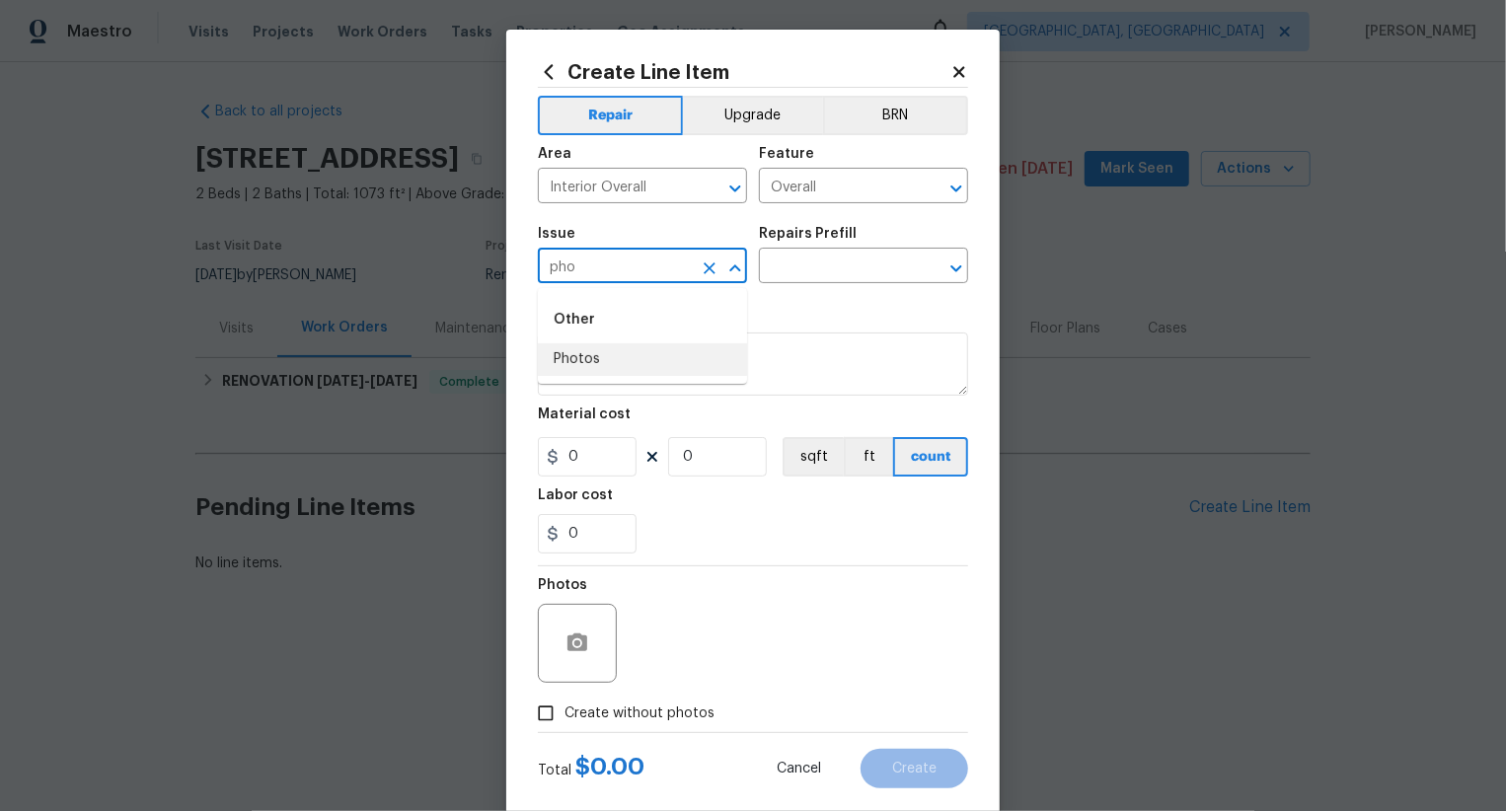
click at [646, 349] on li "Photos" at bounding box center [642, 359] width 209 height 33
type input "Photos"
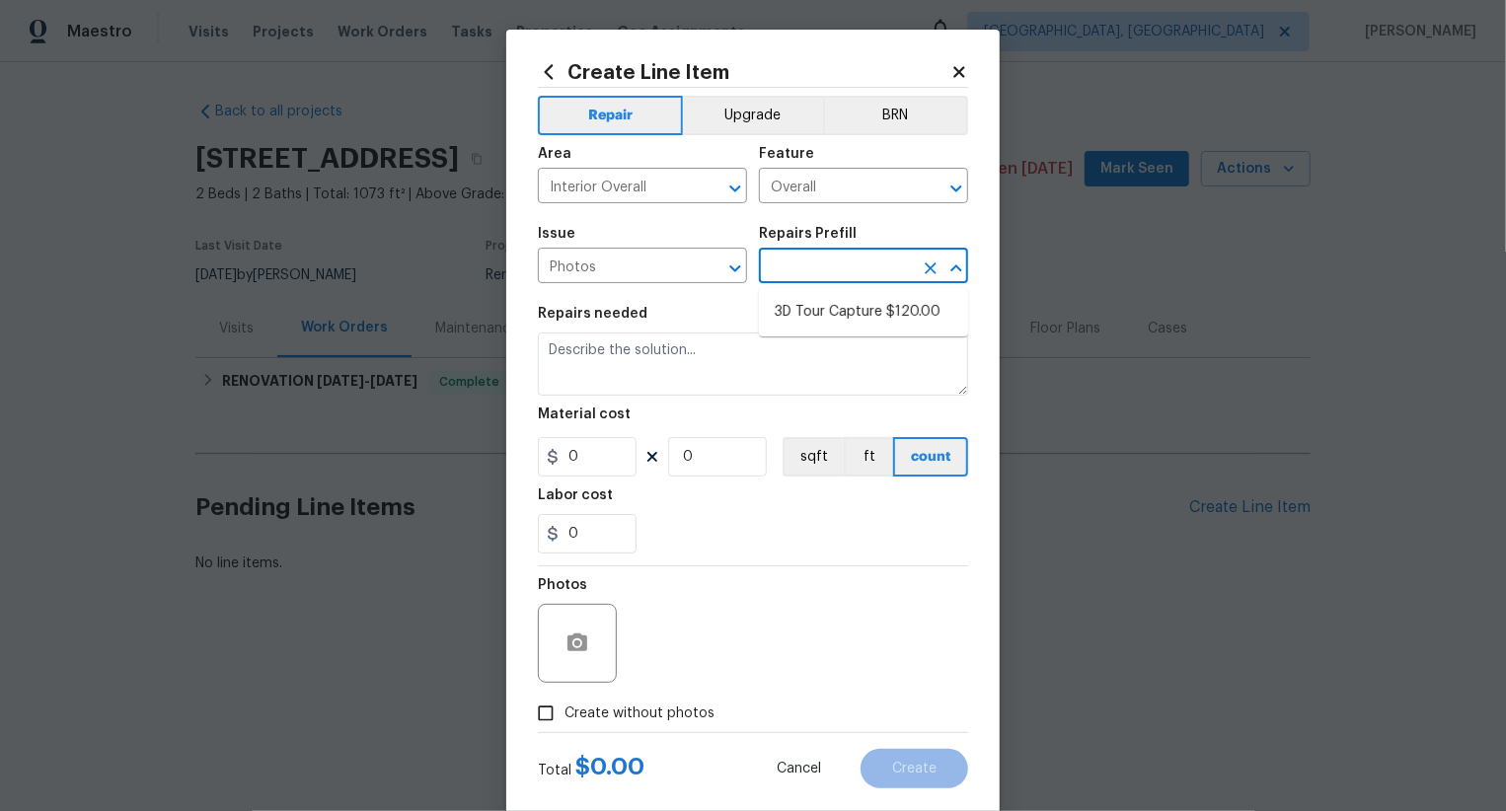
click at [821, 272] on input "text" at bounding box center [836, 268] width 154 height 31
click at [853, 310] on li "3D Tour Capture $120.00" at bounding box center [863, 312] width 209 height 33
type input "3D Tour Capture $120.00"
type textarea "Capture 3D tour of home"
type input "1"
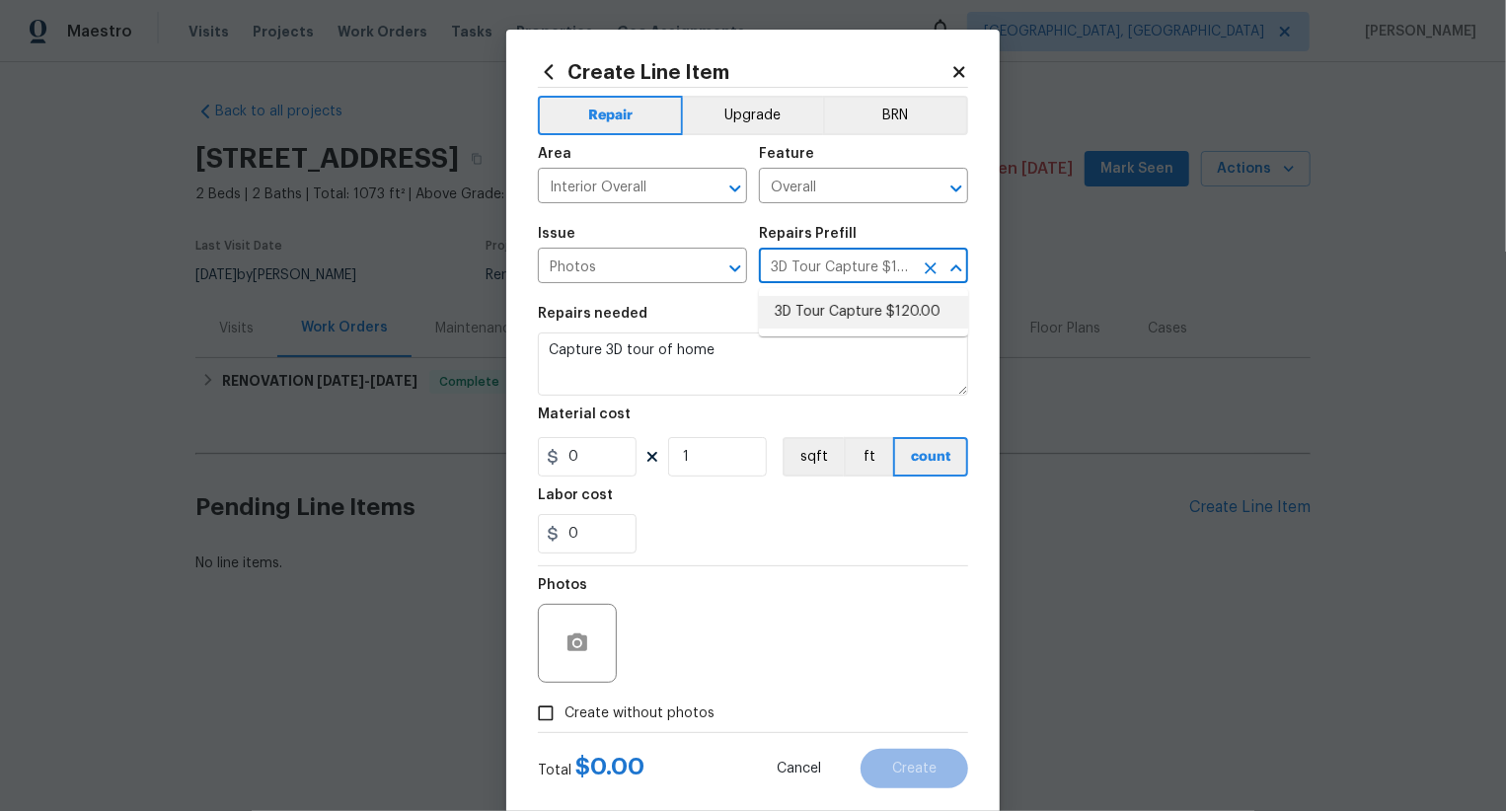
type input "120"
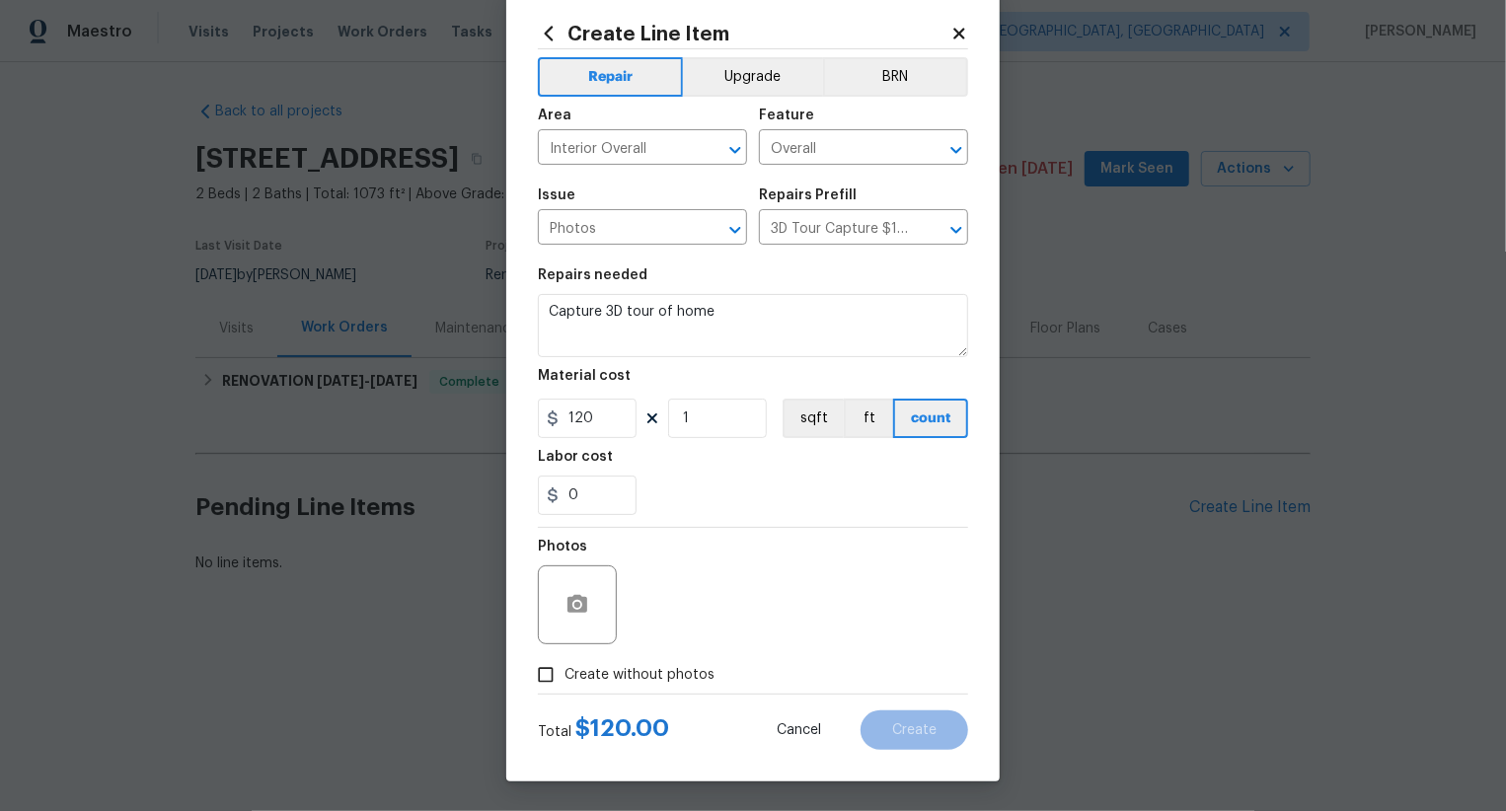
click at [668, 667] on span "Create without photos" at bounding box center [640, 675] width 150 height 21
click at [565, 667] on input "Create without photos" at bounding box center [546, 675] width 38 height 38
checkbox input "true"
click at [753, 620] on textarea at bounding box center [801, 605] width 336 height 79
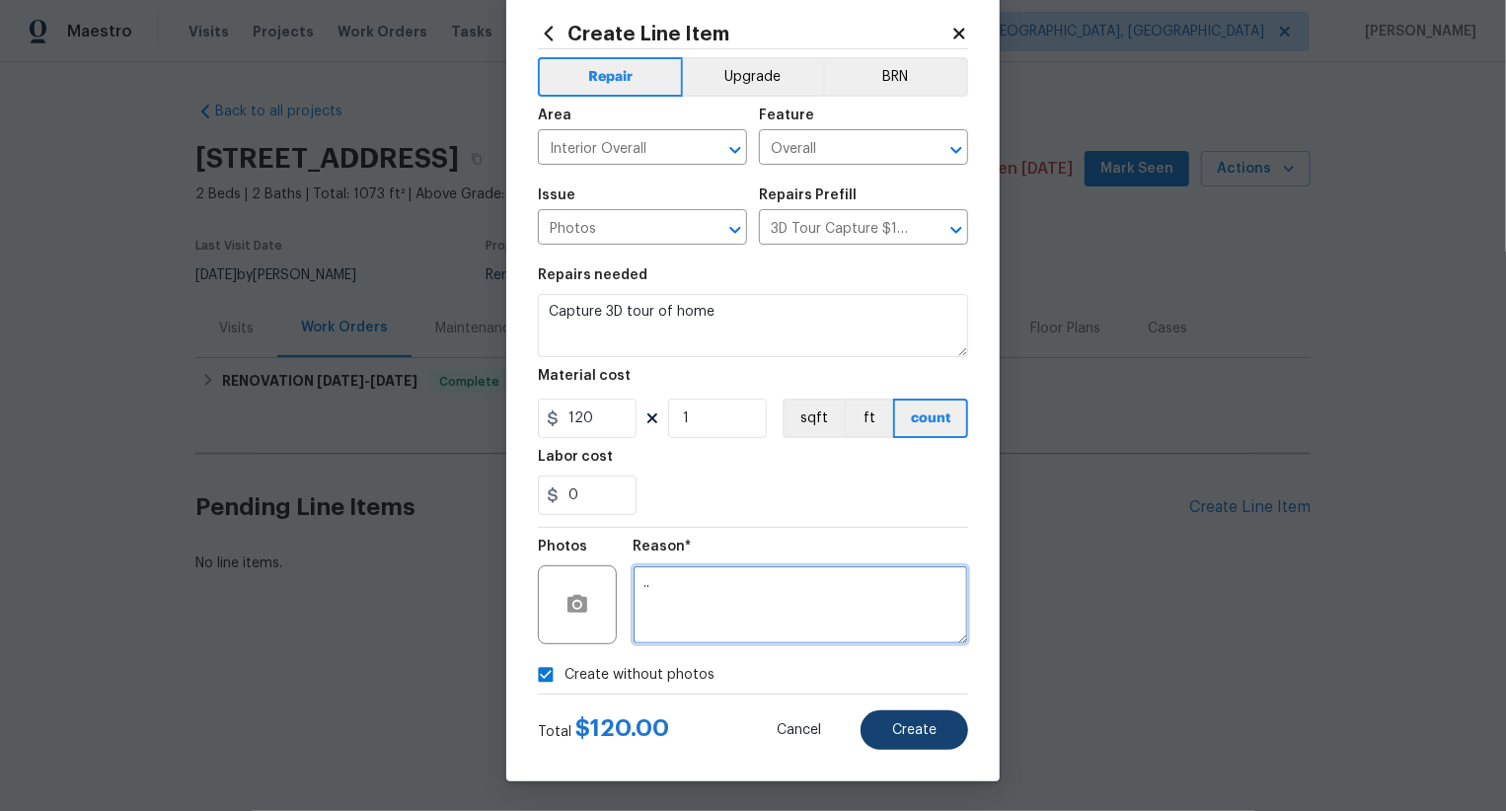
type textarea ".."
click at [909, 730] on span "Create" at bounding box center [914, 730] width 44 height 15
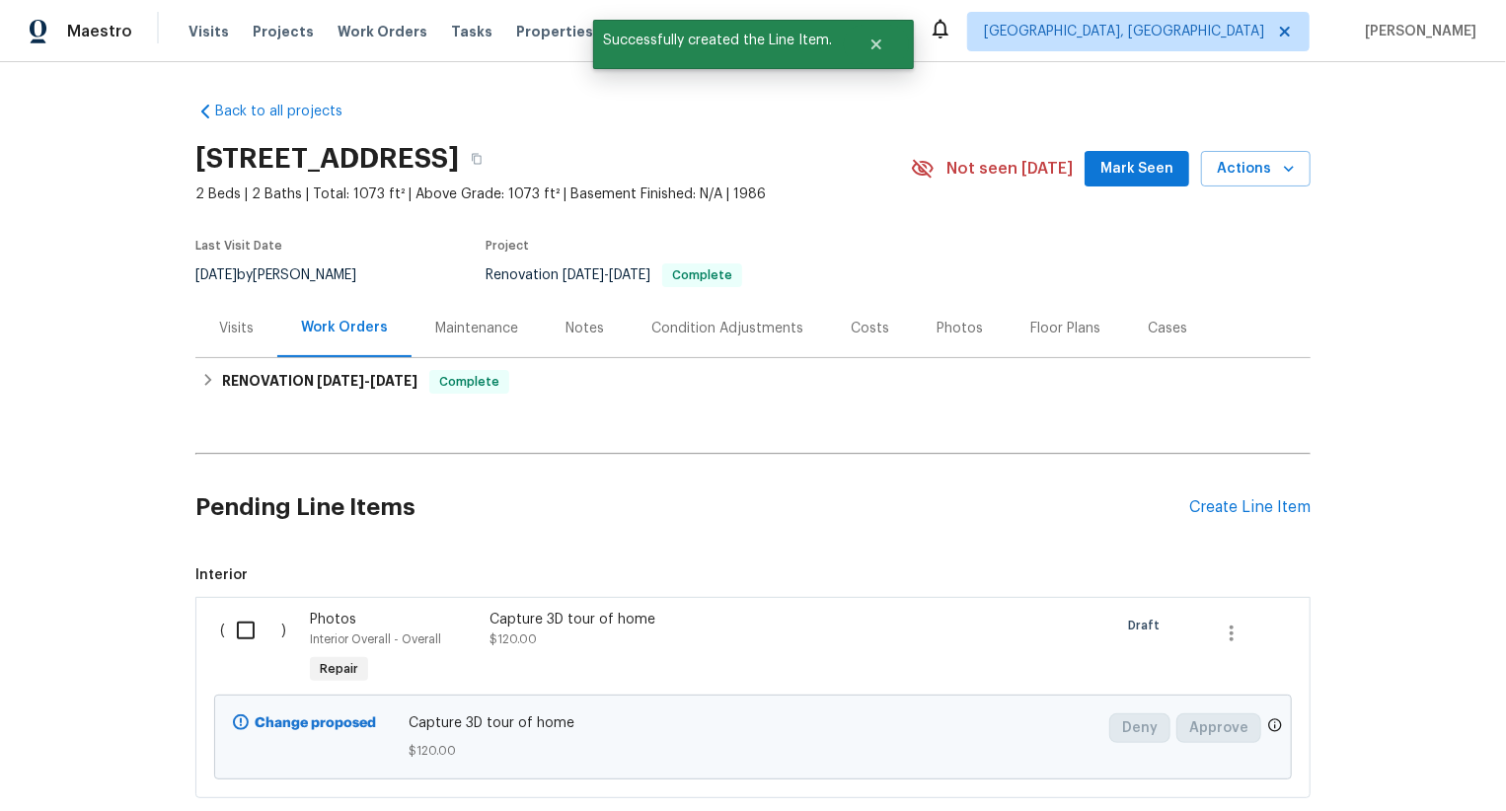
scroll to position [120, 0]
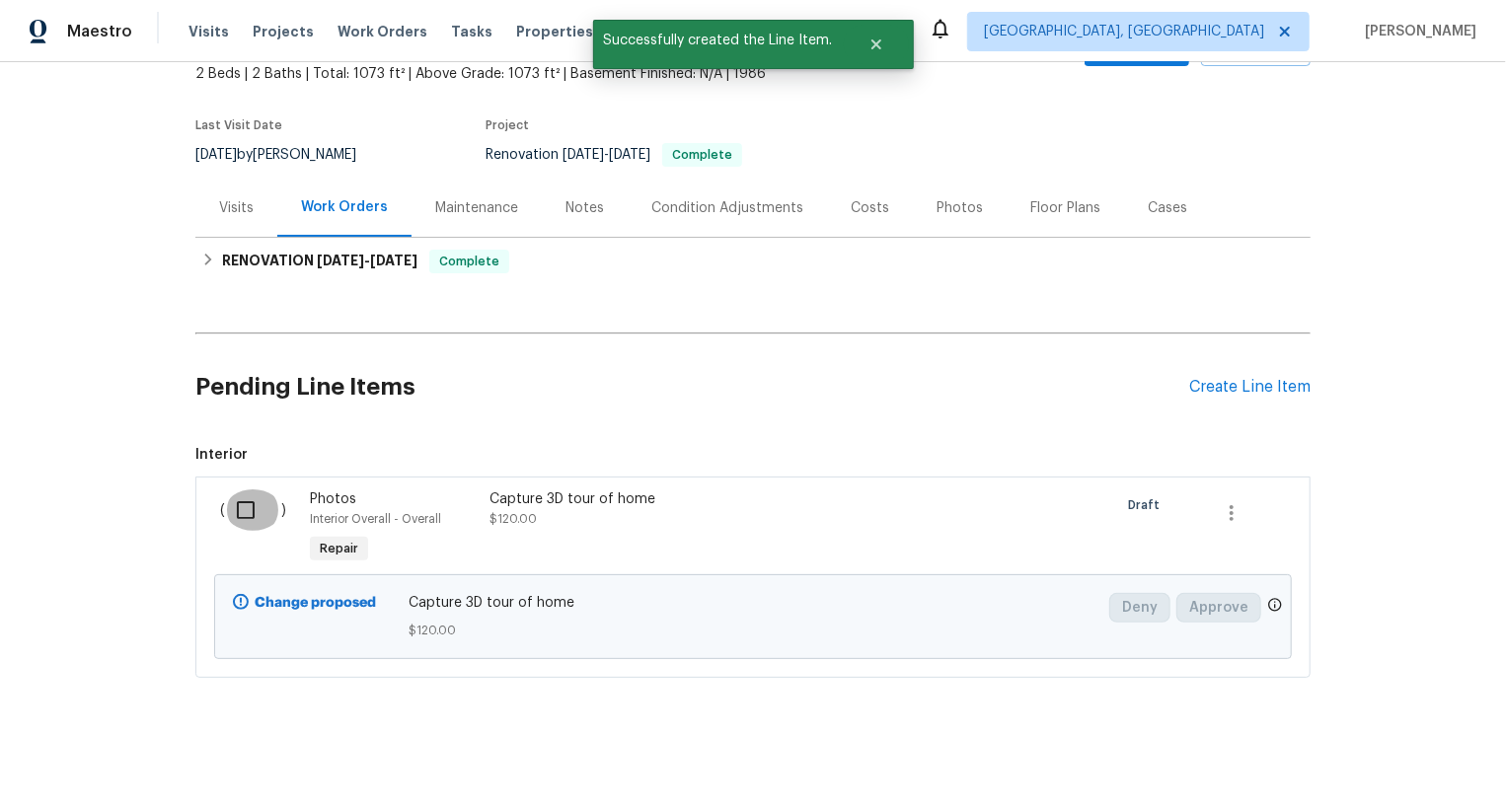
click at [264, 501] on input "checkbox" at bounding box center [253, 510] width 56 height 41
checkbox input "true"
click at [1399, 751] on span "Create Work Order" at bounding box center [1393, 762] width 131 height 25
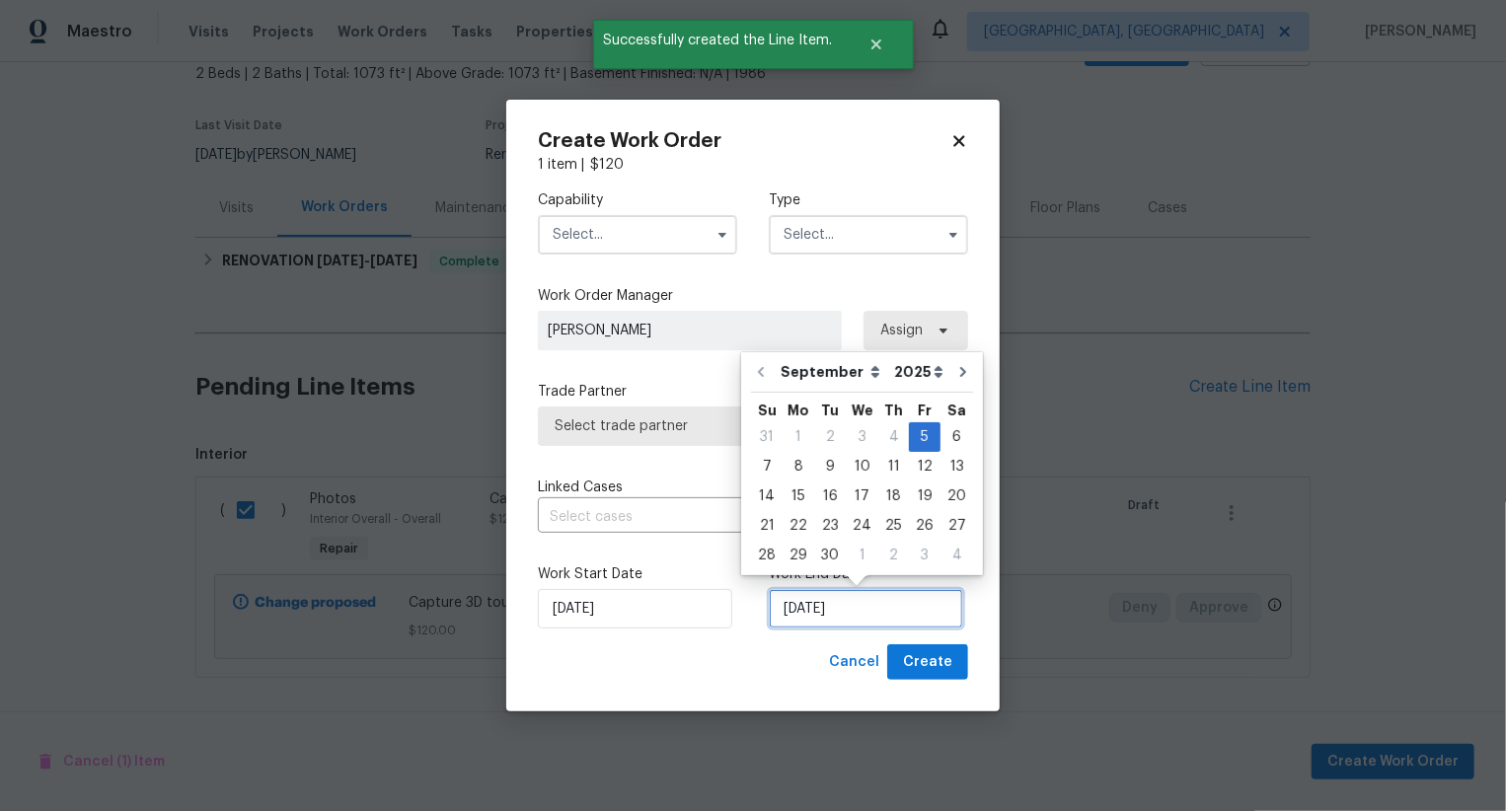
click at [838, 605] on input "[DATE]" at bounding box center [866, 608] width 194 height 39
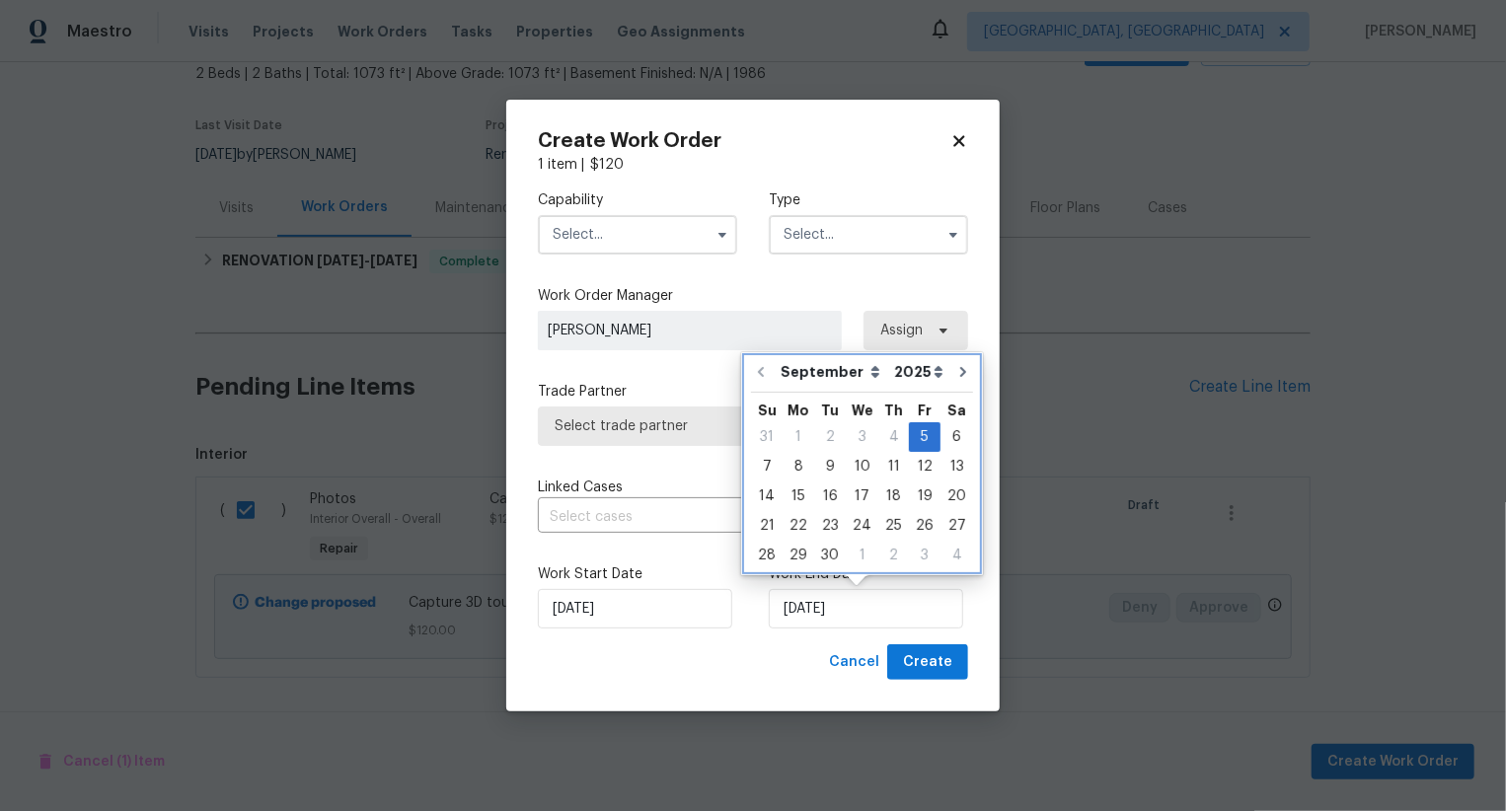
click at [964, 422] on div "September October November December Open dropdown 2025 2026 Open dropdown Su Mo…" at bounding box center [862, 463] width 232 height 213
click at [945, 446] on div "6" at bounding box center [957, 437] width 33 height 28
type input "[DATE]"
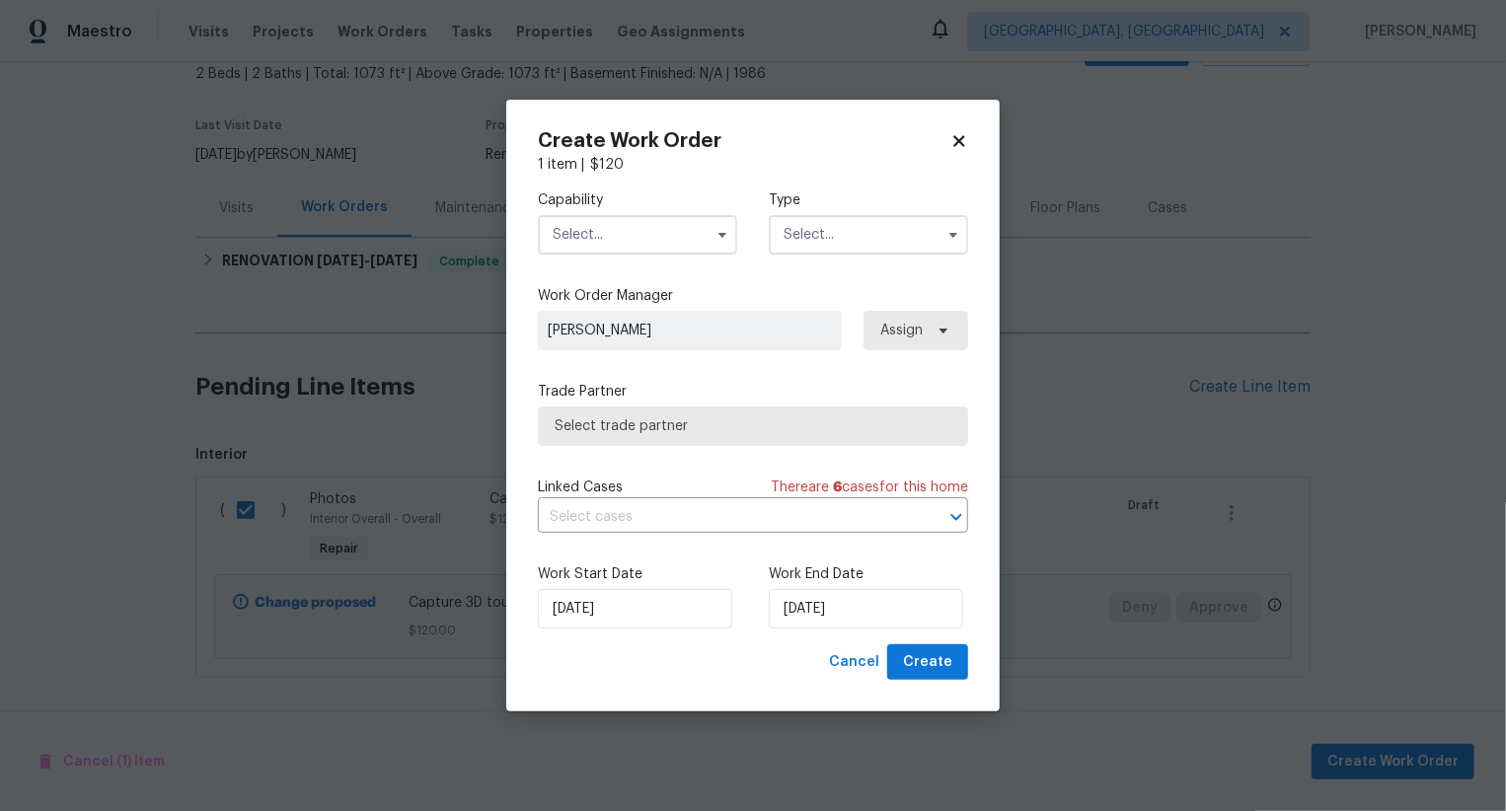
click at [659, 232] on input "text" at bounding box center [637, 234] width 199 height 39
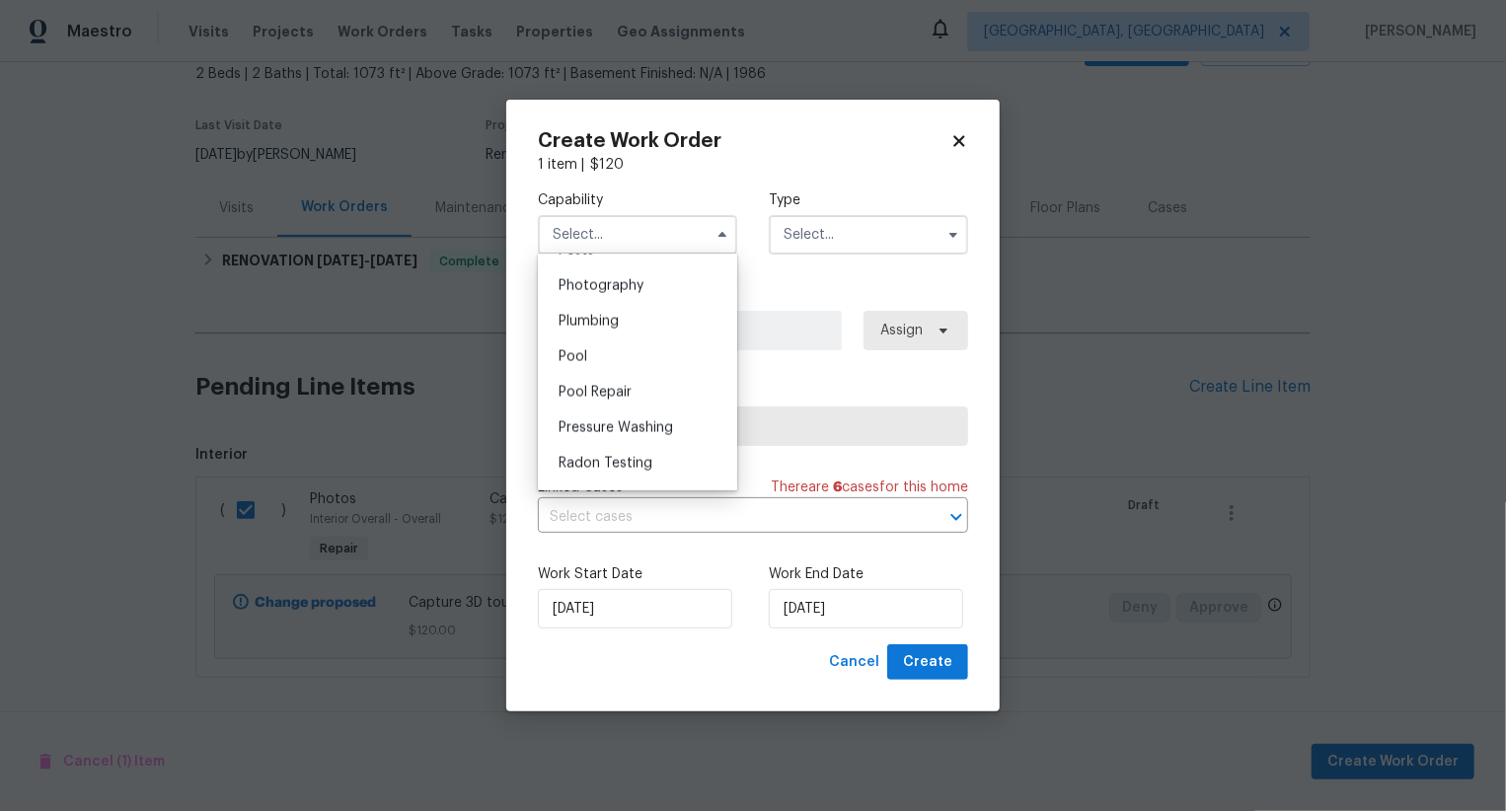
scroll to position [1682, 0]
click at [662, 320] on div "Photography" at bounding box center [638, 324] width 190 height 36
type input "Photography"
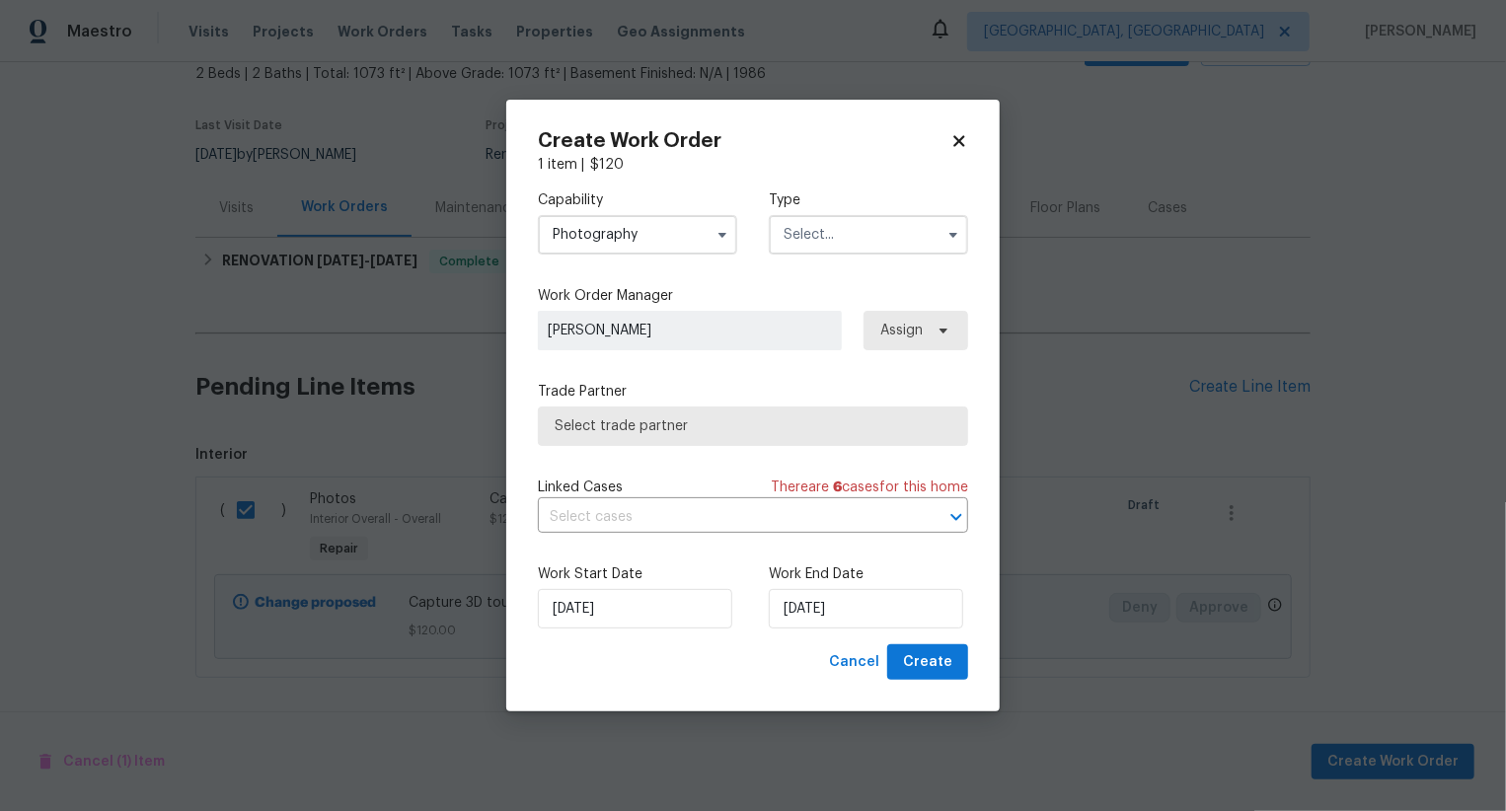
click at [812, 246] on input "text" at bounding box center [868, 234] width 199 height 39
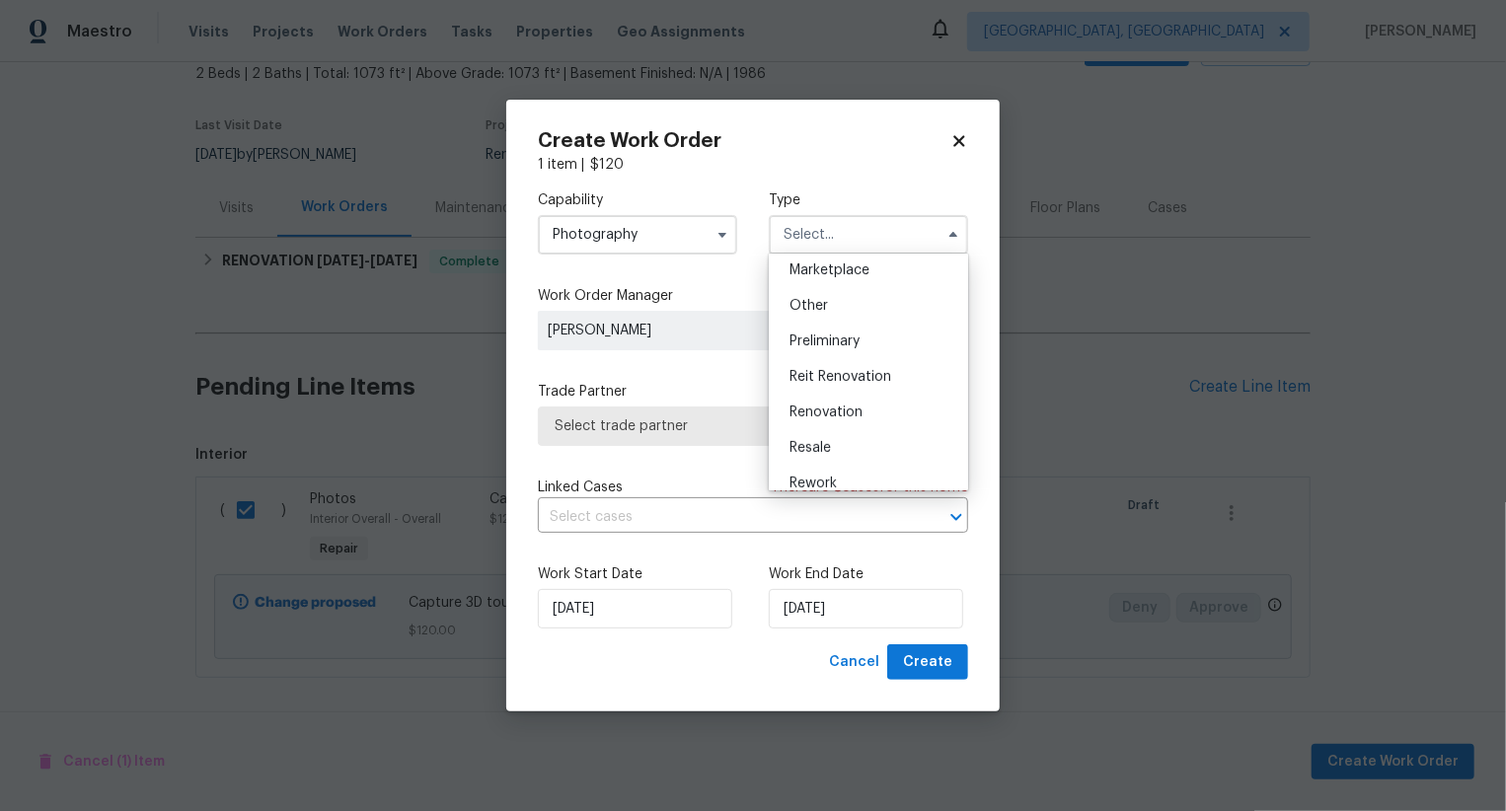
scroll to position [359, 0]
click at [812, 307] on span "Other" at bounding box center [809, 308] width 38 height 14
type input "Other"
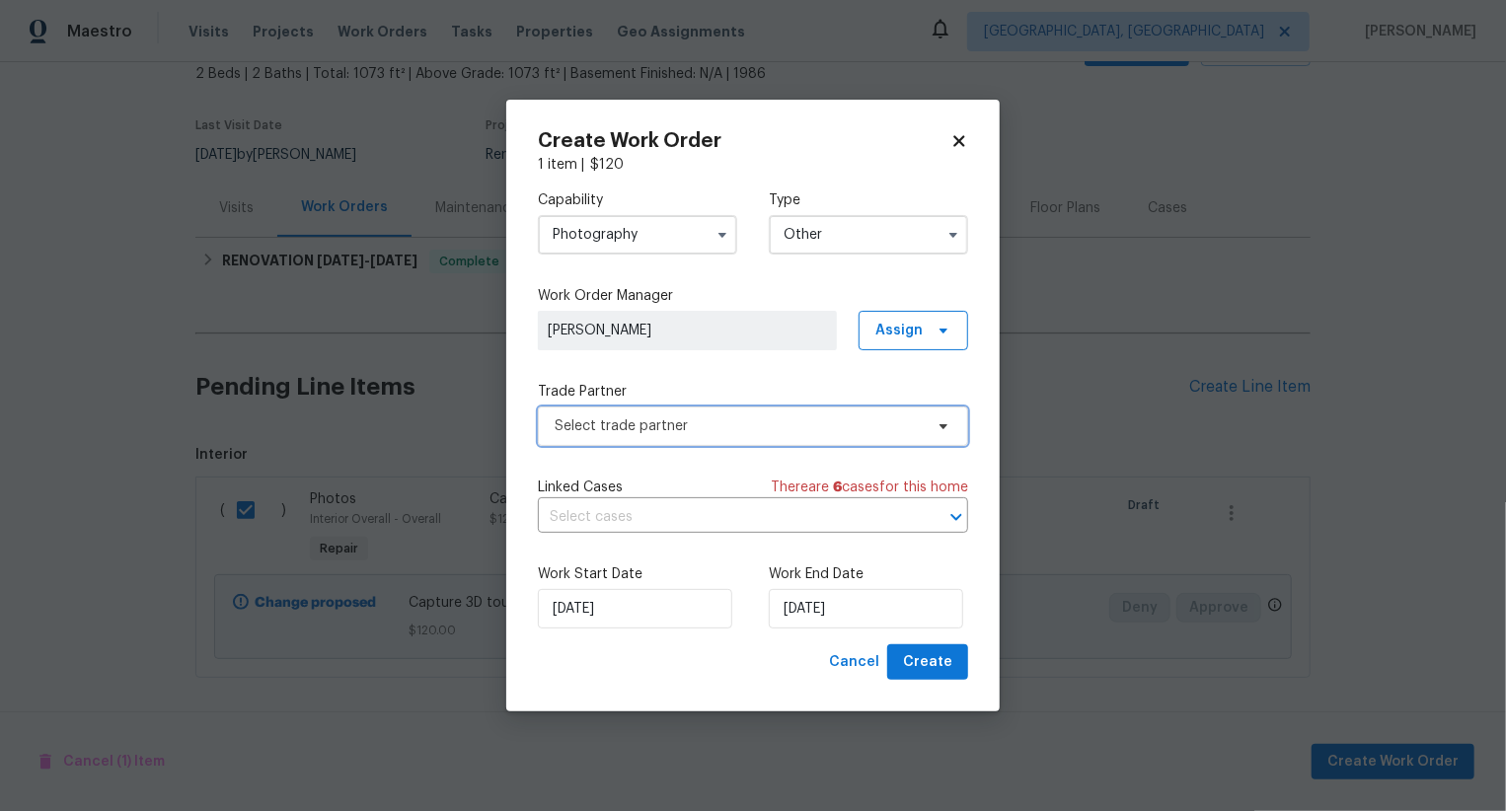
click at [727, 435] on span "Select trade partner" at bounding box center [753, 426] width 430 height 39
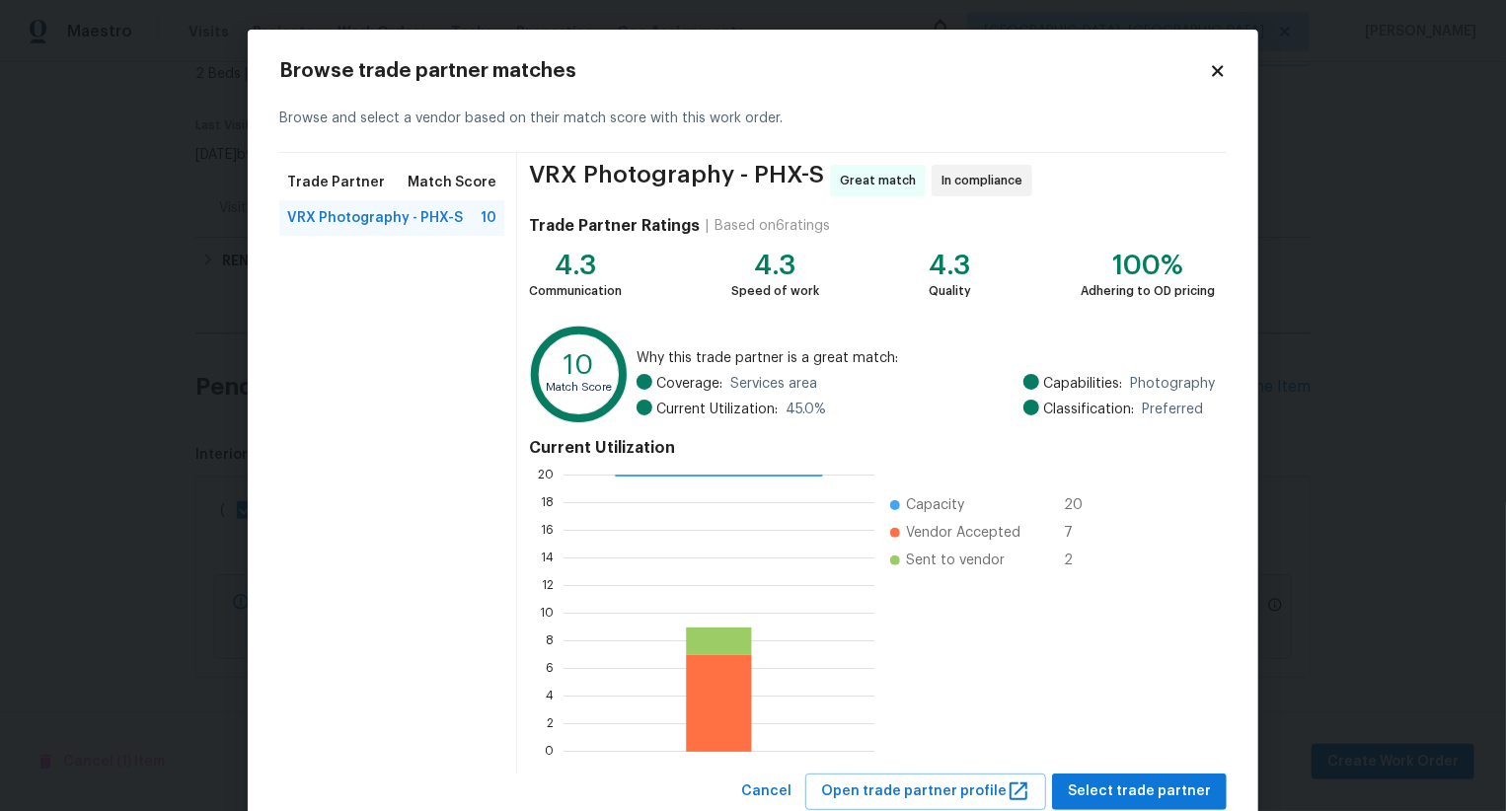
scroll to position [59, 0]
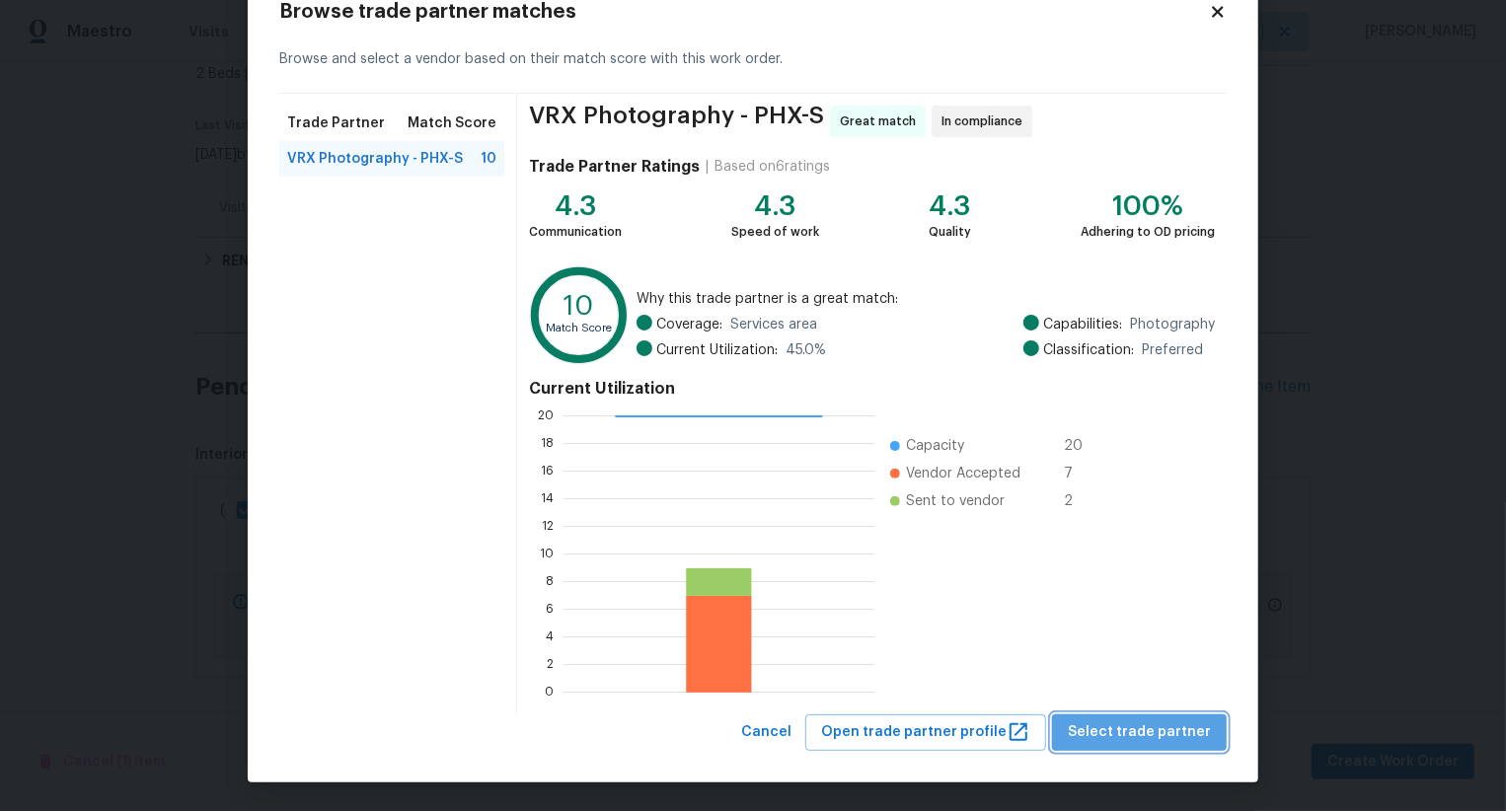
click at [1169, 728] on span "Select trade partner" at bounding box center [1139, 733] width 143 height 25
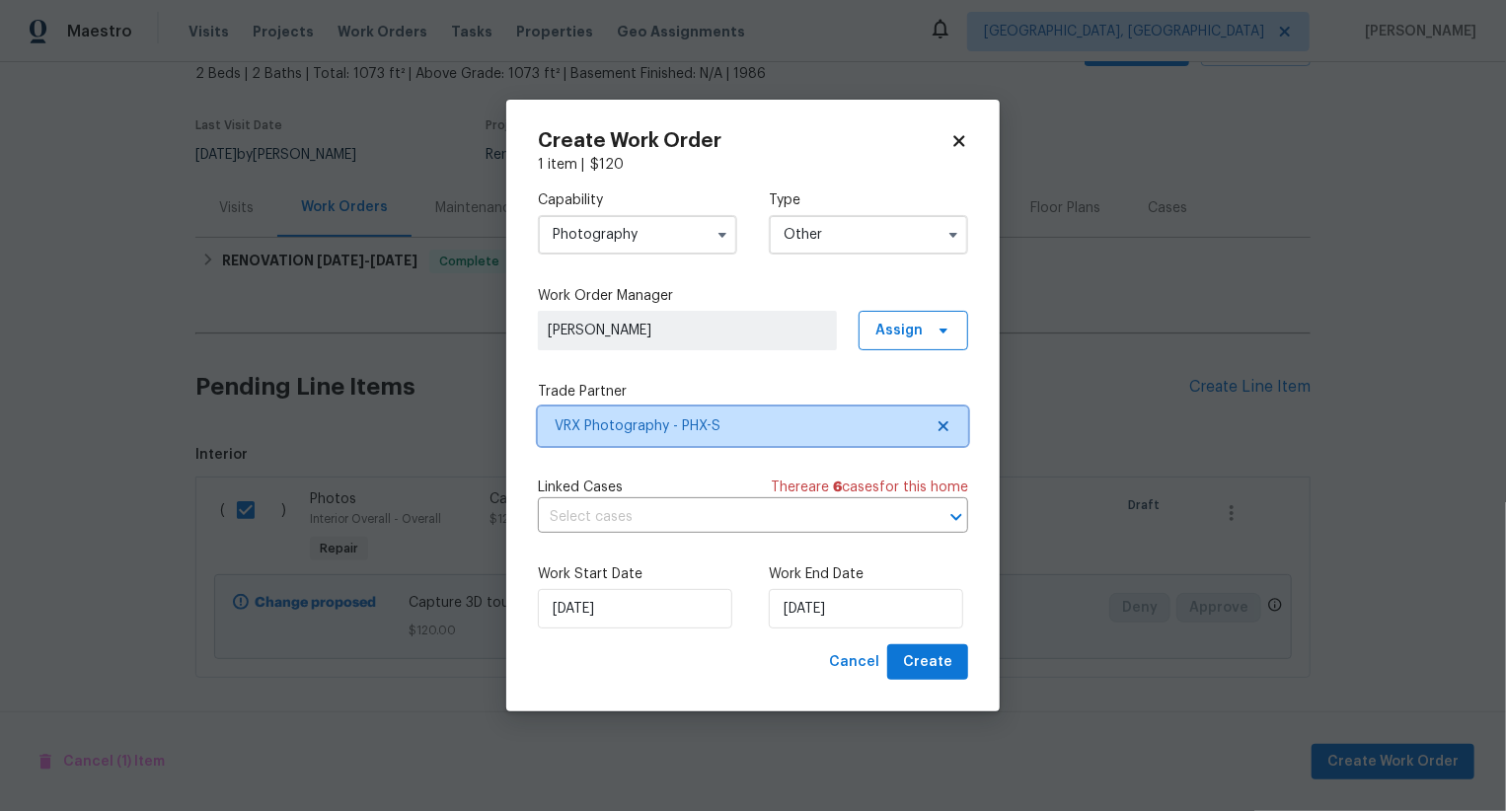
scroll to position [0, 0]
click at [951, 670] on span "Create" at bounding box center [927, 662] width 49 height 25
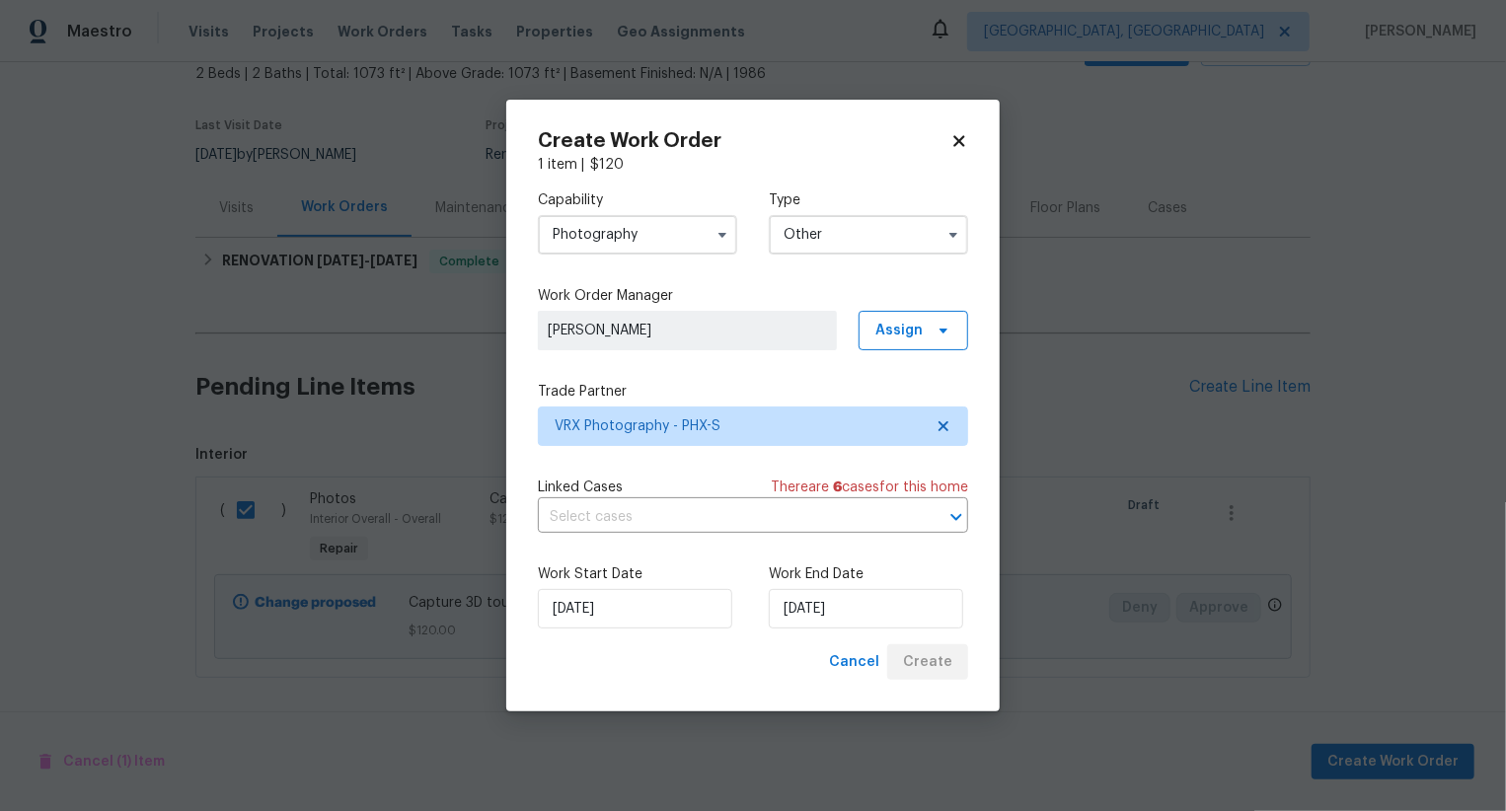
checkbox input "false"
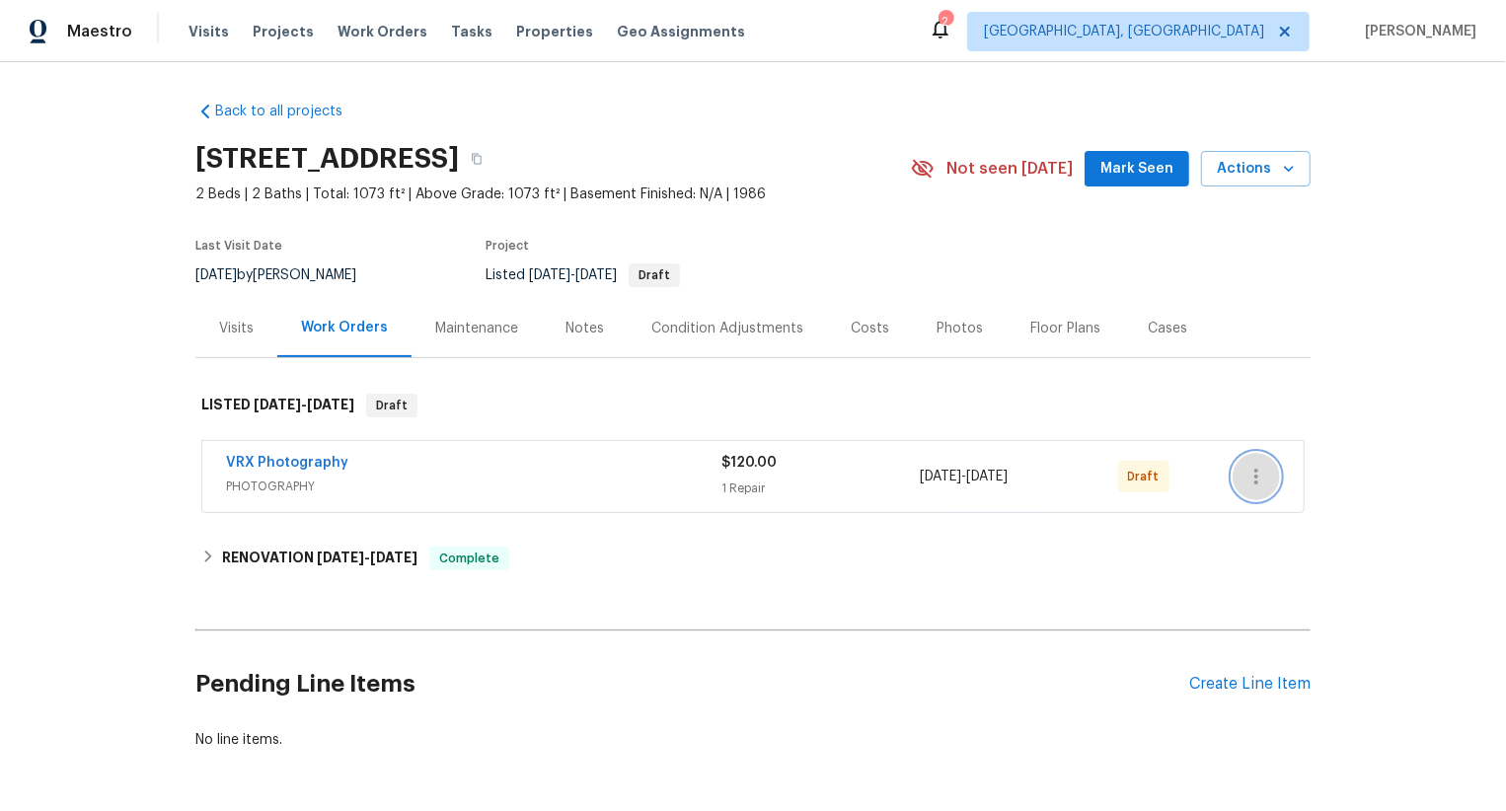
click at [1255, 477] on icon "button" at bounding box center [1257, 477] width 24 height 24
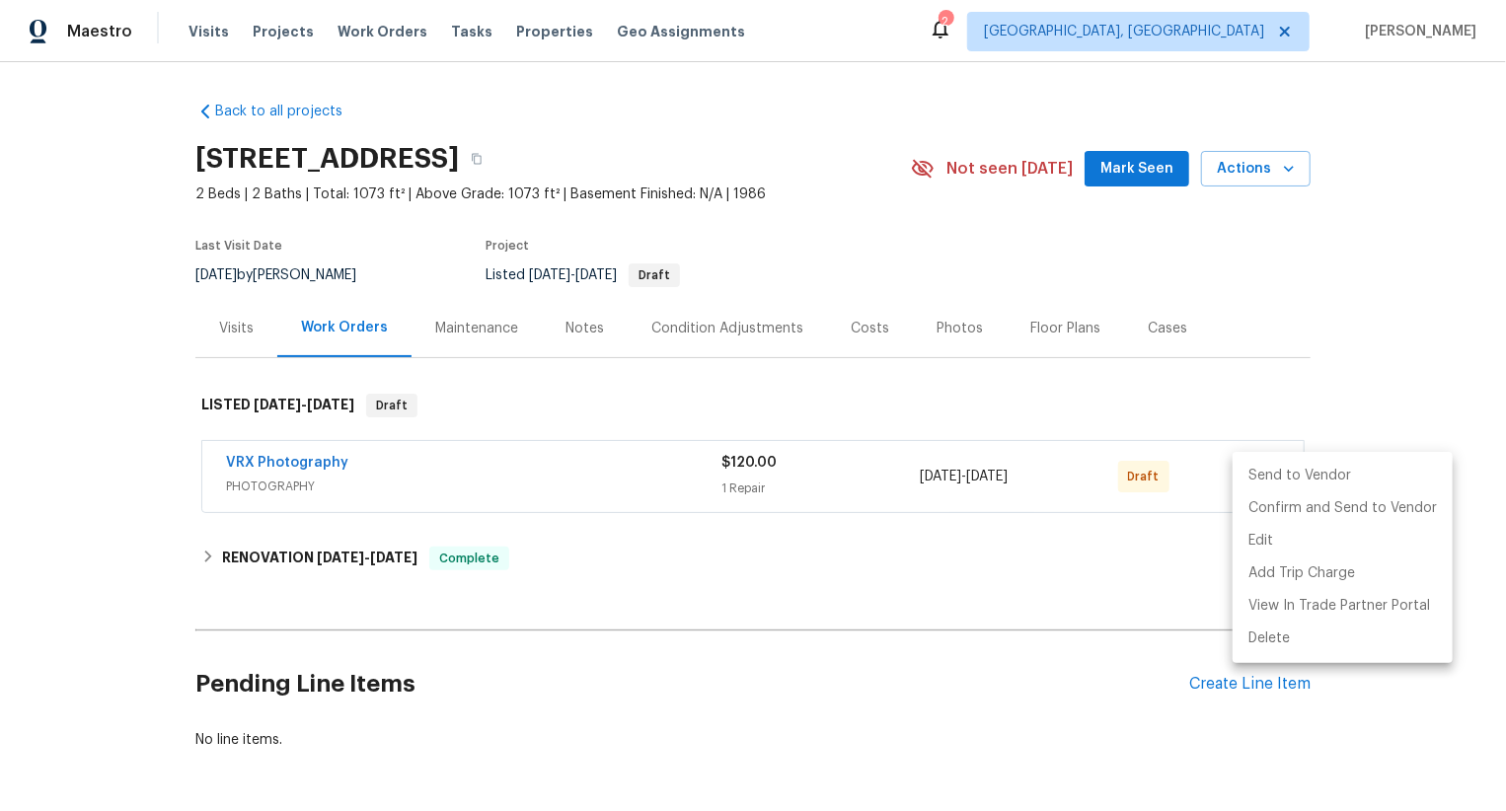
click at [1255, 477] on li "Send to Vendor" at bounding box center [1343, 476] width 220 height 33
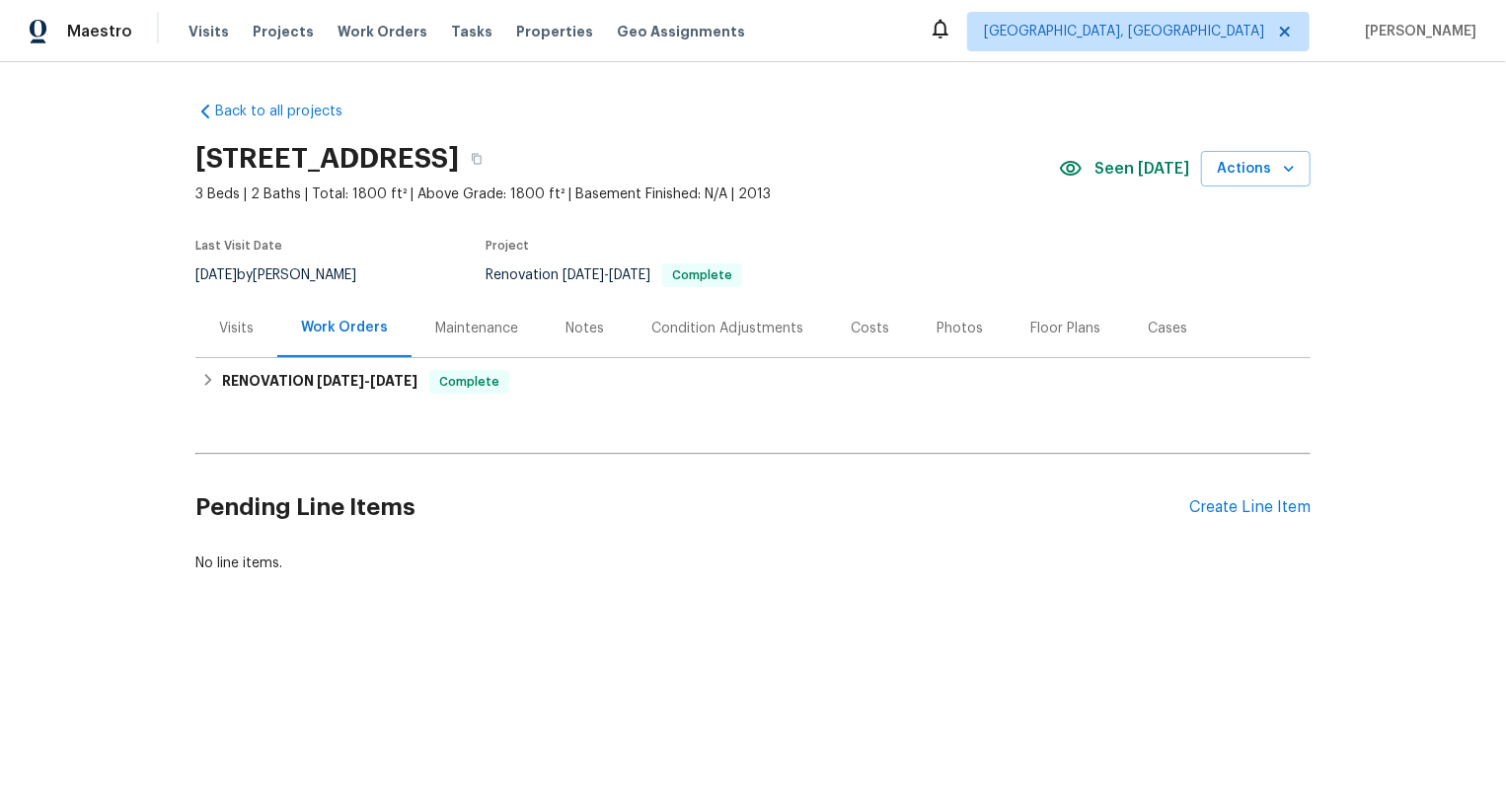
click at [1267, 495] on div "Pending Line Items Create Line Item" at bounding box center [752, 508] width 1115 height 92
click at [1266, 508] on div "Create Line Item" at bounding box center [1249, 507] width 121 height 19
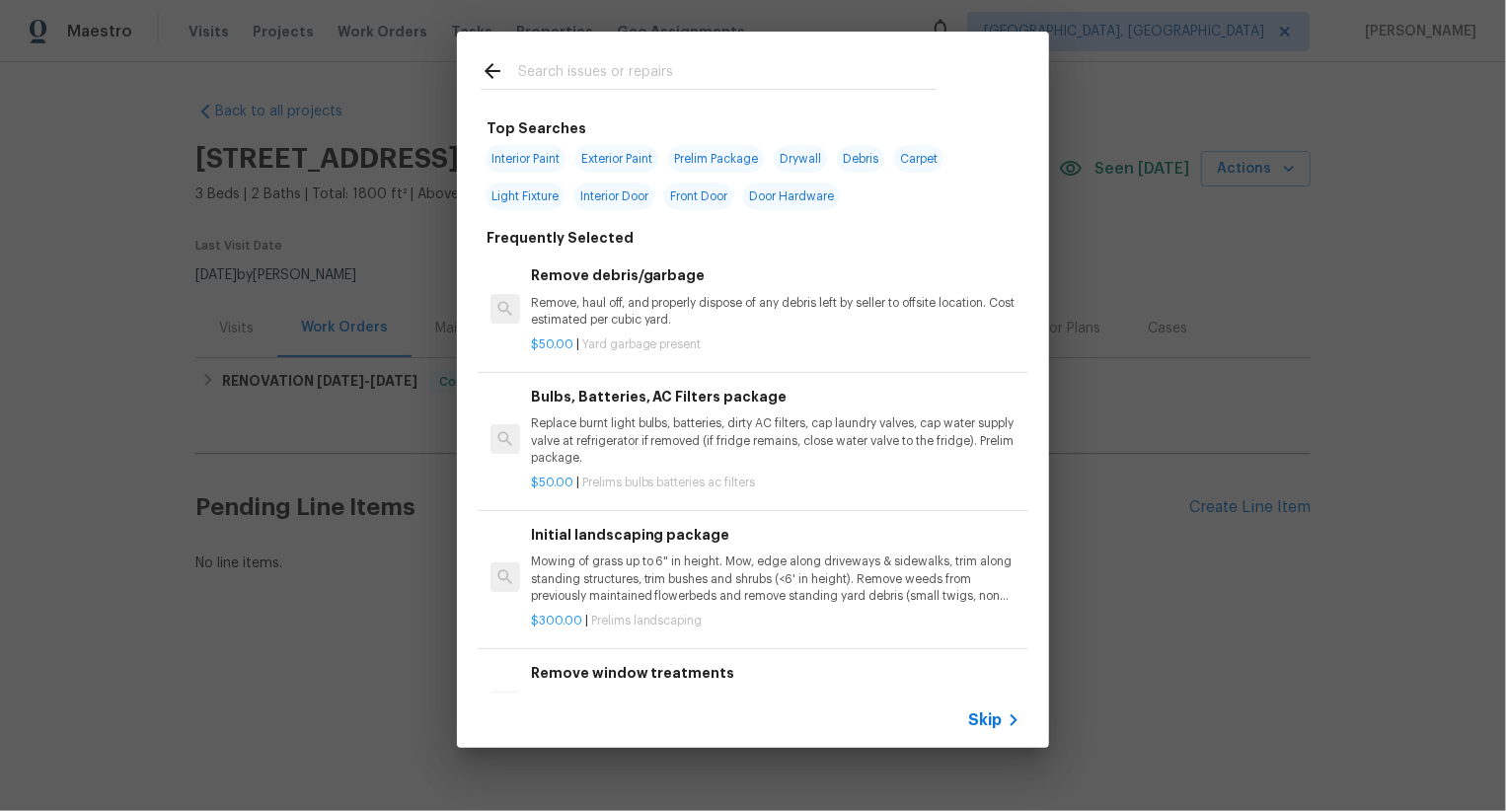
click at [986, 724] on span "Skip" at bounding box center [985, 721] width 34 height 20
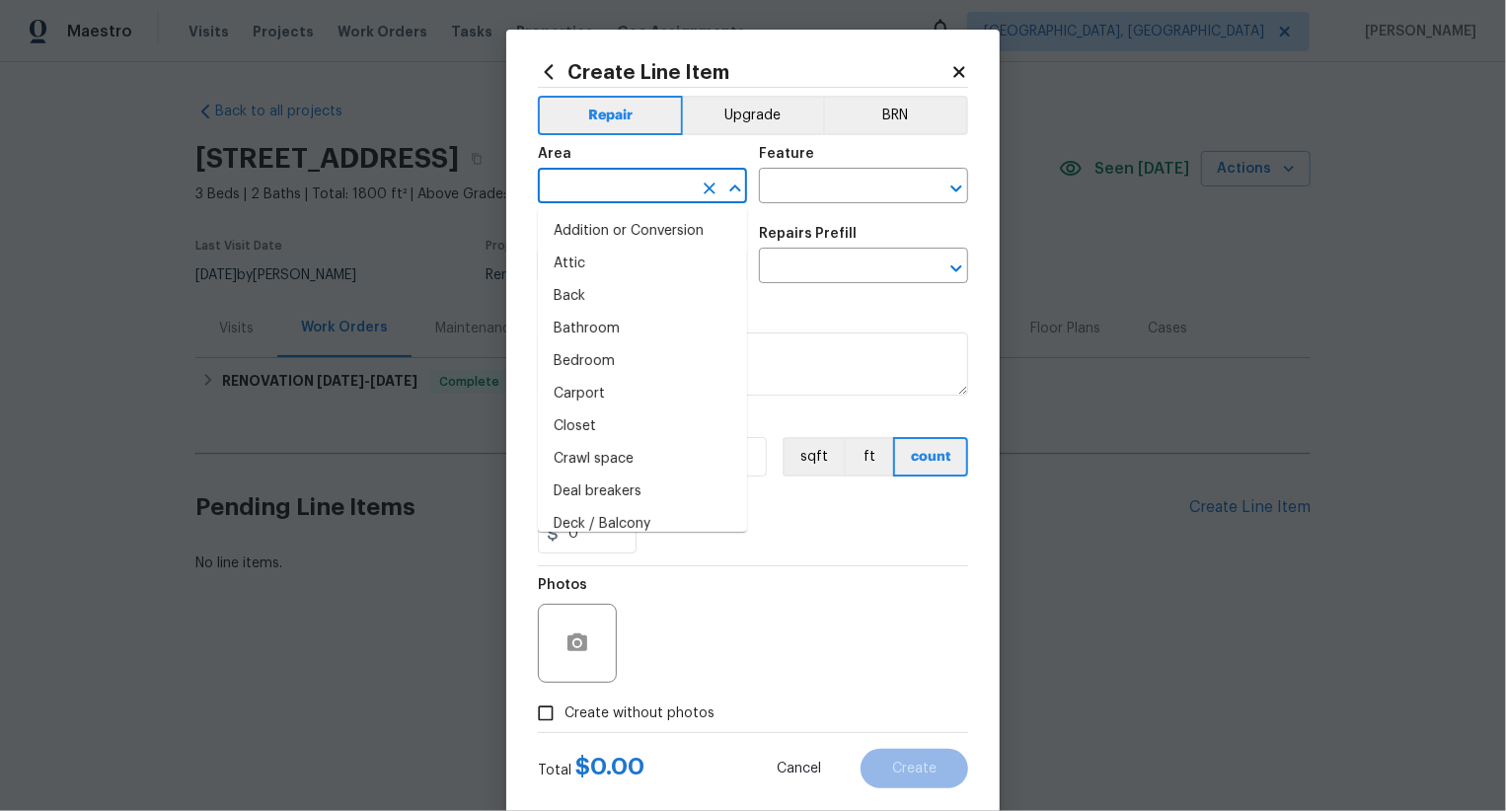
click at [646, 190] on input "text" at bounding box center [615, 188] width 154 height 31
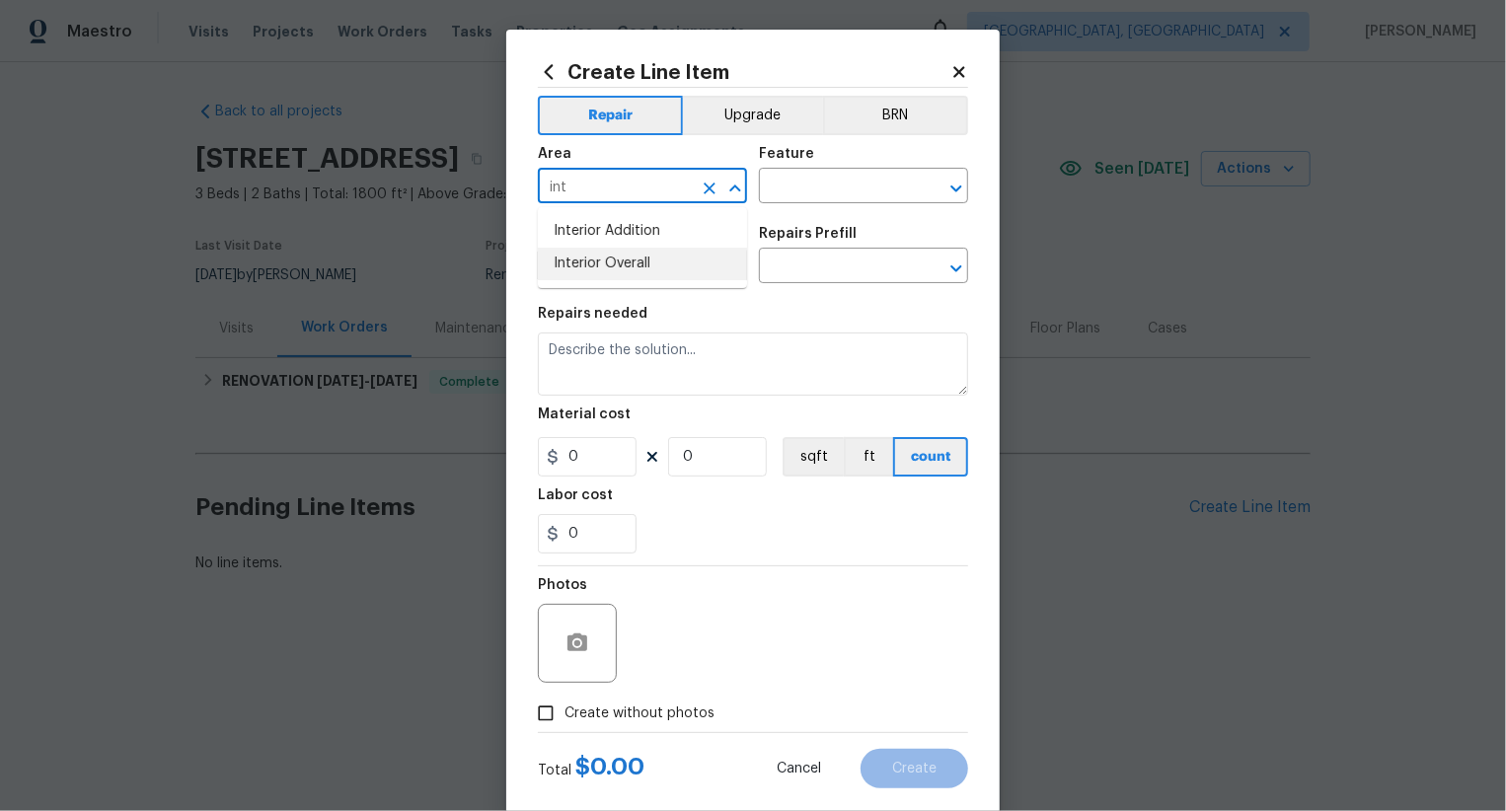
click at [662, 280] on ul "Interior Addition Interior Overall" at bounding box center [642, 247] width 209 height 81
click at [671, 258] on li "Interior Overall" at bounding box center [642, 264] width 209 height 33
type input "Interior Overall"
click at [824, 185] on input "text" at bounding box center [836, 188] width 154 height 31
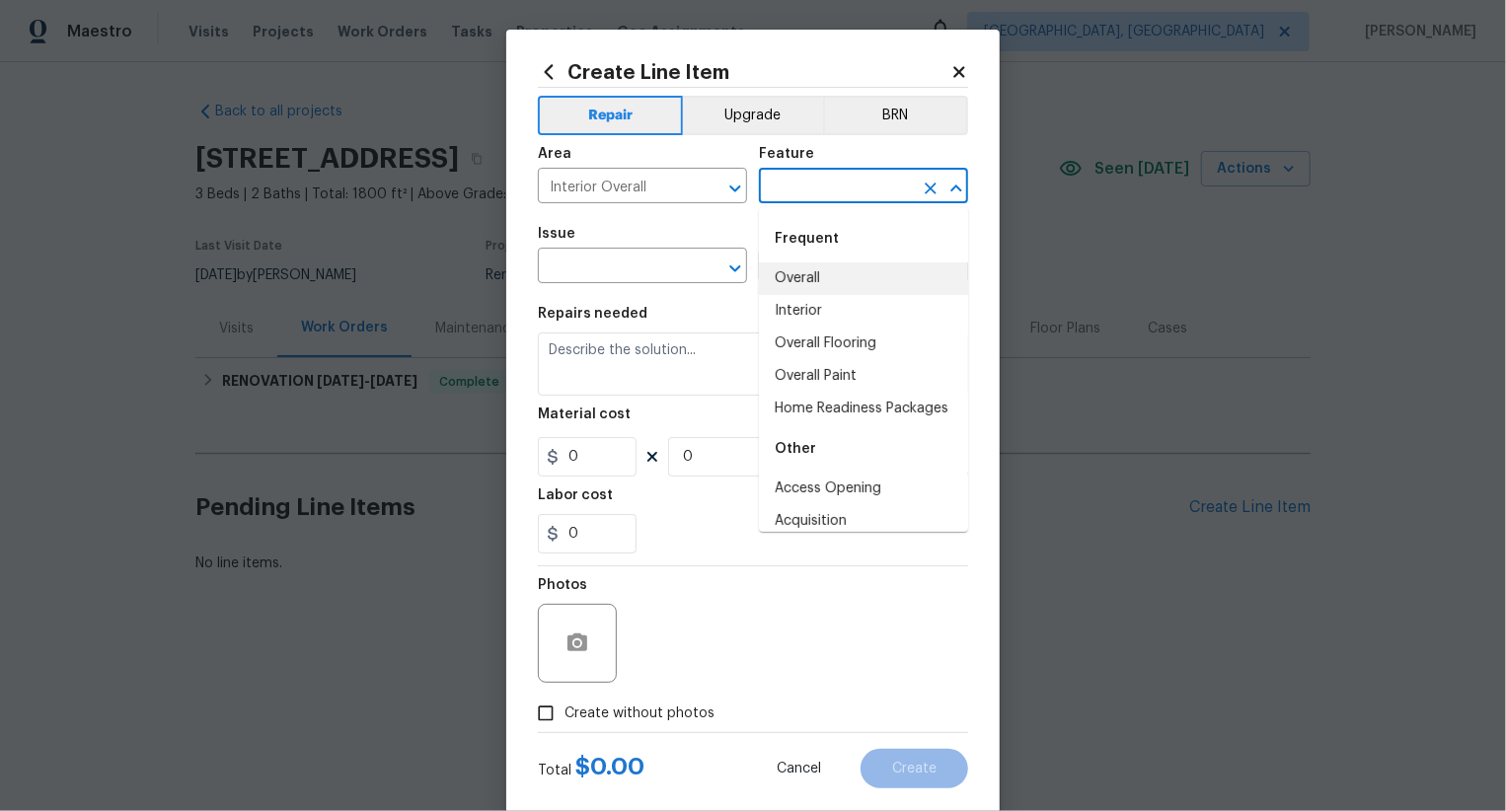
click at [814, 287] on li "Overall" at bounding box center [863, 279] width 209 height 33
type input "Overall"
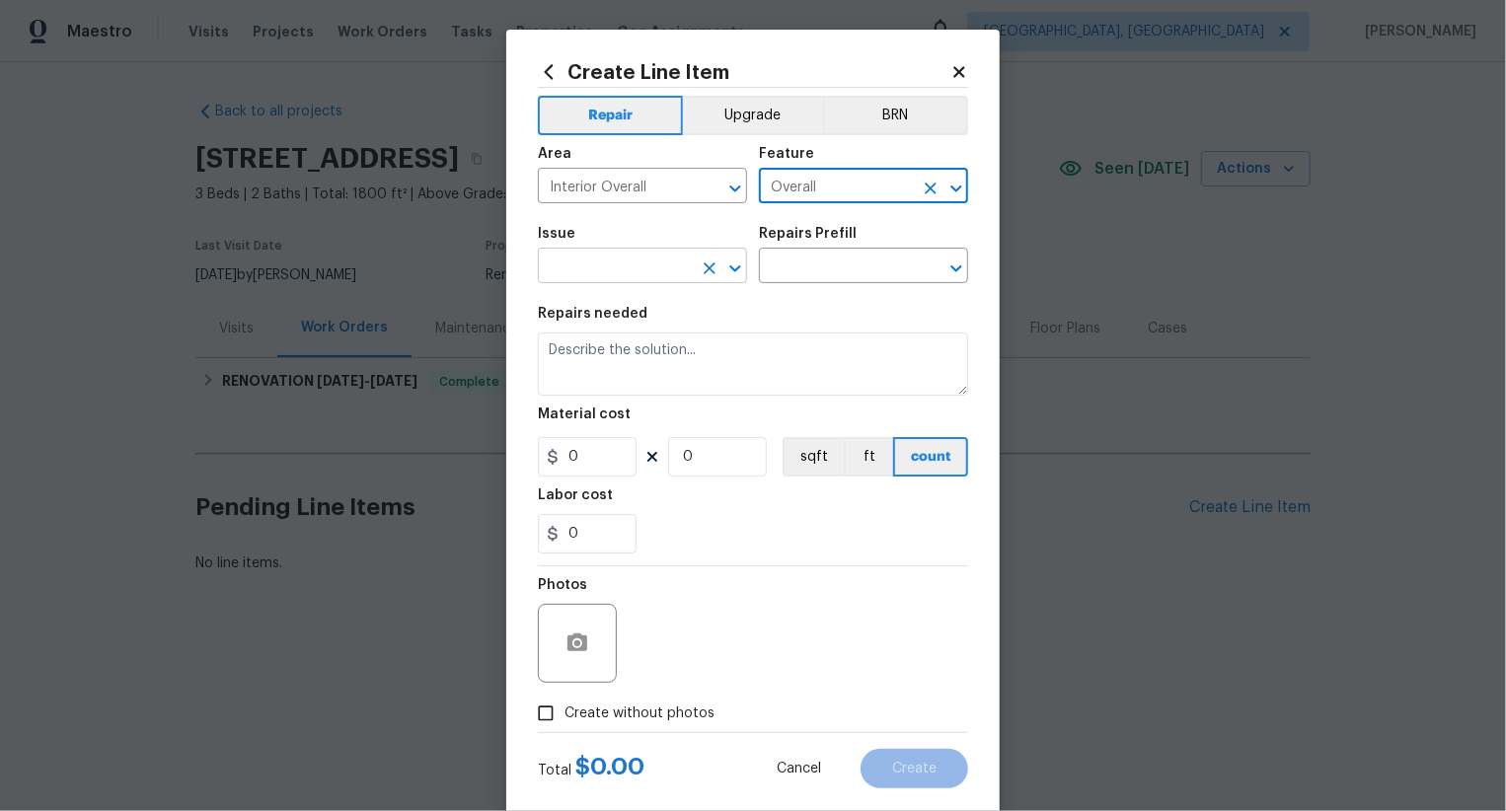
click at [657, 277] on input "text" at bounding box center [615, 268] width 154 height 31
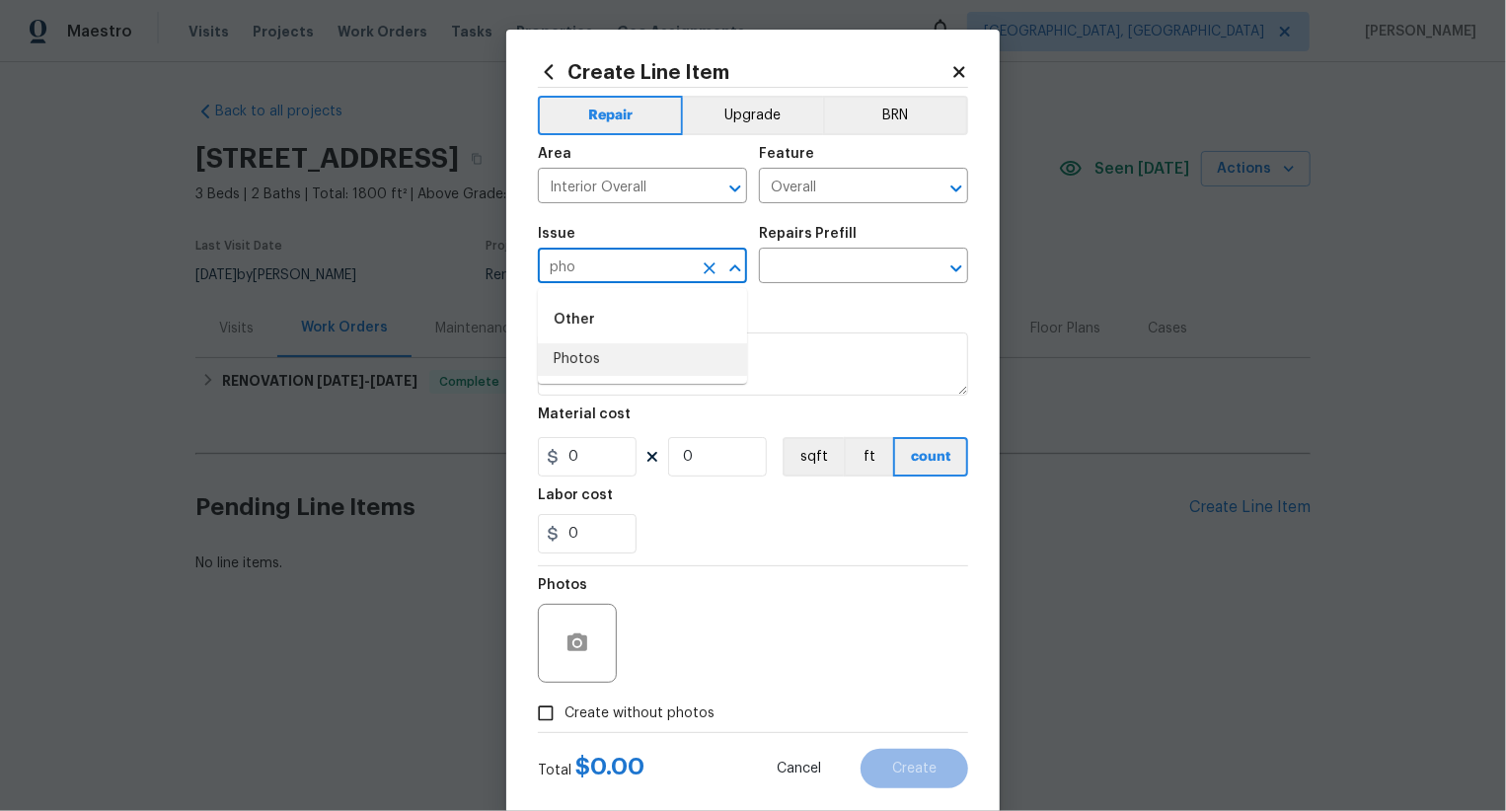
click at [630, 379] on ul "Other Photos" at bounding box center [642, 336] width 209 height 96
click at [636, 360] on li "Photos" at bounding box center [642, 359] width 209 height 33
type input "Photos"
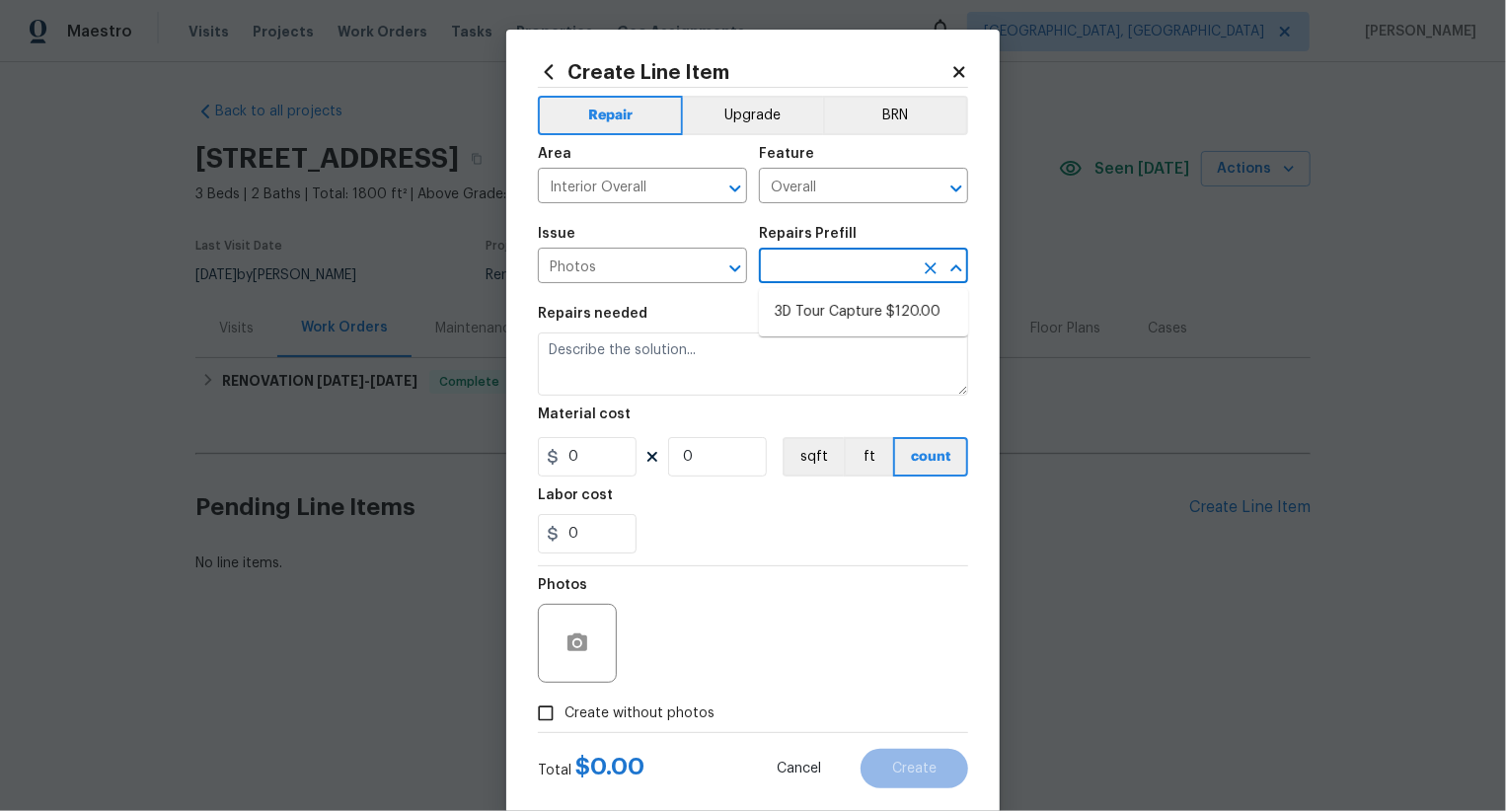
click at [832, 270] on input "text" at bounding box center [836, 268] width 154 height 31
click at [839, 296] on li "3D Tour Capture $120.00" at bounding box center [863, 312] width 209 height 33
type input "3D Tour Capture $120.00"
type textarea "Capture 3D tour of home"
type input "1"
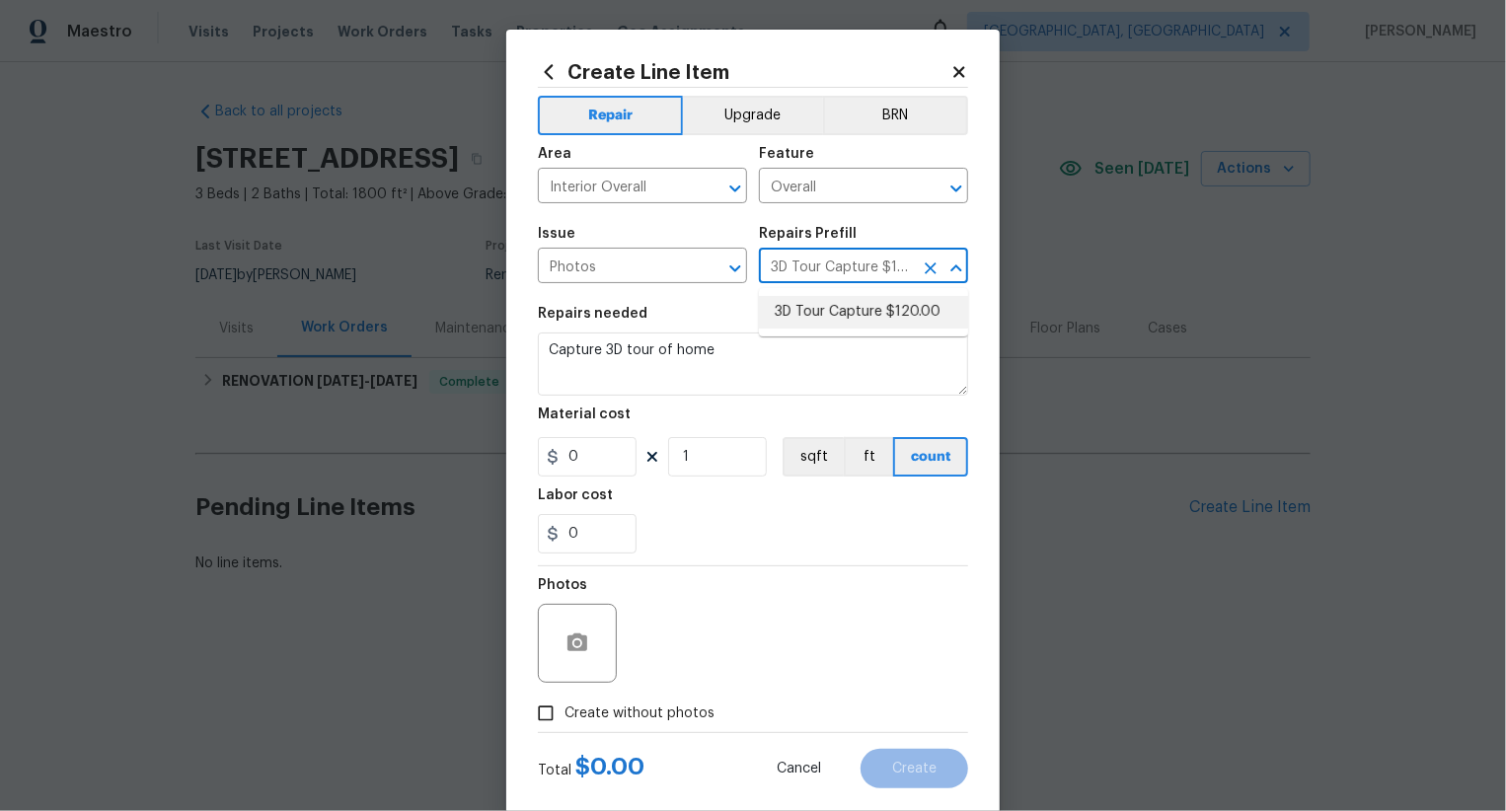
type input "120"
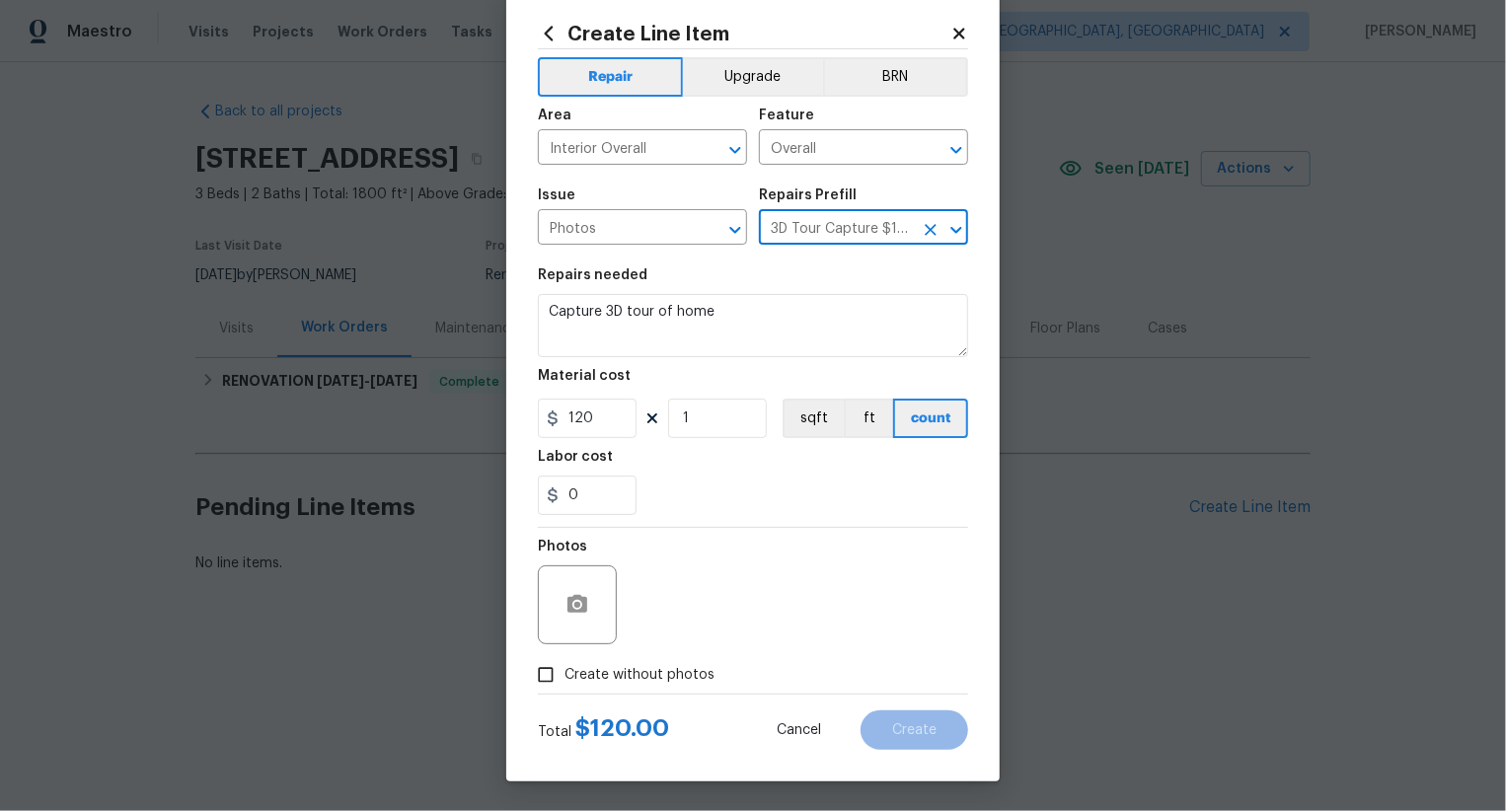
click at [665, 658] on label "Create without photos" at bounding box center [621, 675] width 188 height 38
click at [565, 658] on input "Create without photos" at bounding box center [546, 675] width 38 height 38
checkbox input "true"
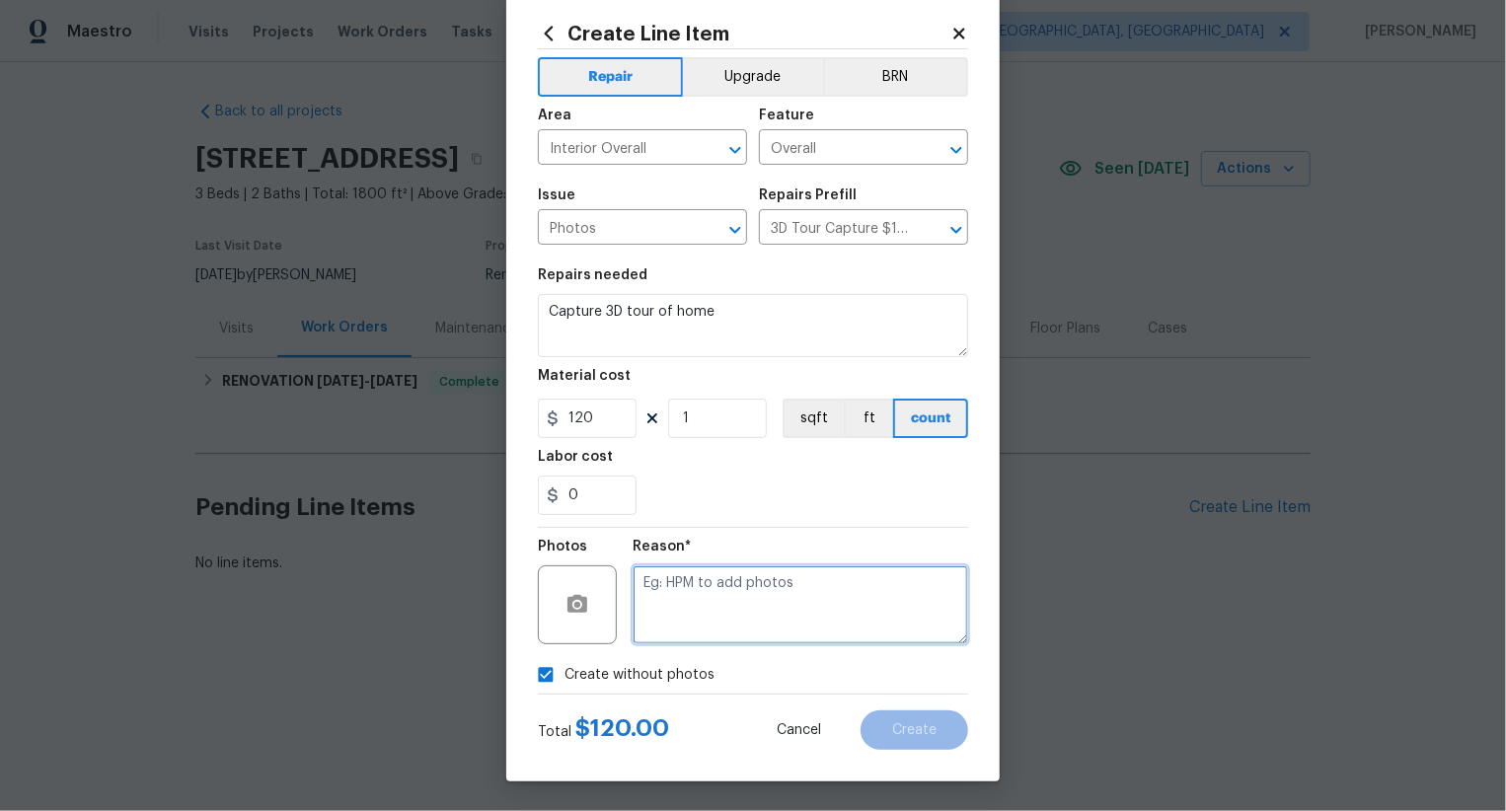
click at [801, 577] on textarea at bounding box center [801, 605] width 336 height 79
type textarea ".."
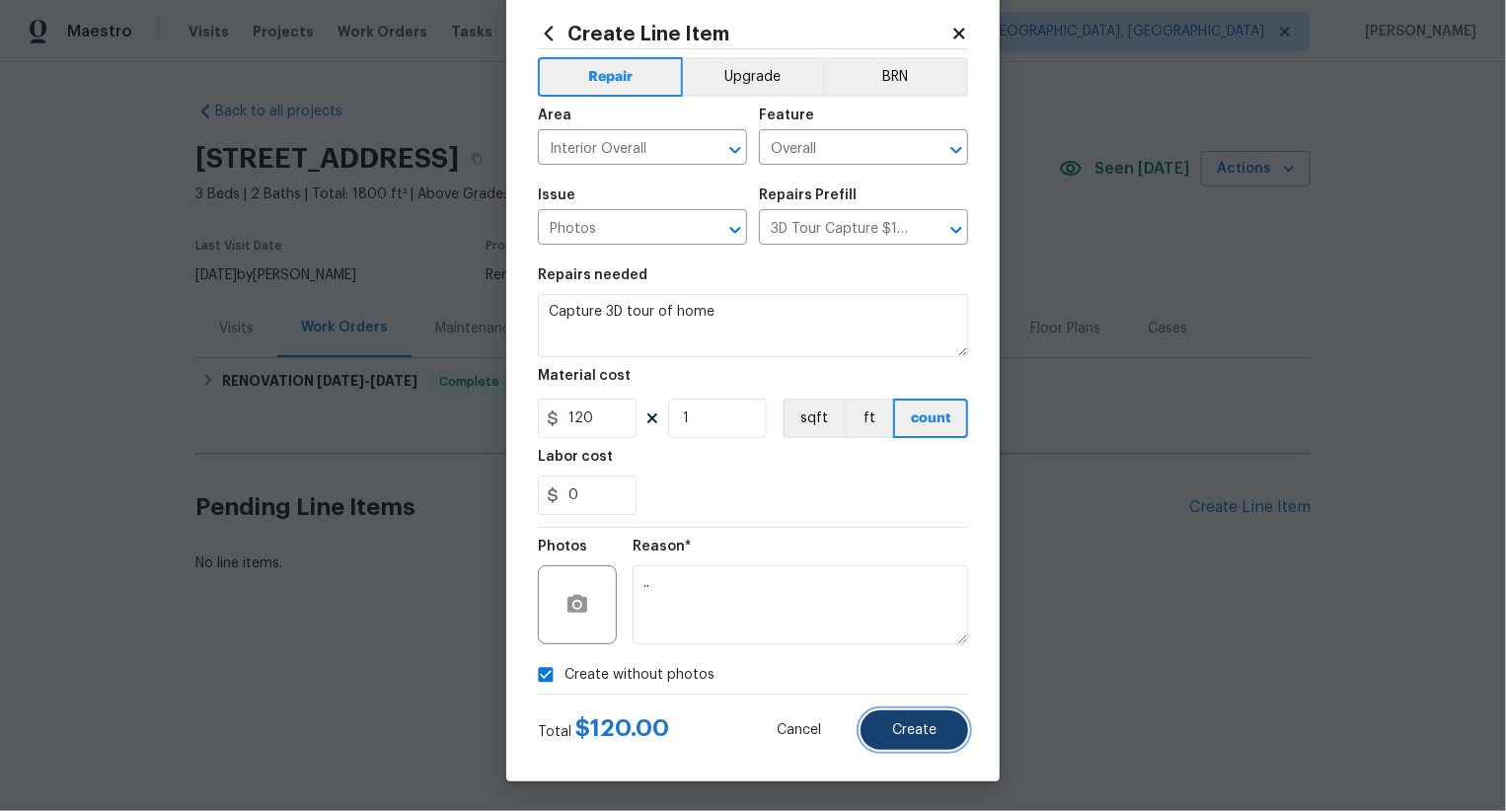
click at [890, 737] on button "Create" at bounding box center [915, 730] width 108 height 39
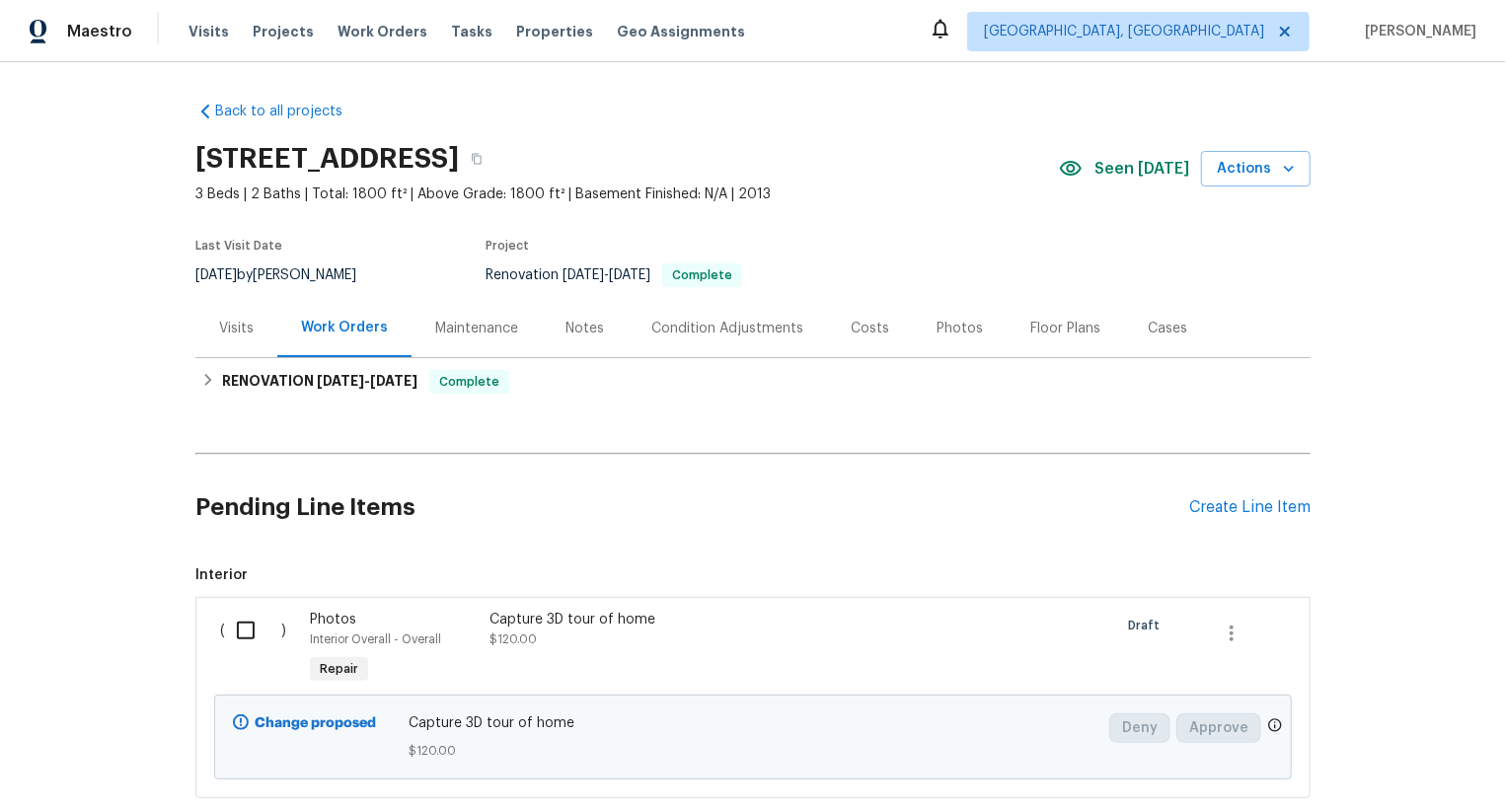
scroll to position [120, 0]
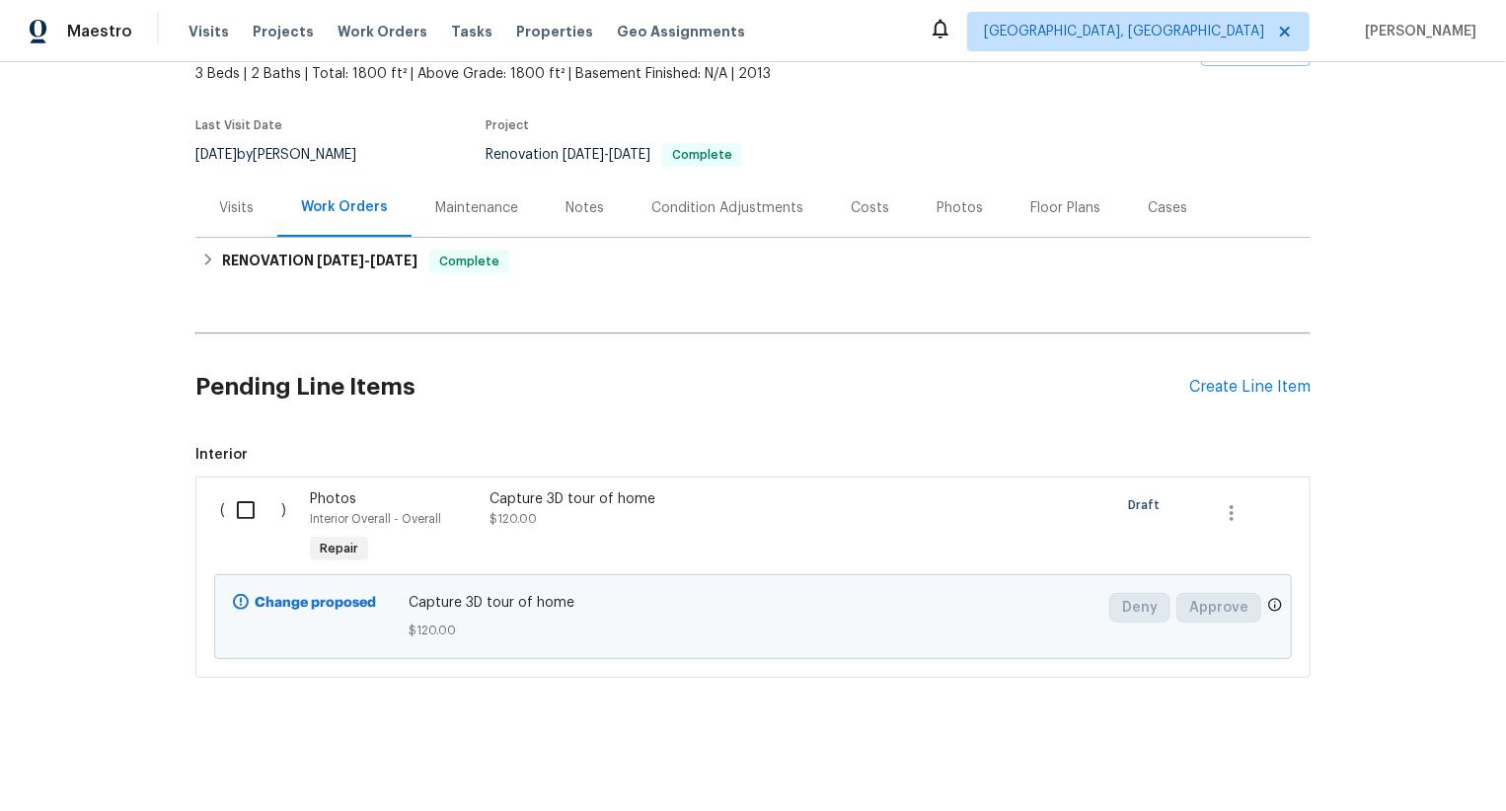
click at [253, 513] on input "checkbox" at bounding box center [253, 510] width 56 height 41
checkbox input "true"
click at [1372, 769] on span "Create Work Order" at bounding box center [1393, 762] width 131 height 25
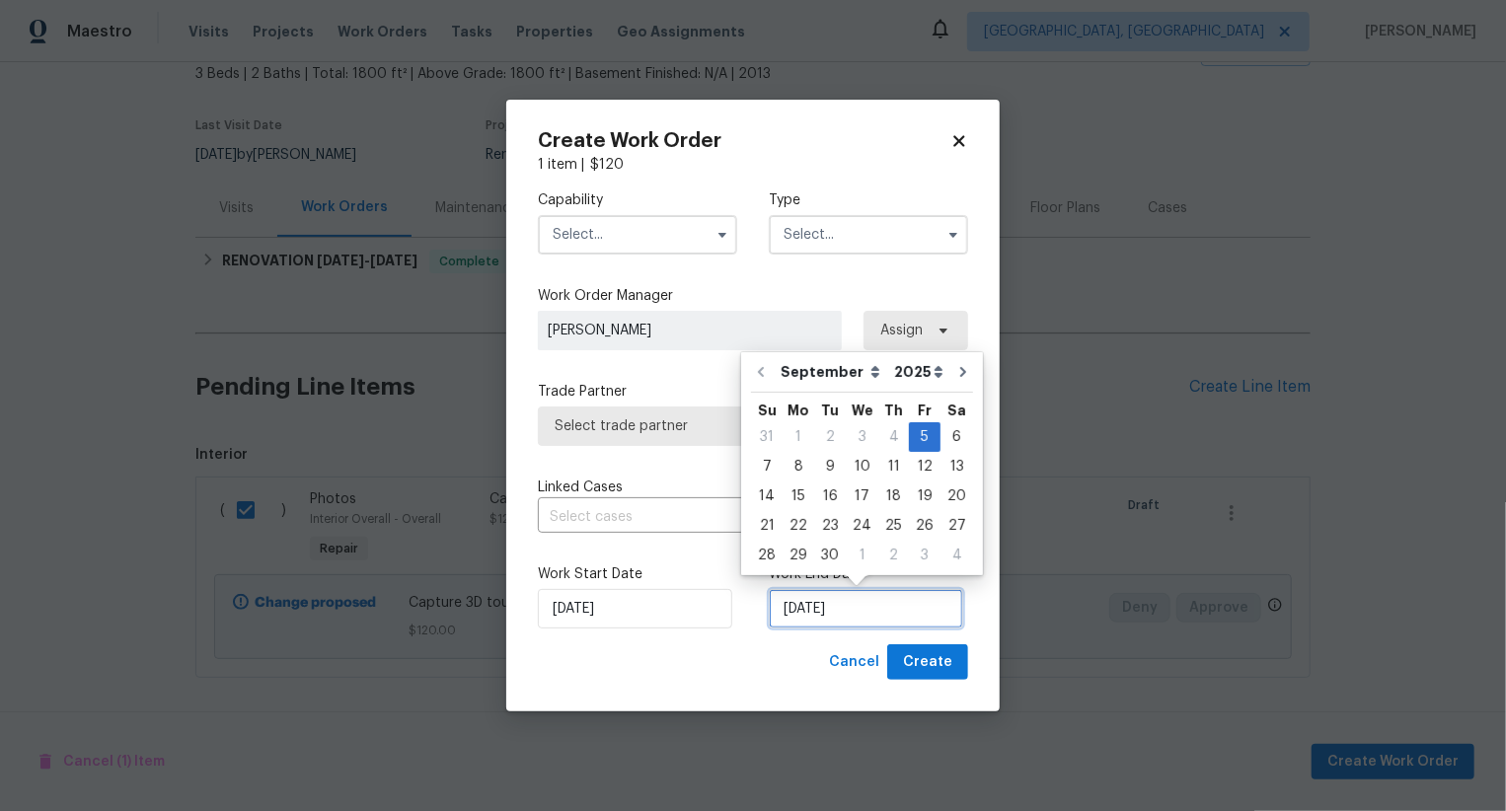
click at [835, 621] on input "05/09/2025" at bounding box center [866, 608] width 194 height 39
click at [947, 435] on div "6" at bounding box center [957, 437] width 33 height 28
type input "06/09/2025"
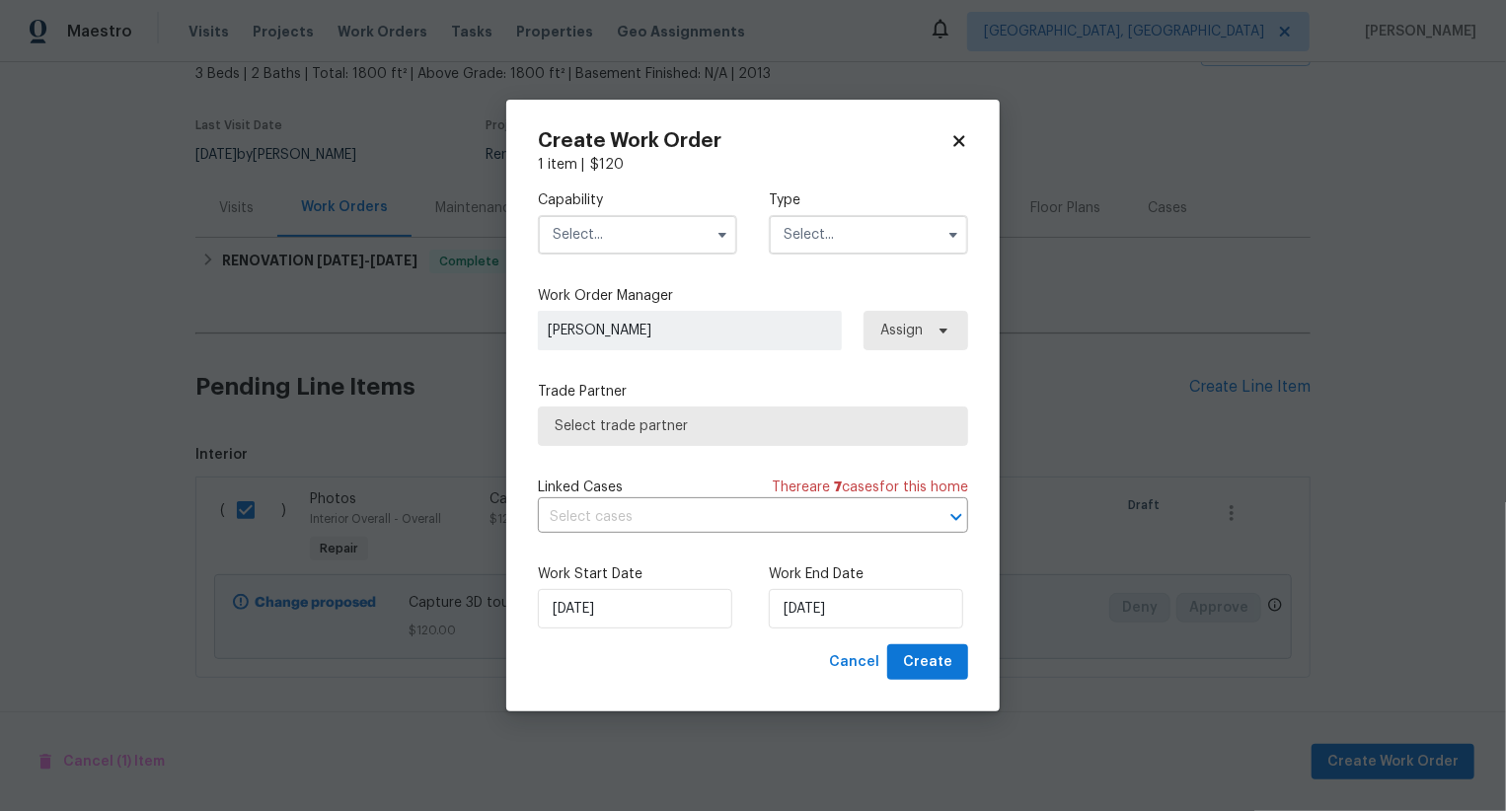
click at [677, 249] on input "text" at bounding box center [637, 234] width 199 height 39
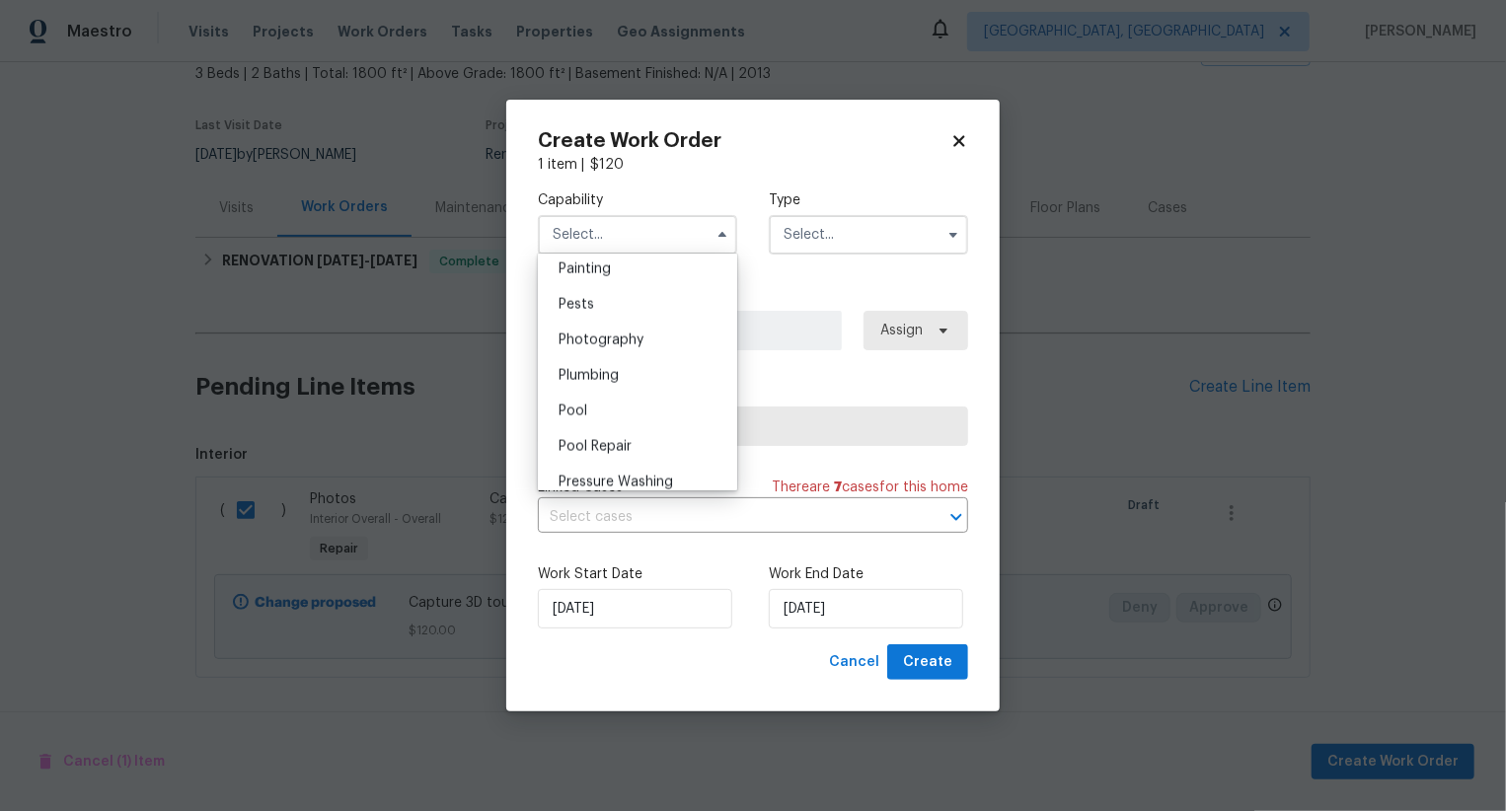
scroll to position [1657, 0]
click at [667, 344] on div "Photography" at bounding box center [638, 349] width 190 height 36
type input "Photography"
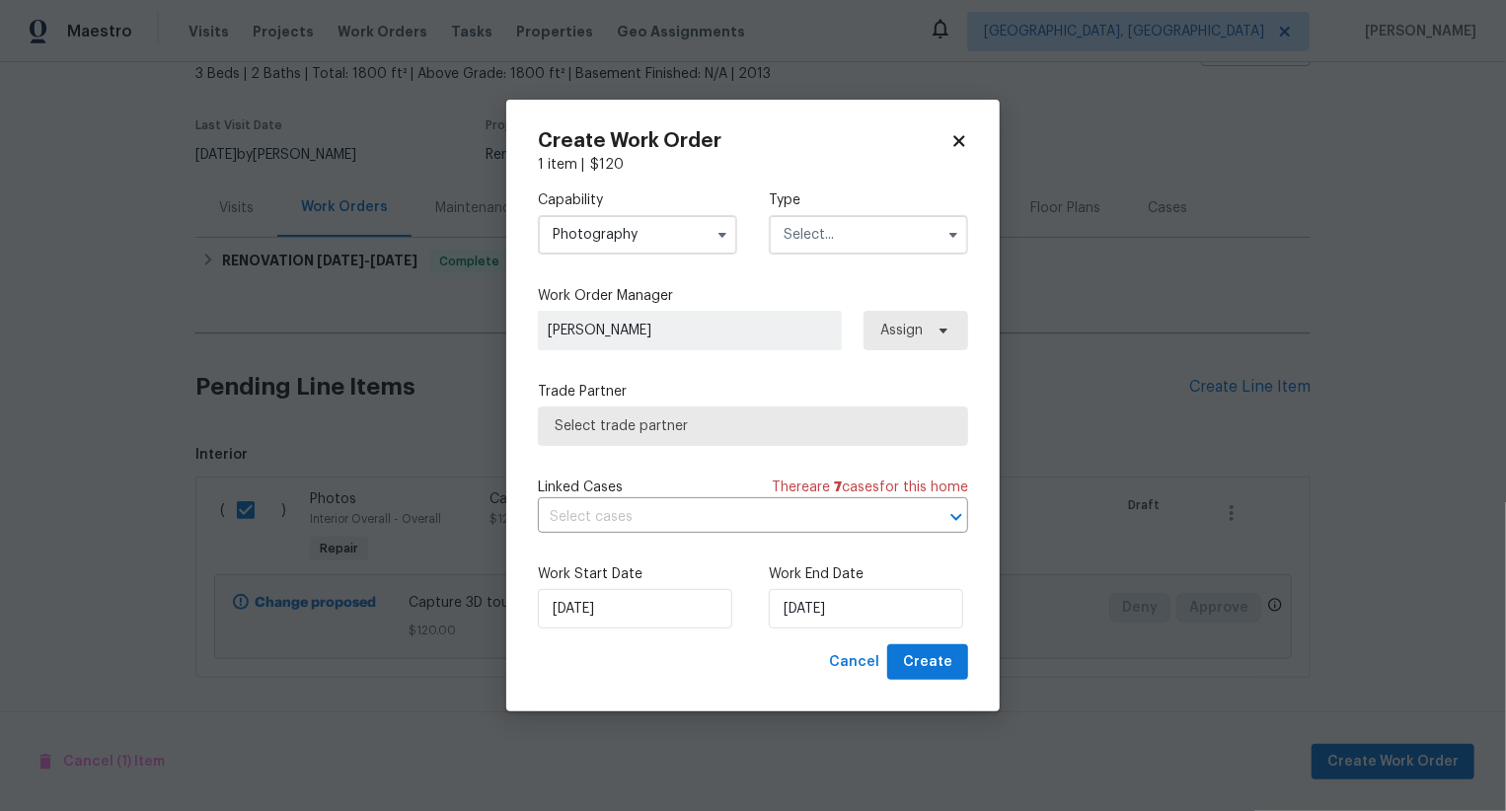
click at [827, 235] on input "text" at bounding box center [868, 234] width 199 height 39
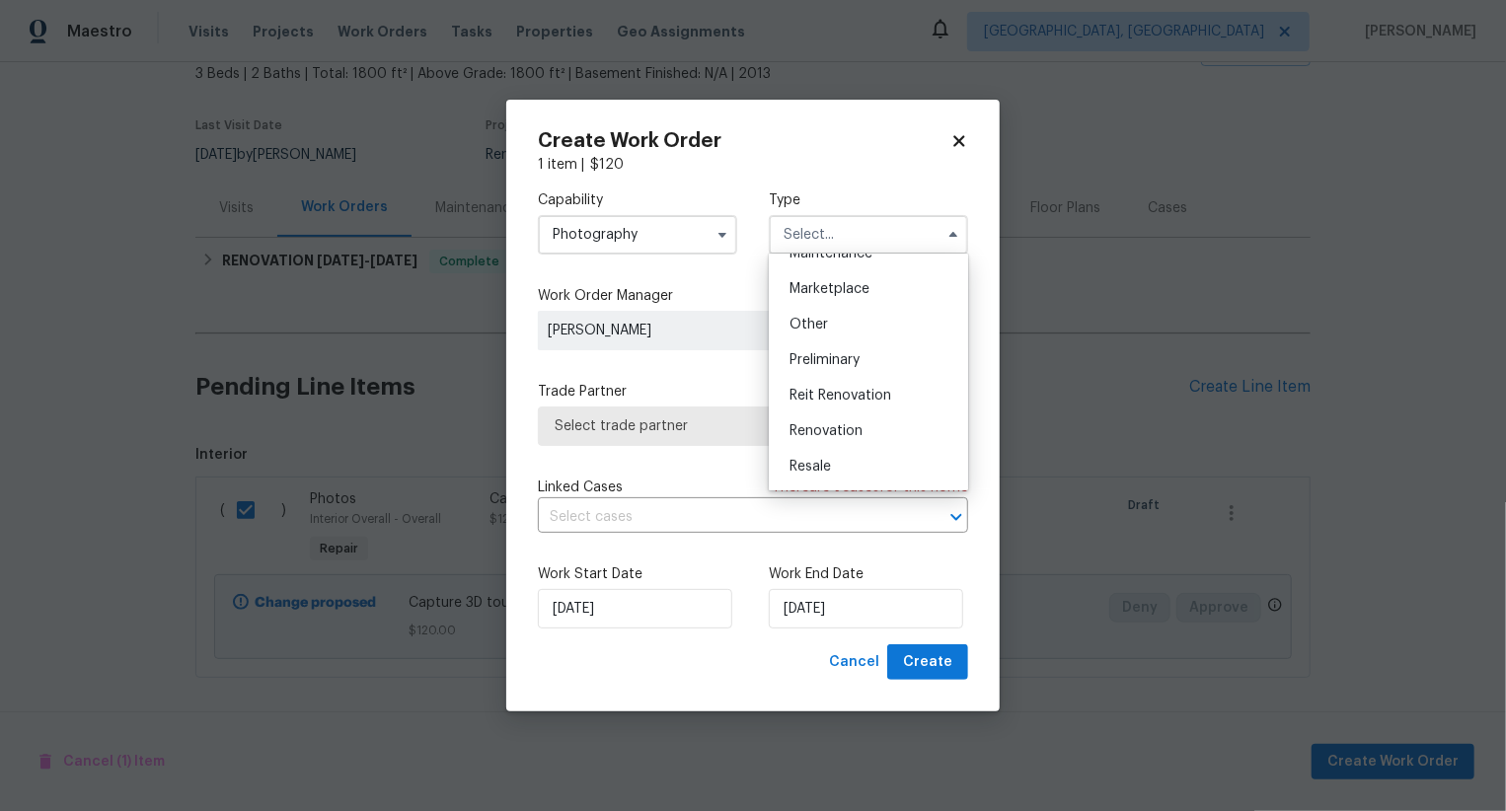
scroll to position [341, 0]
click at [834, 330] on div "Other" at bounding box center [869, 327] width 190 height 36
type input "Other"
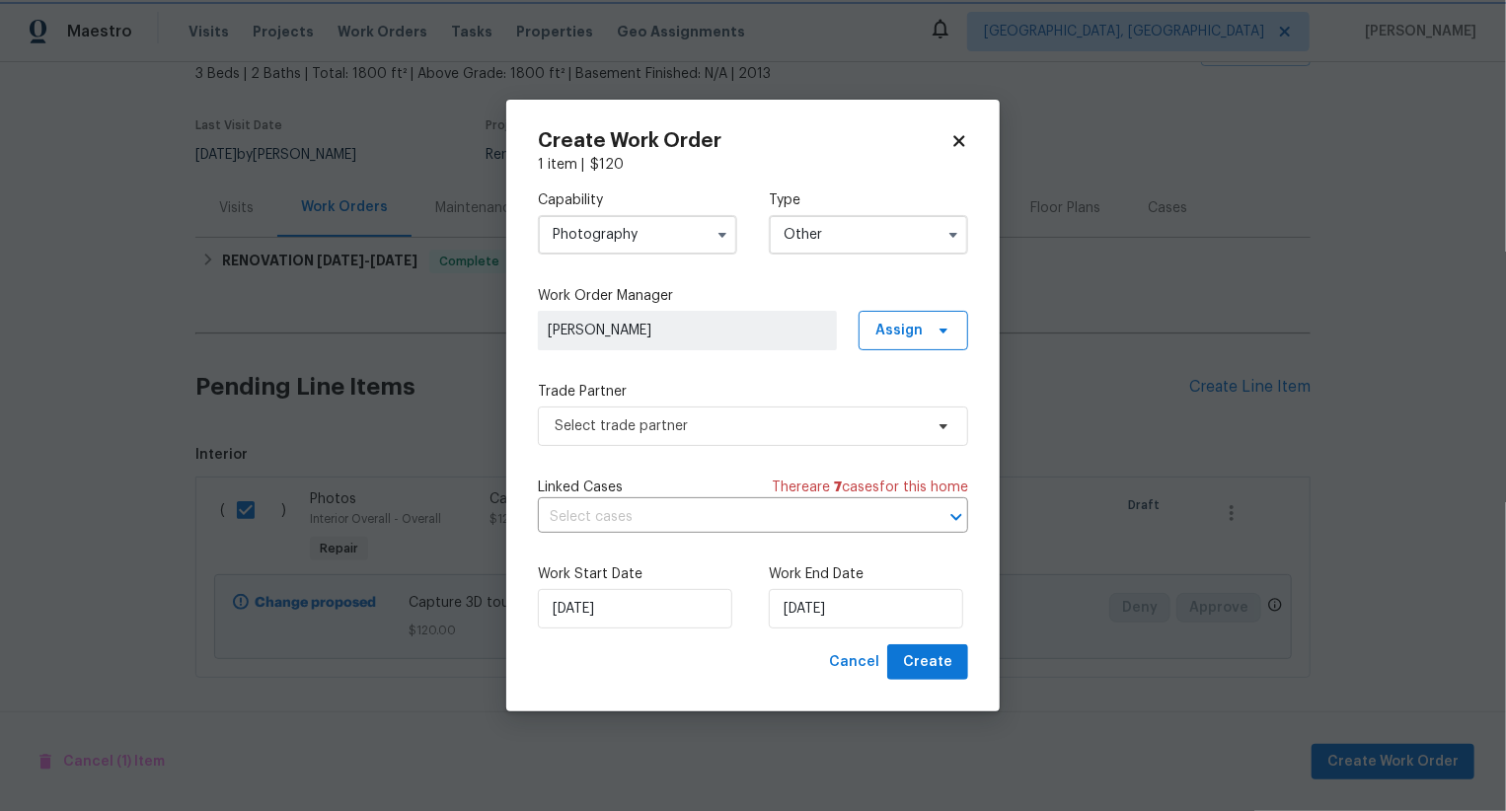
scroll to position [0, 0]
click at [777, 433] on span "Select trade partner" at bounding box center [739, 427] width 368 height 20
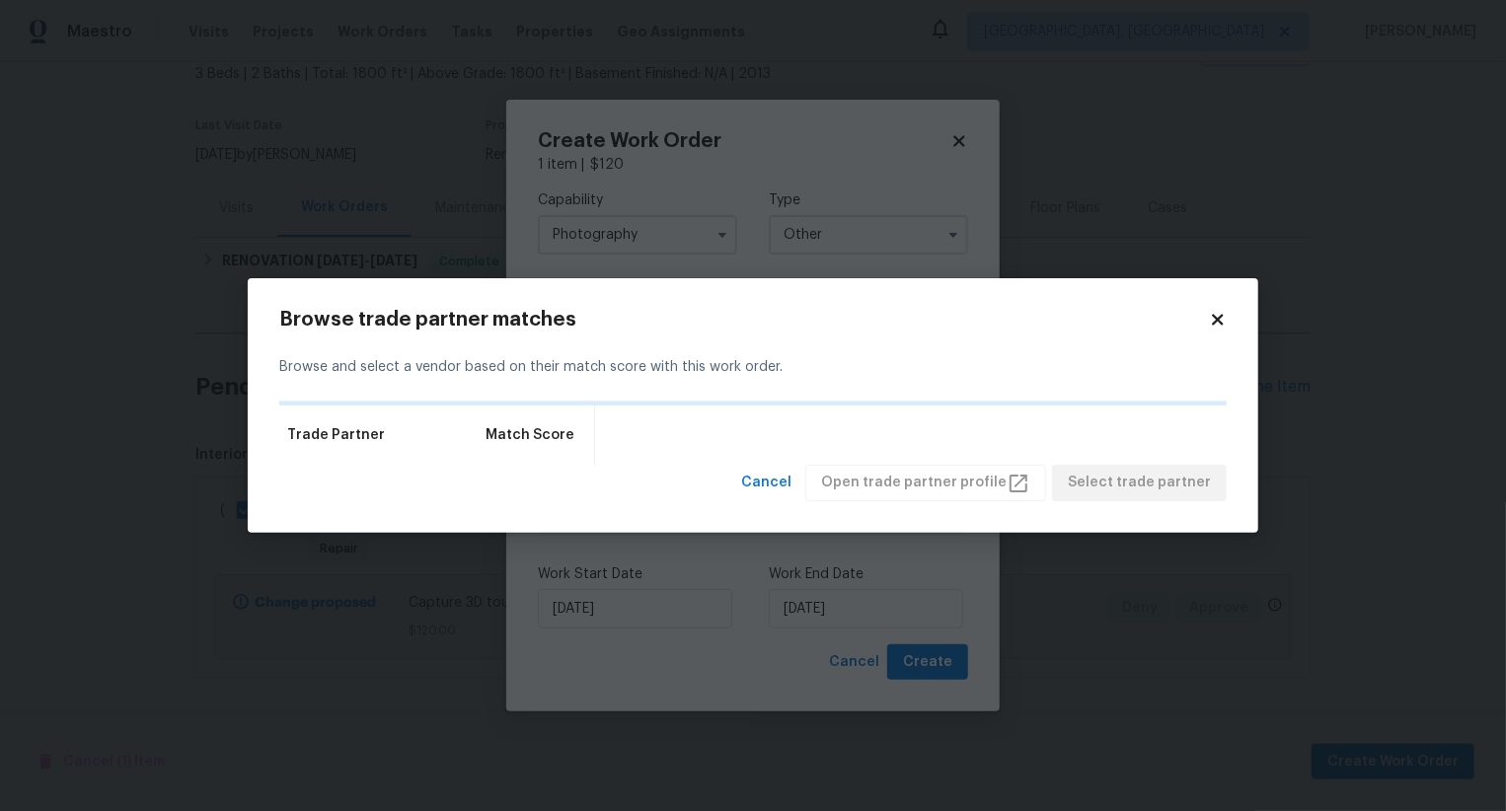
click at [781, 310] on h2 "Browse trade partner matches" at bounding box center [744, 320] width 930 height 20
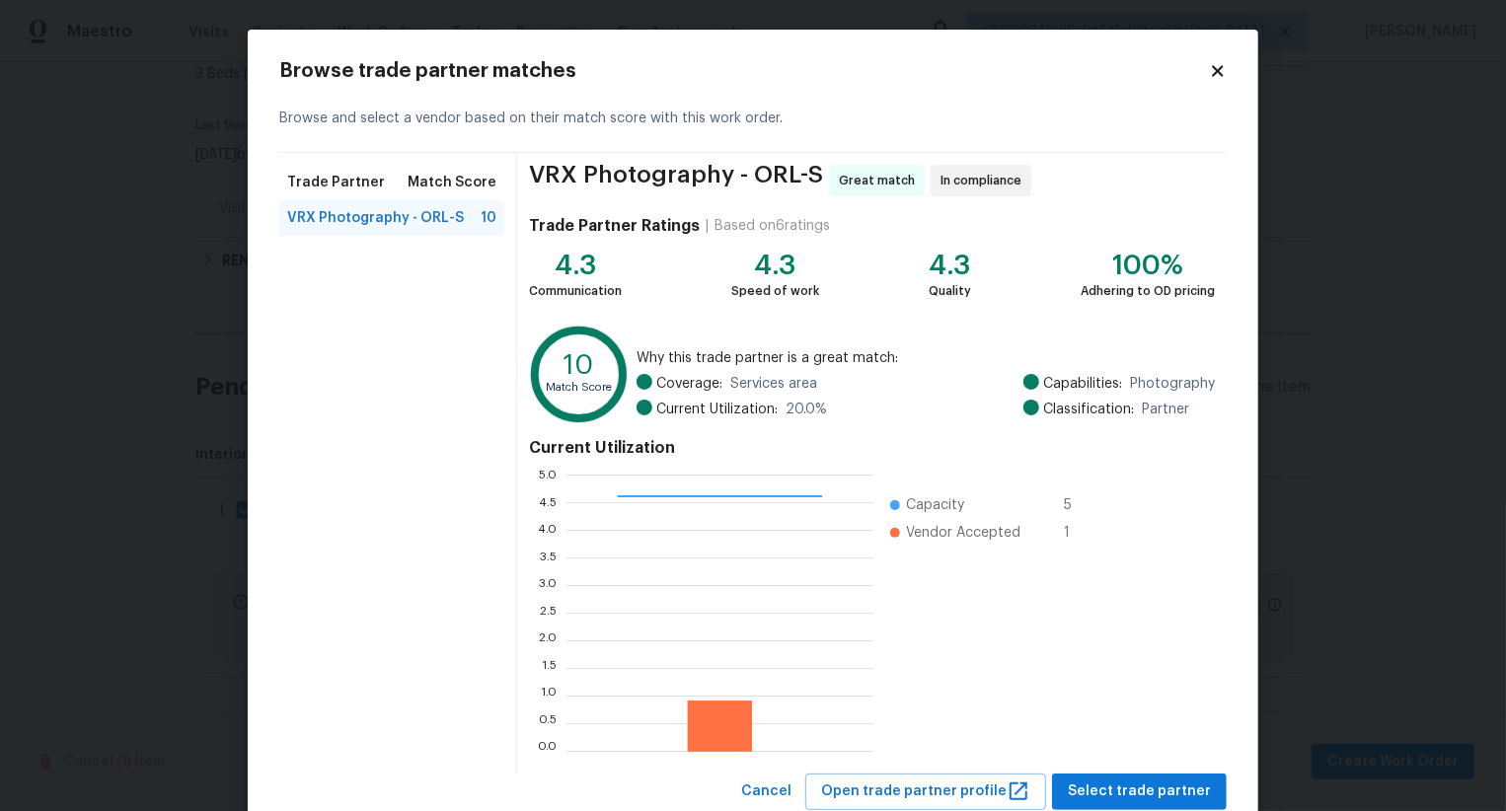
scroll to position [59, 0]
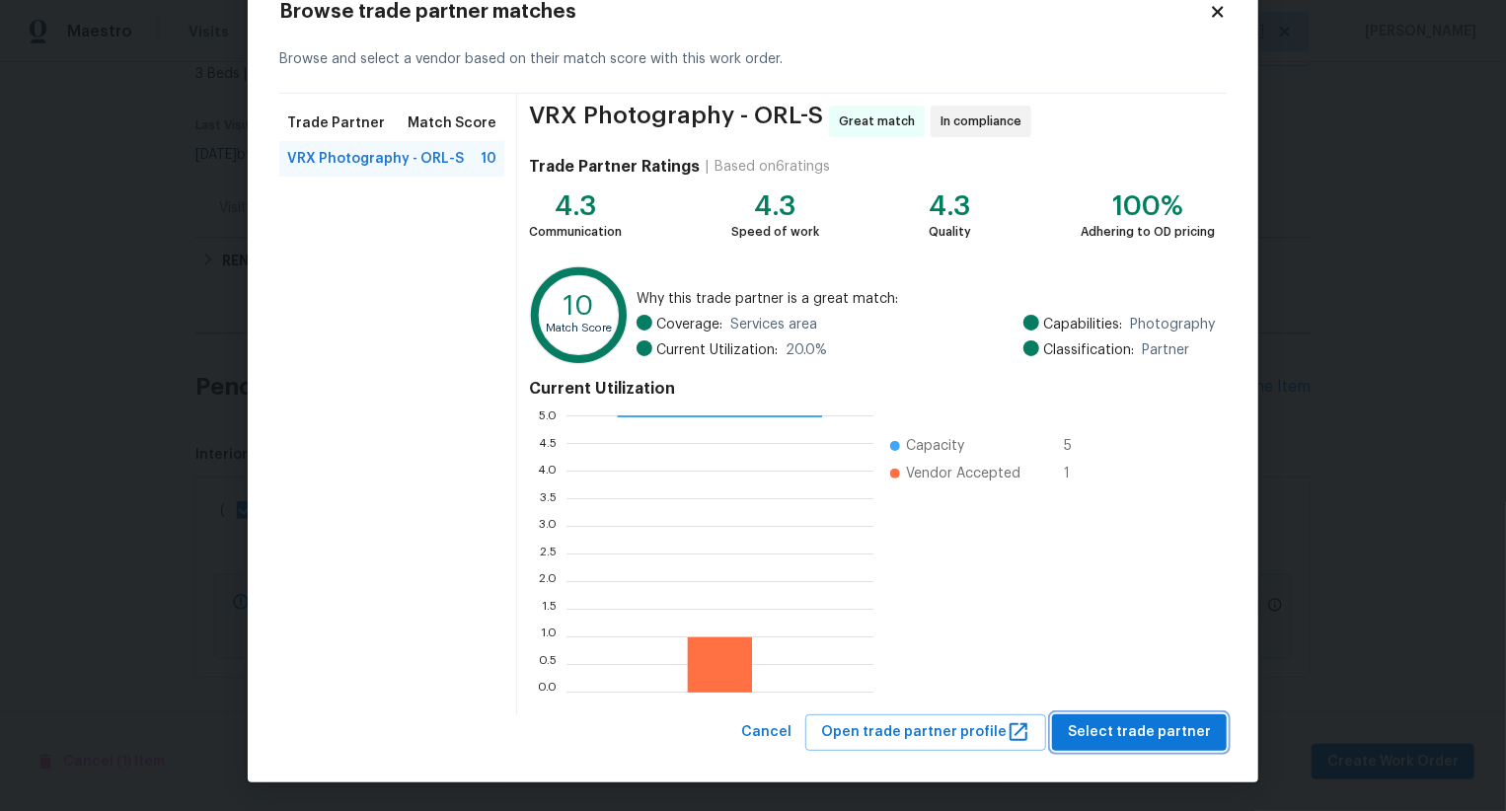
click at [1158, 733] on span "Select trade partner" at bounding box center [1139, 733] width 143 height 25
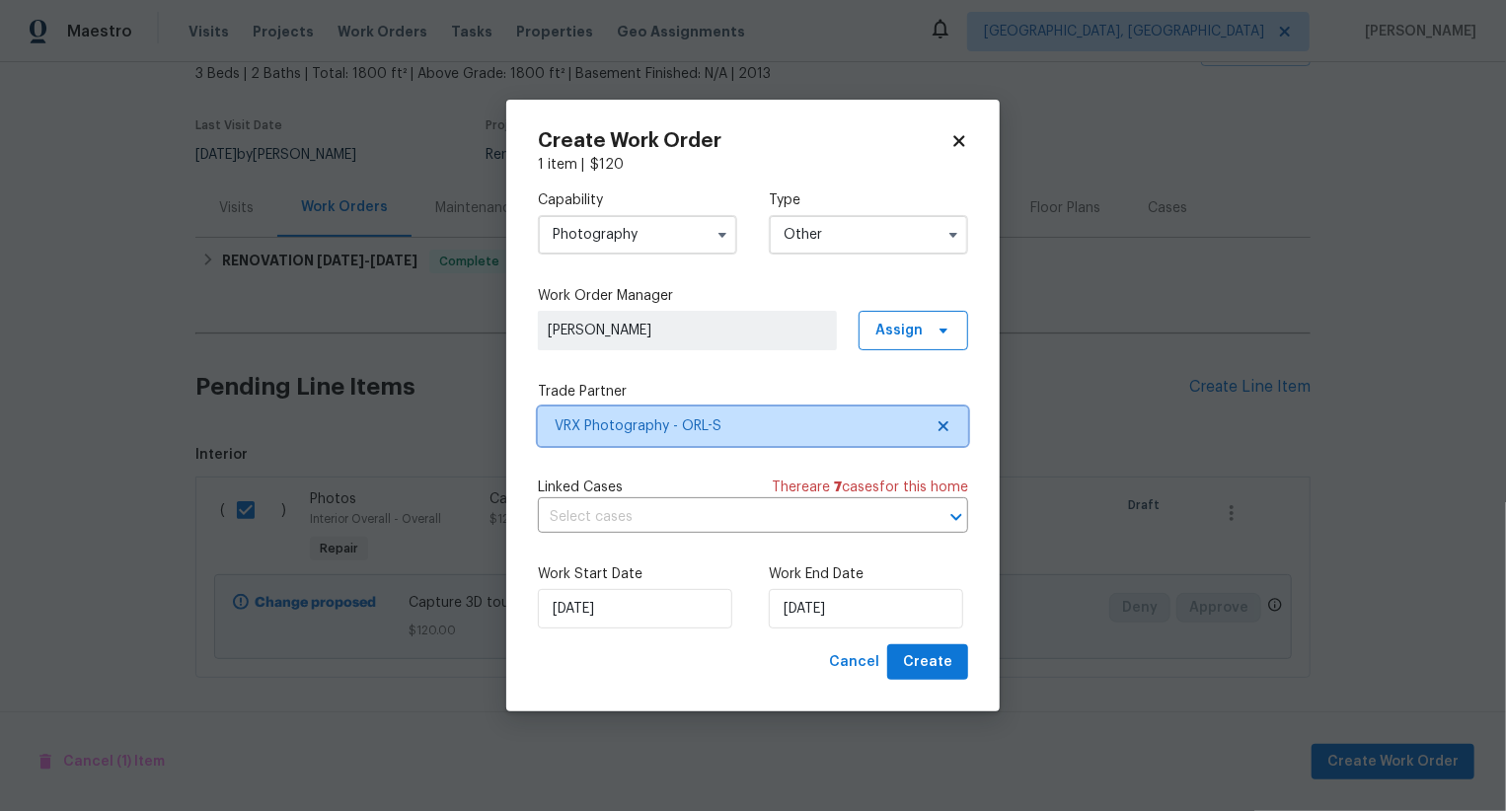
scroll to position [0, 0]
click at [923, 662] on span "Create" at bounding box center [927, 662] width 49 height 25
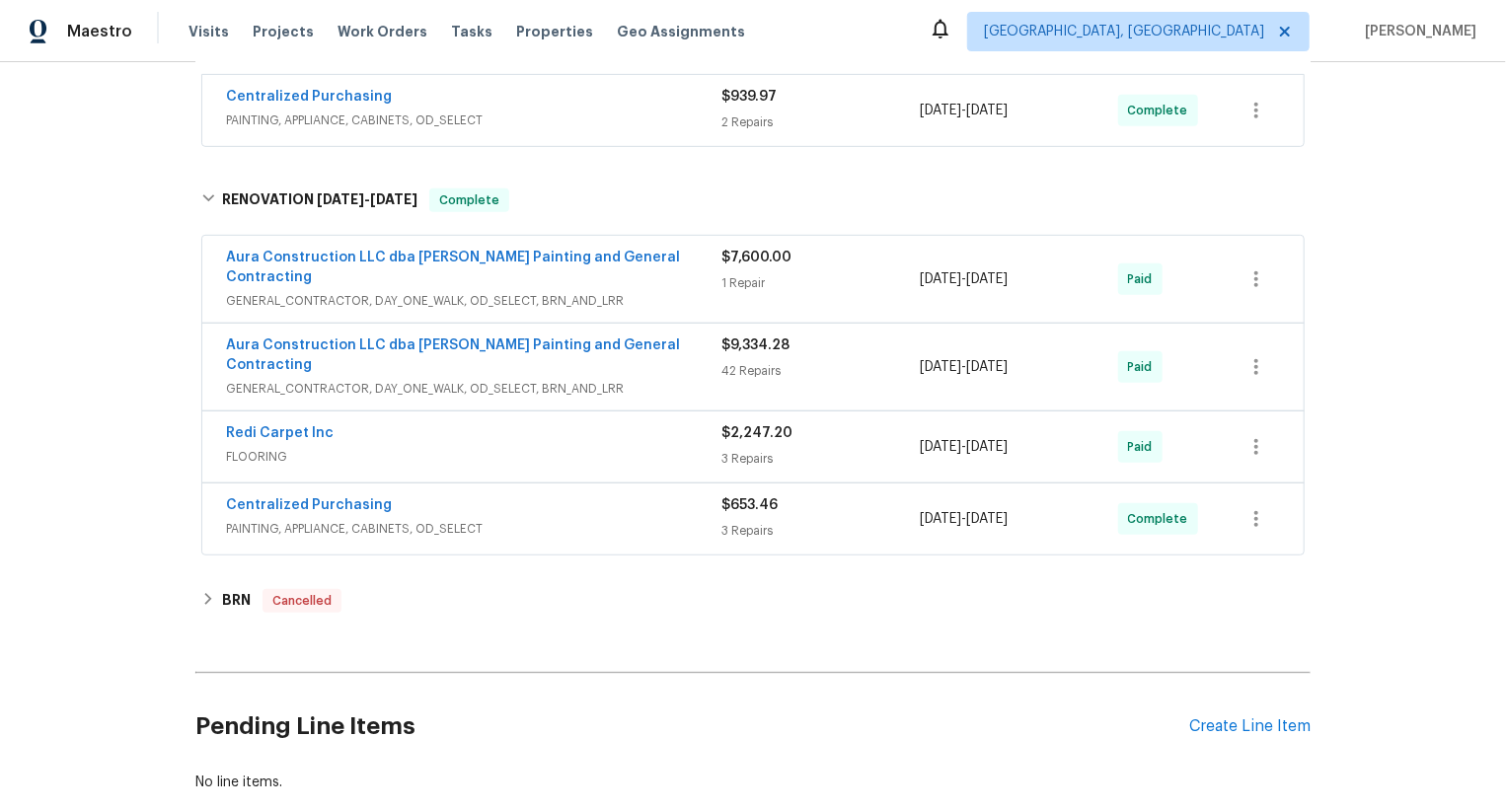
scroll to position [609, 0]
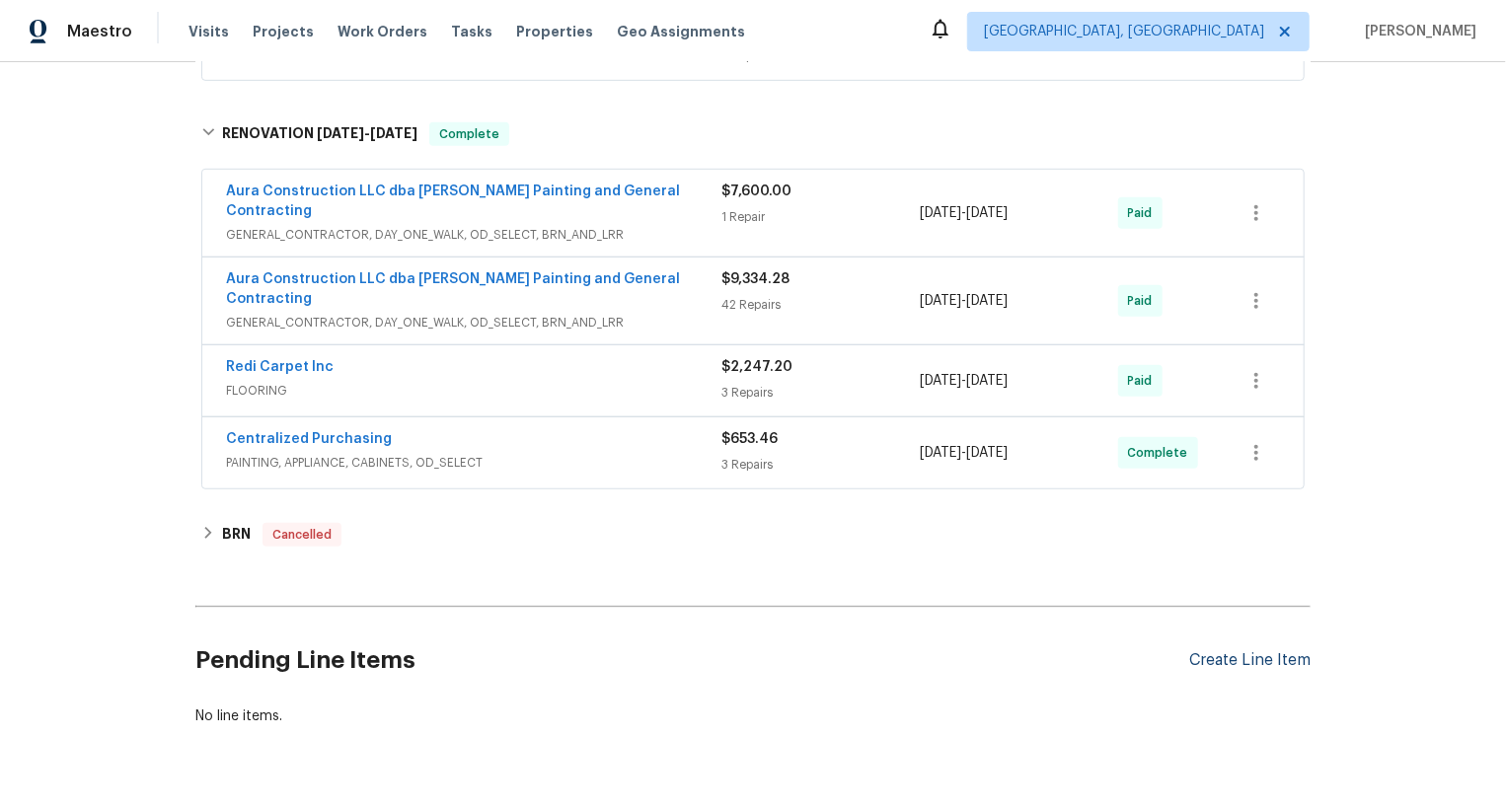
click at [1244, 651] on div "Create Line Item" at bounding box center [1249, 660] width 121 height 19
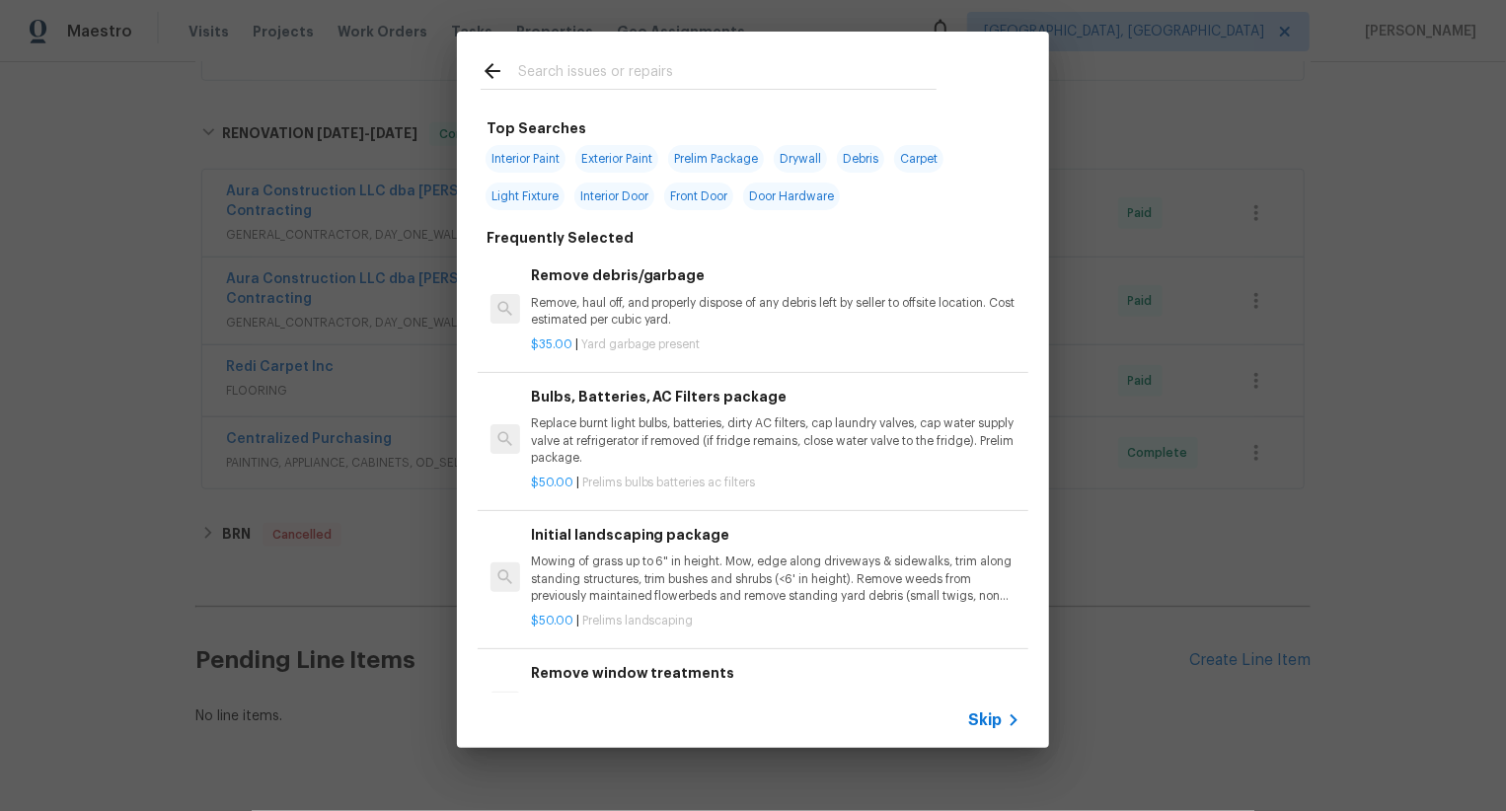
click at [997, 723] on span "Skip" at bounding box center [985, 721] width 34 height 20
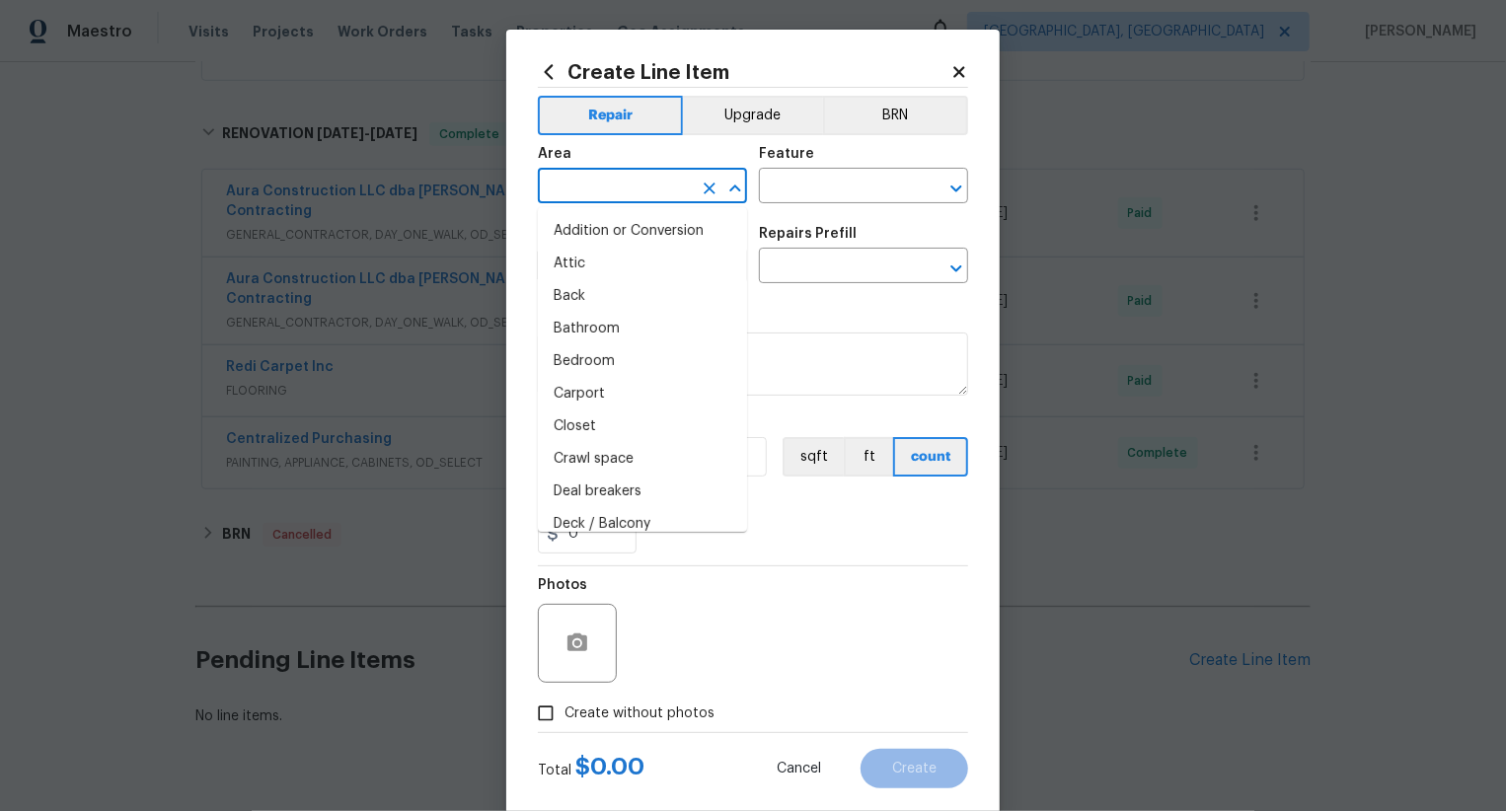
click at [609, 192] on input "text" at bounding box center [615, 188] width 154 height 31
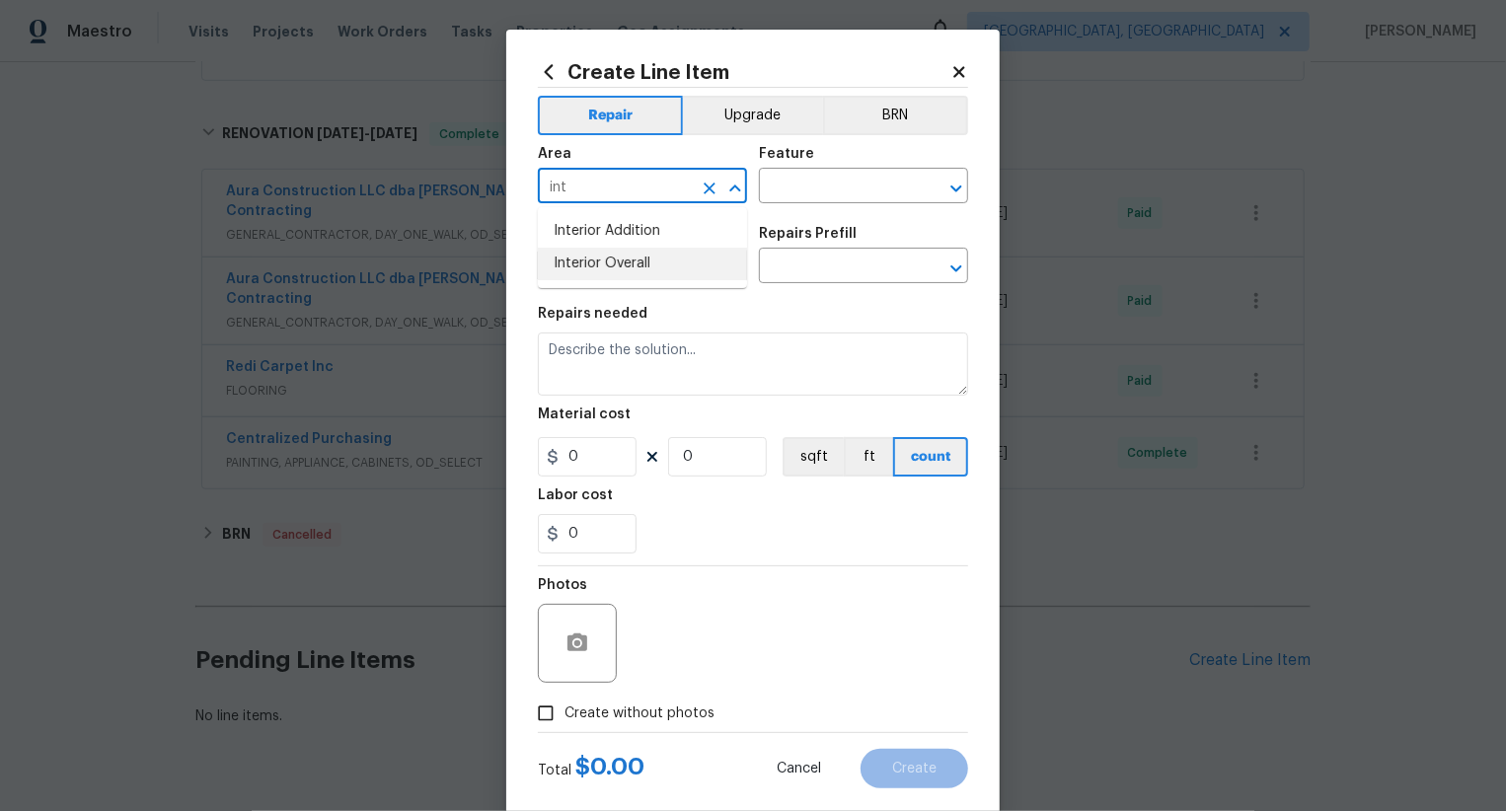
click at [641, 259] on li "Interior Overall" at bounding box center [642, 264] width 209 height 33
type input "Interior Overall"
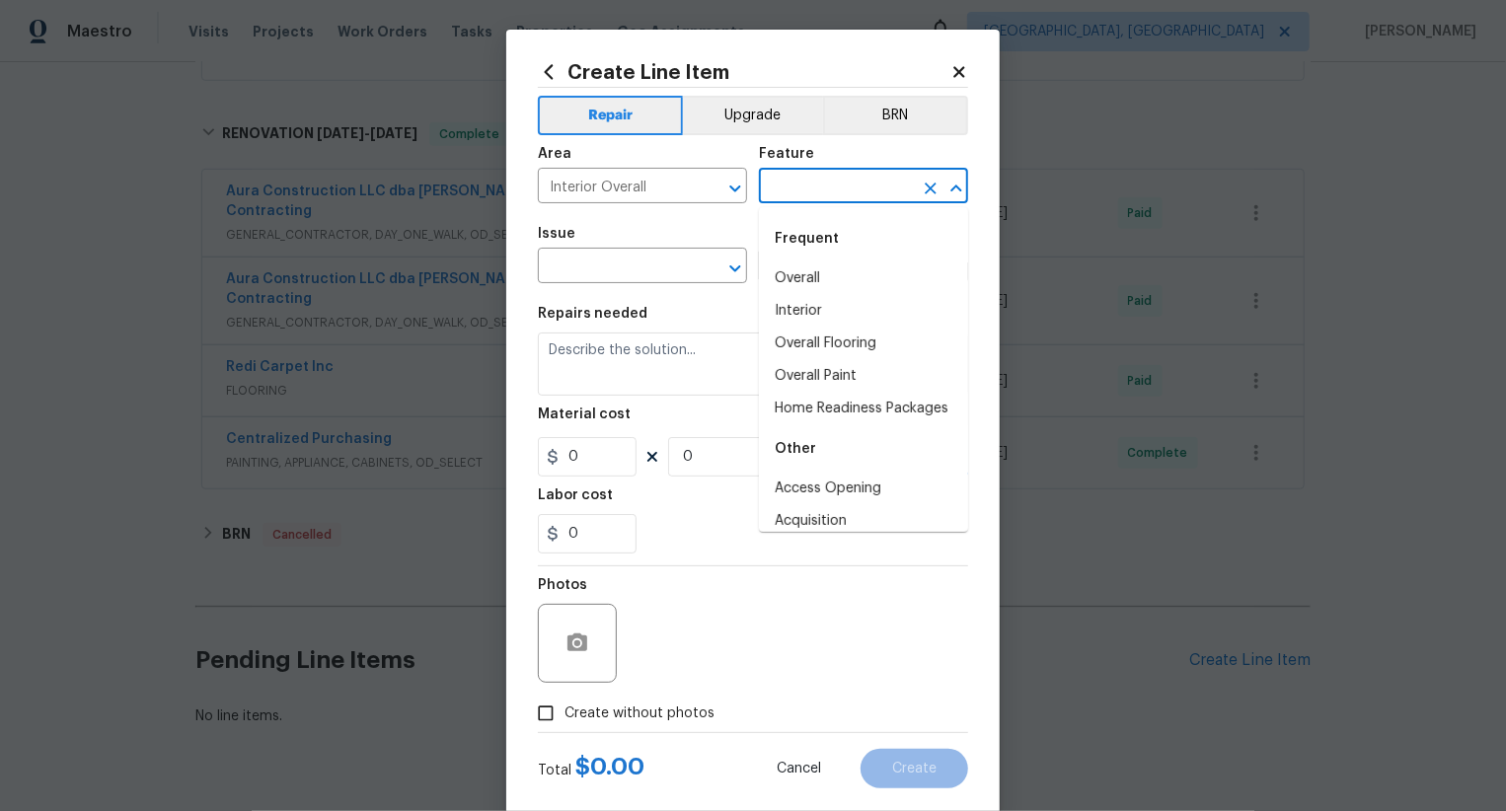
click at [812, 176] on input "text" at bounding box center [836, 188] width 154 height 31
click at [816, 266] on li "Overall" at bounding box center [863, 279] width 209 height 33
type input "Overall"
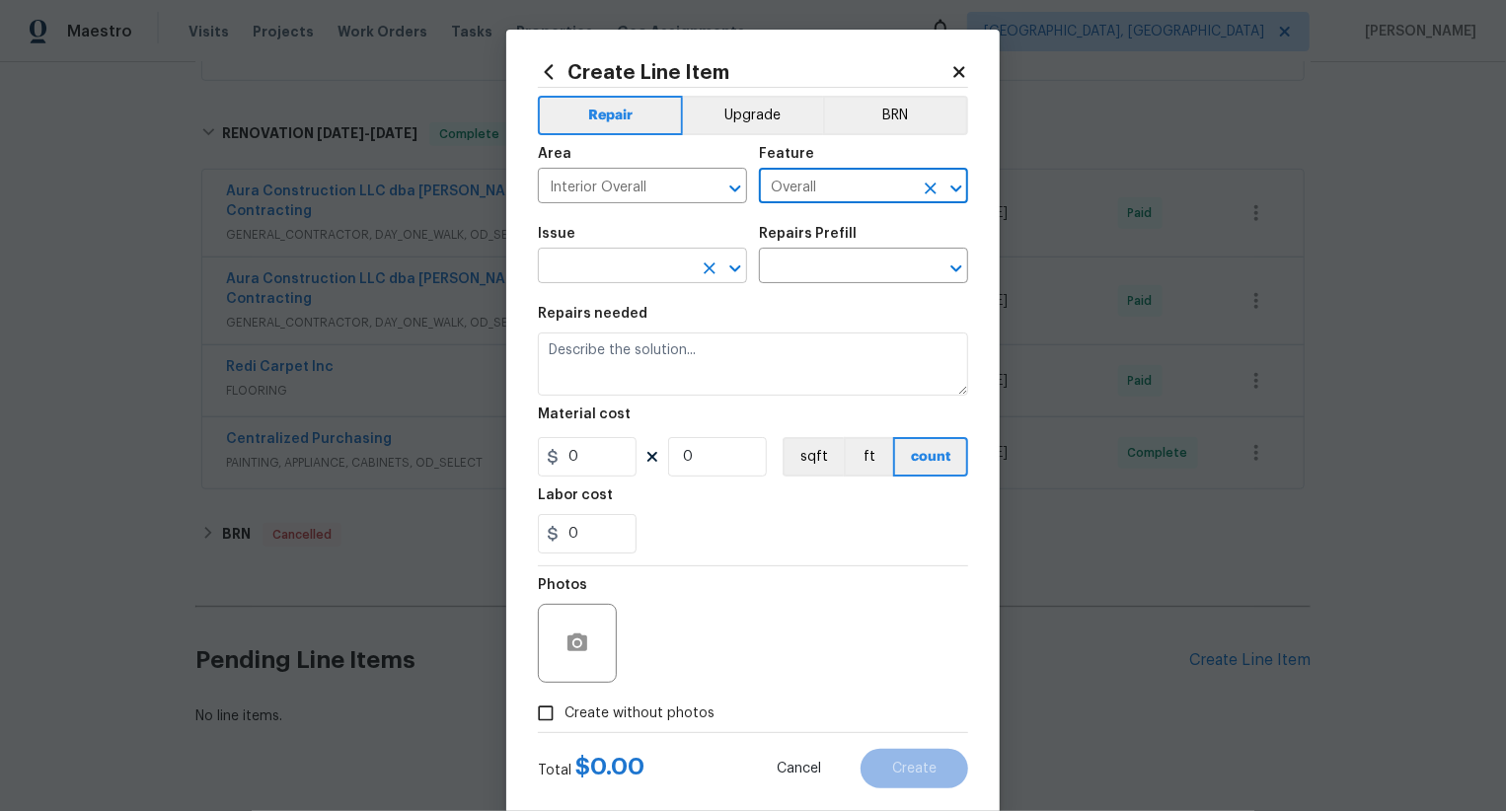
click at [645, 266] on input "text" at bounding box center [615, 268] width 154 height 31
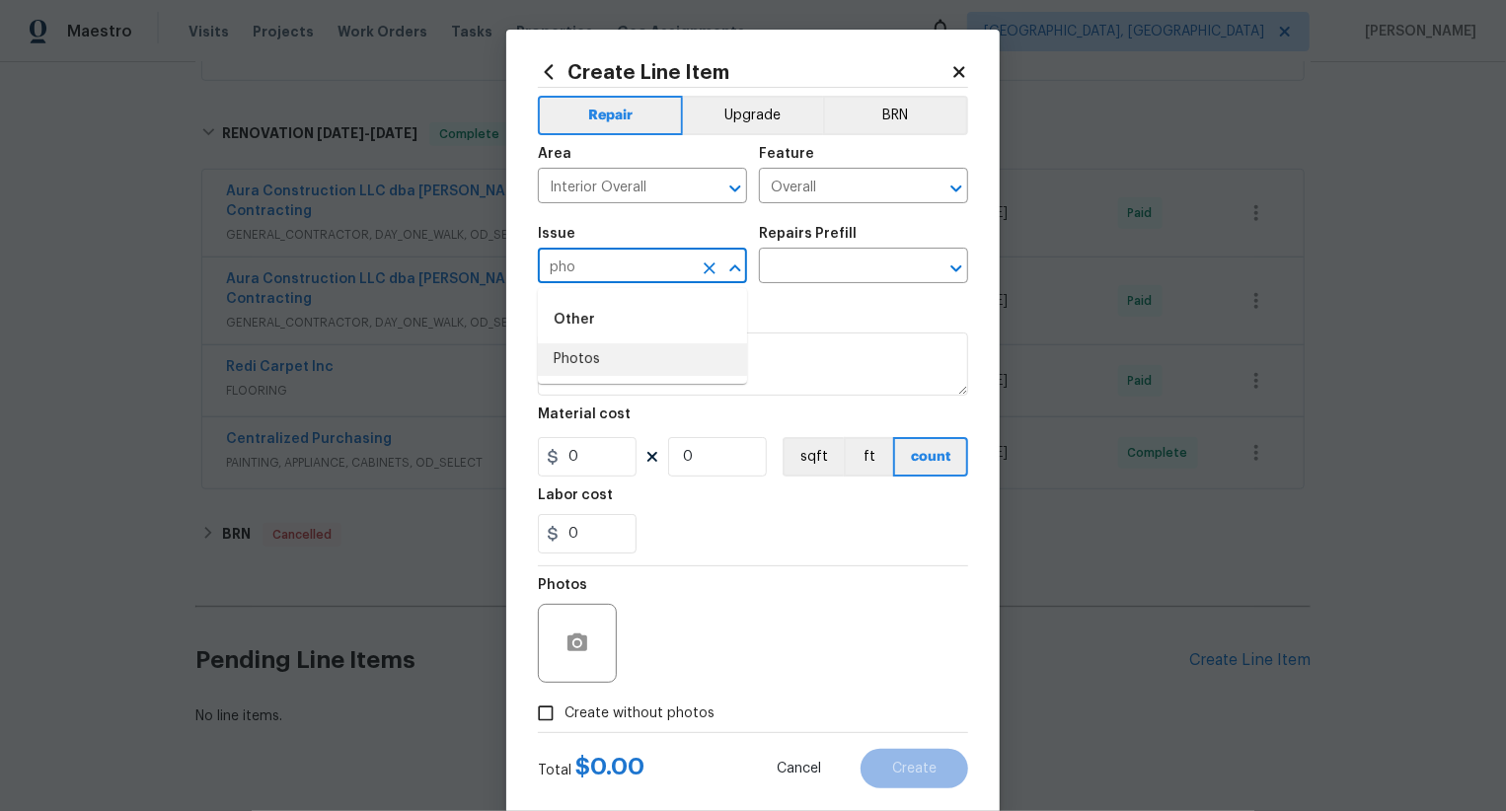
click at [617, 357] on li "Photos" at bounding box center [642, 359] width 209 height 33
type input "Photos"
click at [845, 283] on input "text" at bounding box center [836, 268] width 154 height 31
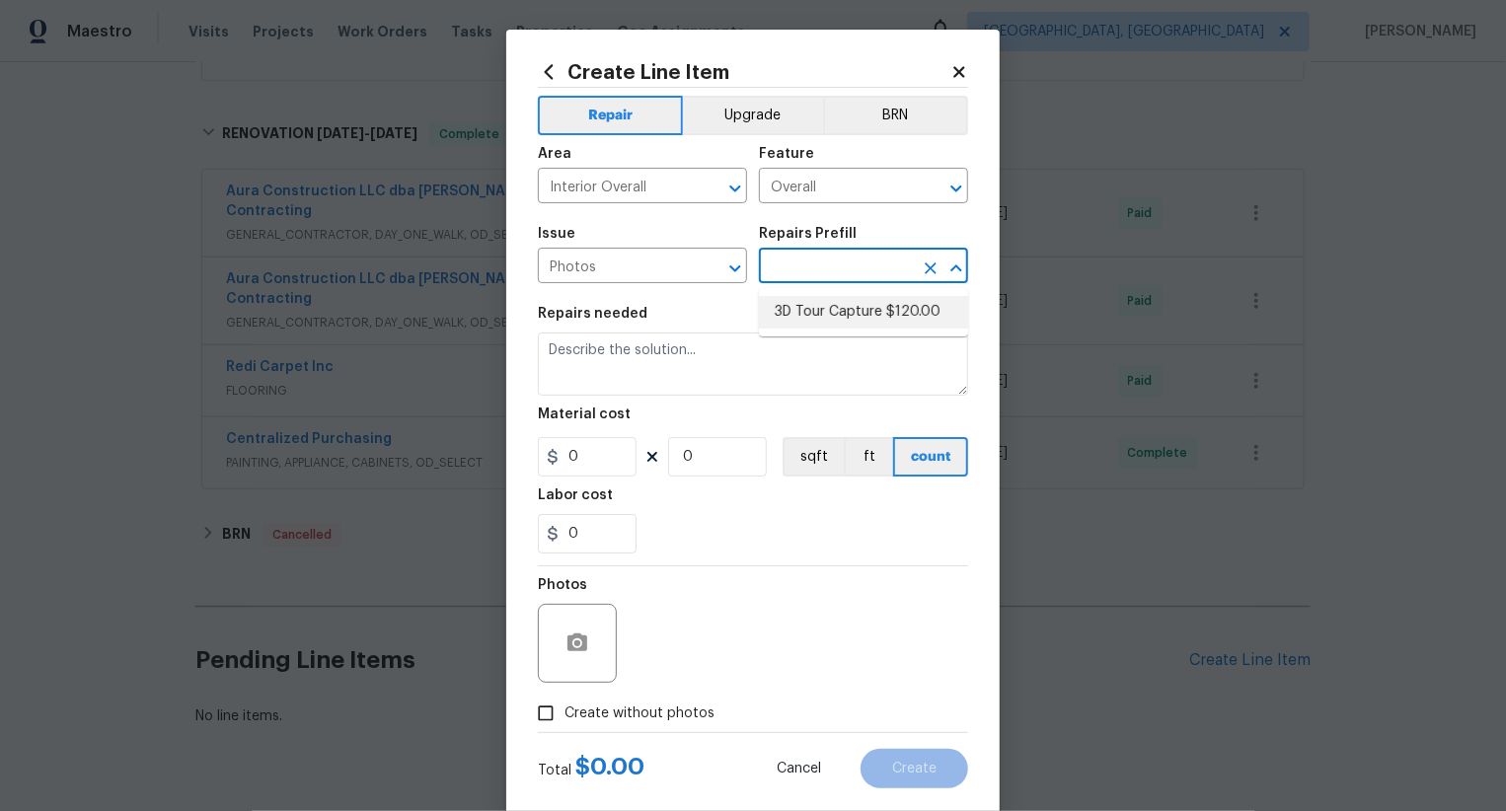
click at [868, 322] on li "3D Tour Capture $120.00" at bounding box center [863, 312] width 209 height 33
type input "3D Tour Capture $120.00"
type textarea "Capture 3D tour of home"
type input "120"
type input "1"
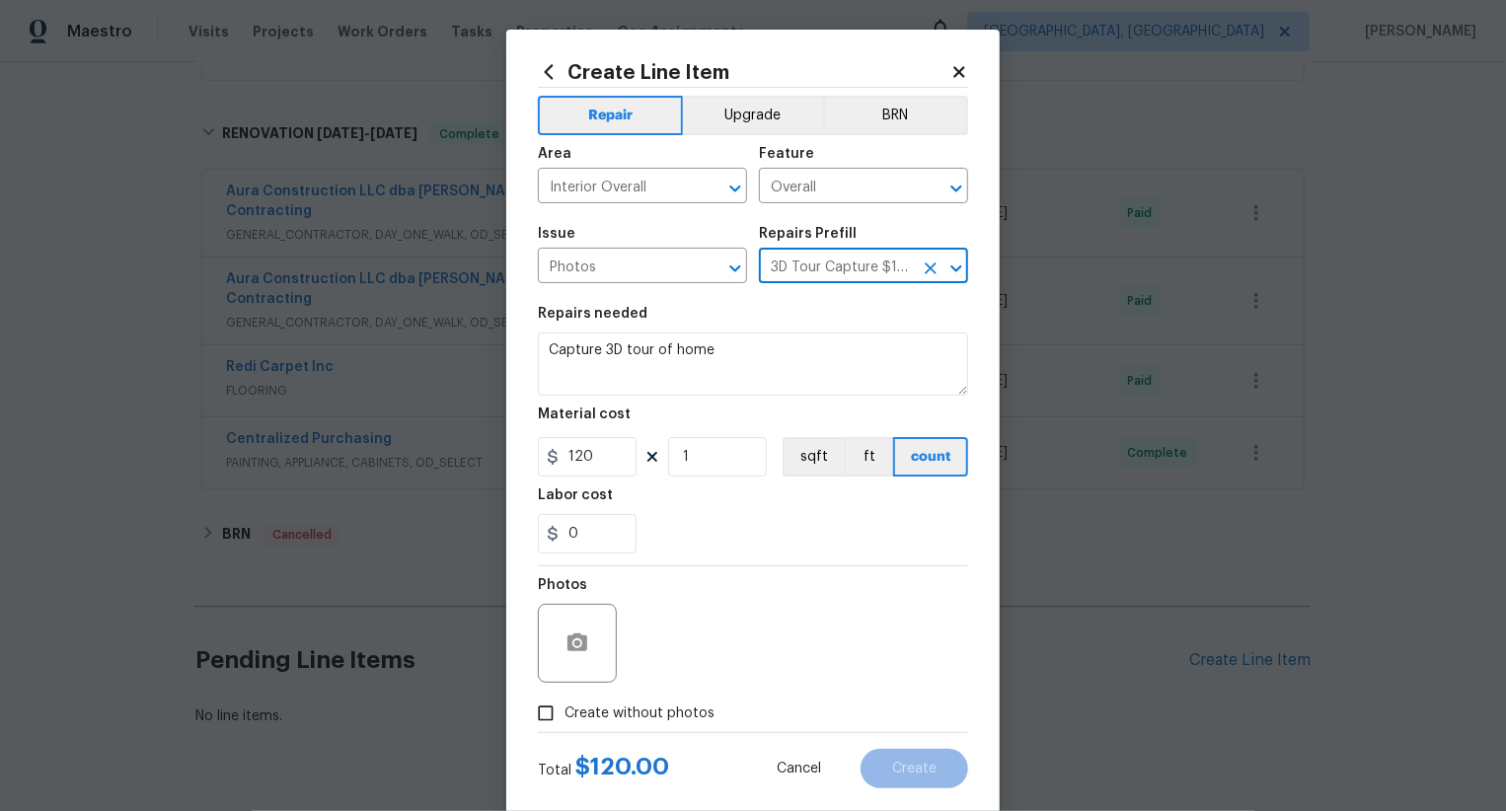
scroll to position [38, 0]
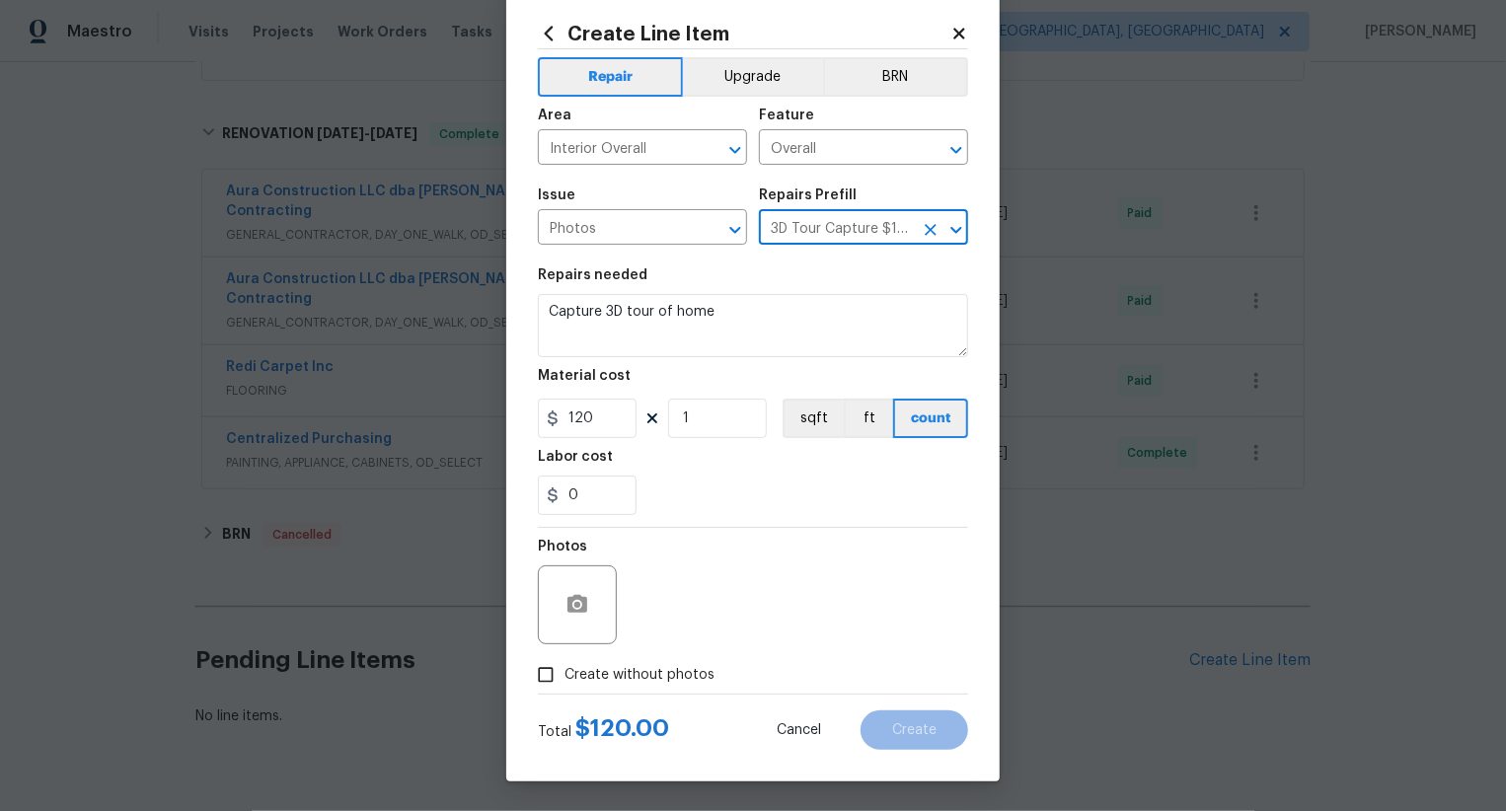
click at [657, 684] on span "Create without photos" at bounding box center [640, 675] width 150 height 21
click at [565, 684] on input "Create without photos" at bounding box center [546, 675] width 38 height 38
checkbox input "true"
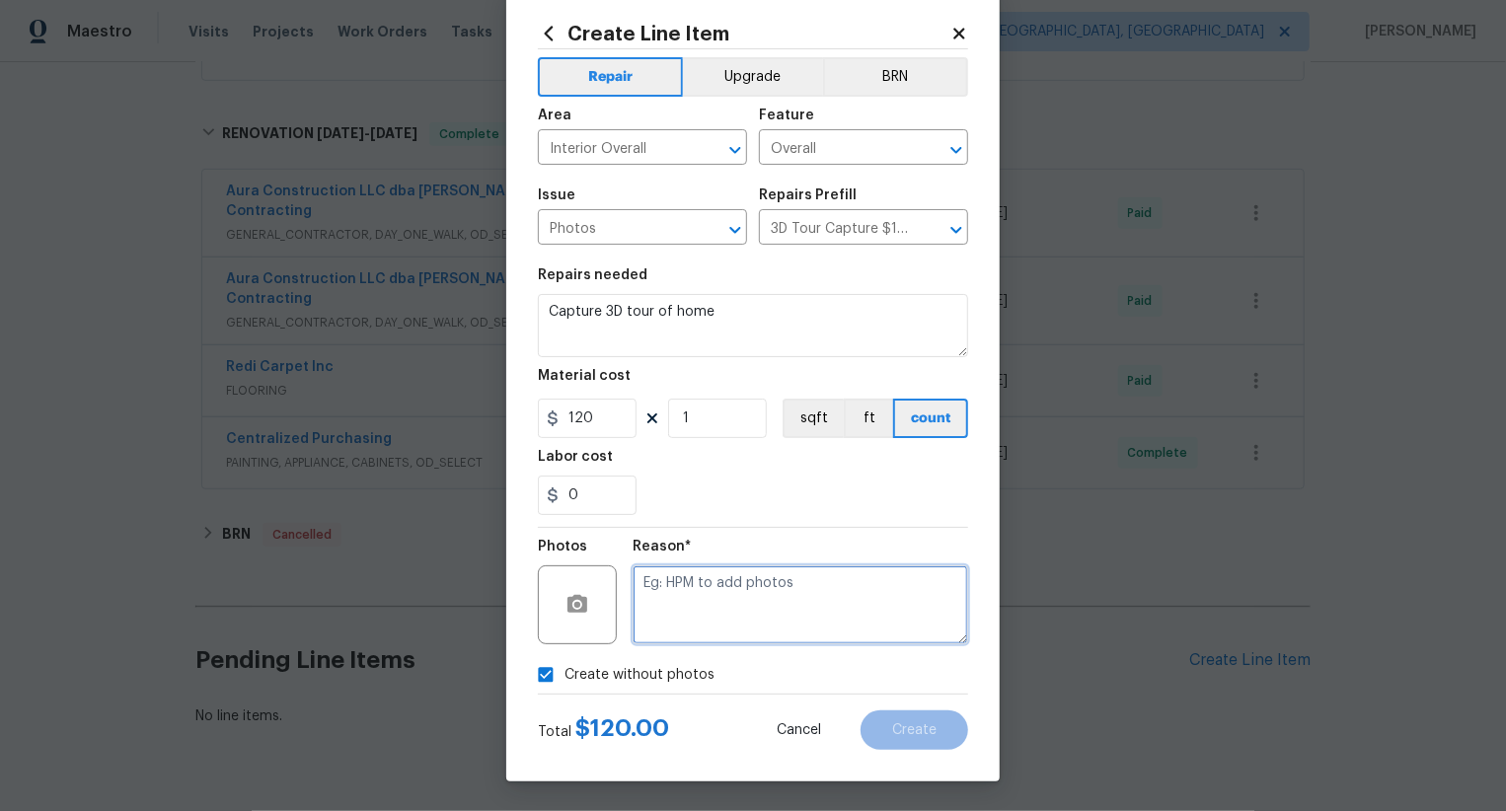
click at [762, 603] on textarea at bounding box center [801, 605] width 336 height 79
type textarea ".."
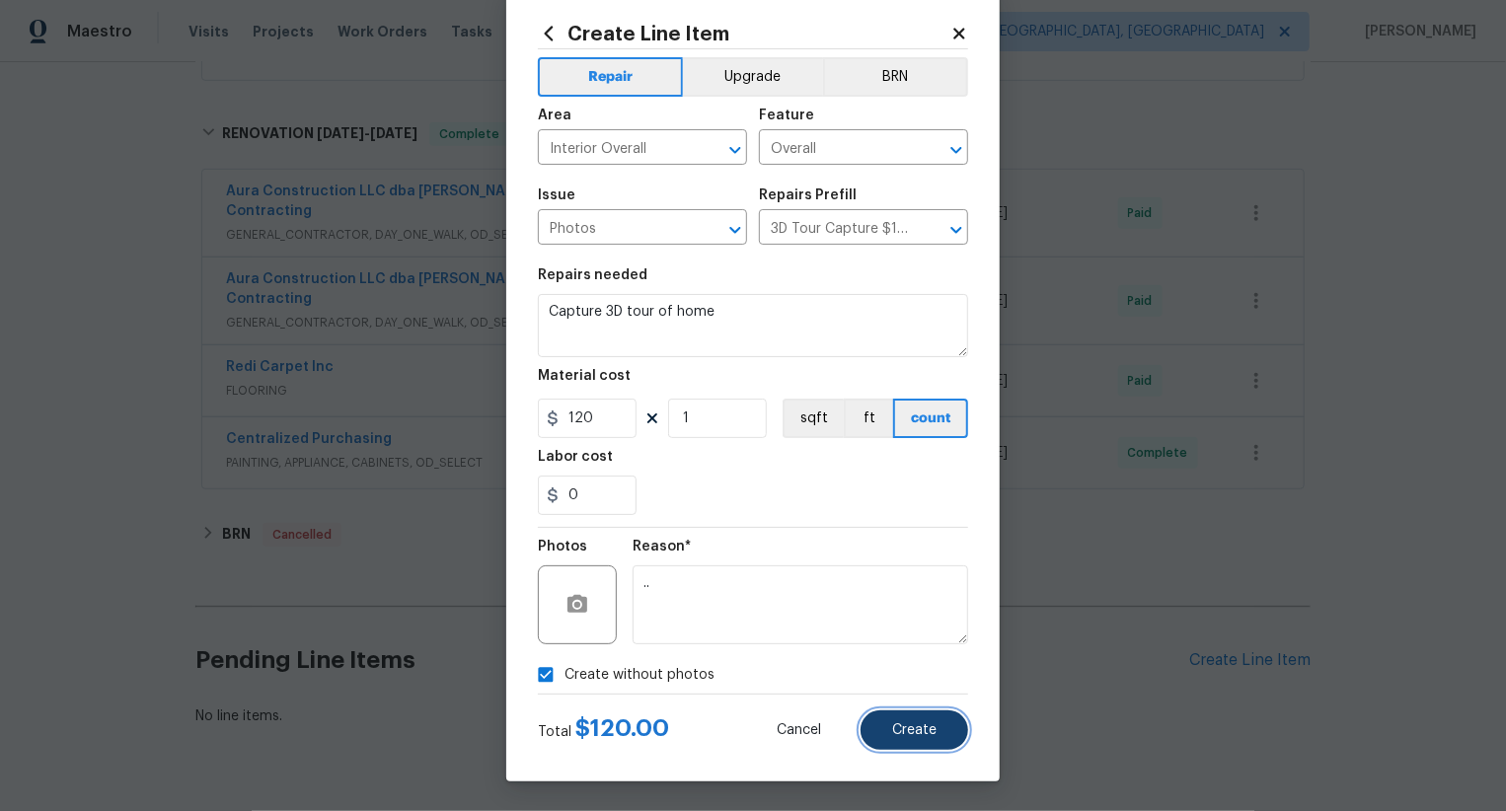
click at [887, 724] on button "Create" at bounding box center [915, 730] width 108 height 39
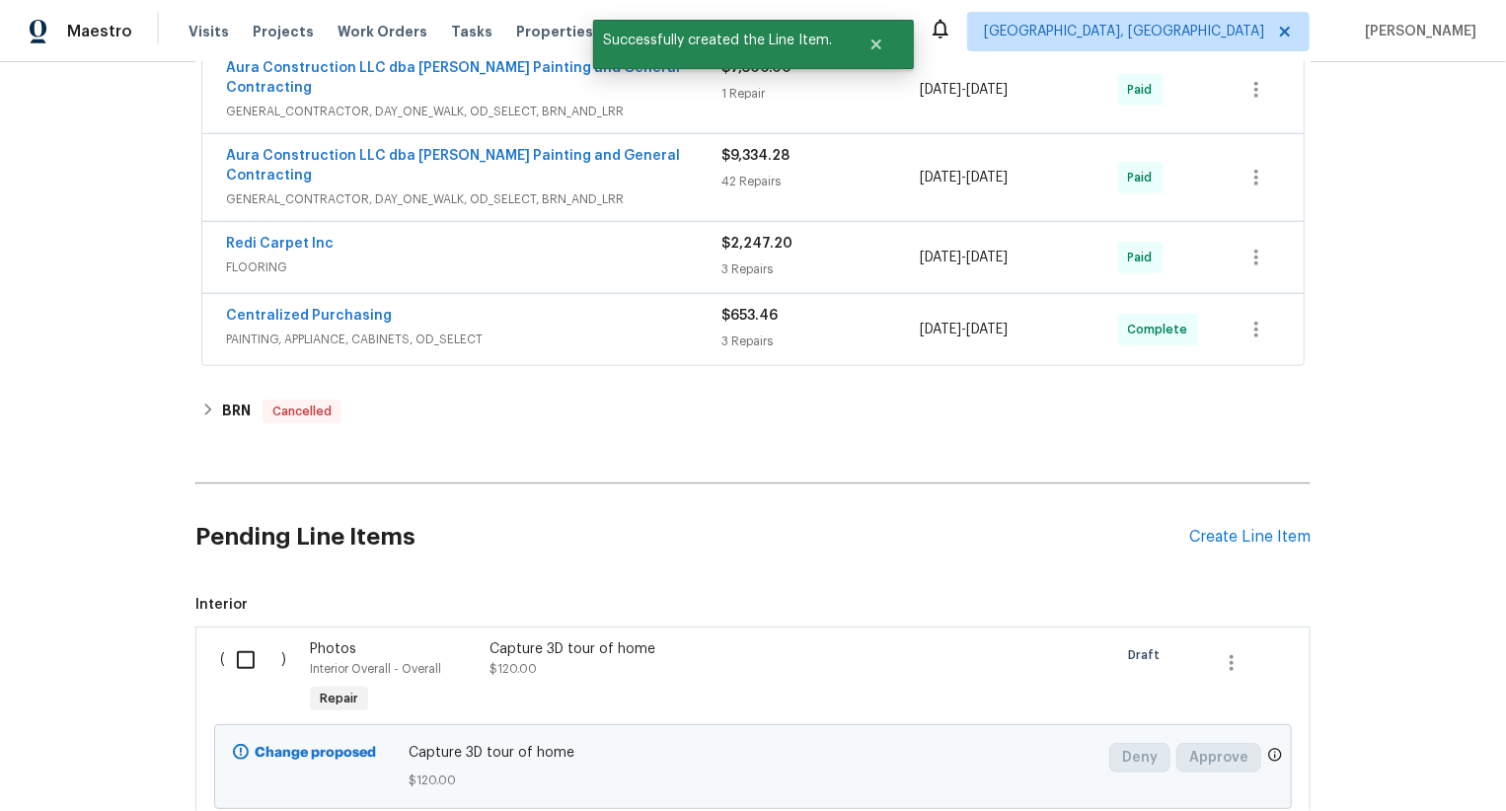
scroll to position [834, 0]
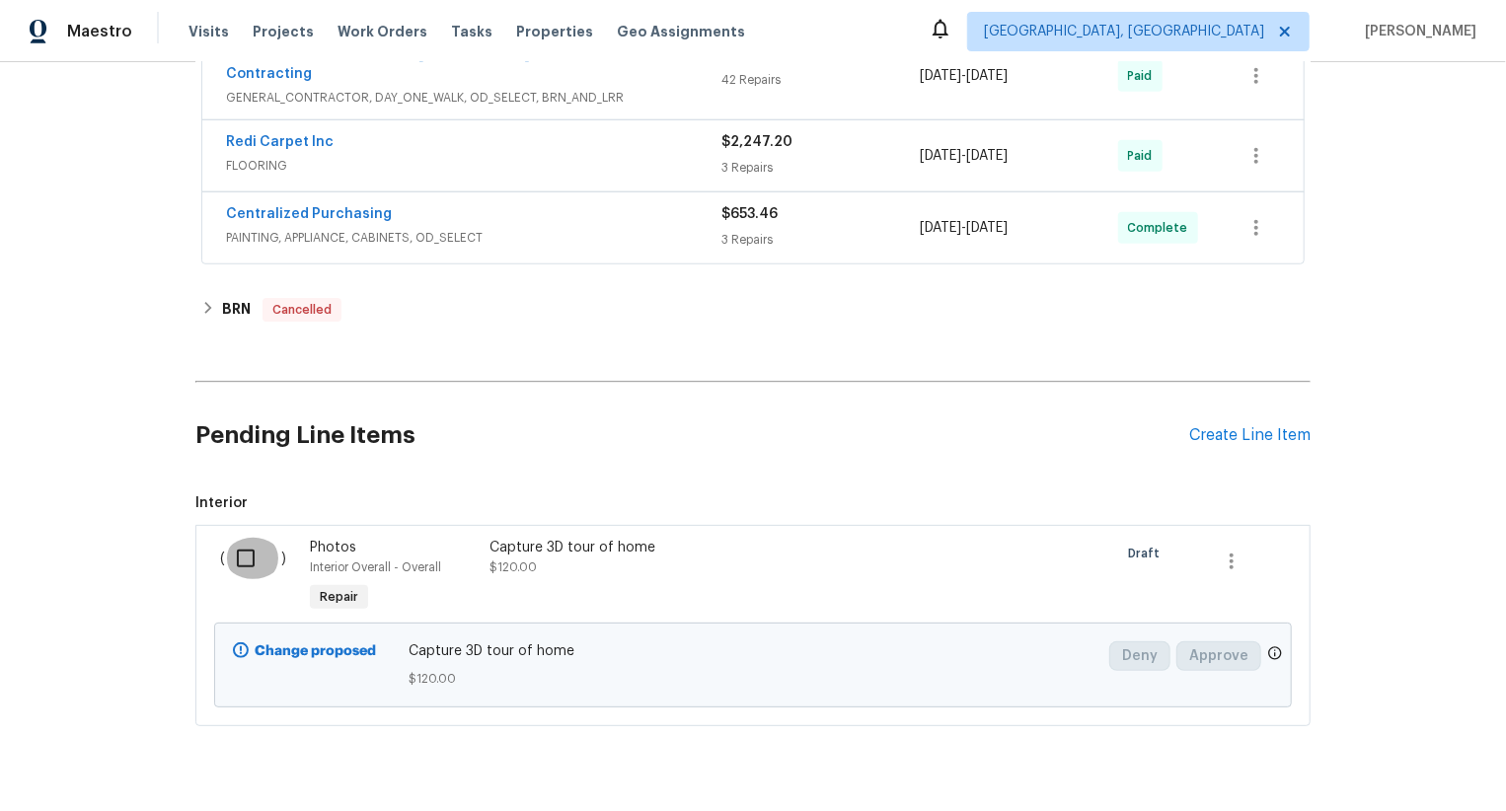
click at [255, 538] on input "checkbox" at bounding box center [253, 558] width 56 height 41
checkbox input "true"
click at [1453, 740] on div "Cancel (1) Item Create Work Order" at bounding box center [753, 762] width 1506 height 101
click at [1426, 759] on span "Create Work Order" at bounding box center [1393, 762] width 131 height 25
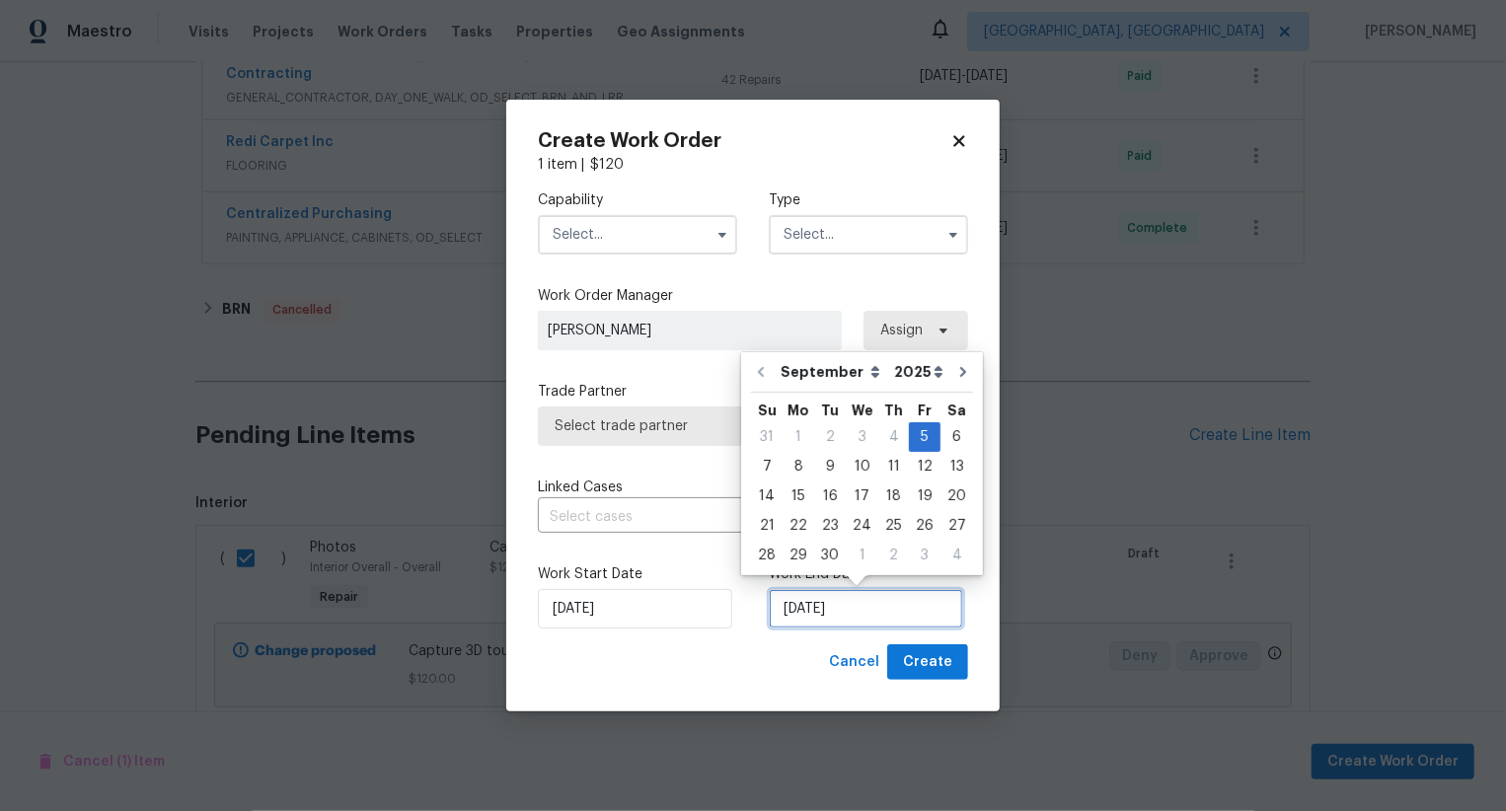
click at [807, 610] on input "05/09/2025" at bounding box center [866, 608] width 194 height 39
click at [950, 441] on div "6" at bounding box center [957, 437] width 33 height 28
type input "06/09/2025"
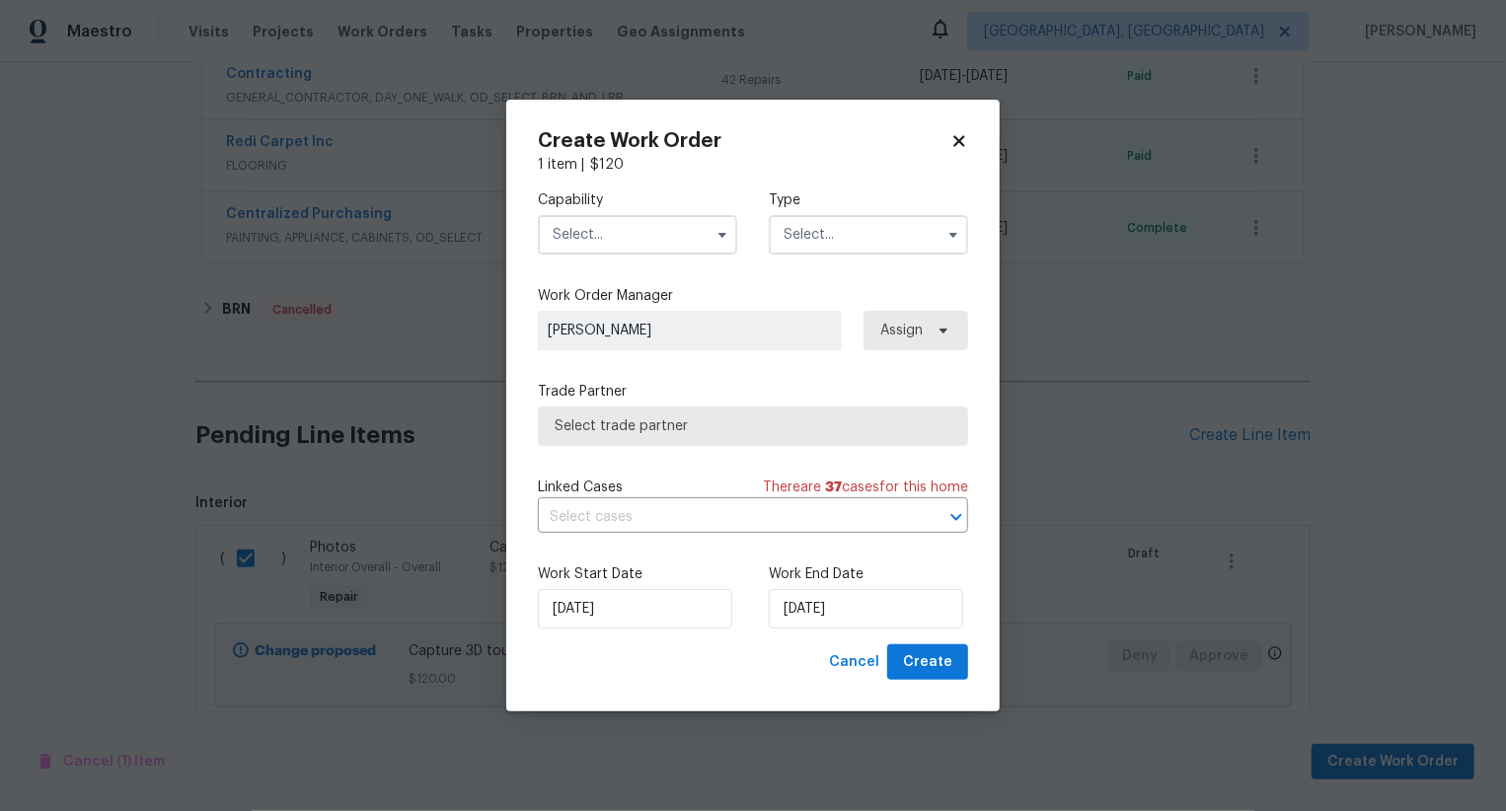
click at [671, 231] on input "text" at bounding box center [637, 234] width 199 height 39
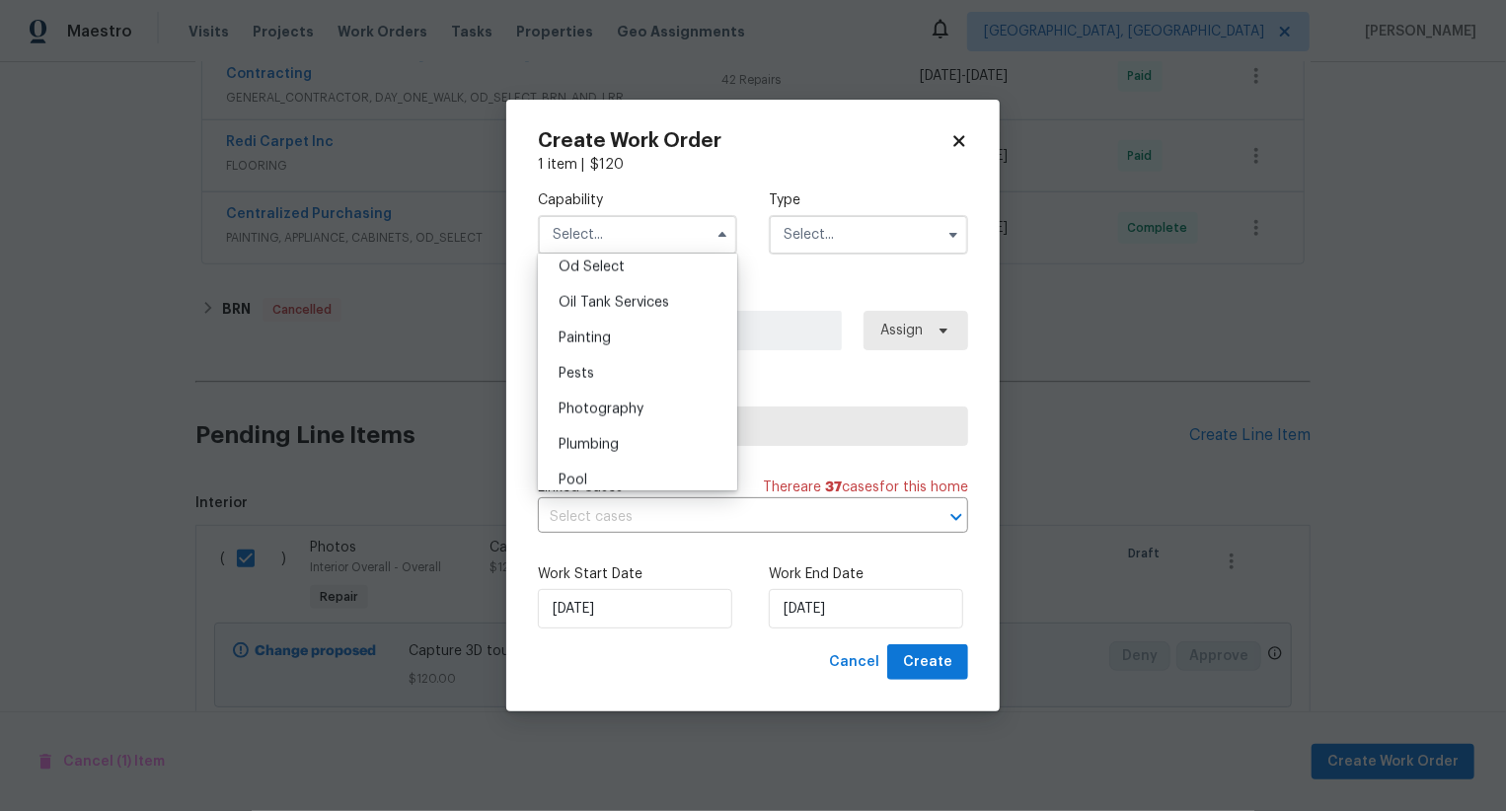
scroll to position [1614, 0]
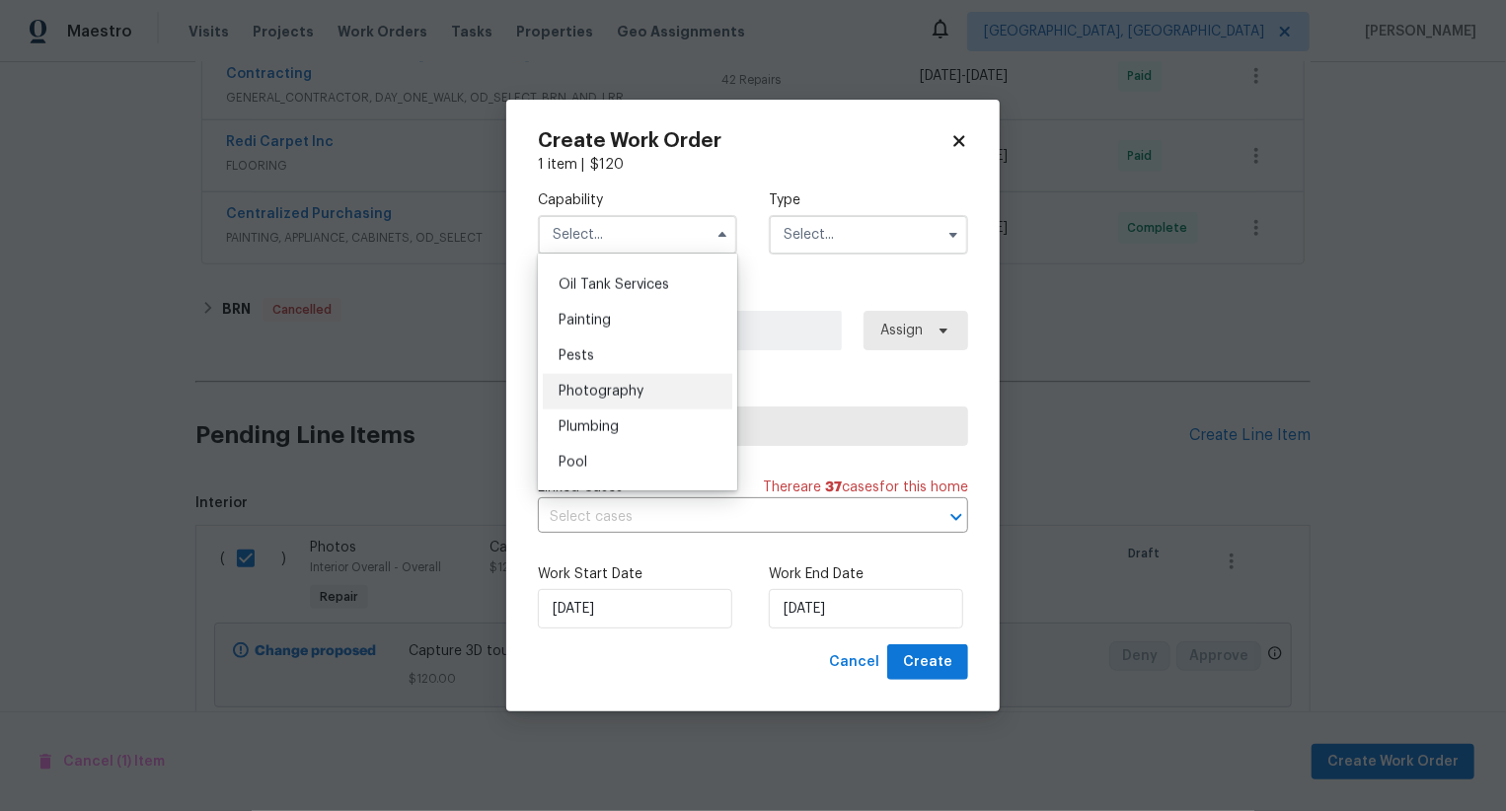
click at [671, 393] on div "Photography" at bounding box center [638, 392] width 190 height 36
type input "Photography"
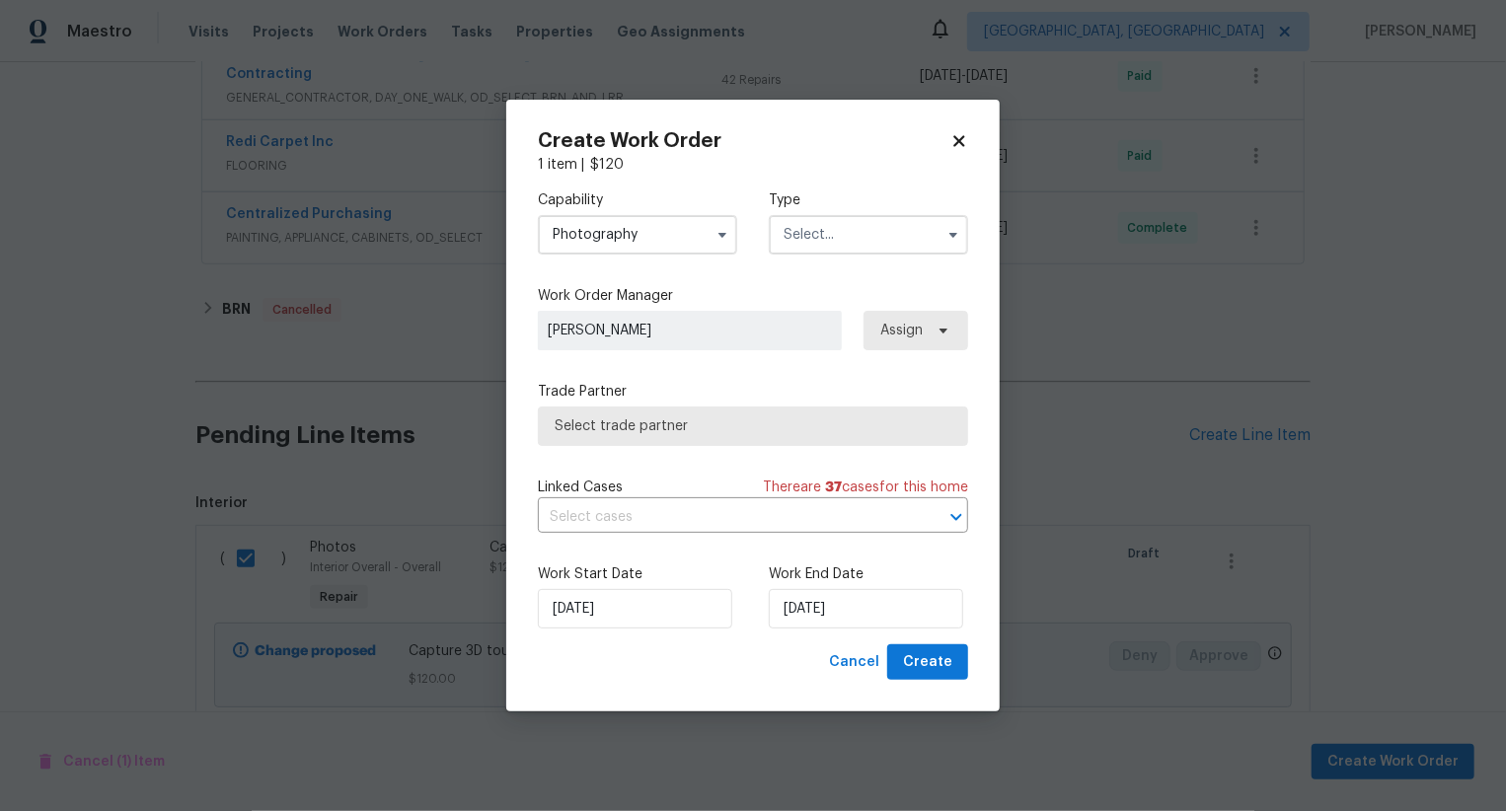
click at [833, 235] on input "text" at bounding box center [868, 234] width 199 height 39
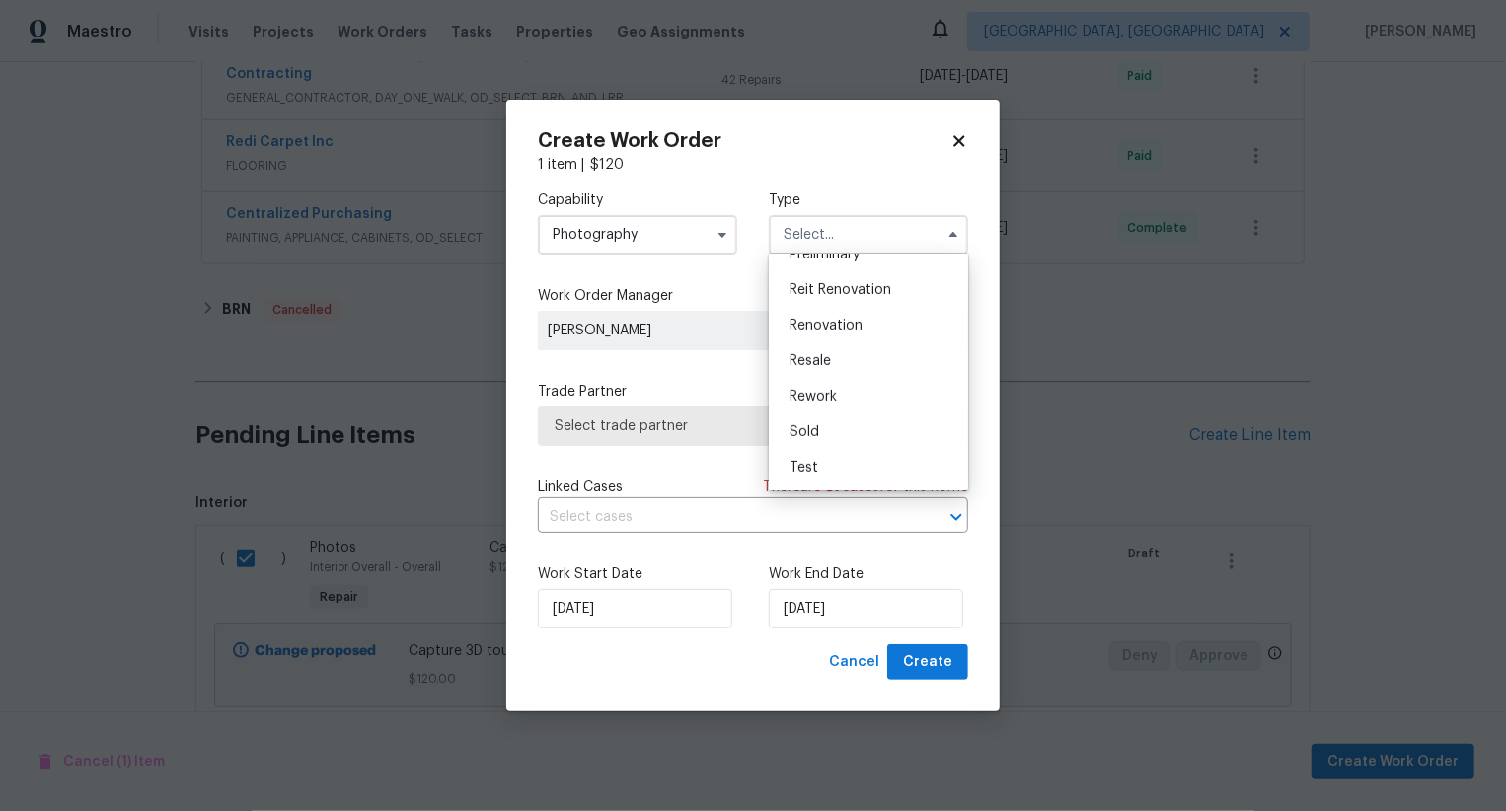
scroll to position [387, 0]
click at [841, 283] on div "Other" at bounding box center [869, 281] width 190 height 36
type input "Other"
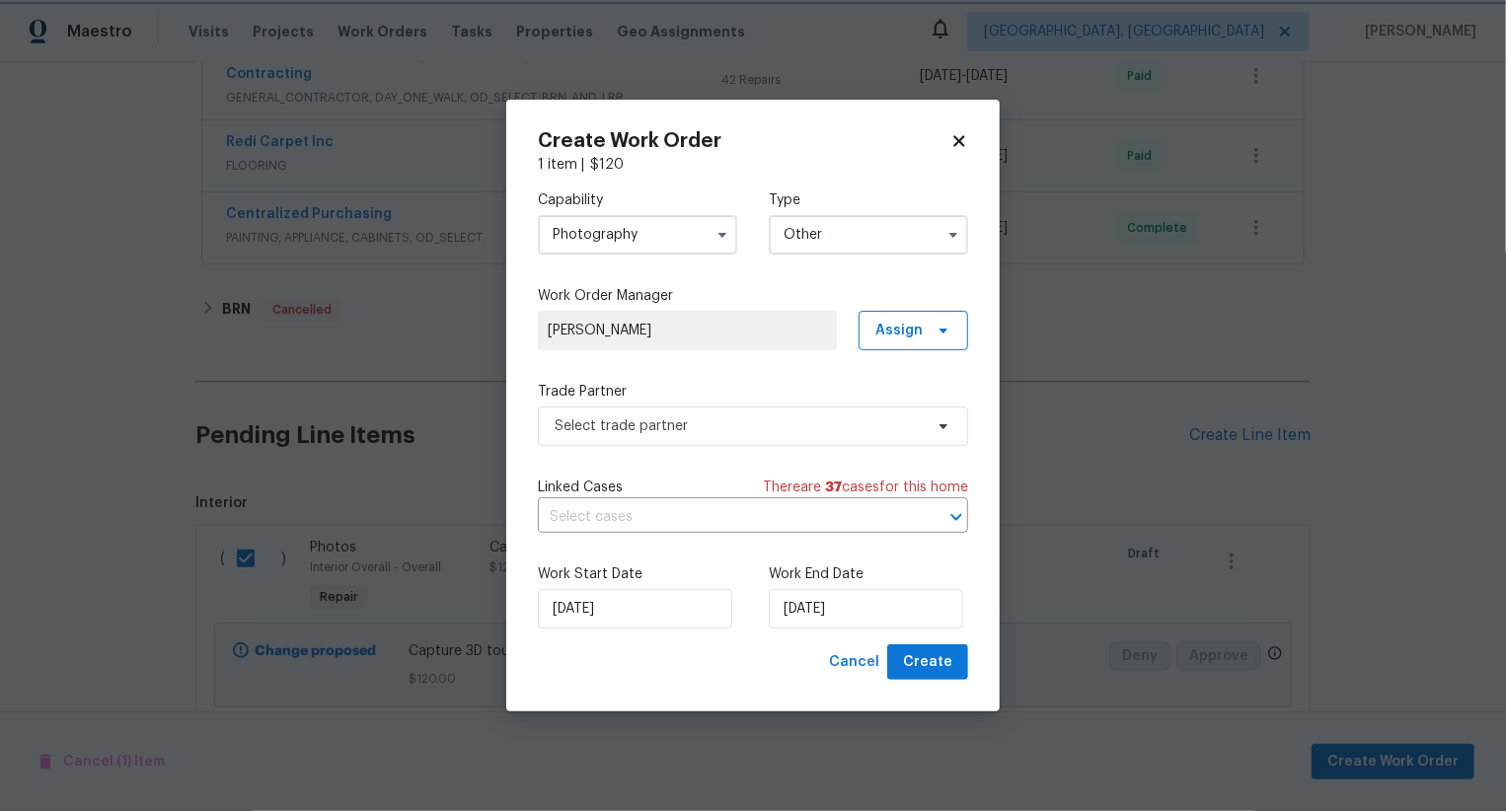
scroll to position [0, 0]
click at [778, 425] on span "Select trade partner" at bounding box center [739, 427] width 368 height 20
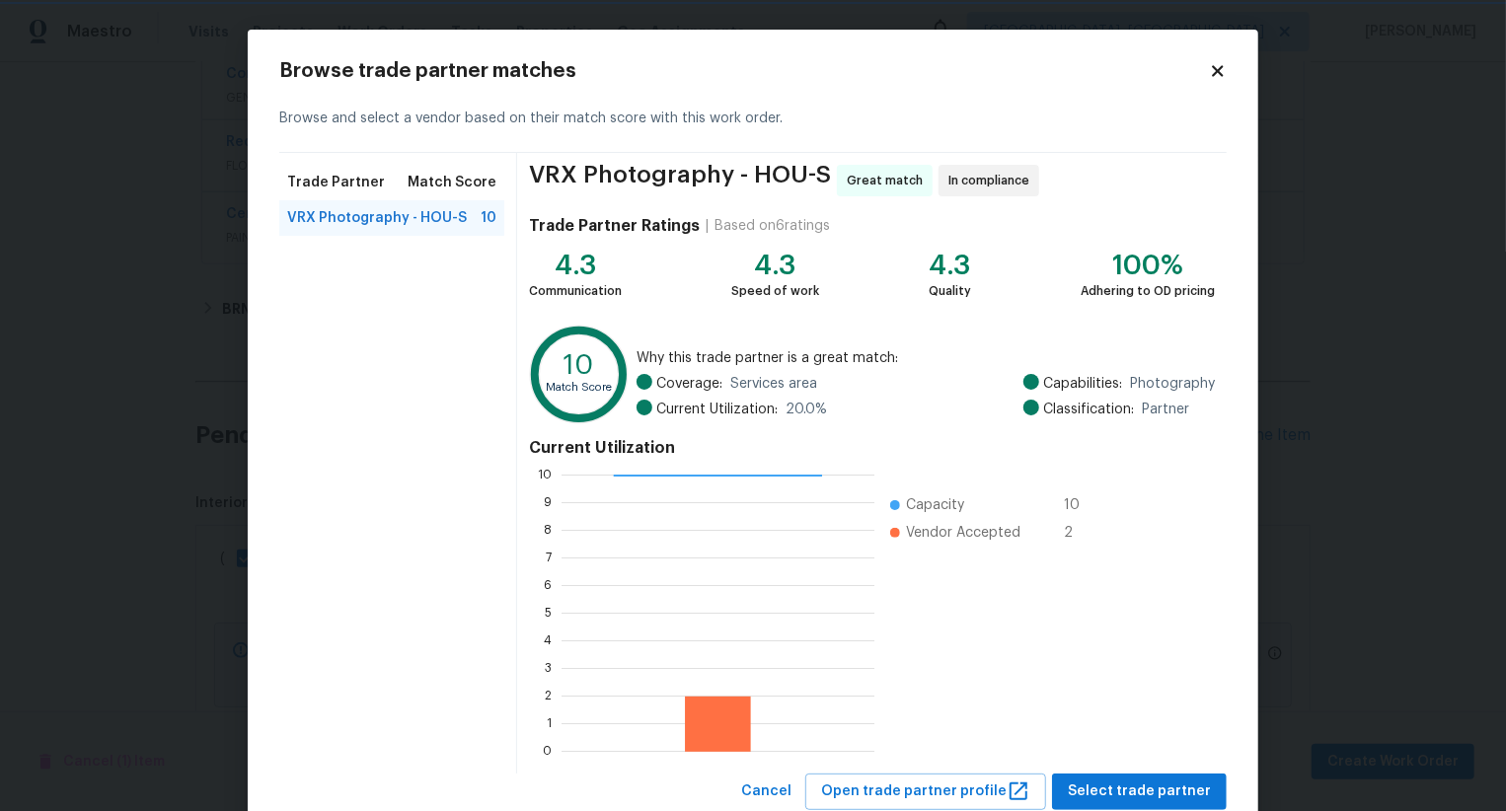
scroll to position [59, 0]
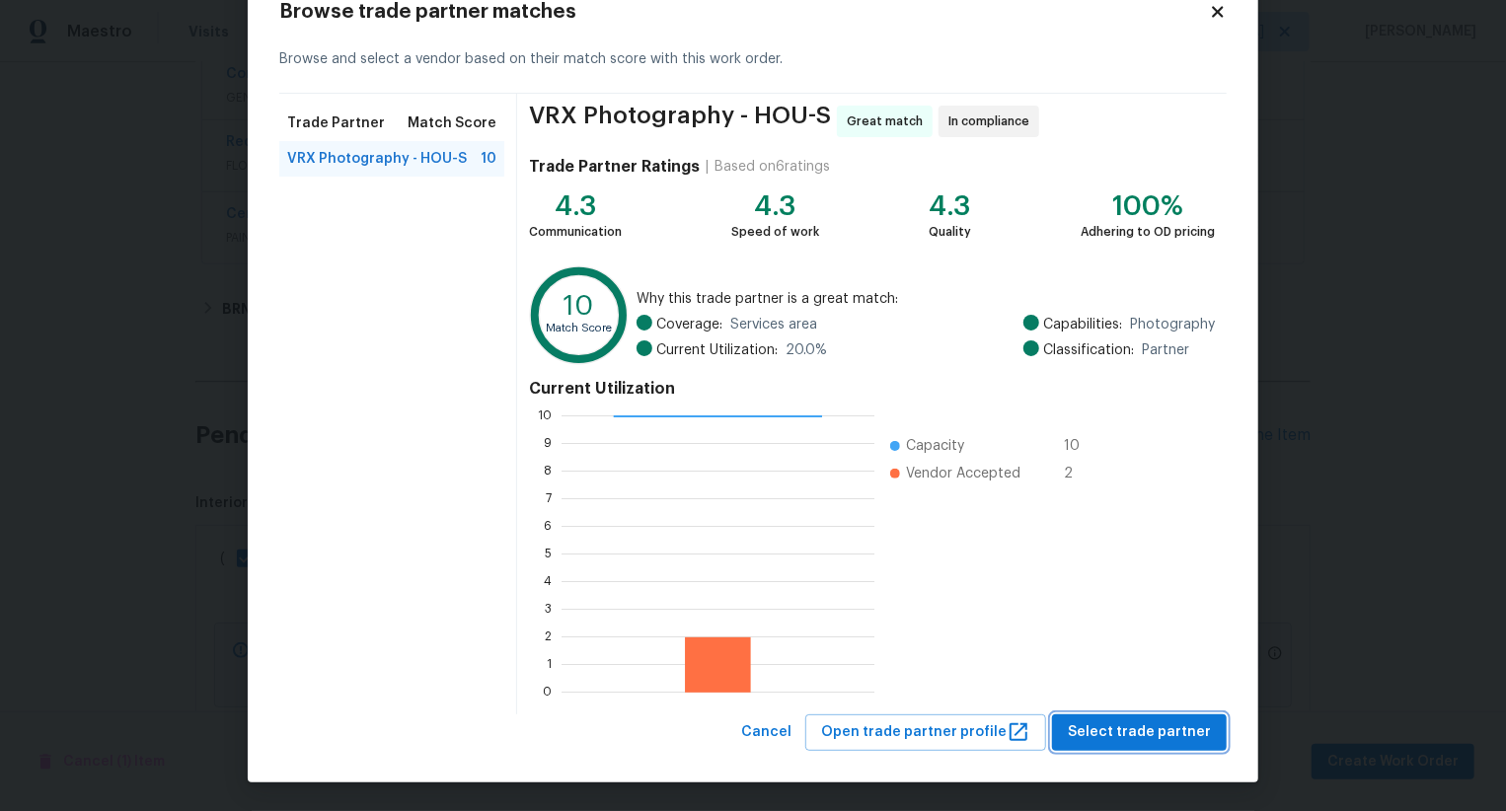
click at [1130, 730] on span "Select trade partner" at bounding box center [1139, 733] width 143 height 25
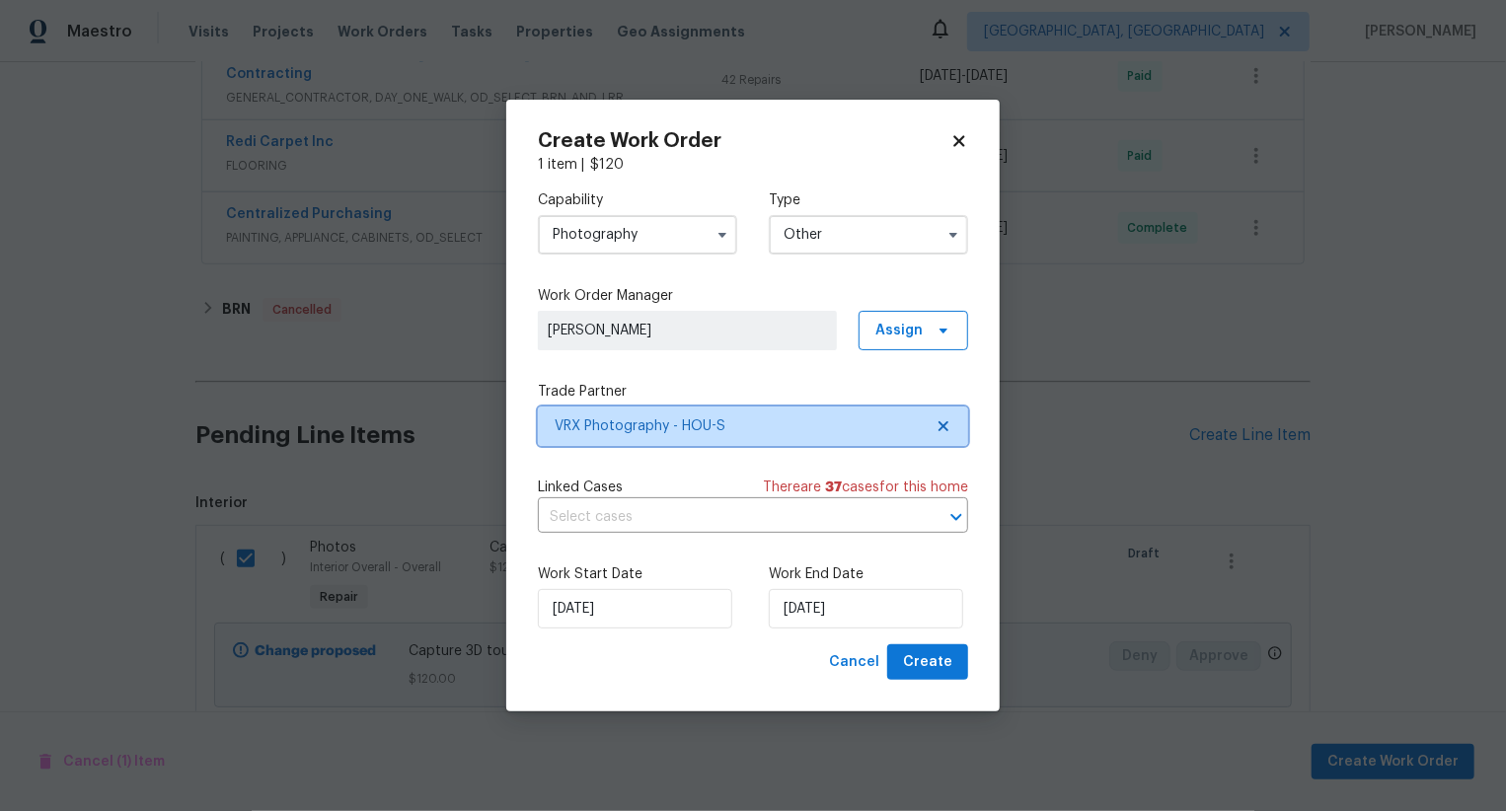
scroll to position [0, 0]
click at [948, 663] on span "Create" at bounding box center [927, 662] width 49 height 25
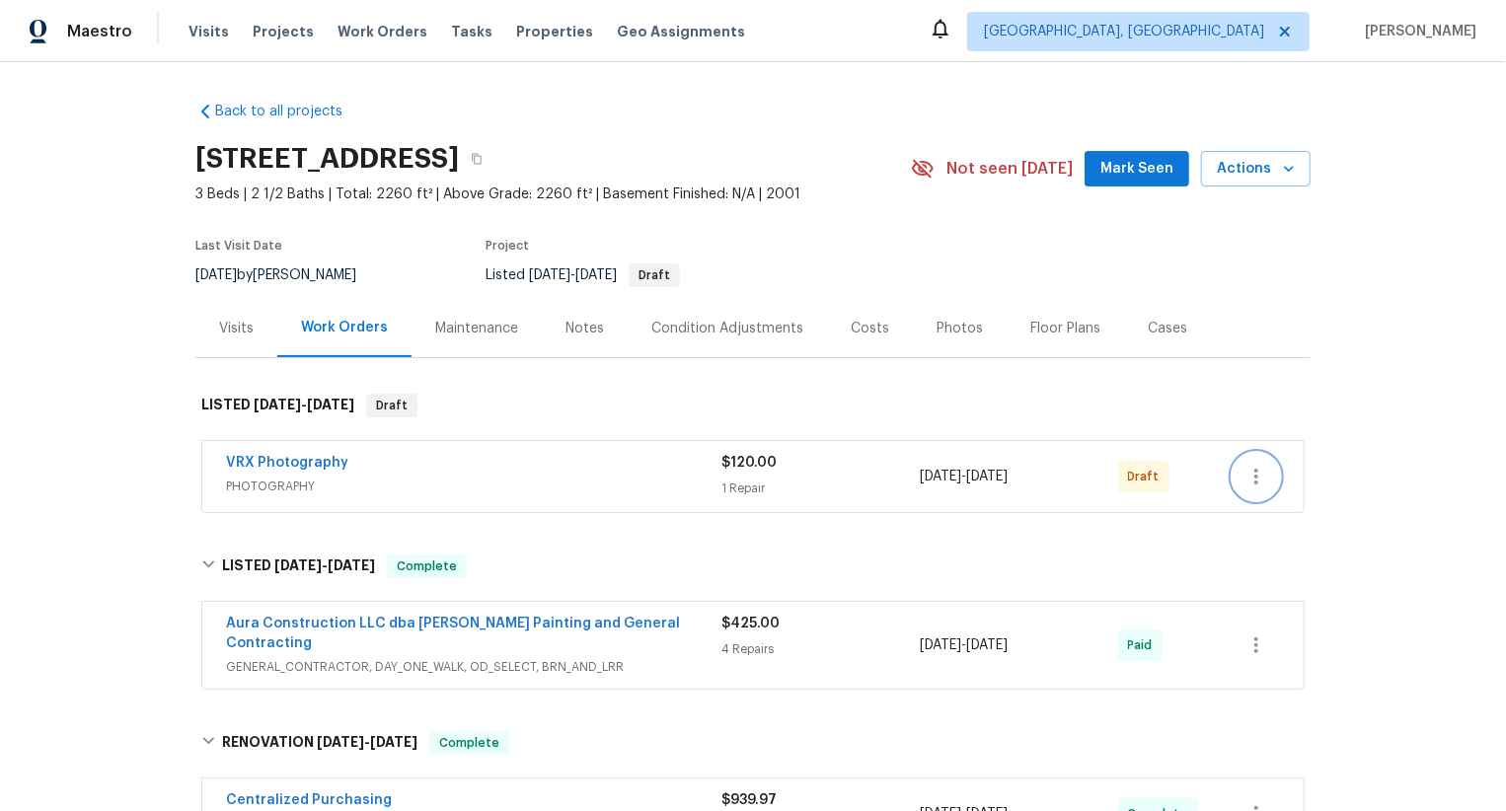
click at [1258, 477] on icon "button" at bounding box center [1257, 477] width 24 height 24
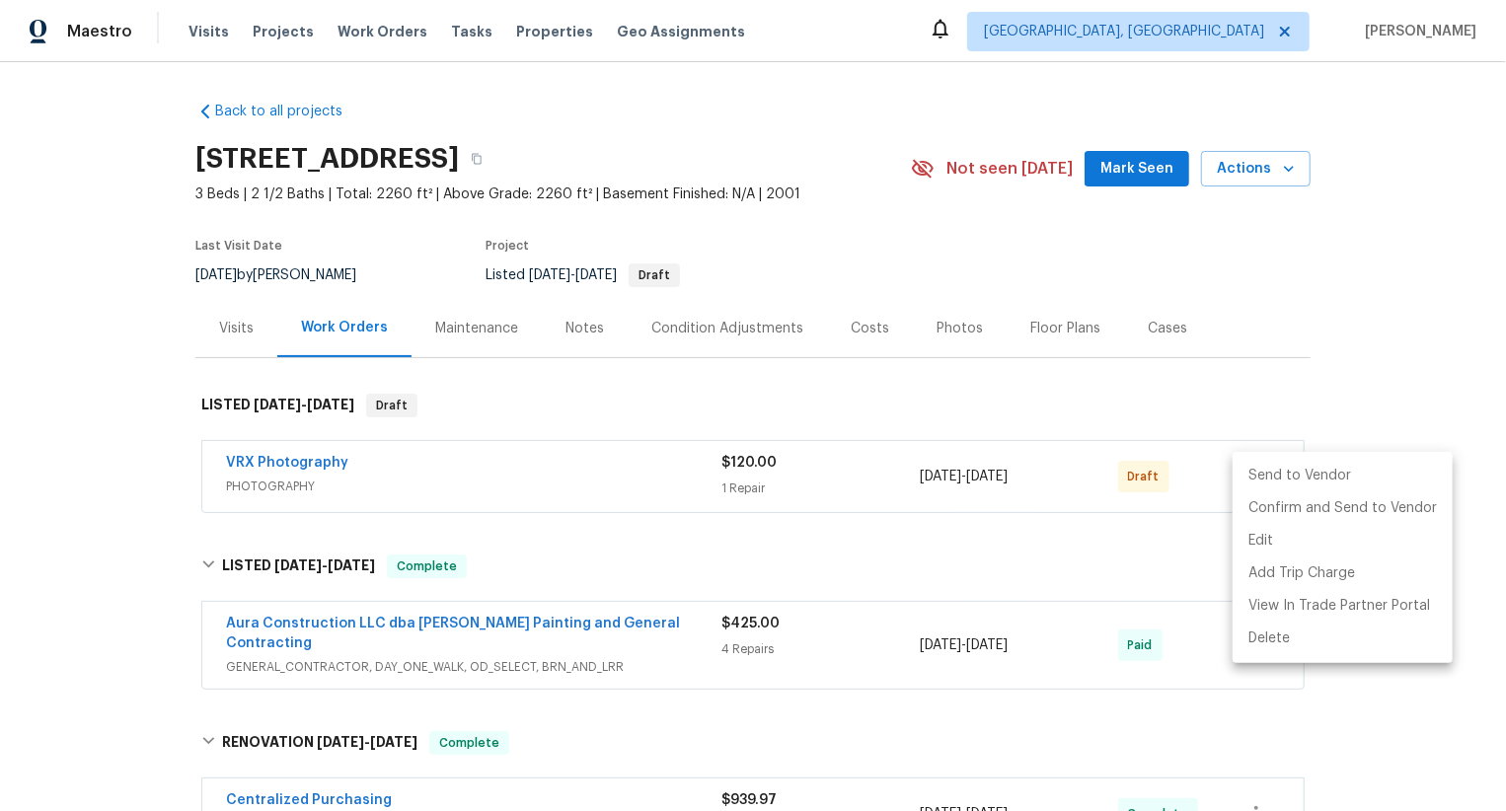
click at [1258, 477] on li "Send to Vendor" at bounding box center [1343, 476] width 220 height 33
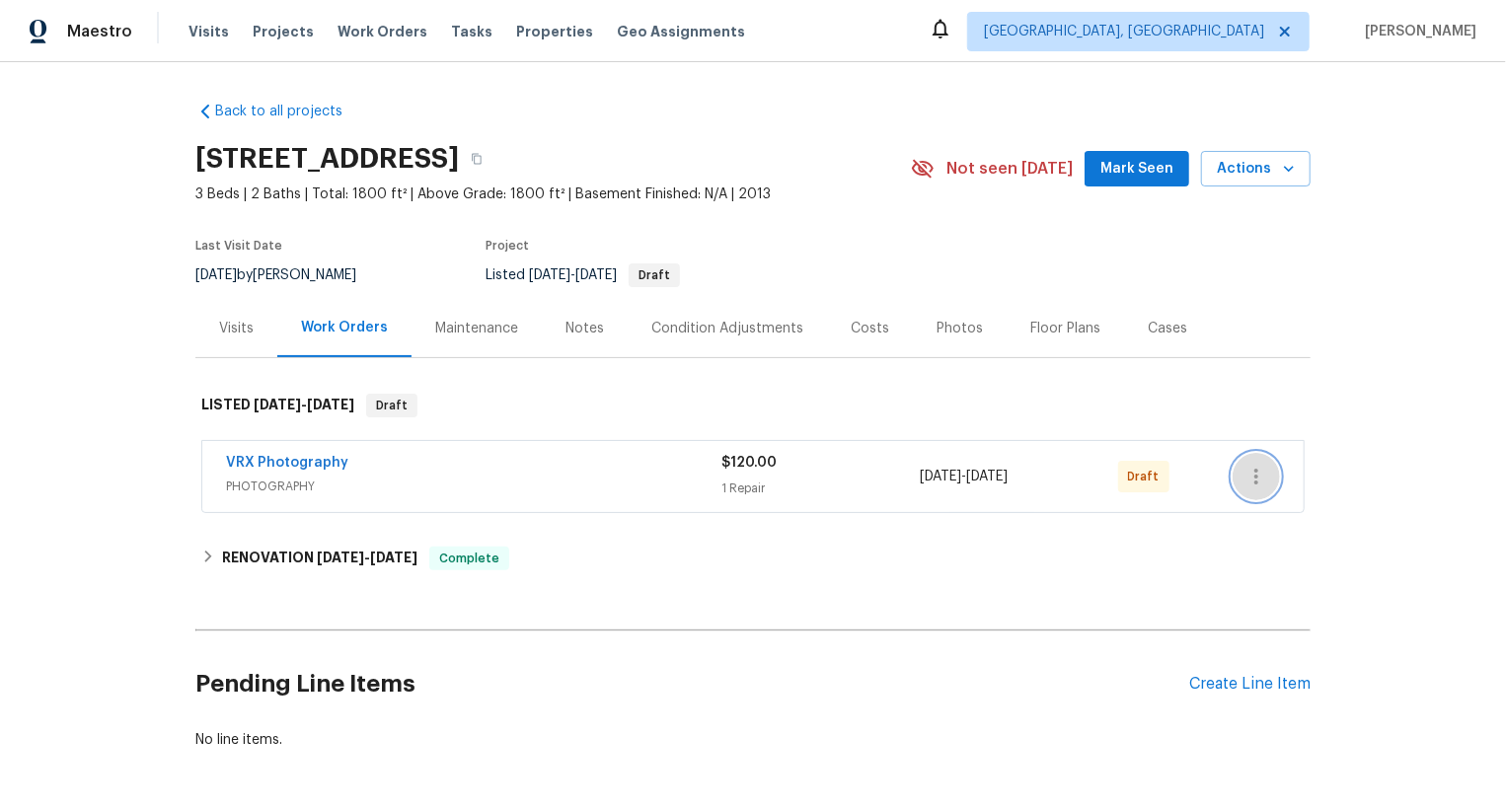
click at [1262, 472] on icon "button" at bounding box center [1257, 477] width 24 height 24
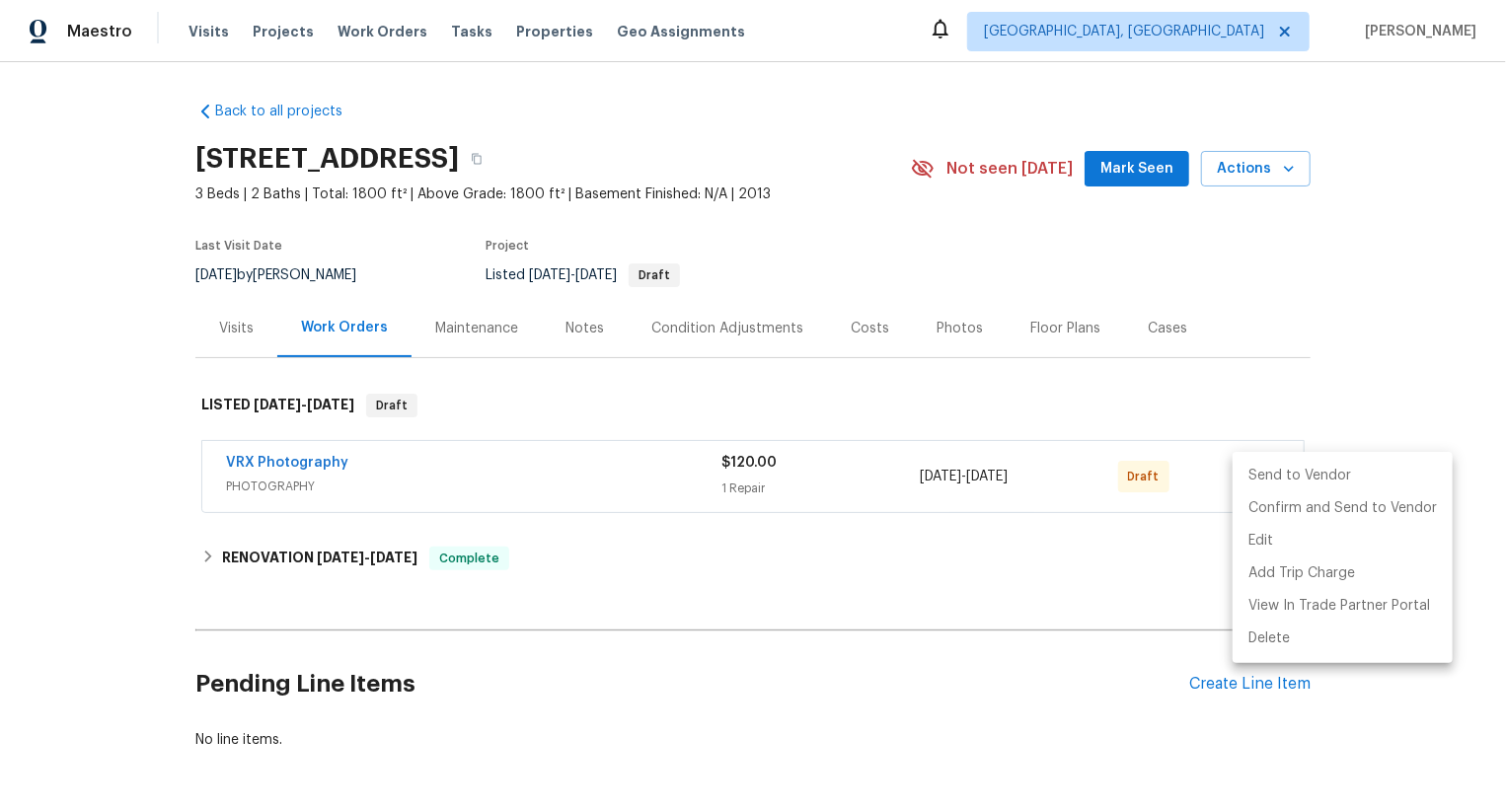
click at [1262, 472] on li "Send to Vendor" at bounding box center [1343, 476] width 220 height 33
